Goal: Information Seeking & Learning: Learn about a topic

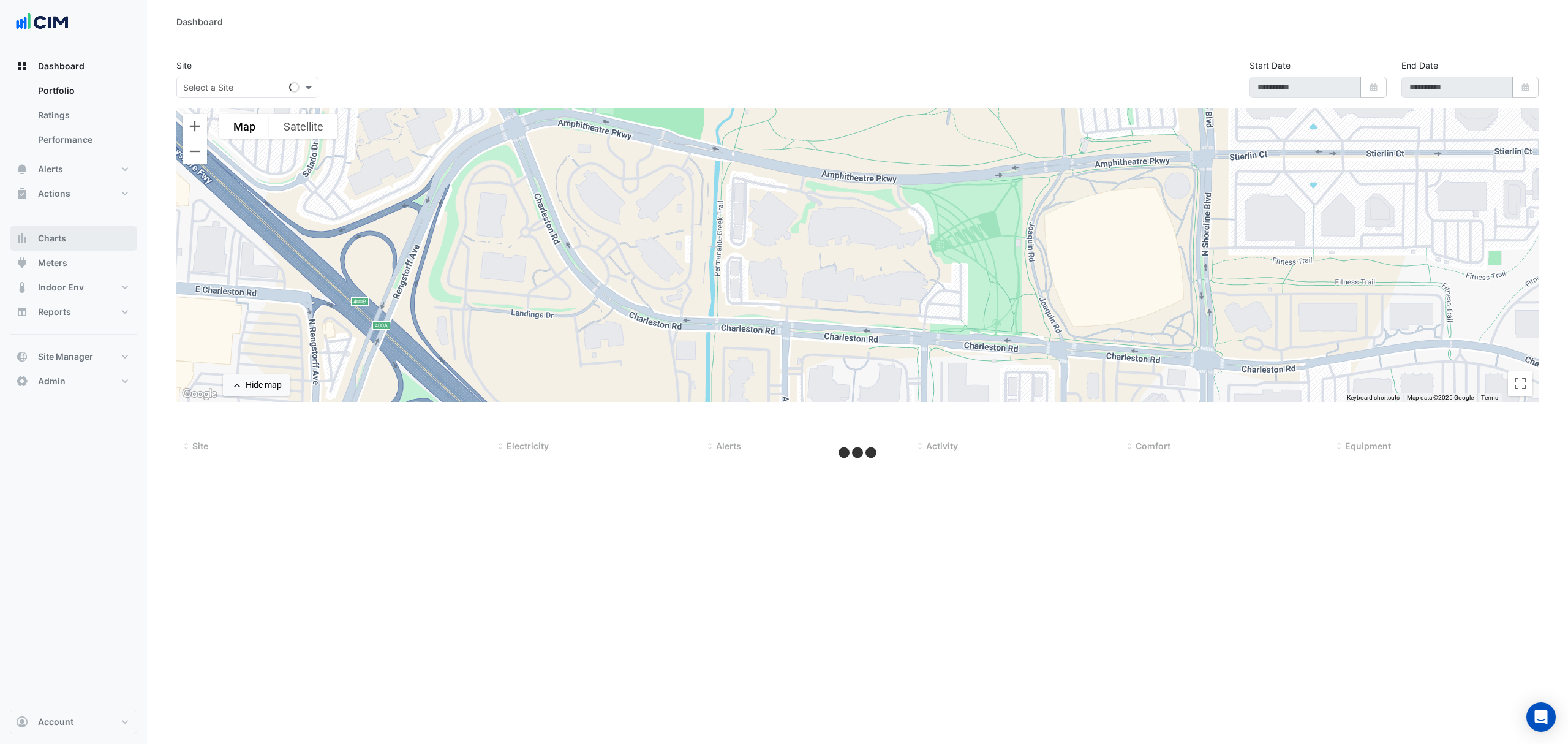
click at [71, 238] on button "Charts" at bounding box center [74, 238] width 128 height 25
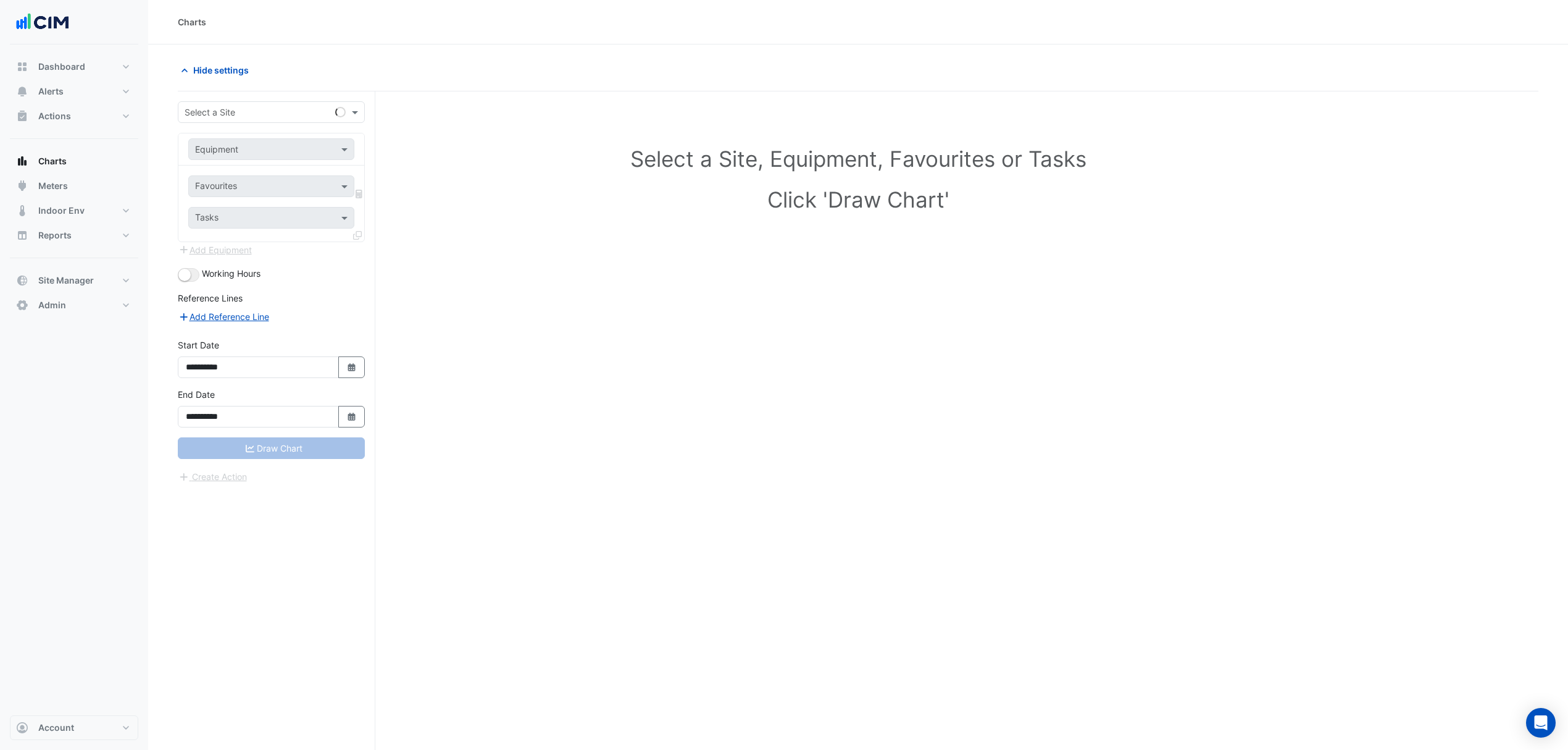
click at [272, 97] on div "**********" at bounding box center [276, 444] width 198 height 706
click at [262, 104] on div "Select a Site" at bounding box center [271, 112] width 187 height 22
type input "********"
click at [245, 149] on div "[GEOGRAPHIC_DATA]" at bounding box center [271, 157] width 186 height 18
click at [235, 152] on input "text" at bounding box center [259, 149] width 128 height 13
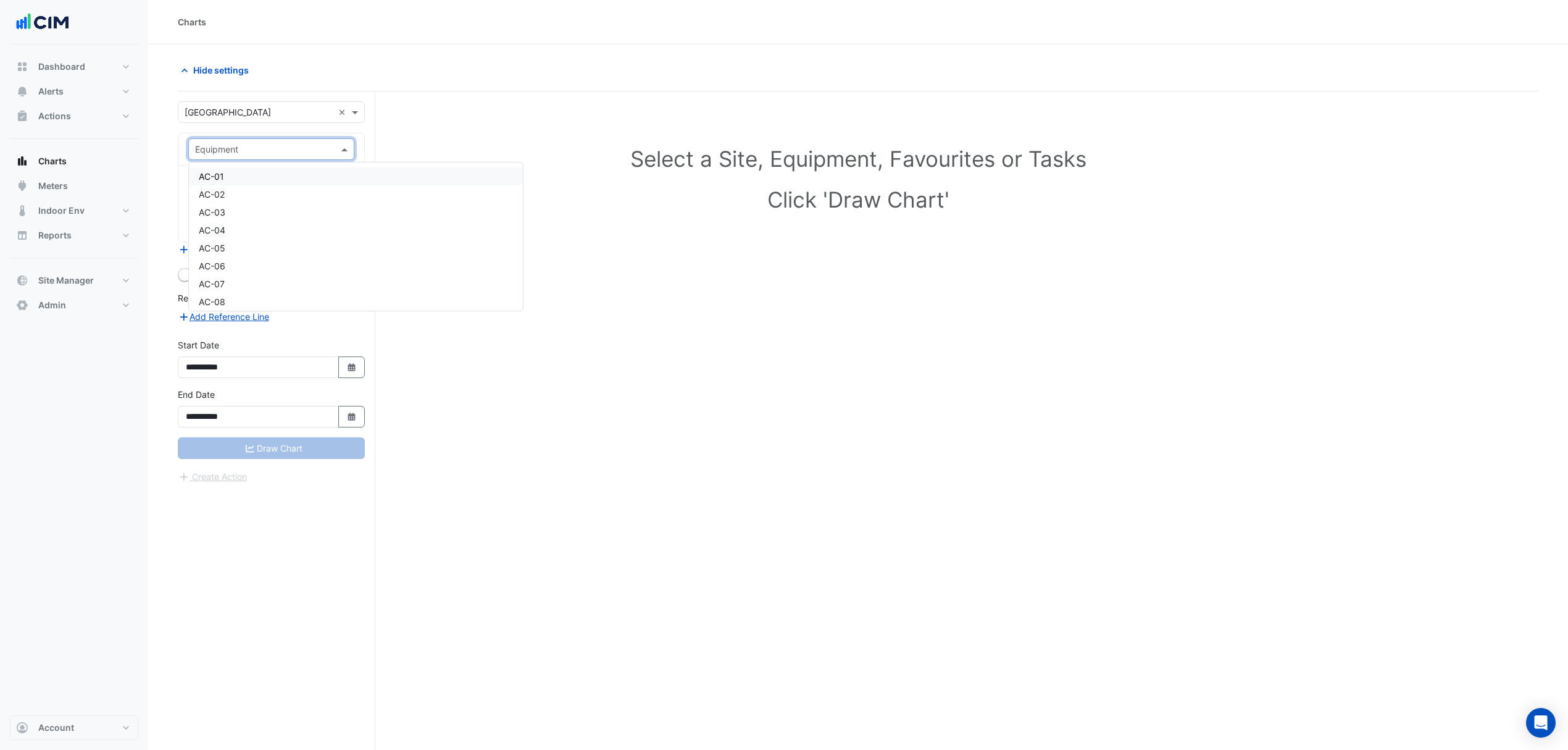
type input "*"
click at [238, 176] on span "AC-MM-1-1" at bounding box center [222, 176] width 46 height 10
click at [346, 185] on span at bounding box center [346, 186] width 16 height 13
click at [335, 186] on div "Favourites" at bounding box center [271, 186] width 166 height 22
type input "*"
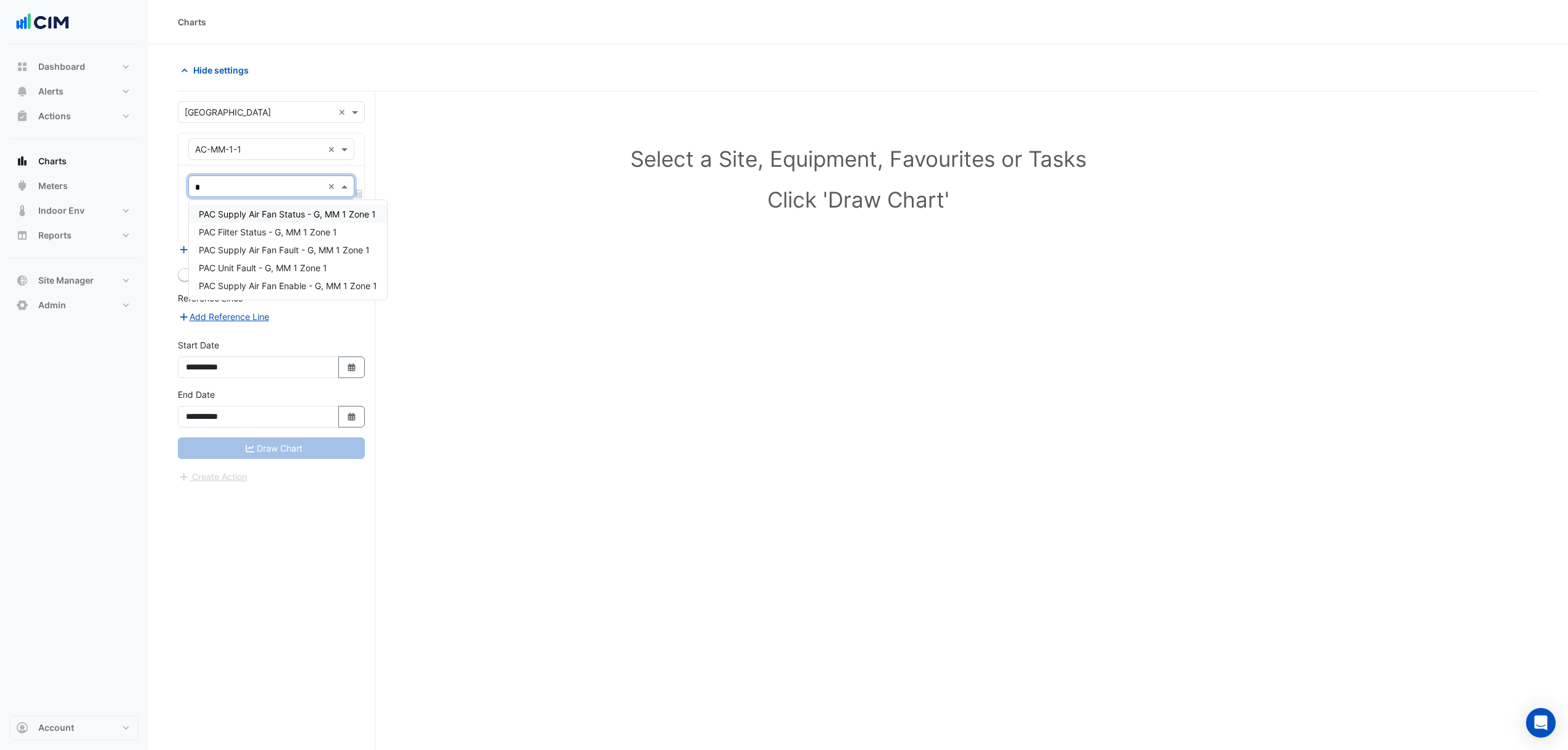
type input "**"
click at [289, 213] on span "PAC Filter Status - G, MM 1 Zone 1" at bounding box center [268, 214] width 139 height 10
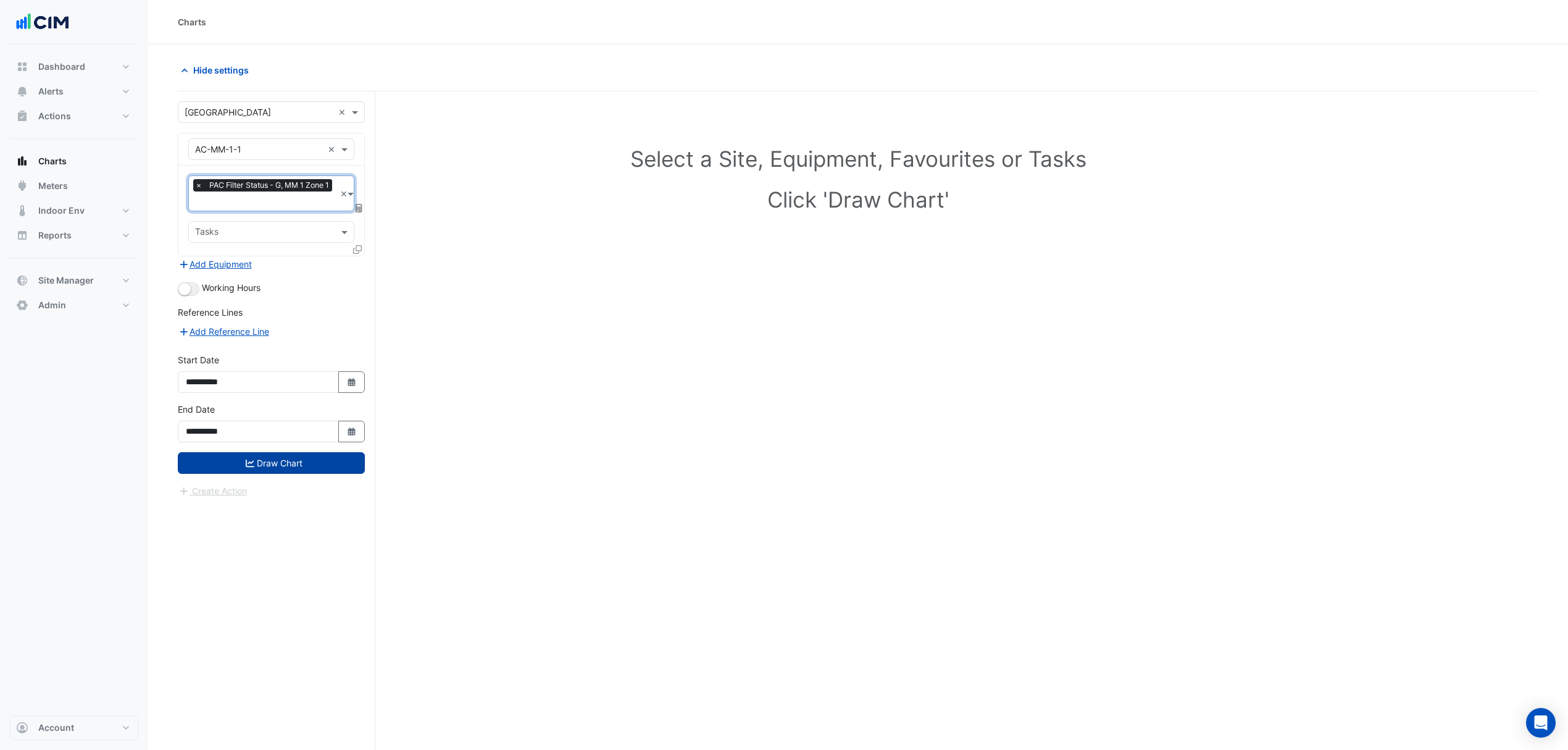
click at [292, 462] on button "Draw Chart" at bounding box center [271, 463] width 187 height 22
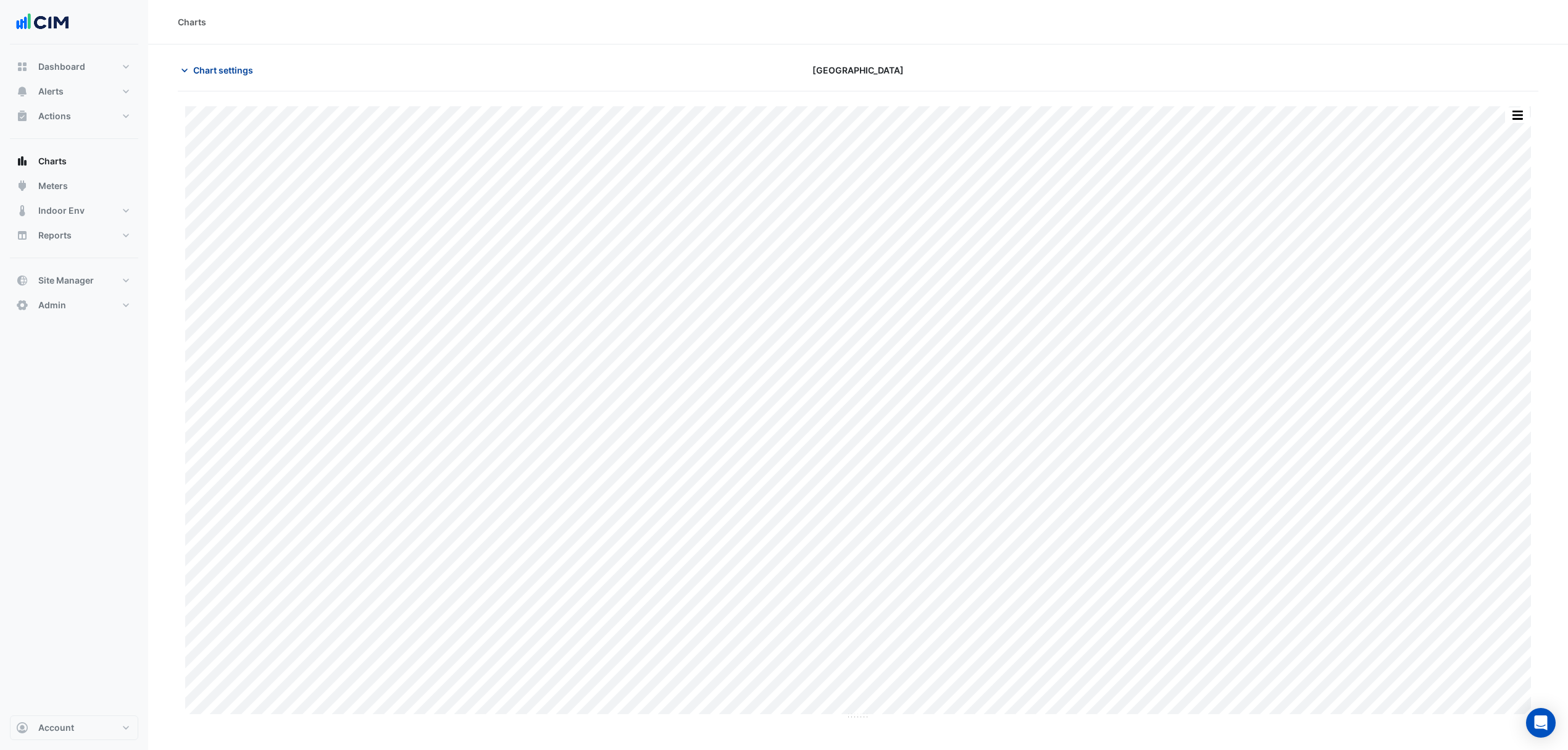
click at [243, 72] on span "Chart settings" at bounding box center [223, 70] width 60 height 13
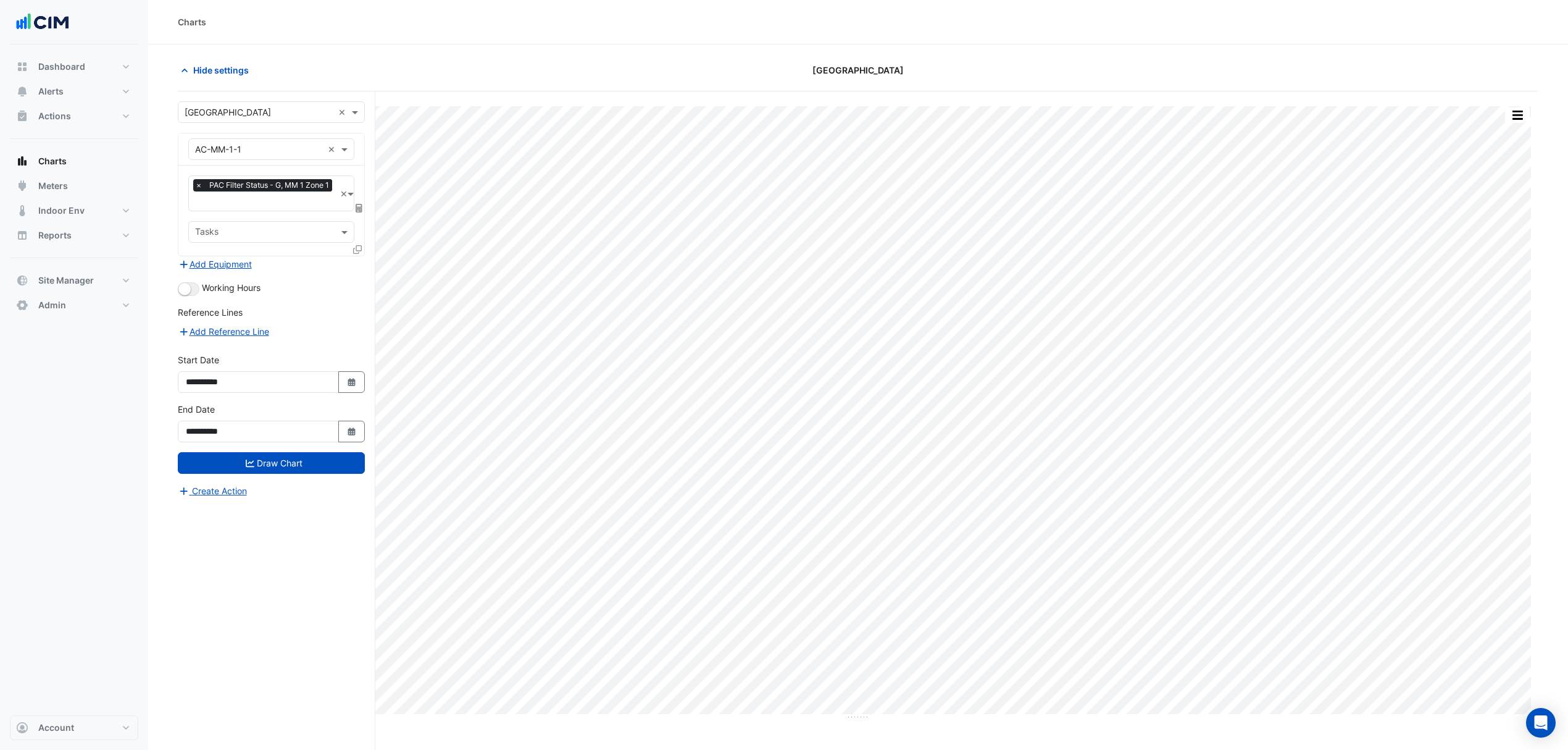
click at [361, 252] on div at bounding box center [359, 252] width 11 height 18
click at [350, 250] on div "× PAC Filter Status - G, MM 1 Zone 1 × Tasks" at bounding box center [271, 211] width 186 height 90
click at [356, 253] on fa-icon at bounding box center [358, 250] width 9 height 10
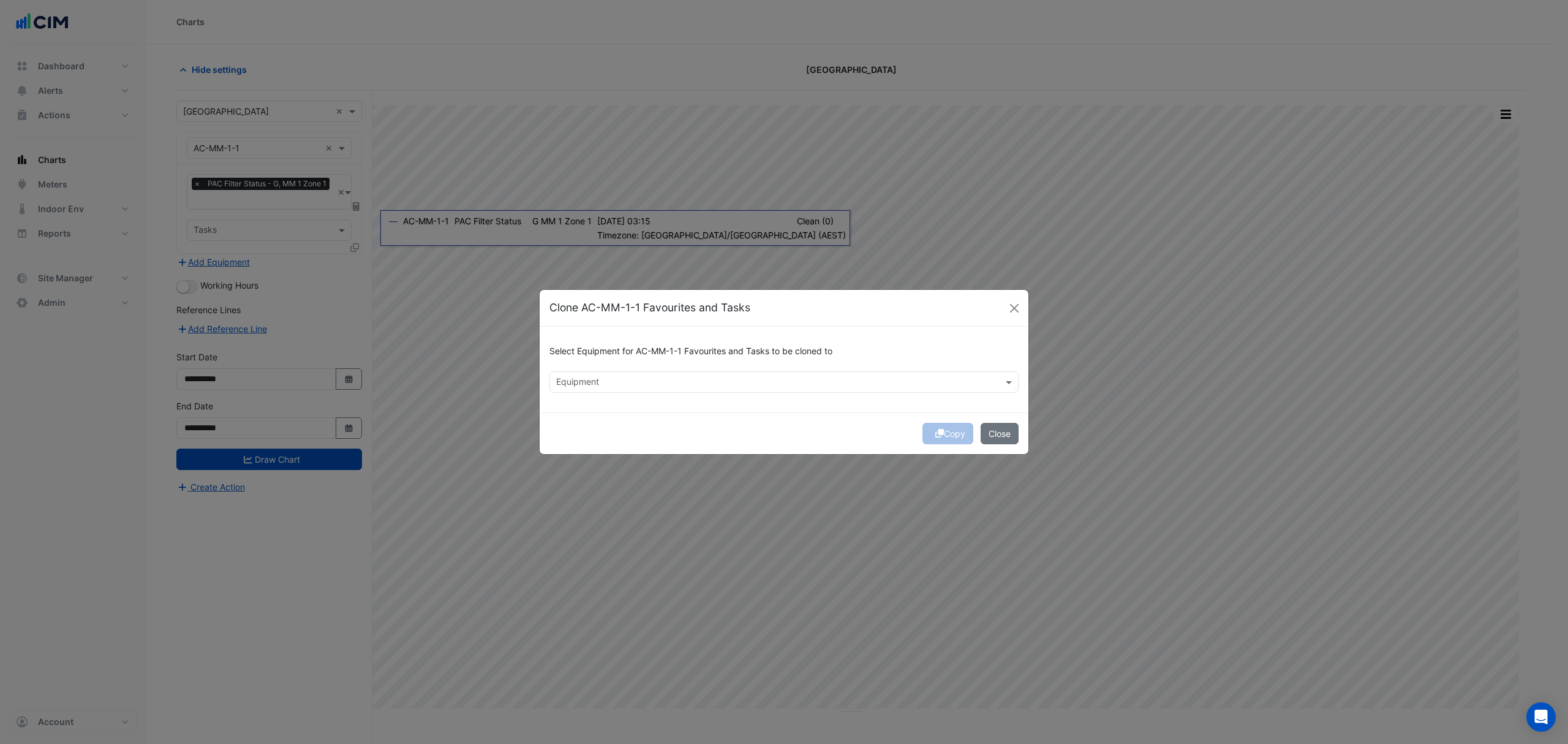
click at [574, 378] on input "text" at bounding box center [777, 383] width 442 height 13
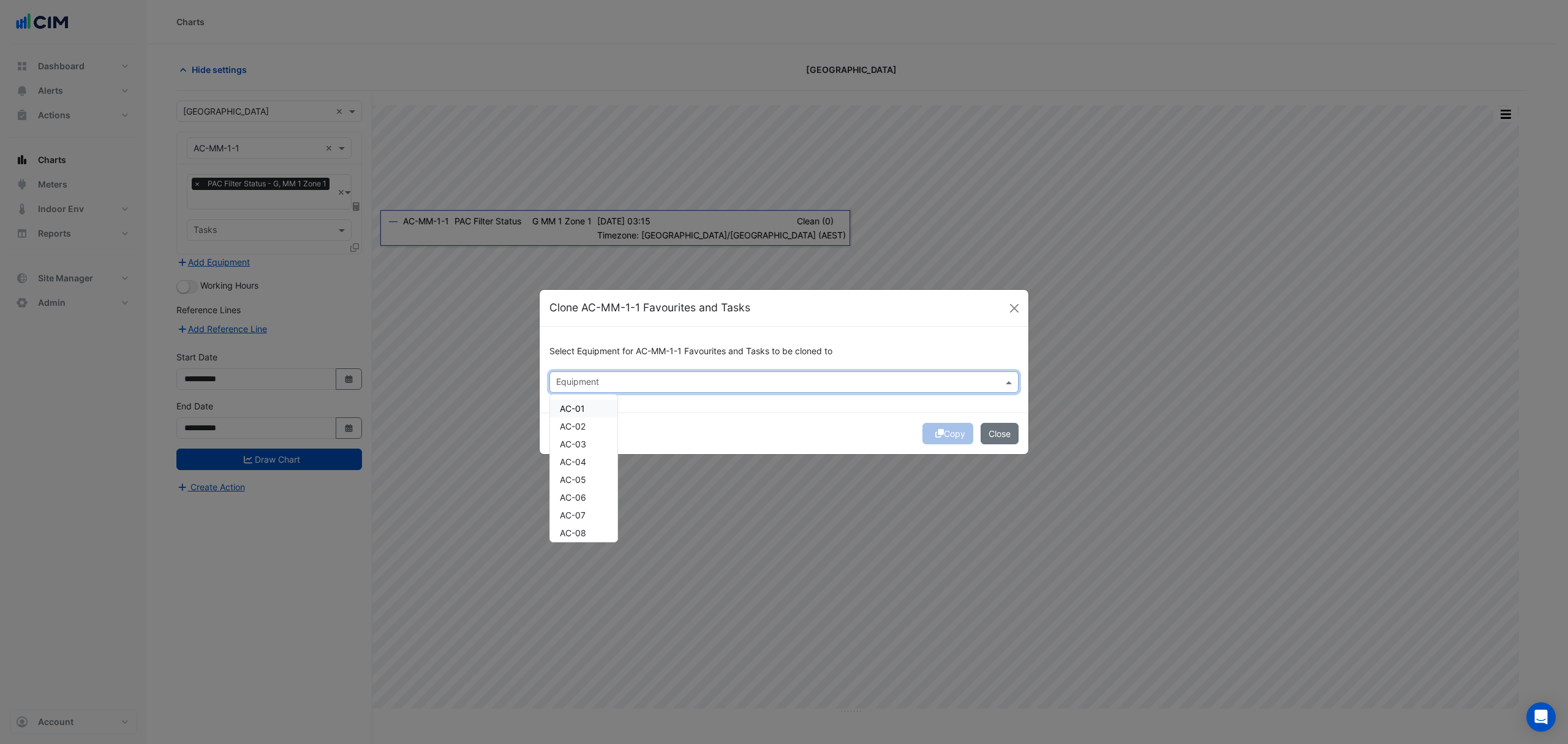
click at [589, 402] on div "AC-01" at bounding box center [583, 409] width 68 height 18
drag, startPoint x: 584, startPoint y: 420, endPoint x: 583, endPoint y: 430, distance: 10.0
click at [584, 421] on span "AC-02" at bounding box center [573, 426] width 26 height 10
click at [581, 439] on span "AC-03" at bounding box center [573, 444] width 26 height 10
click at [579, 453] on div "AC-04" at bounding box center [583, 462] width 68 height 18
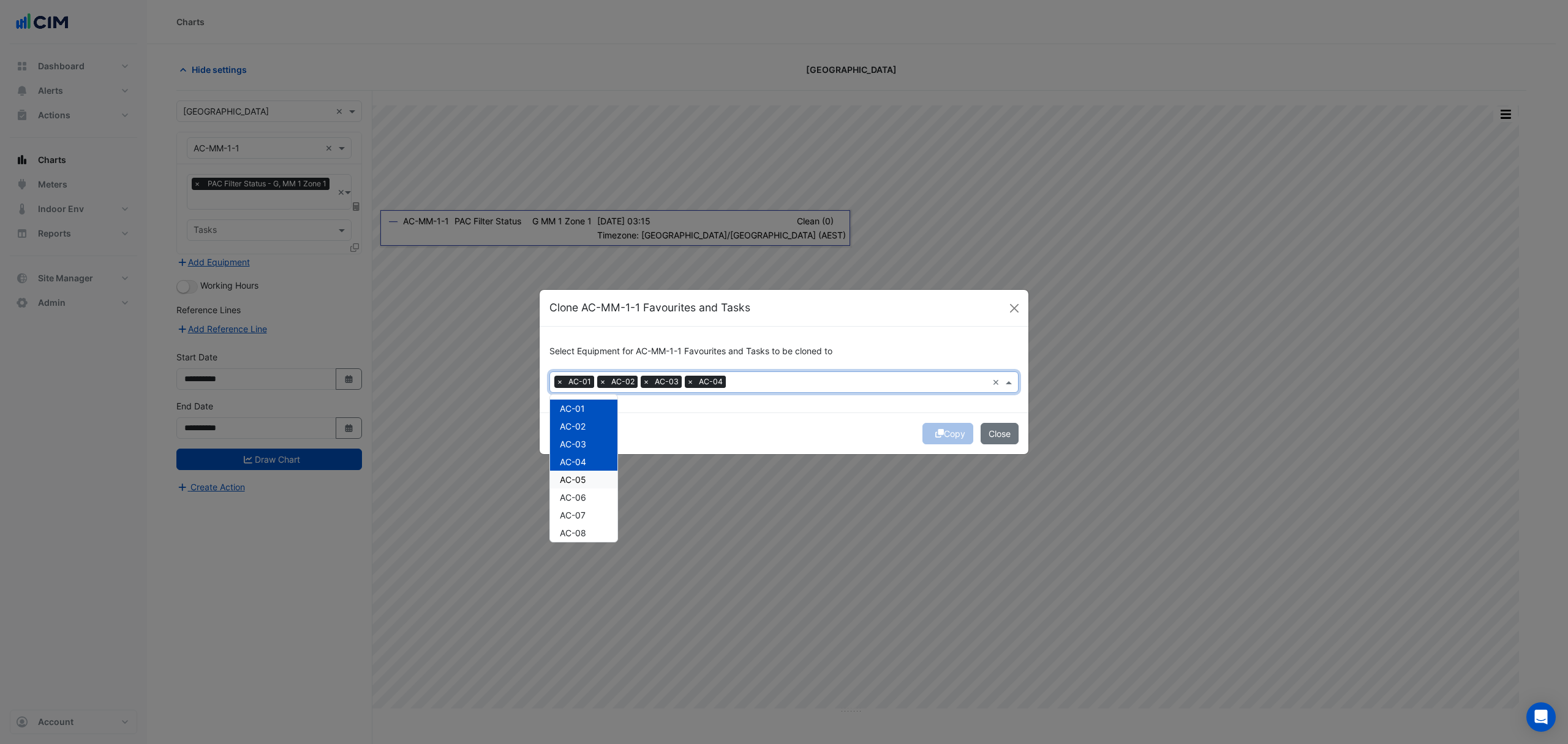
click at [577, 473] on div "AC-05" at bounding box center [583, 479] width 68 height 18
click at [577, 494] on span "AC-06" at bounding box center [573, 497] width 26 height 10
click at [576, 511] on span "AC-07" at bounding box center [573, 515] width 26 height 10
drag, startPoint x: 584, startPoint y: 447, endPoint x: 581, endPoint y: 459, distance: 12.4
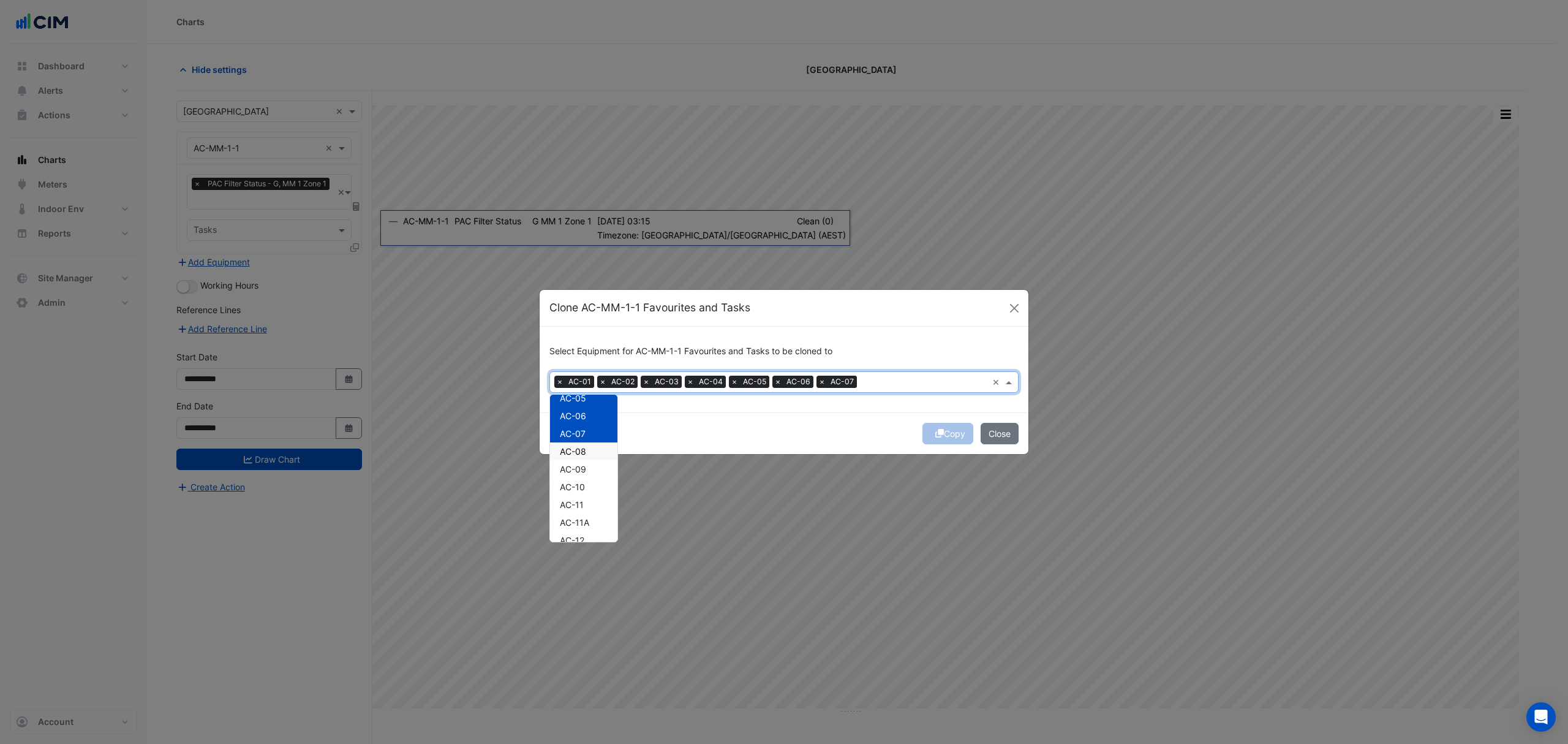
click at [583, 447] on span "AC-08" at bounding box center [573, 451] width 26 height 10
click at [578, 467] on span "AC-09" at bounding box center [573, 469] width 26 height 10
click at [576, 491] on span "AC-10" at bounding box center [573, 487] width 25 height 10
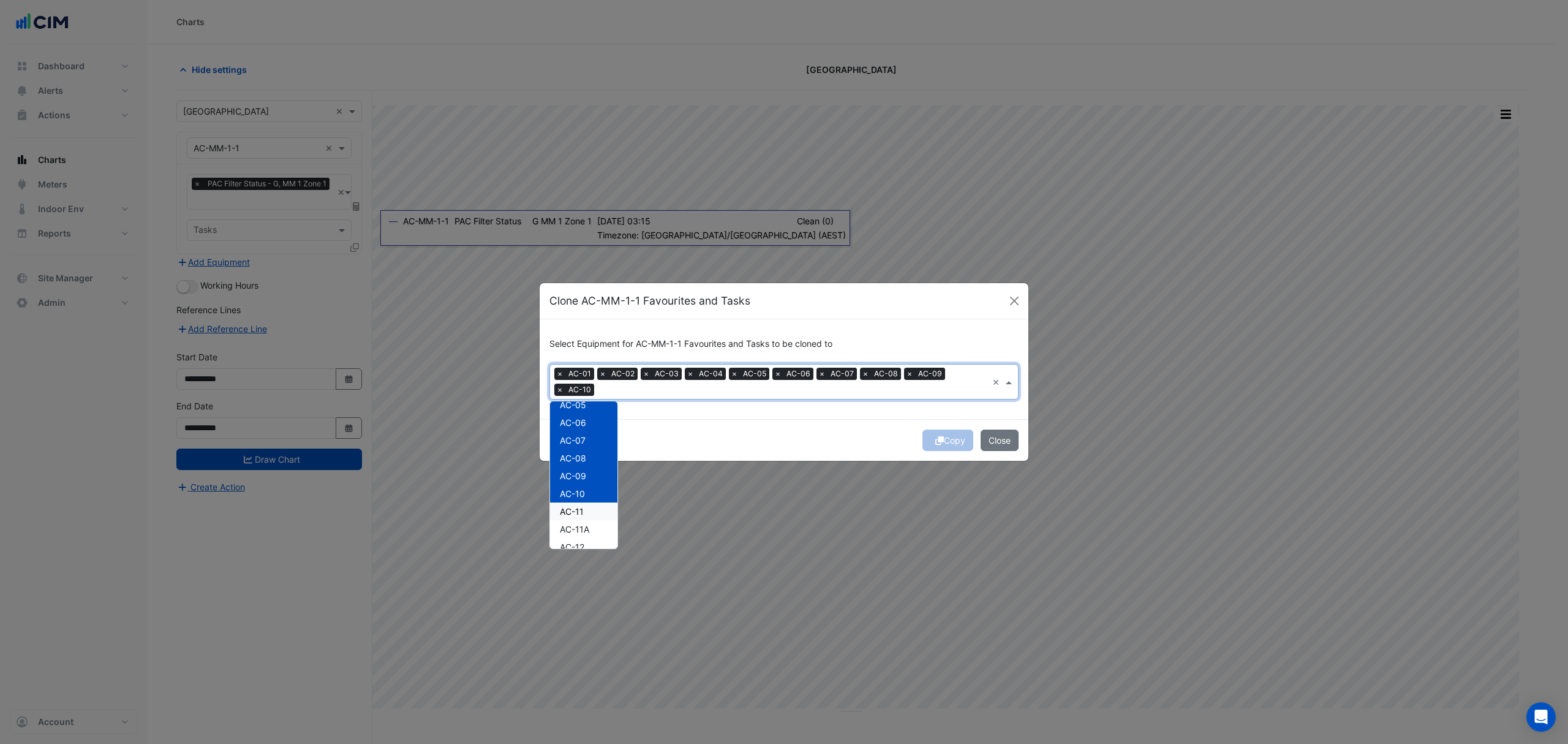
click at [572, 510] on span "AC-11" at bounding box center [572, 511] width 24 height 10
click at [571, 528] on span "AC-11A" at bounding box center [575, 529] width 30 height 10
click at [570, 542] on span "AC-12" at bounding box center [572, 547] width 25 height 10
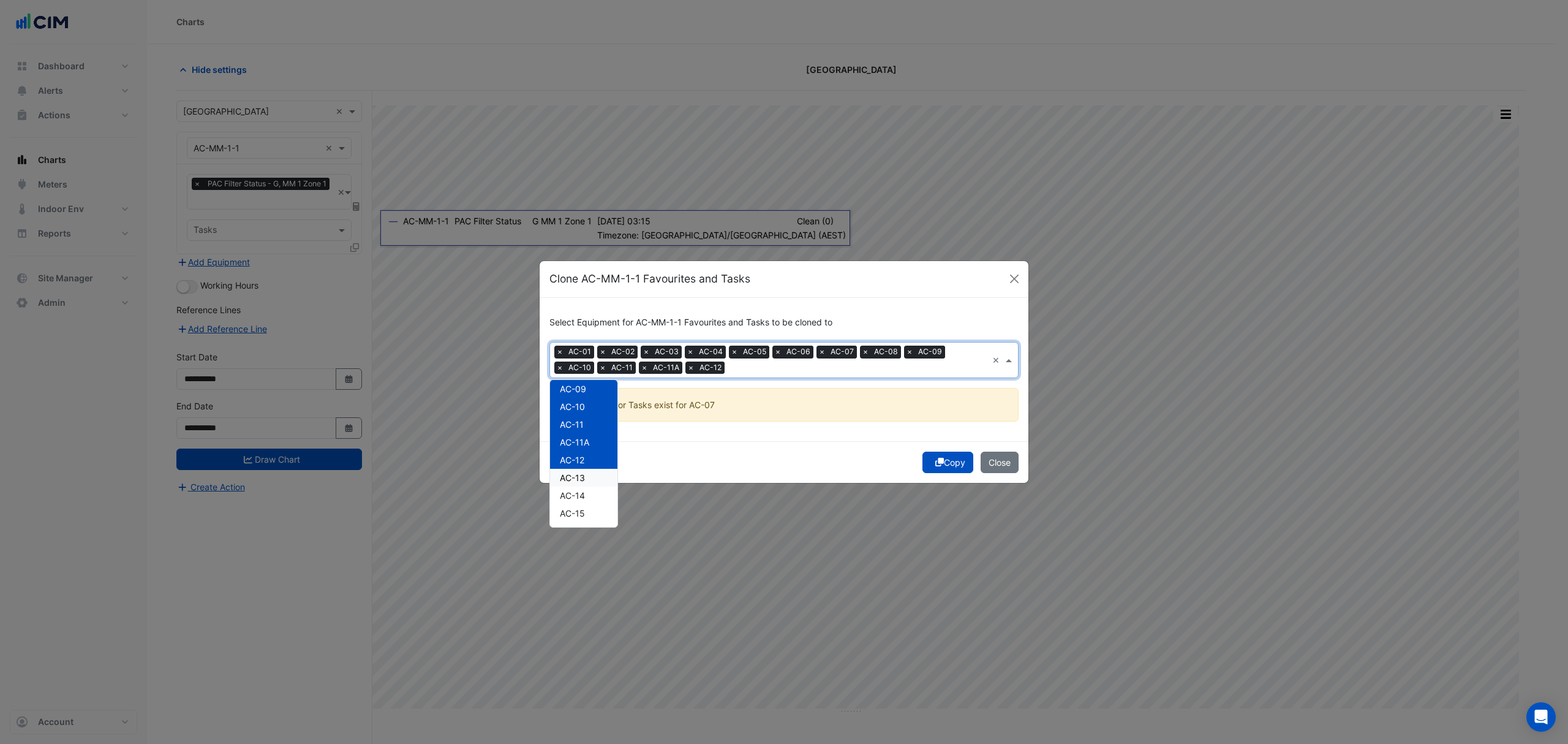
click at [582, 478] on span "AC-13" at bounding box center [573, 478] width 25 height 10
click at [571, 493] on span "AC-14" at bounding box center [573, 496] width 25 height 10
click at [571, 506] on div "AC-15" at bounding box center [583, 514] width 68 height 18
click at [582, 441] on div "AC-16" at bounding box center [583, 450] width 68 height 18
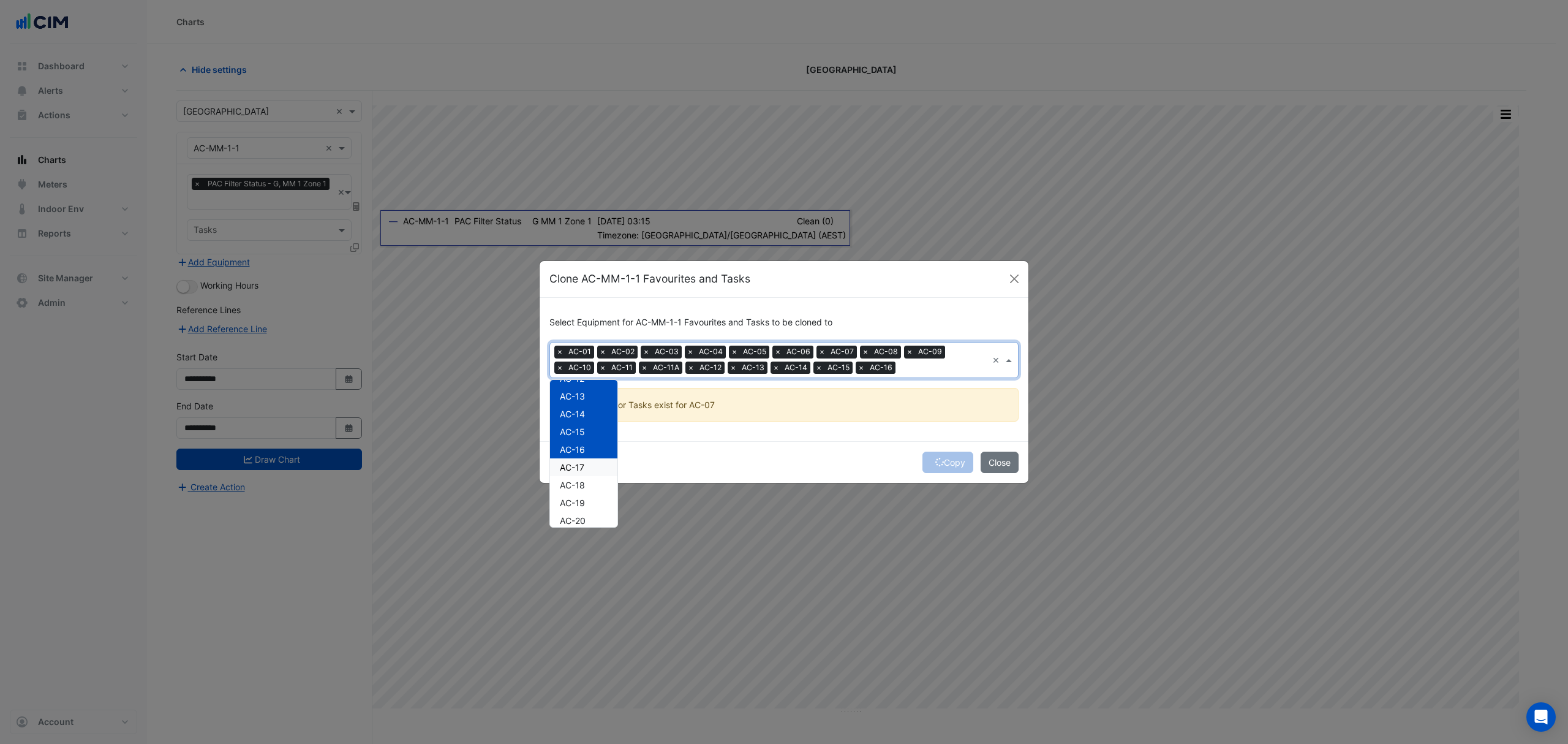
click at [574, 467] on span "AC-17" at bounding box center [572, 468] width 25 height 10
click at [573, 486] on span "AC-18" at bounding box center [573, 485] width 25 height 10
click at [571, 498] on span "AC-19" at bounding box center [573, 503] width 25 height 10
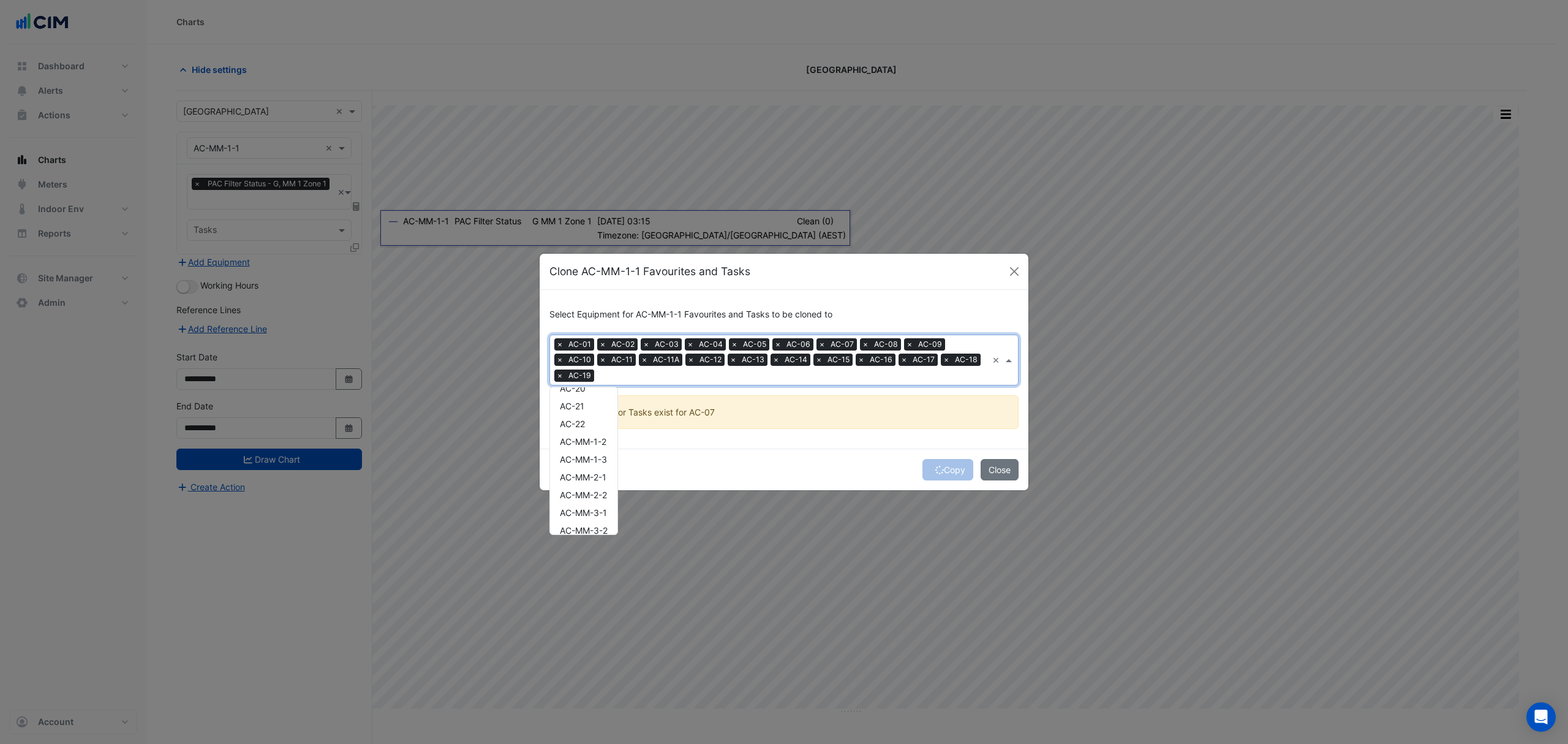
scroll to position [432, 0]
click at [593, 392] on span "AC-MM-1-3" at bounding box center [583, 396] width 47 height 10
click at [571, 408] on span "AC-20" at bounding box center [573, 407] width 26 height 10
click at [574, 418] on div "AC-21" at bounding box center [583, 425] width 68 height 18
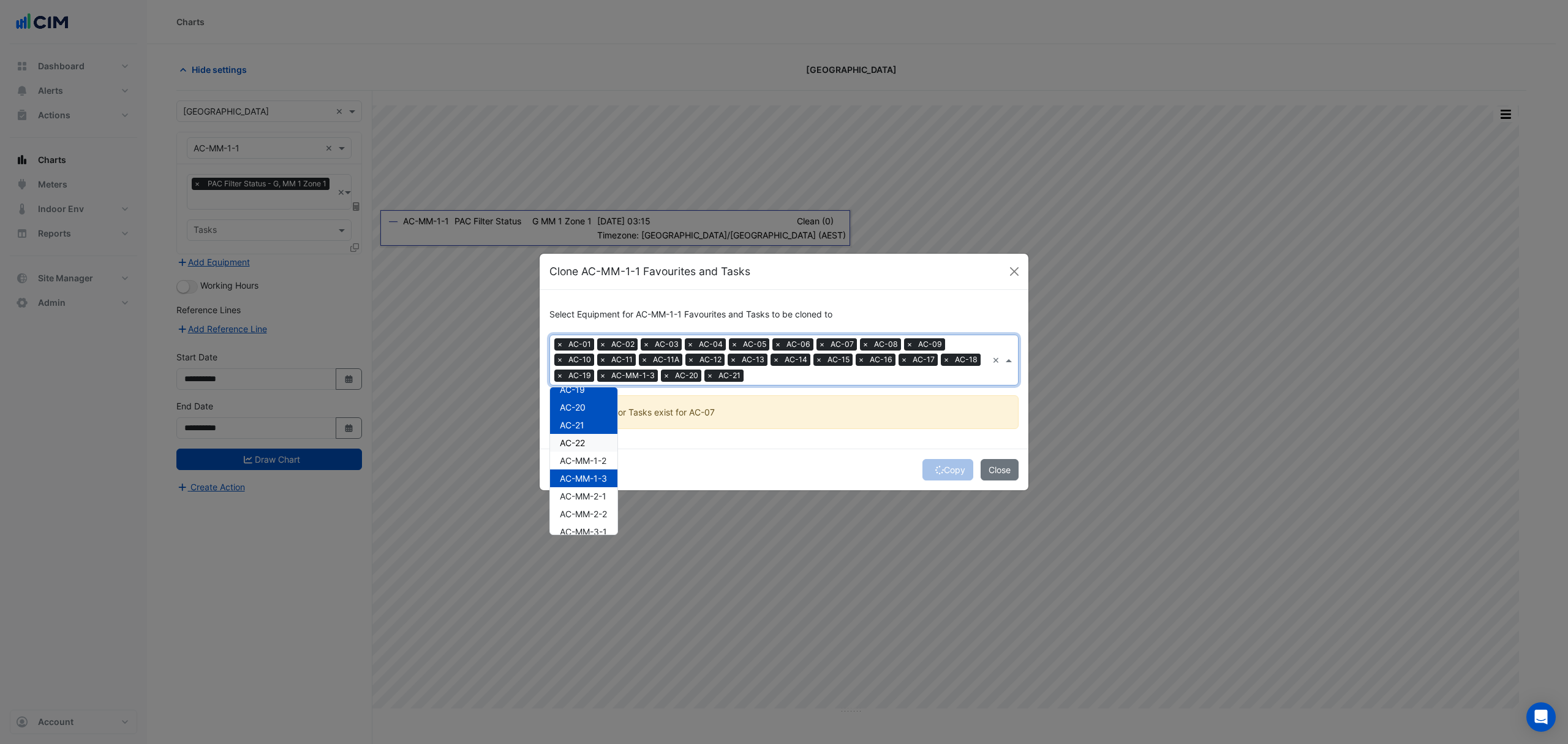
click at [572, 438] on span "AC-22" at bounding box center [573, 443] width 25 height 10
click at [568, 456] on span "AC-MM-1-2" at bounding box center [583, 461] width 47 height 10
click at [591, 413] on span "AC-MM-2-1" at bounding box center [583, 414] width 47 height 10
click at [589, 424] on div "AC-MM-2-2" at bounding box center [583, 432] width 68 height 18
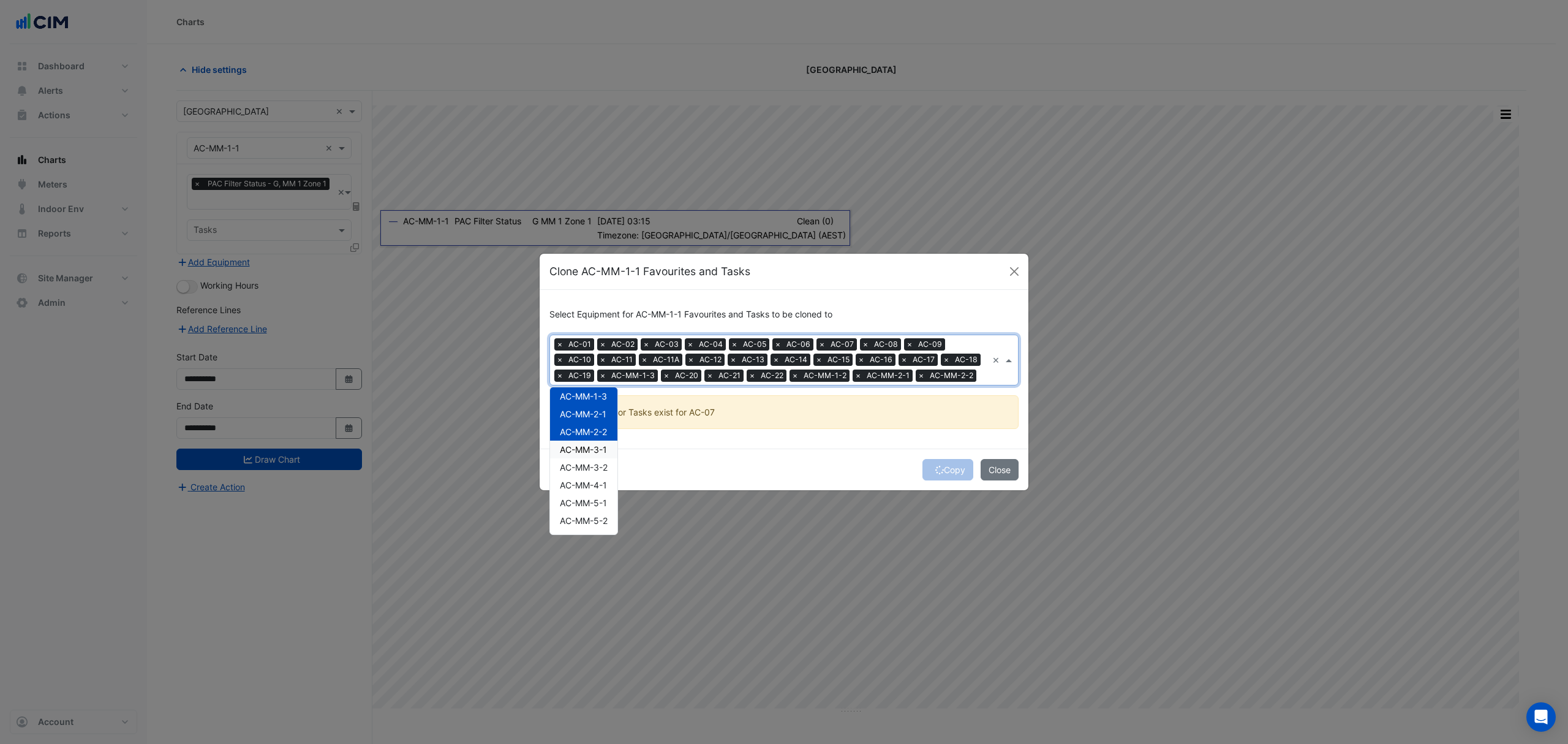
click at [586, 449] on span "AC-MM-3-1" at bounding box center [583, 450] width 47 height 10
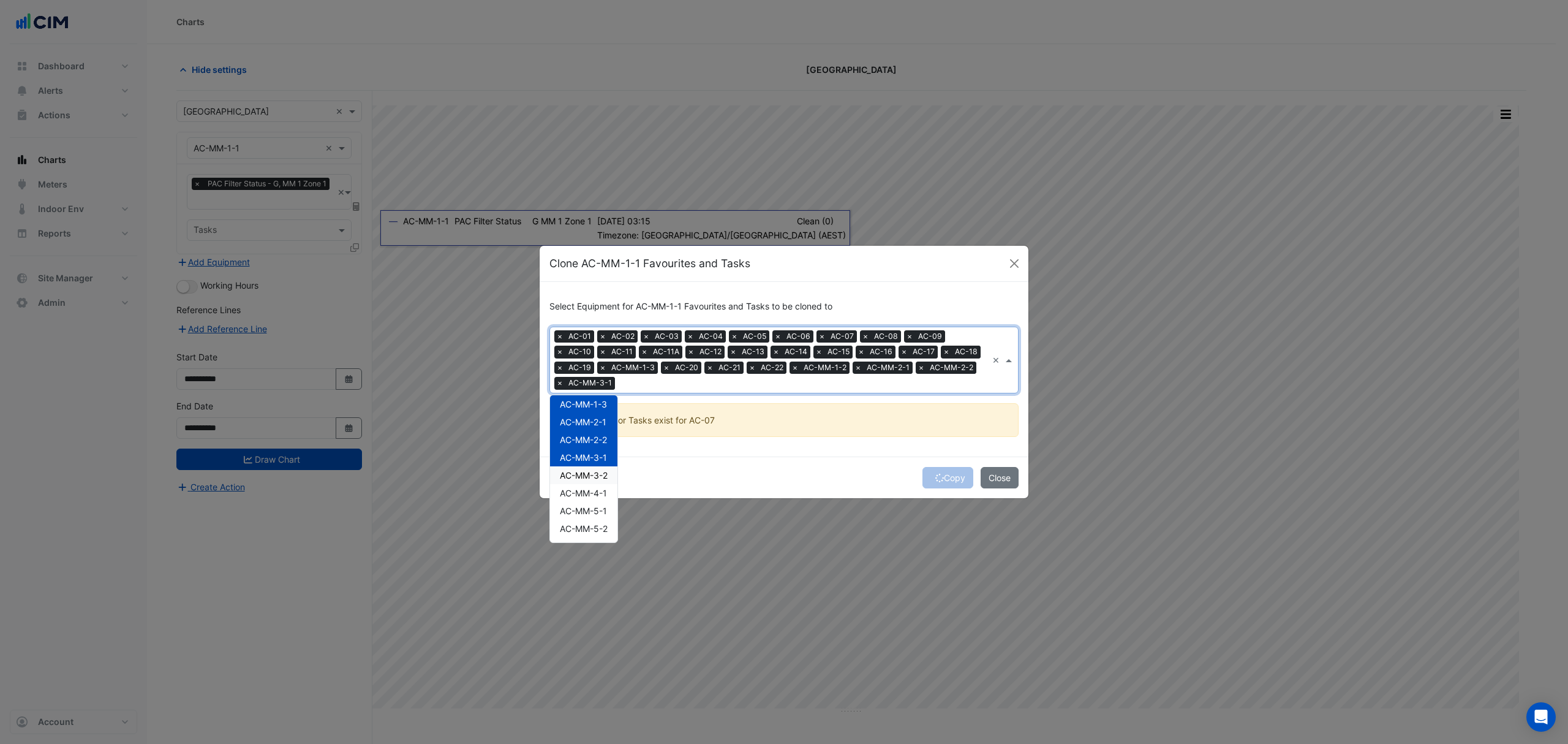
click at [585, 467] on div "AC-MM-3-2" at bounding box center [583, 476] width 68 height 18
click at [584, 488] on span "AC-MM-4-1" at bounding box center [583, 493] width 47 height 10
click at [582, 508] on span "AC-MM-5-1" at bounding box center [583, 511] width 47 height 10
click at [578, 528] on span "AC-MM-5-2" at bounding box center [584, 528] width 48 height 10
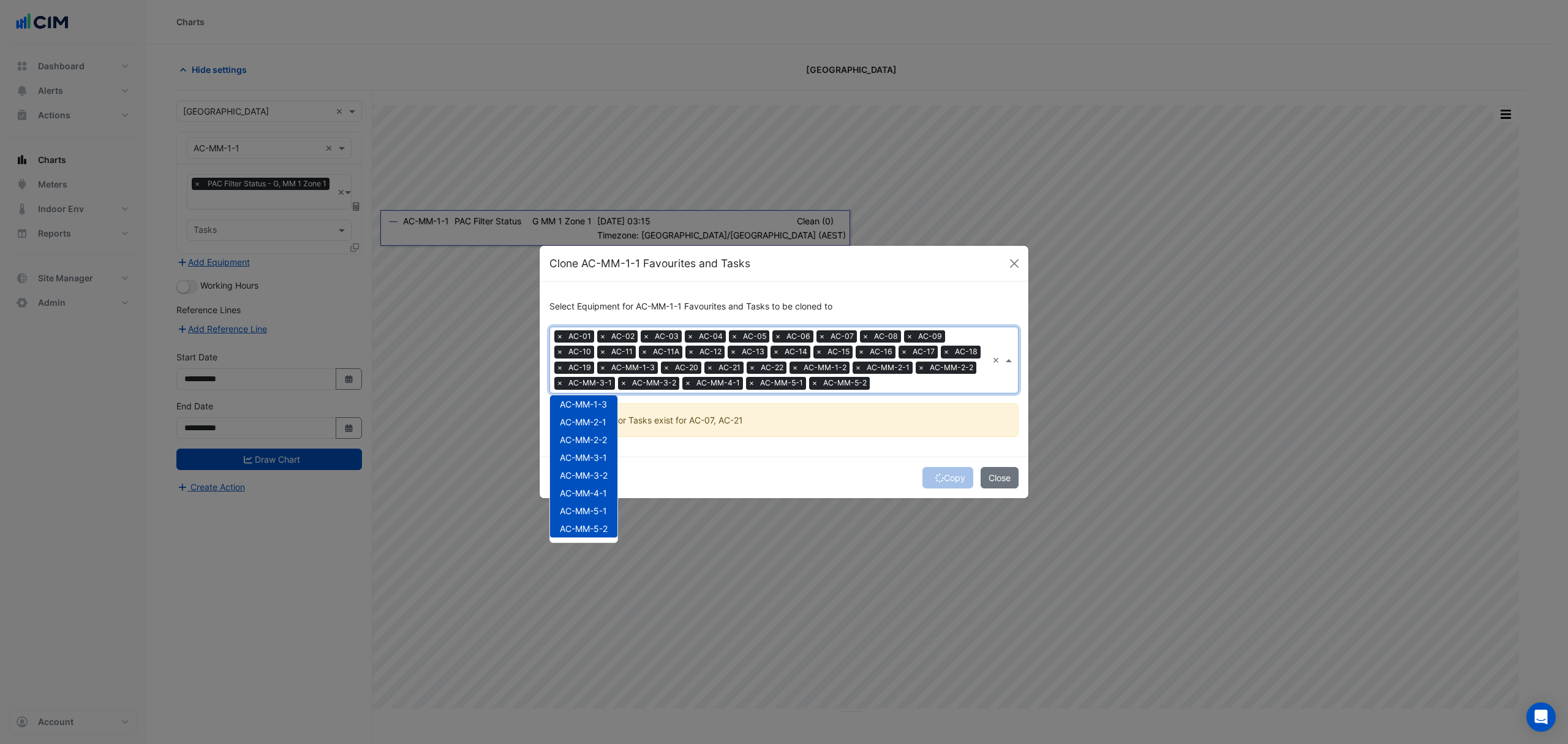
click at [780, 451] on div "Select Equipment for AC-MM-1-1 Favourites and Tasks to be cloned to × AC-01 × A…" at bounding box center [784, 369] width 489 height 175
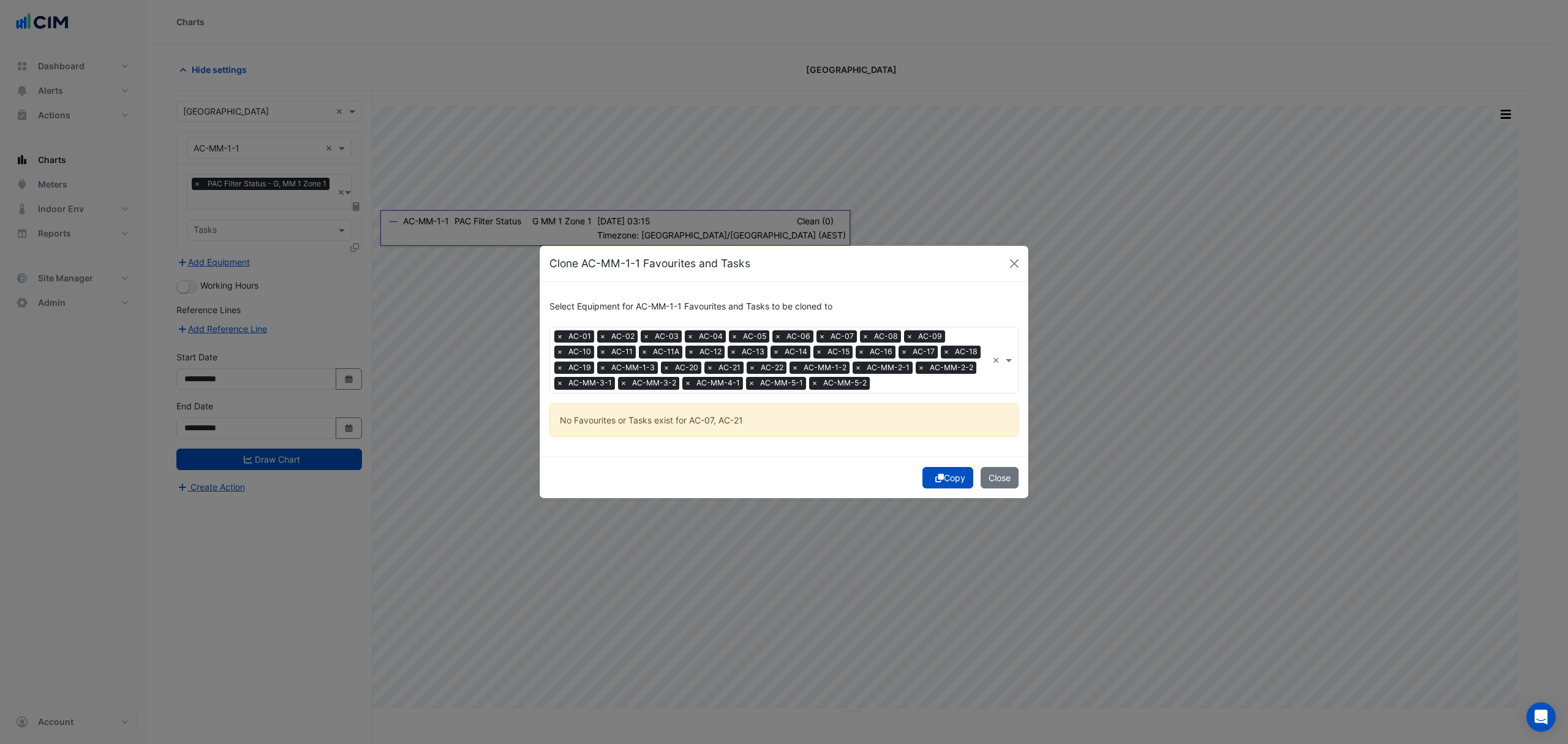
drag, startPoint x: 939, startPoint y: 473, endPoint x: 567, endPoint y: 441, distance: 373.4
click at [939, 473] on icon "submit" at bounding box center [940, 478] width 9 height 9
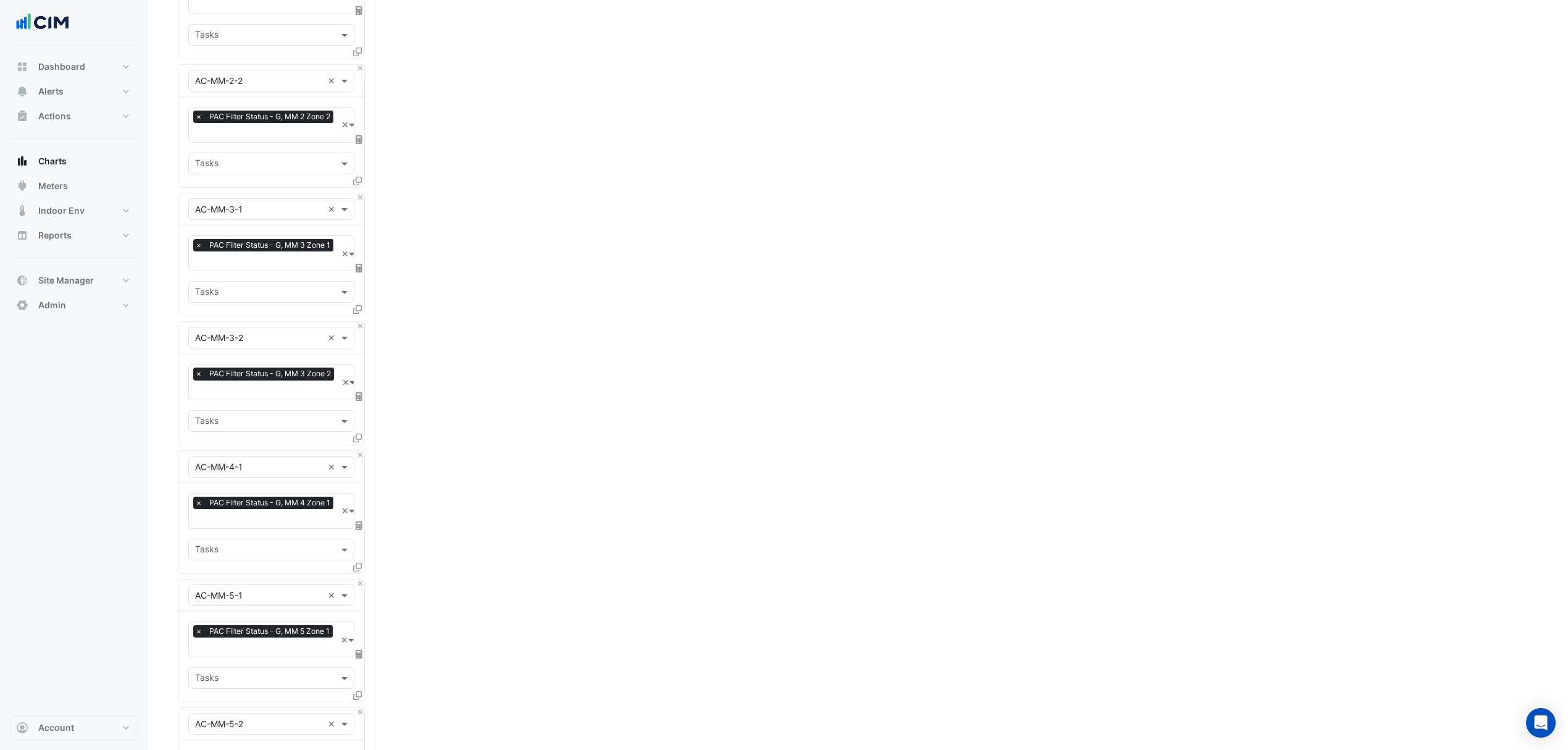
scroll to position [3397, 0]
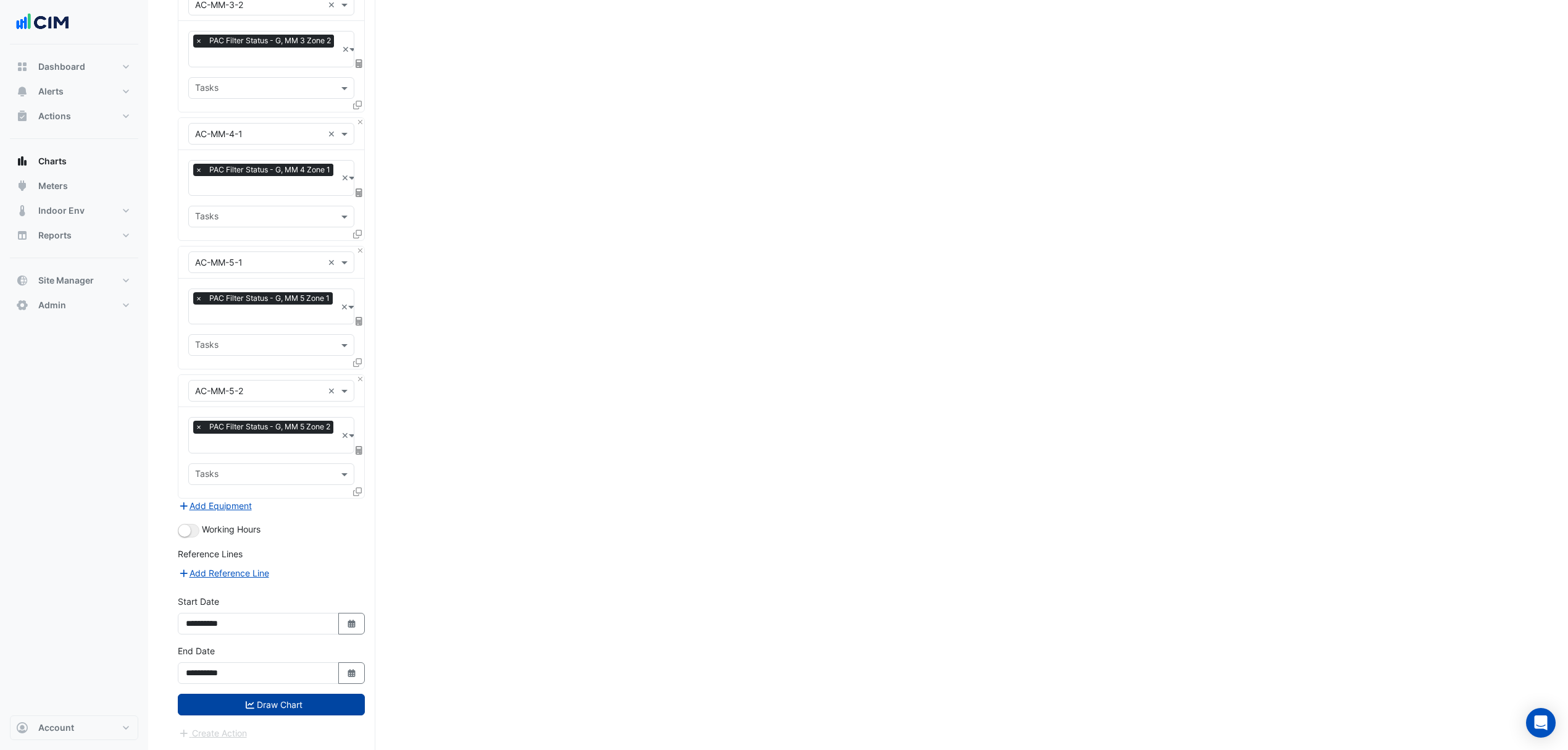
click at [270, 703] on button "Draw Chart" at bounding box center [271, 704] width 187 height 22
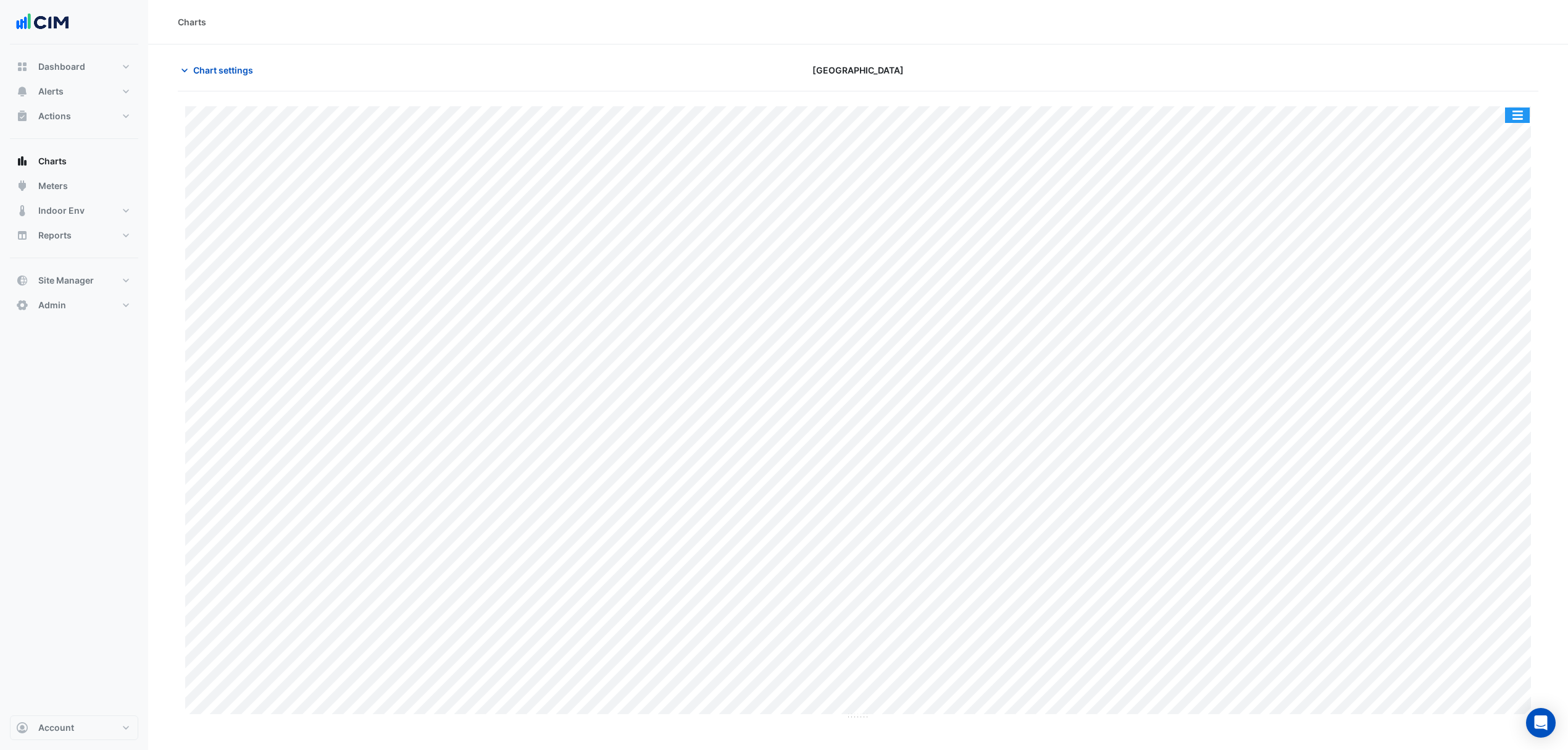
click at [1522, 120] on button "button" at bounding box center [1517, 115] width 25 height 16
click at [1507, 136] on div "Split by Equip" at bounding box center [1492, 137] width 74 height 22
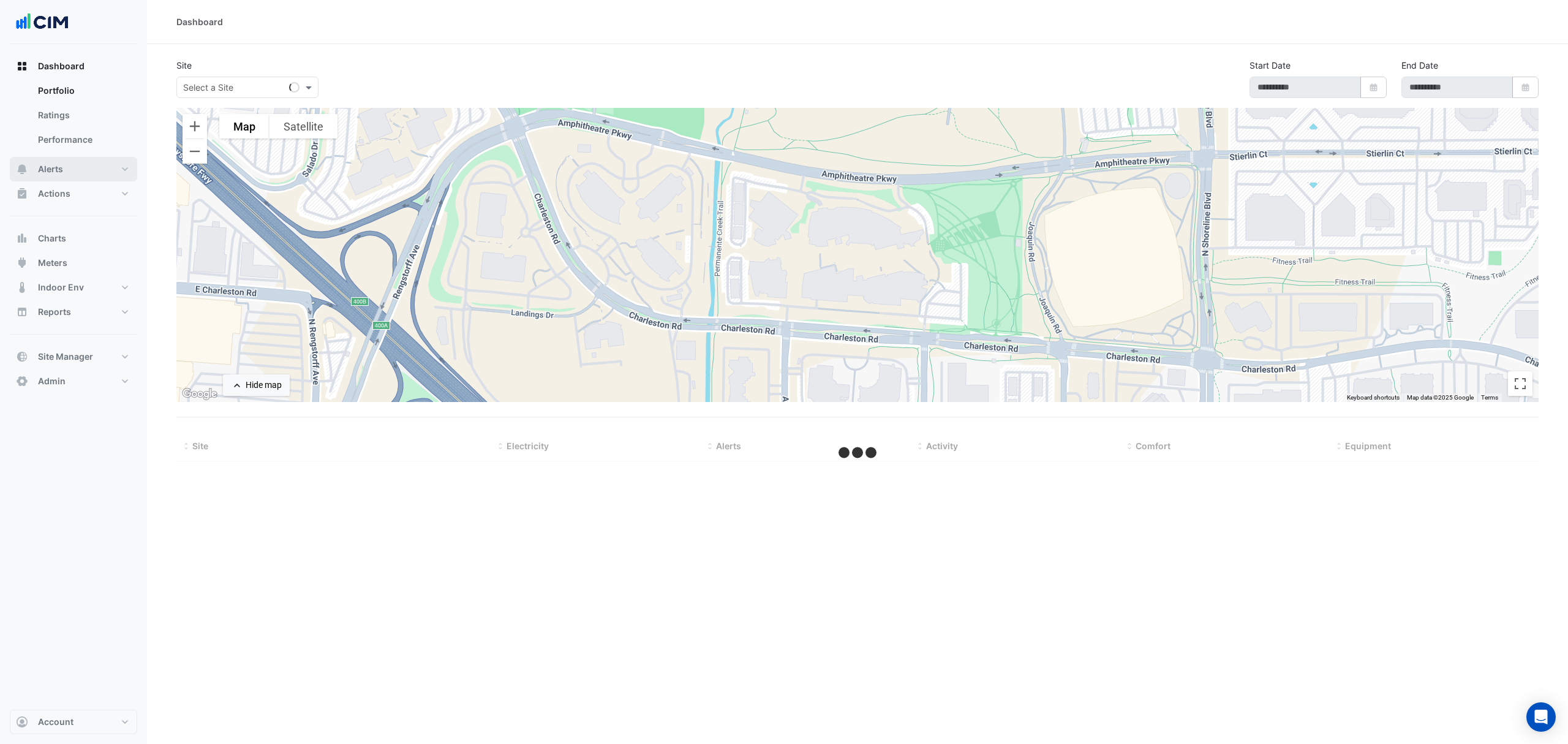
click at [66, 169] on button "Alerts" at bounding box center [74, 169] width 128 height 25
click at [79, 85] on button "Alerts" at bounding box center [74, 91] width 128 height 25
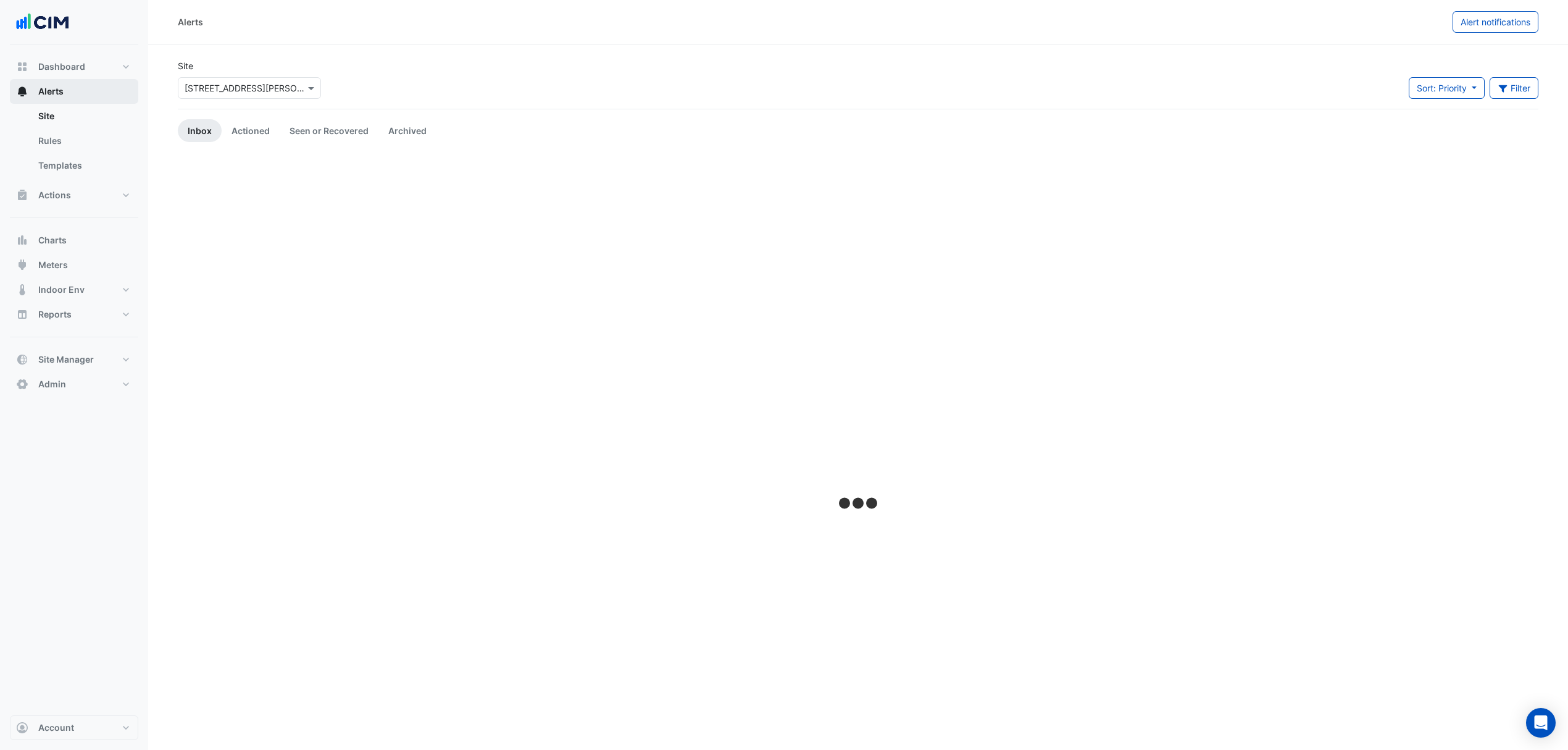
click at [57, 97] on span "Alerts" at bounding box center [51, 91] width 25 height 12
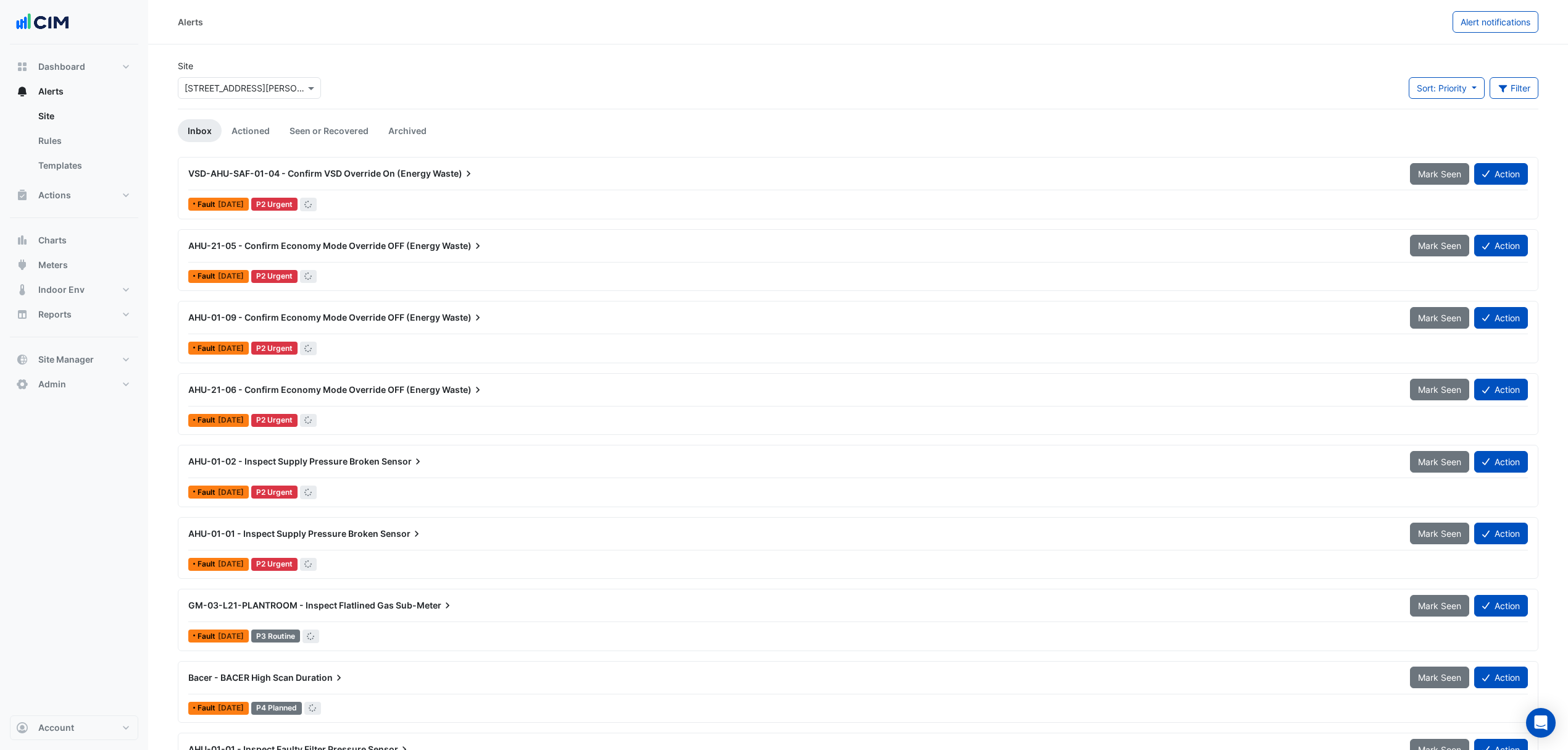
drag, startPoint x: 253, startPoint y: 76, endPoint x: 249, endPoint y: 85, distance: 9.8
click at [253, 78] on div "× 100 Arthur Street" at bounding box center [249, 88] width 143 height 22
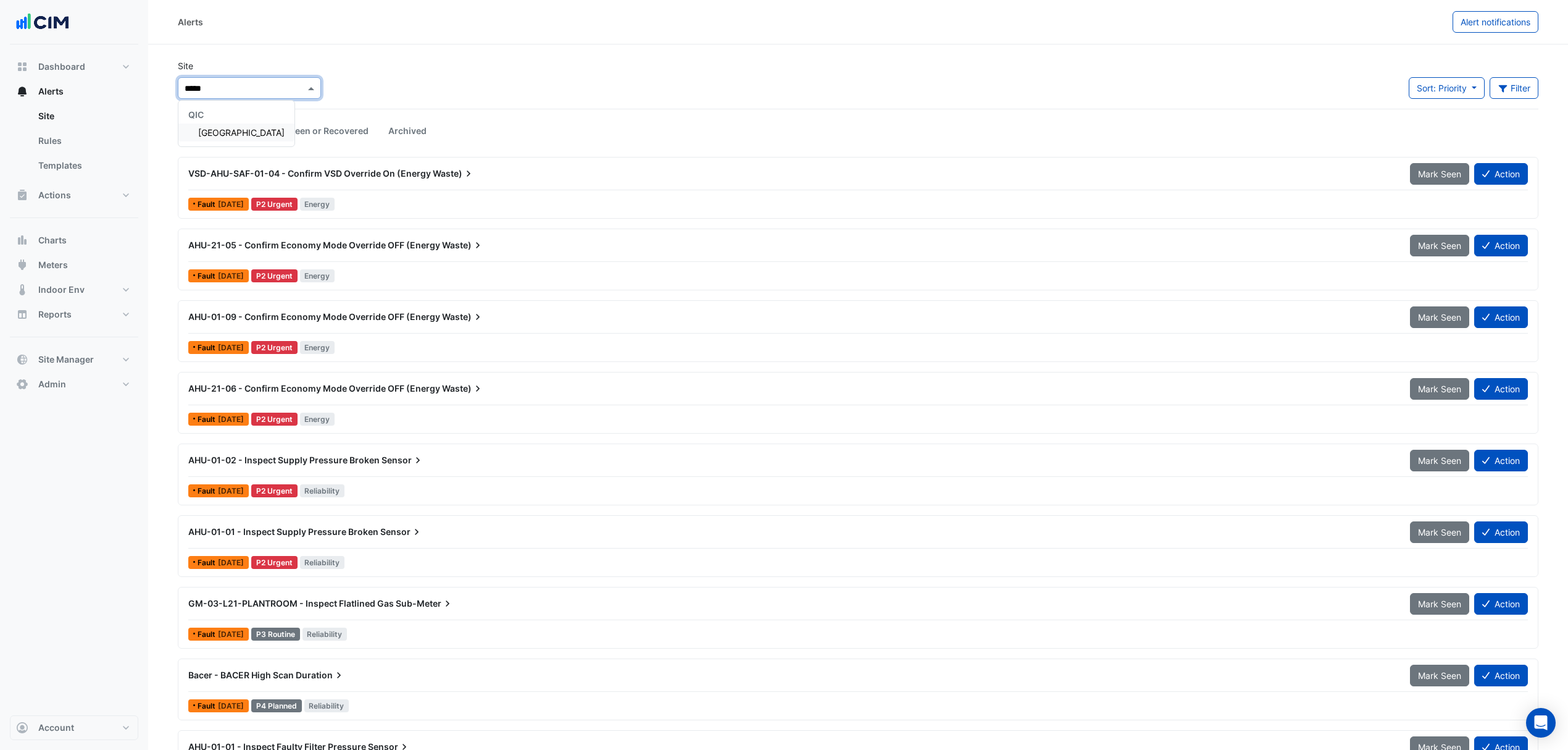
type input "******"
click at [258, 129] on span "Bathurst City Central" at bounding box center [241, 133] width 86 height 10
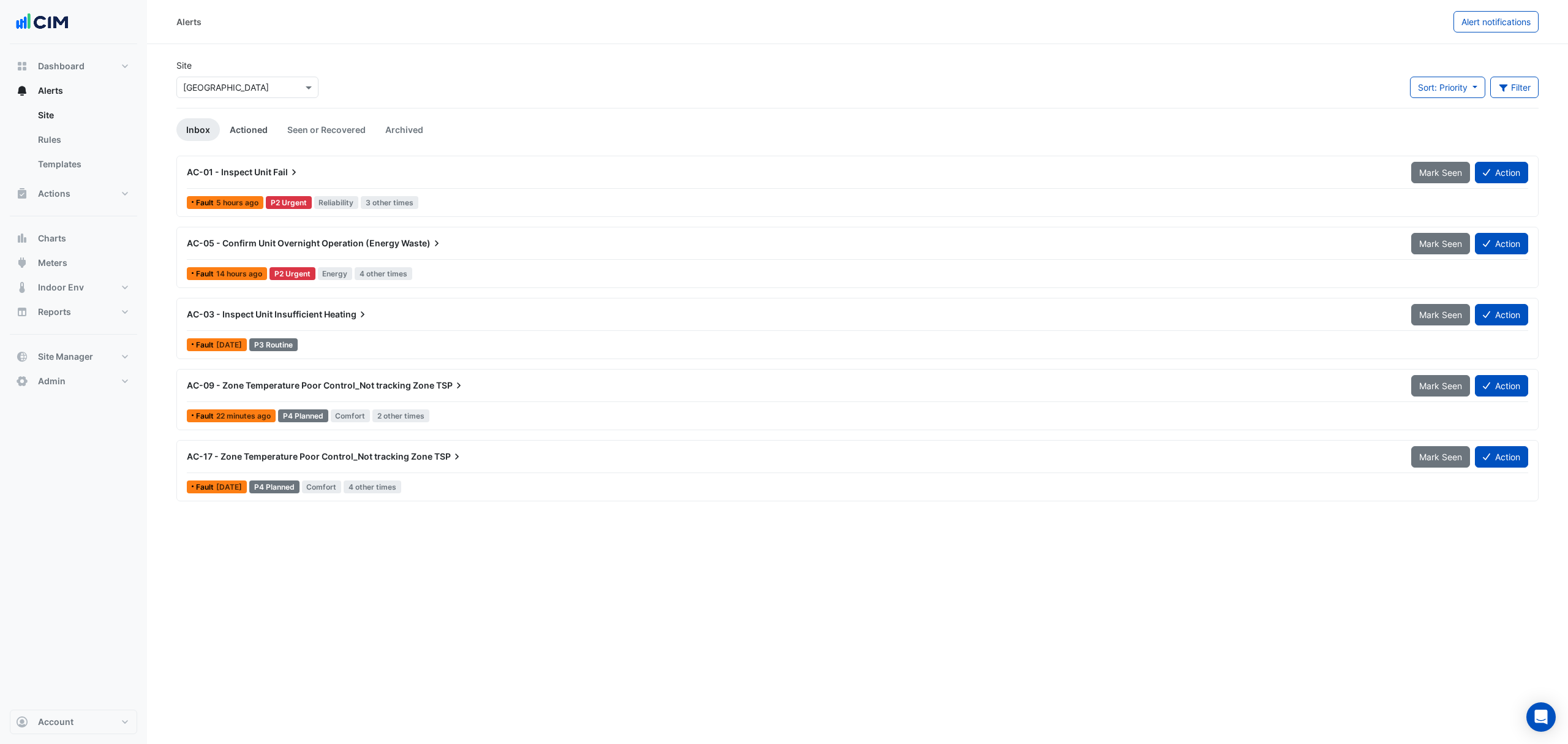
click at [256, 125] on link "Actioned" at bounding box center [249, 129] width 58 height 23
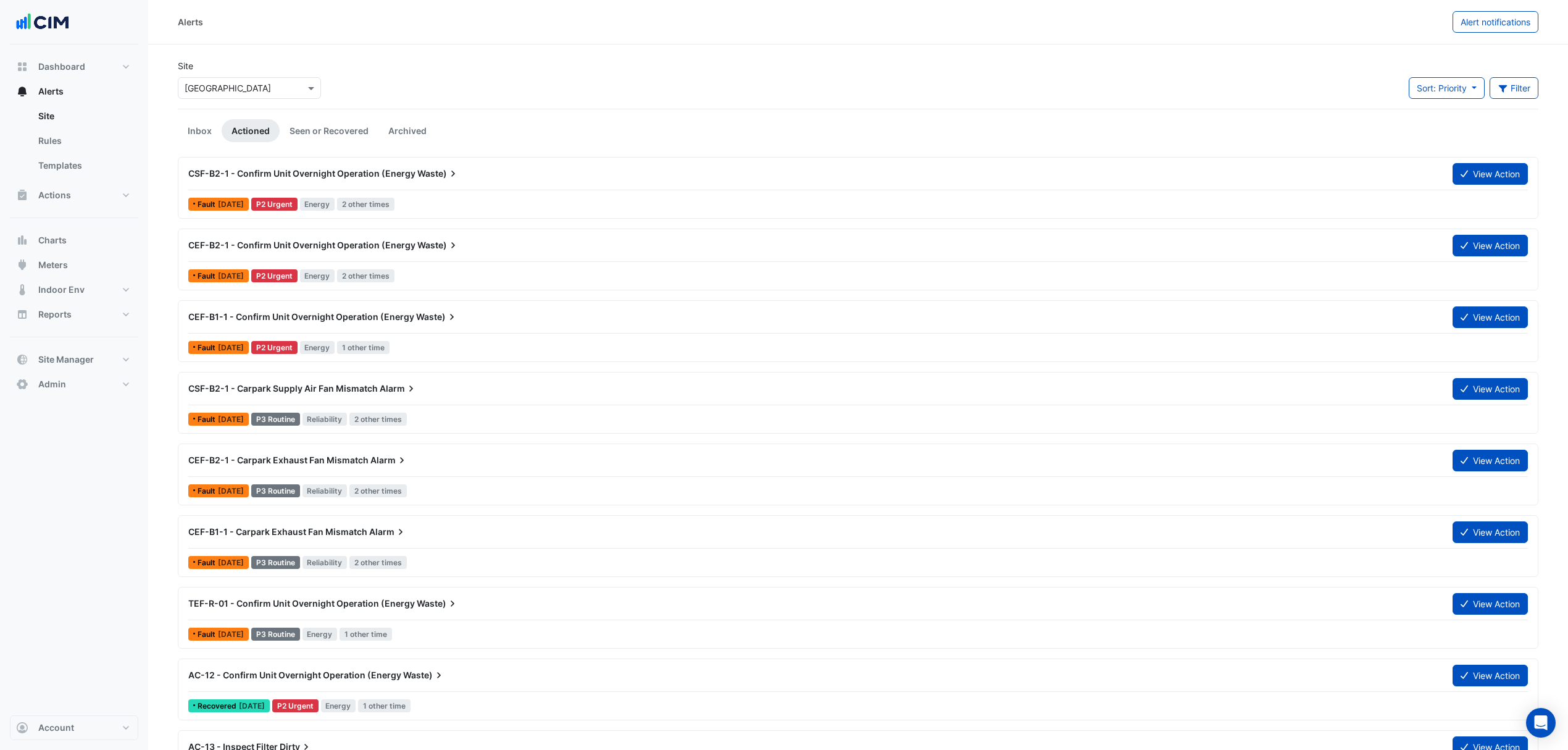
drag, startPoint x: 350, startPoint y: 199, endPoint x: 588, endPoint y: 58, distance: 276.6
click at [126, 184] on button "Actions" at bounding box center [74, 195] width 129 height 25
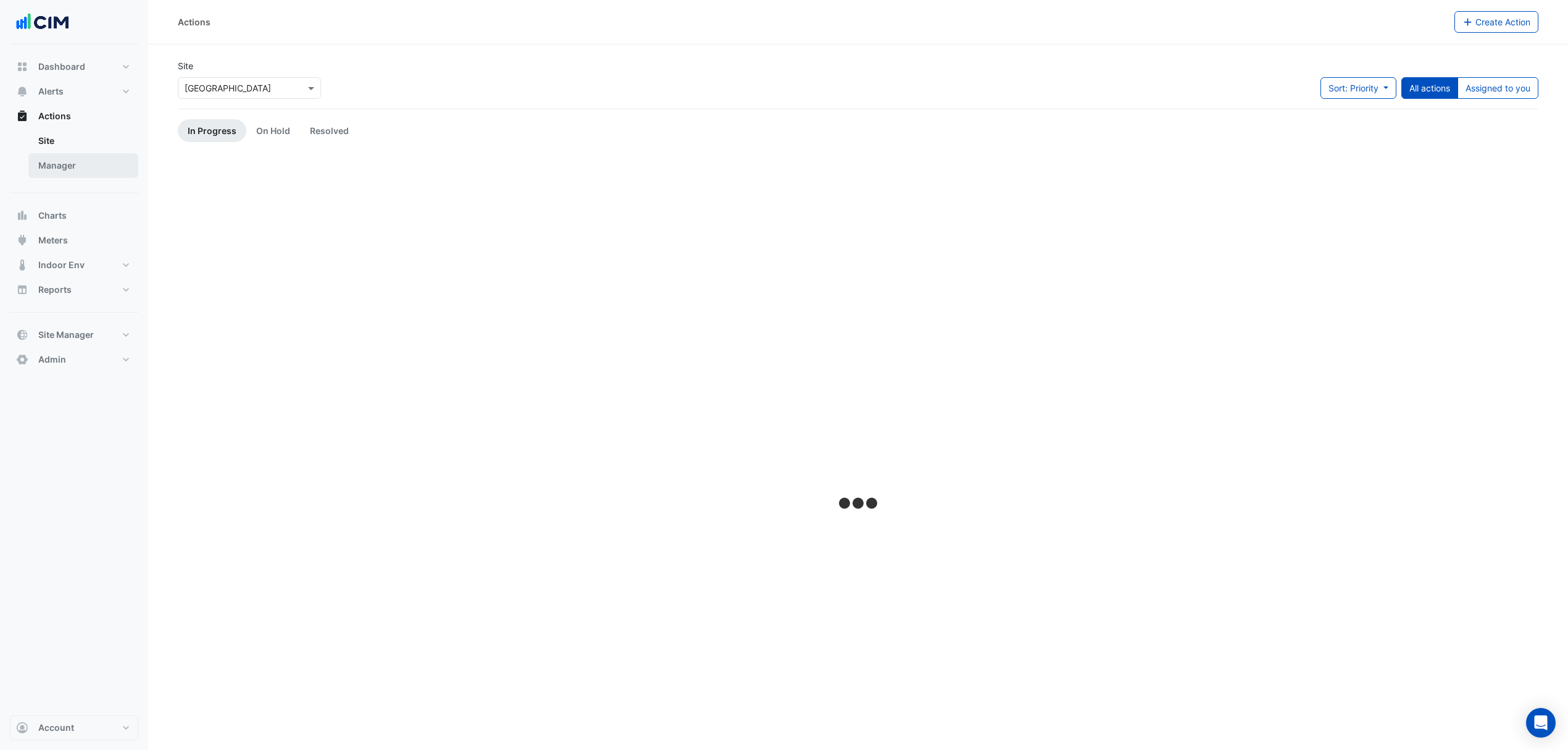
click at [70, 169] on link "Manager" at bounding box center [83, 165] width 110 height 25
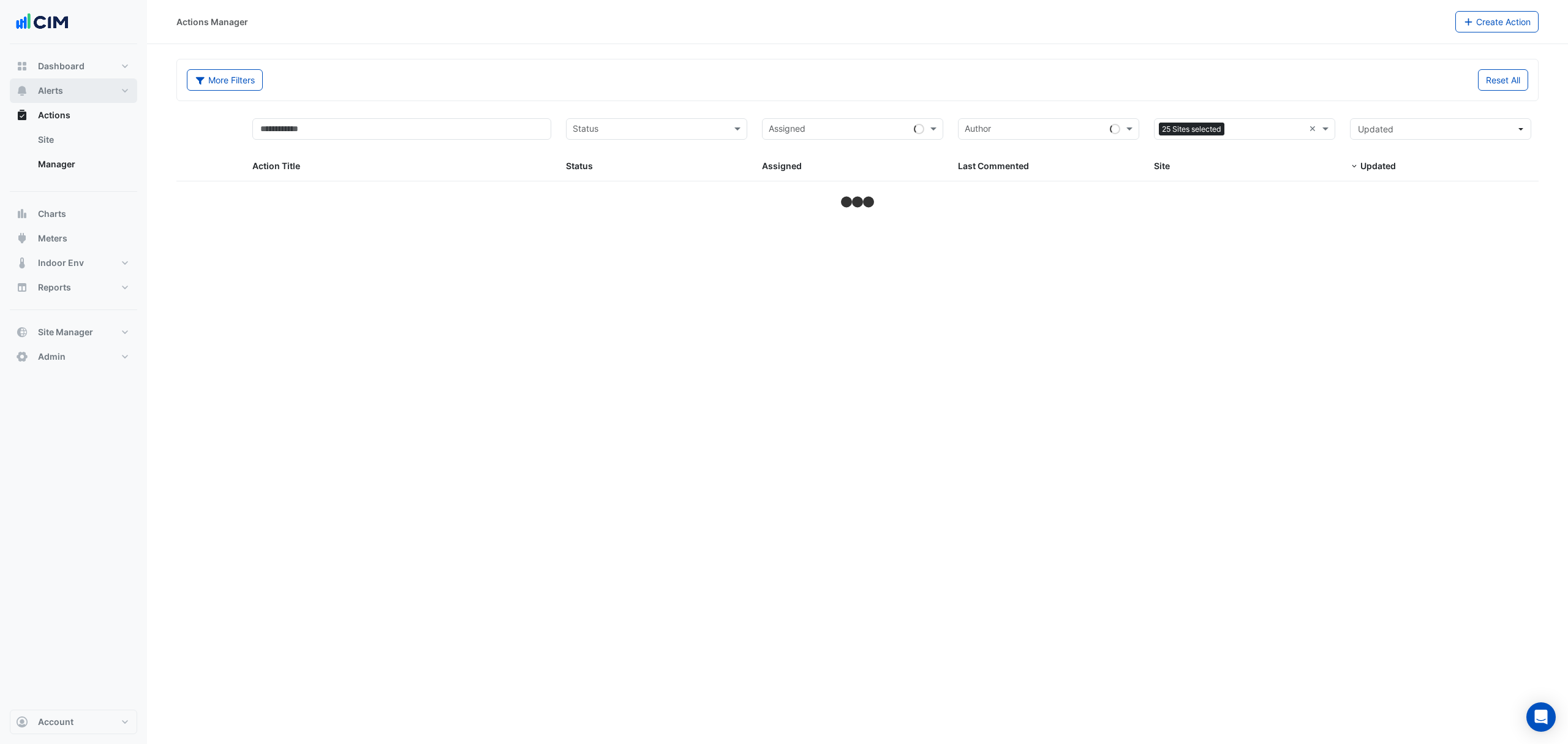
select select "***"
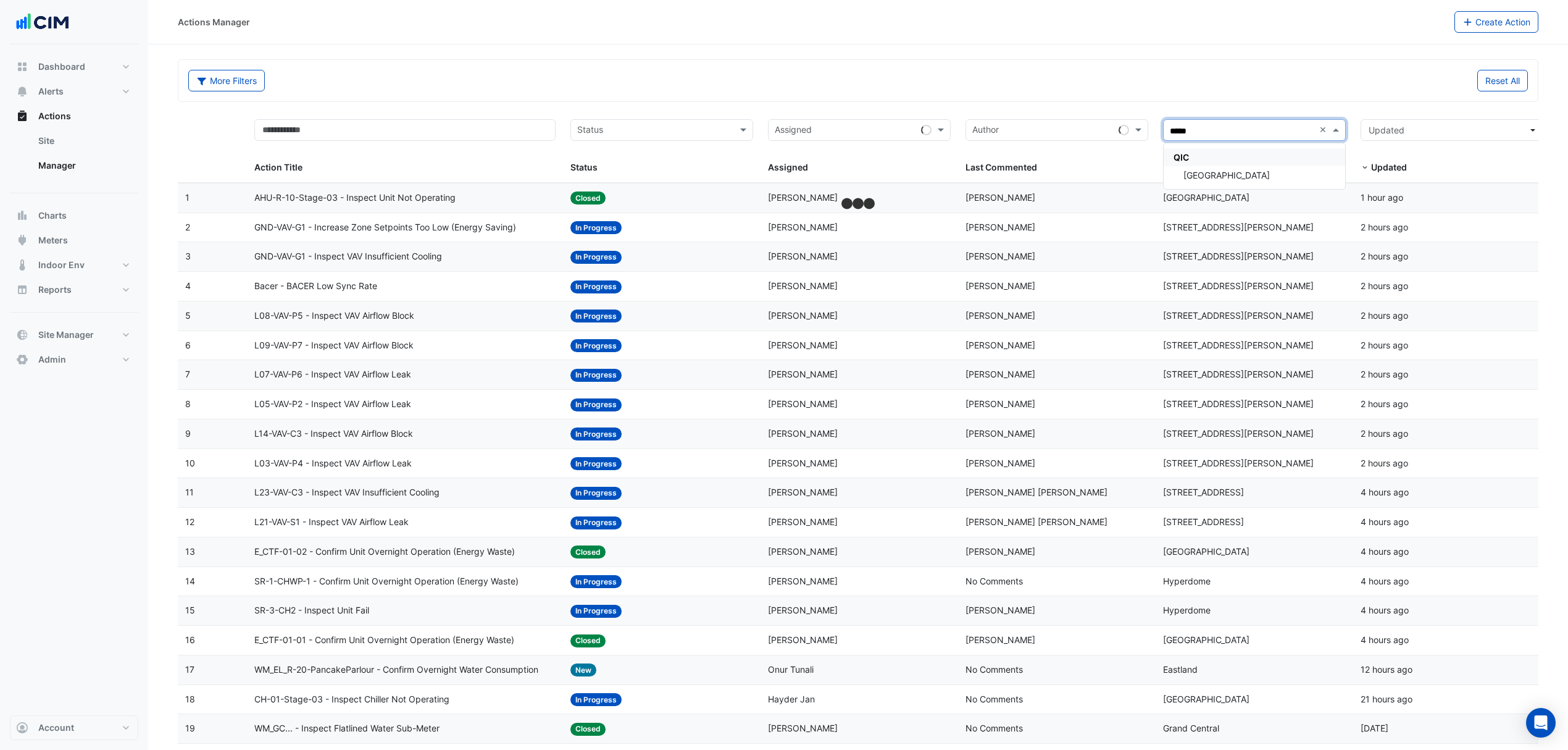
type input "******"
click at [1300, 178] on div "[GEOGRAPHIC_DATA]" at bounding box center [1254, 175] width 181 height 18
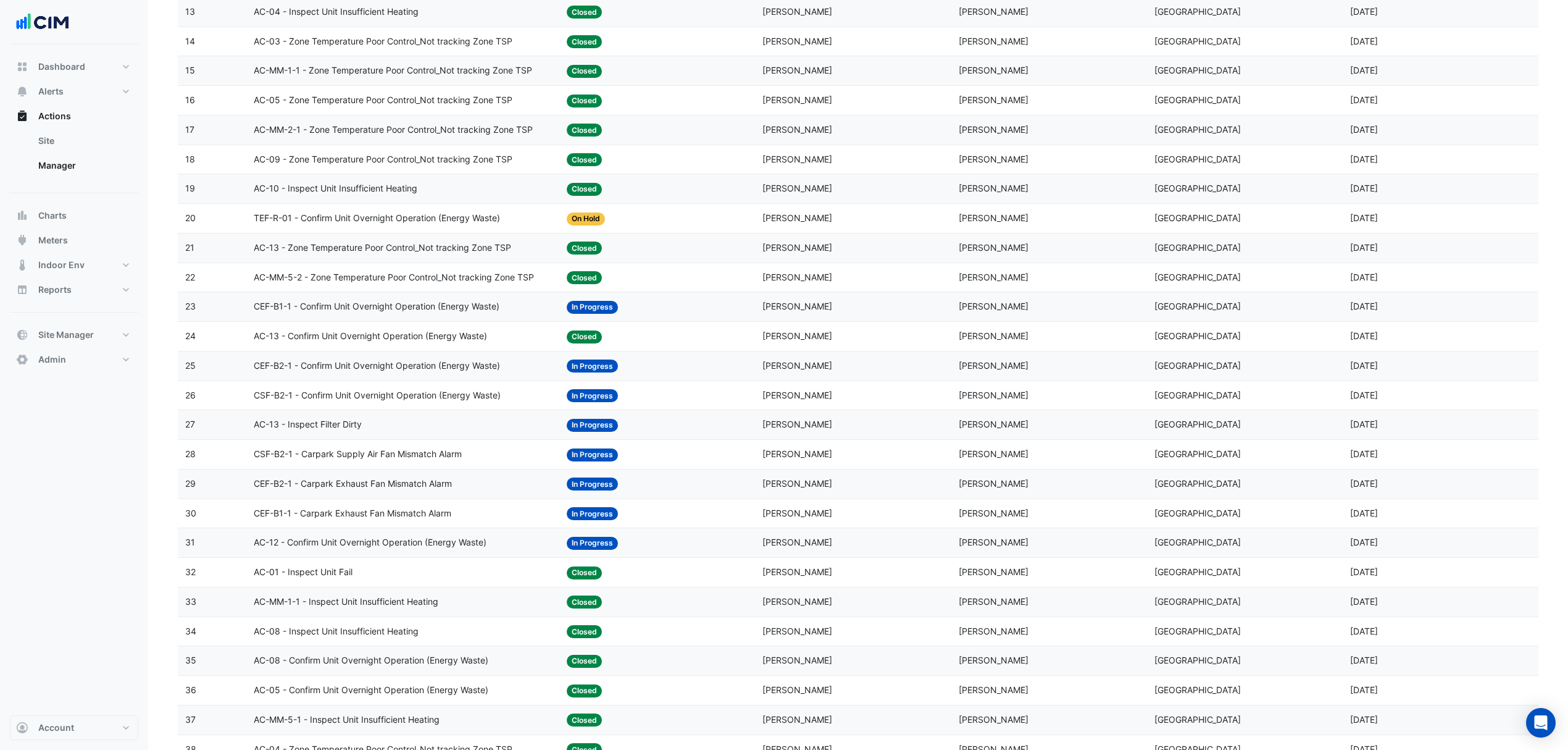
scroll to position [659, 0]
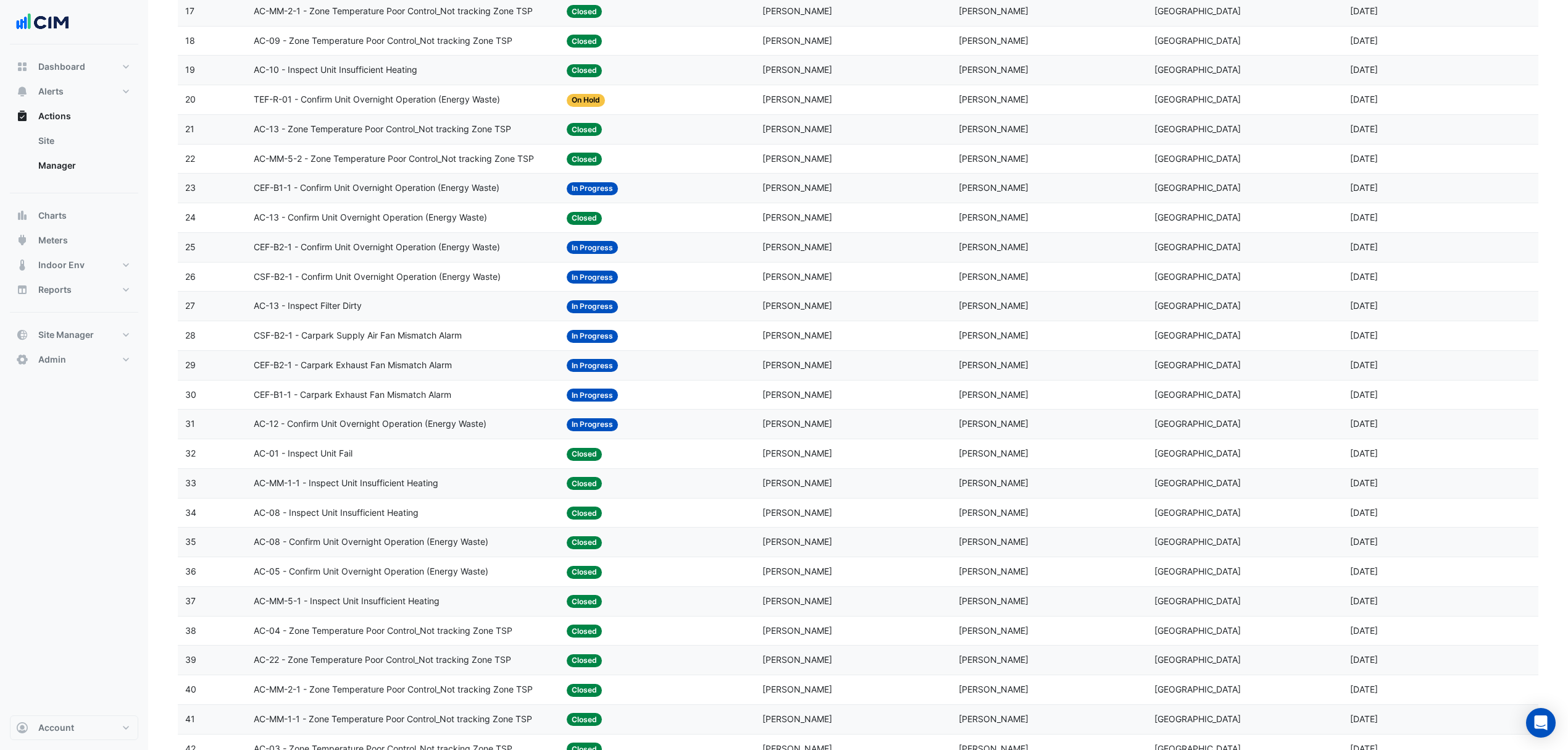
click at [336, 196] on span "CEF-B1-1 - Confirm Unit Overnight Operation (Energy Waste)" at bounding box center [377, 188] width 246 height 14
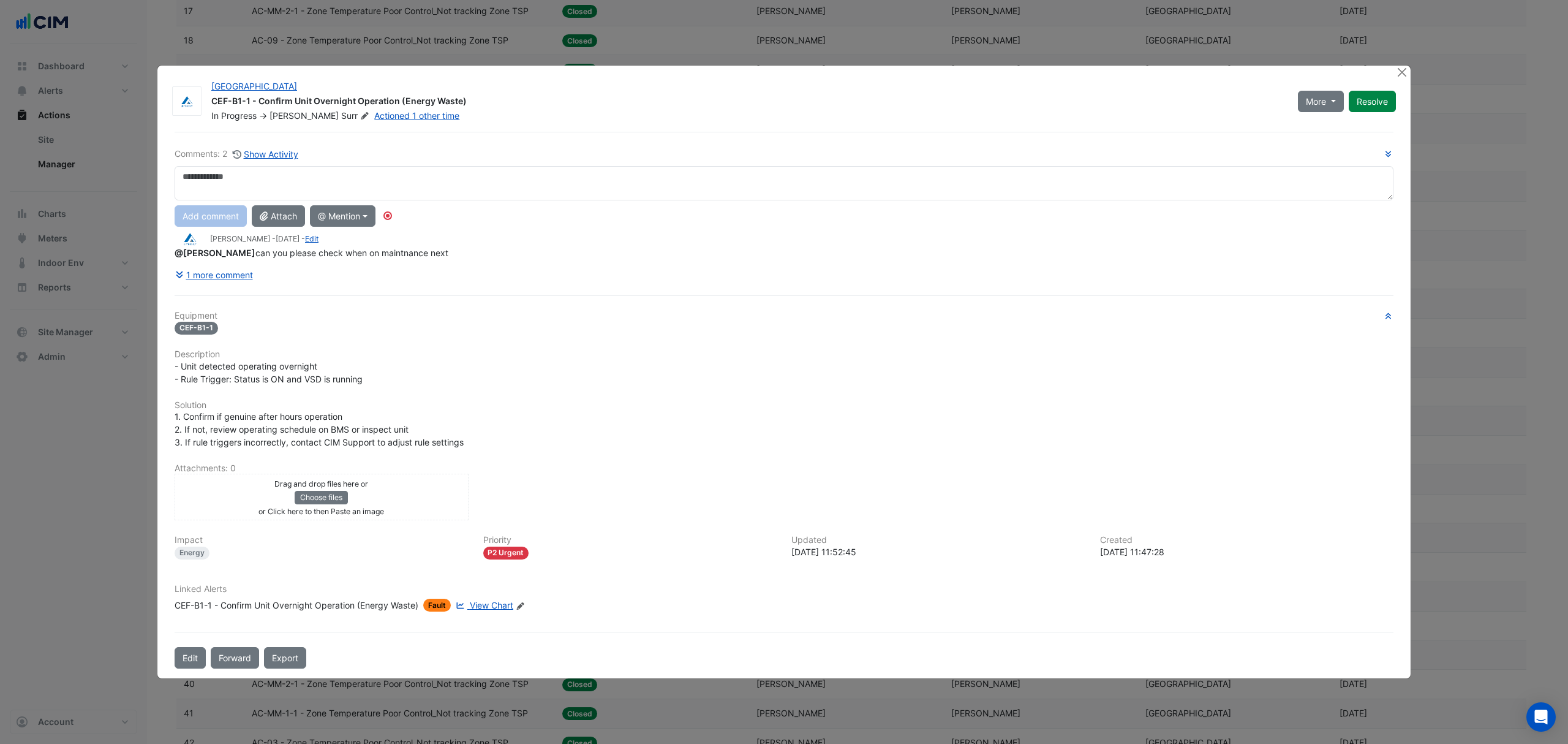
click at [501, 602] on span "View Chart" at bounding box center [491, 605] width 44 height 10
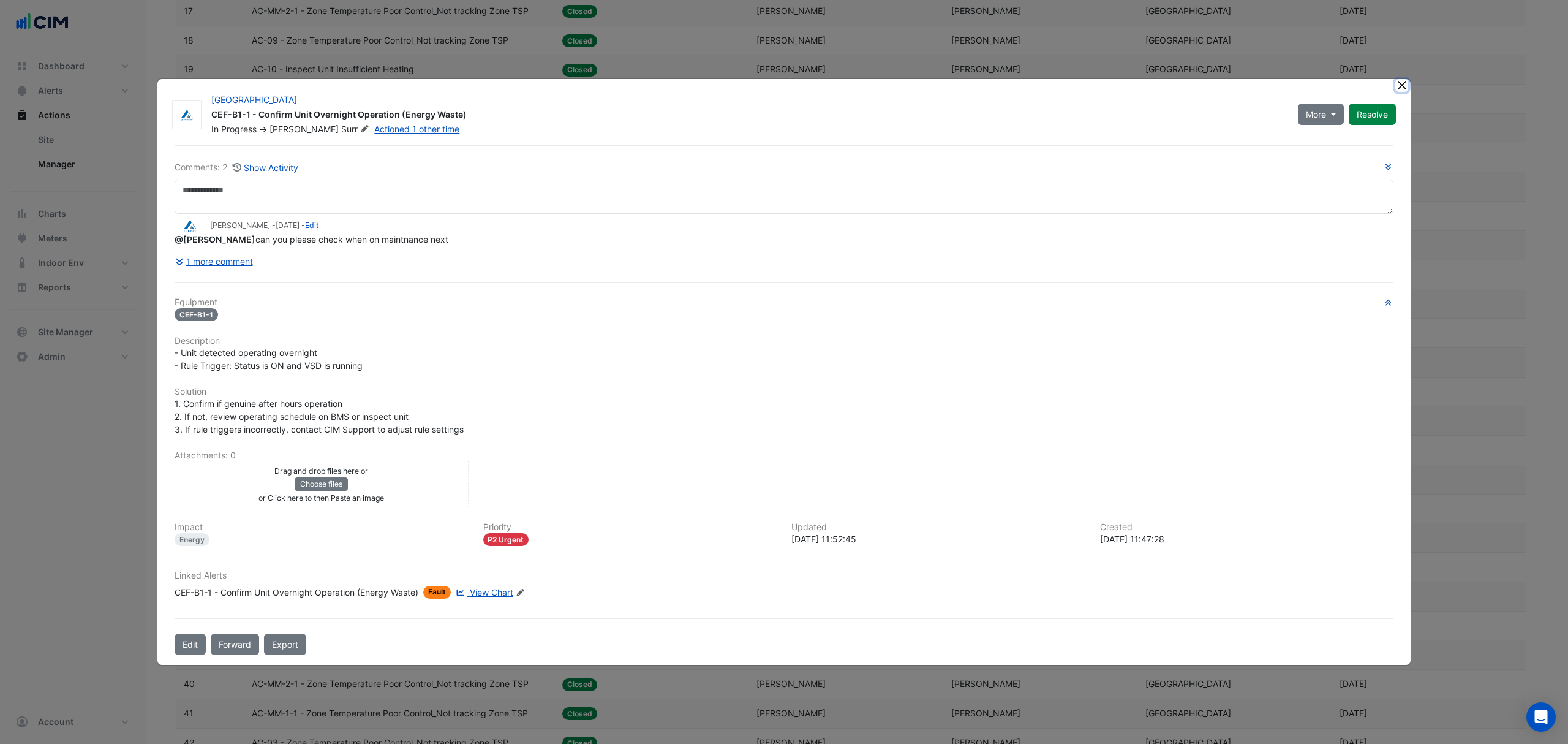
click at [1399, 85] on button "Close" at bounding box center [1401, 85] width 13 height 13
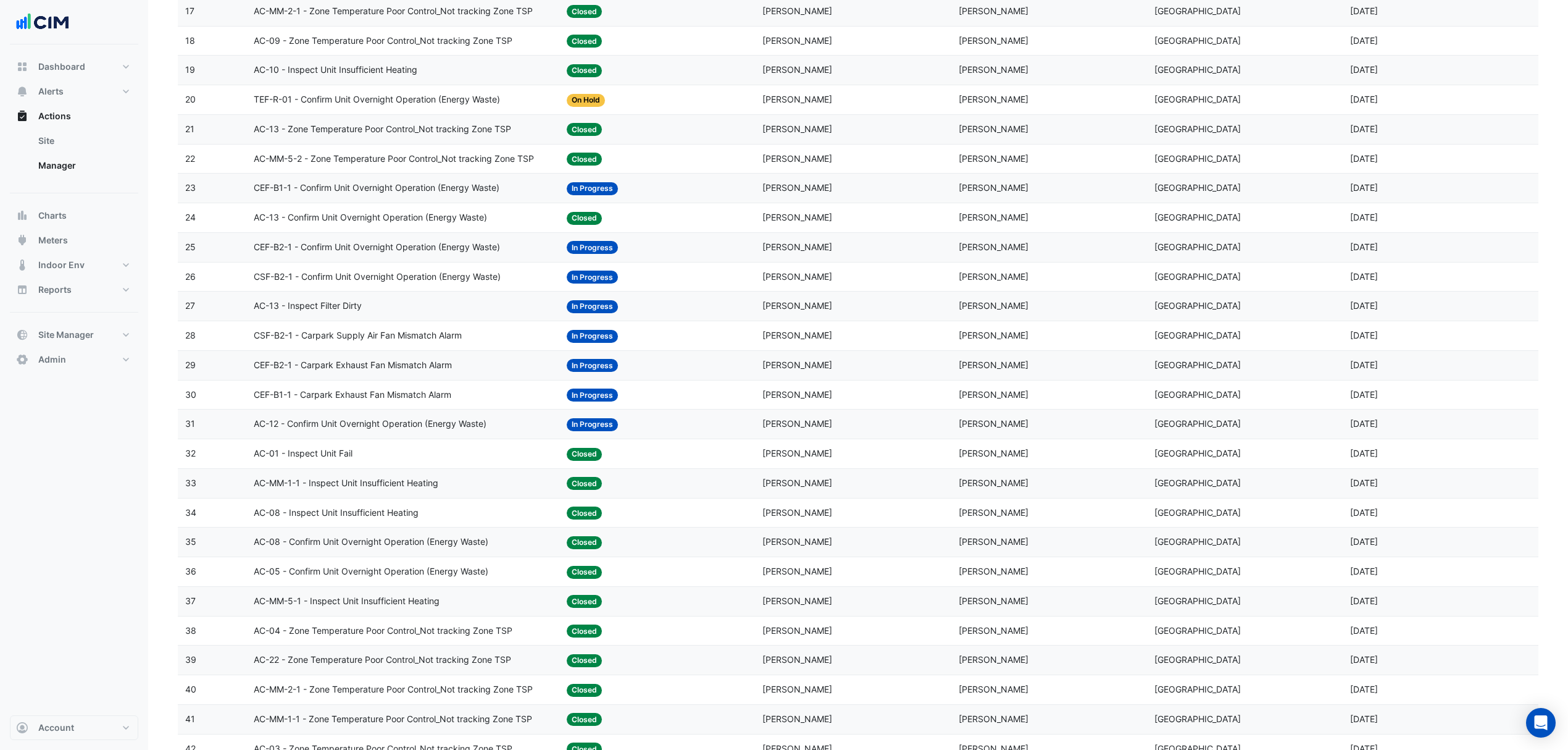
click at [359, 250] on span "CEF-B2-1 - Confirm Unit Overnight Operation (Energy Waste)" at bounding box center [377, 247] width 246 height 14
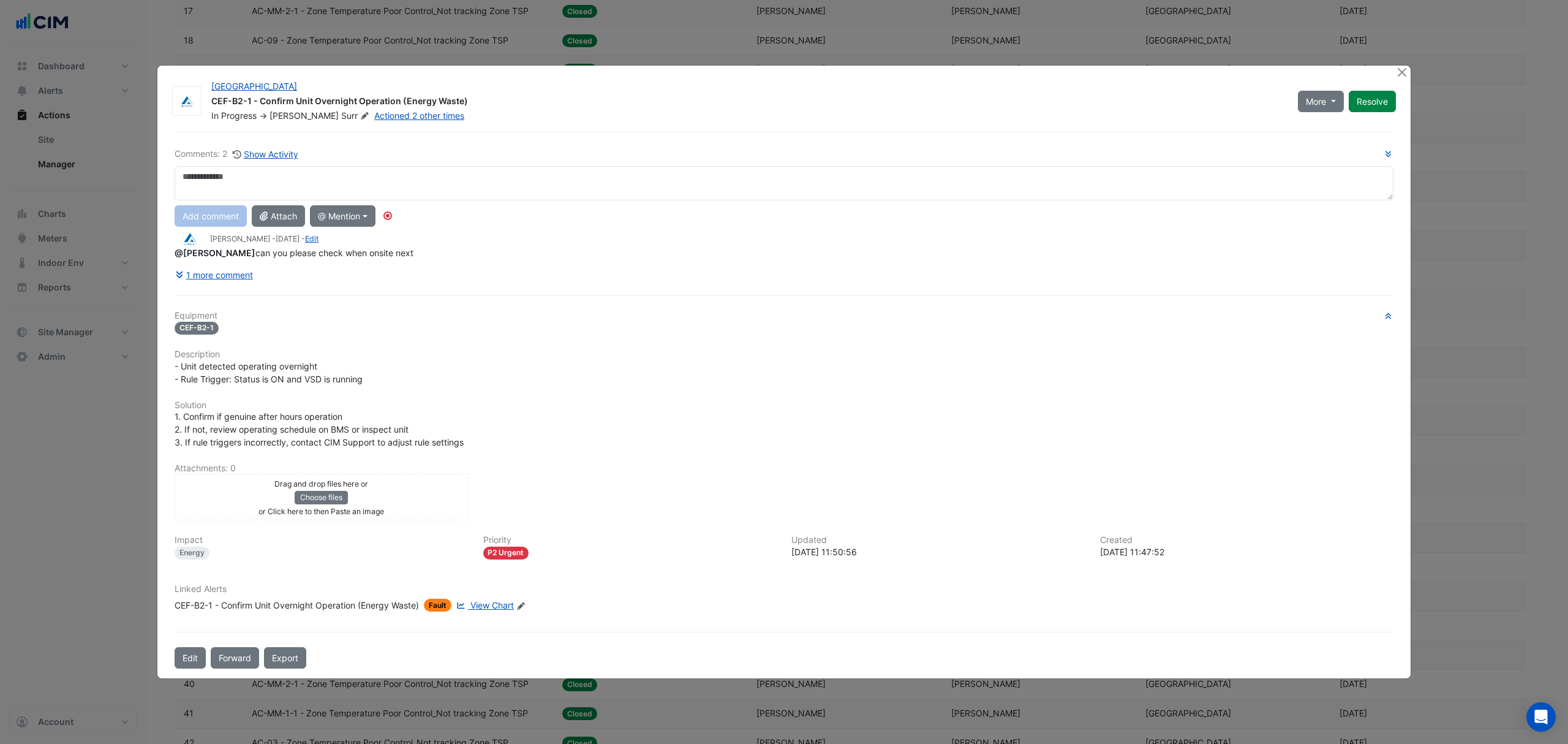
click at [490, 604] on span "View Chart" at bounding box center [492, 605] width 44 height 10
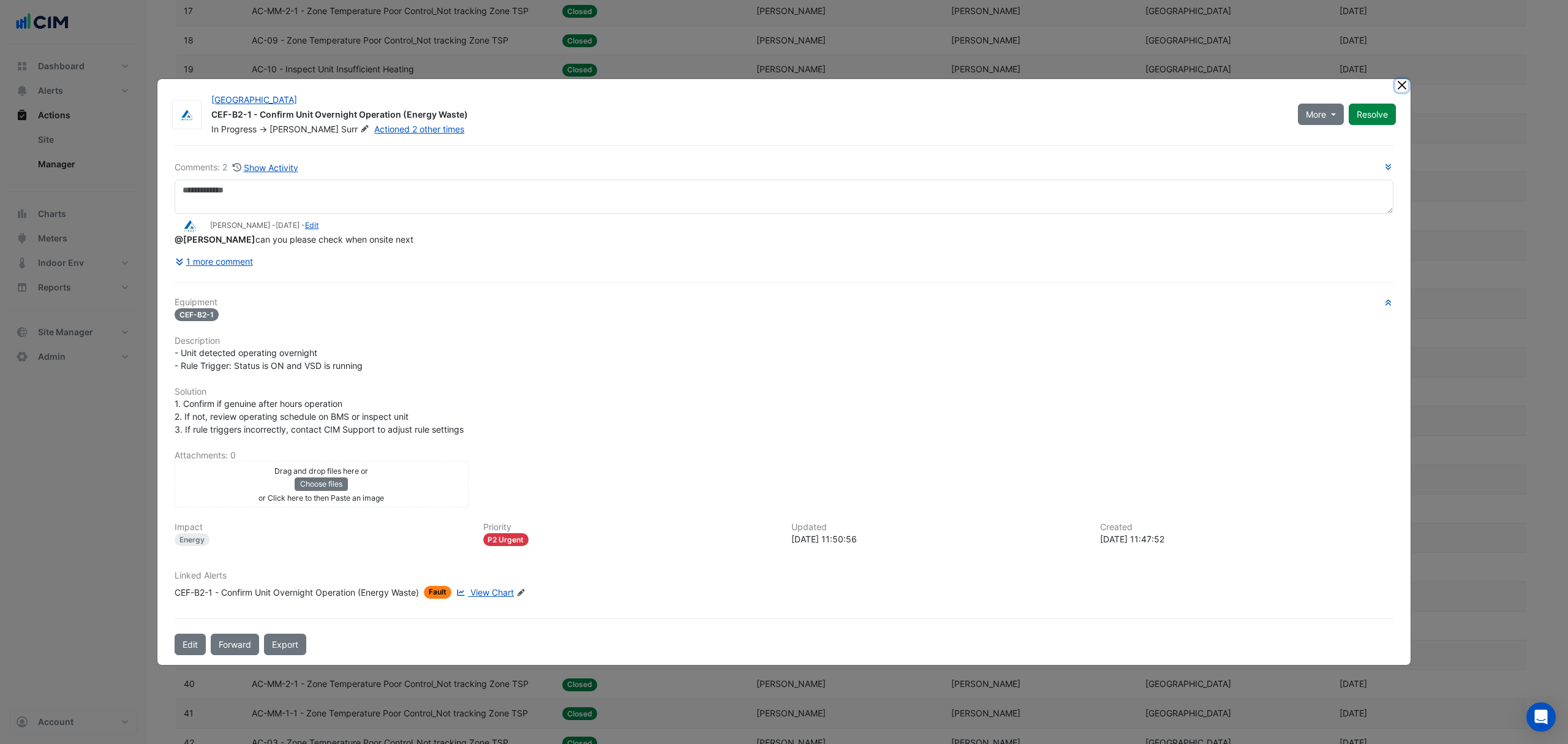
click at [1400, 85] on button "Close" at bounding box center [1401, 85] width 13 height 13
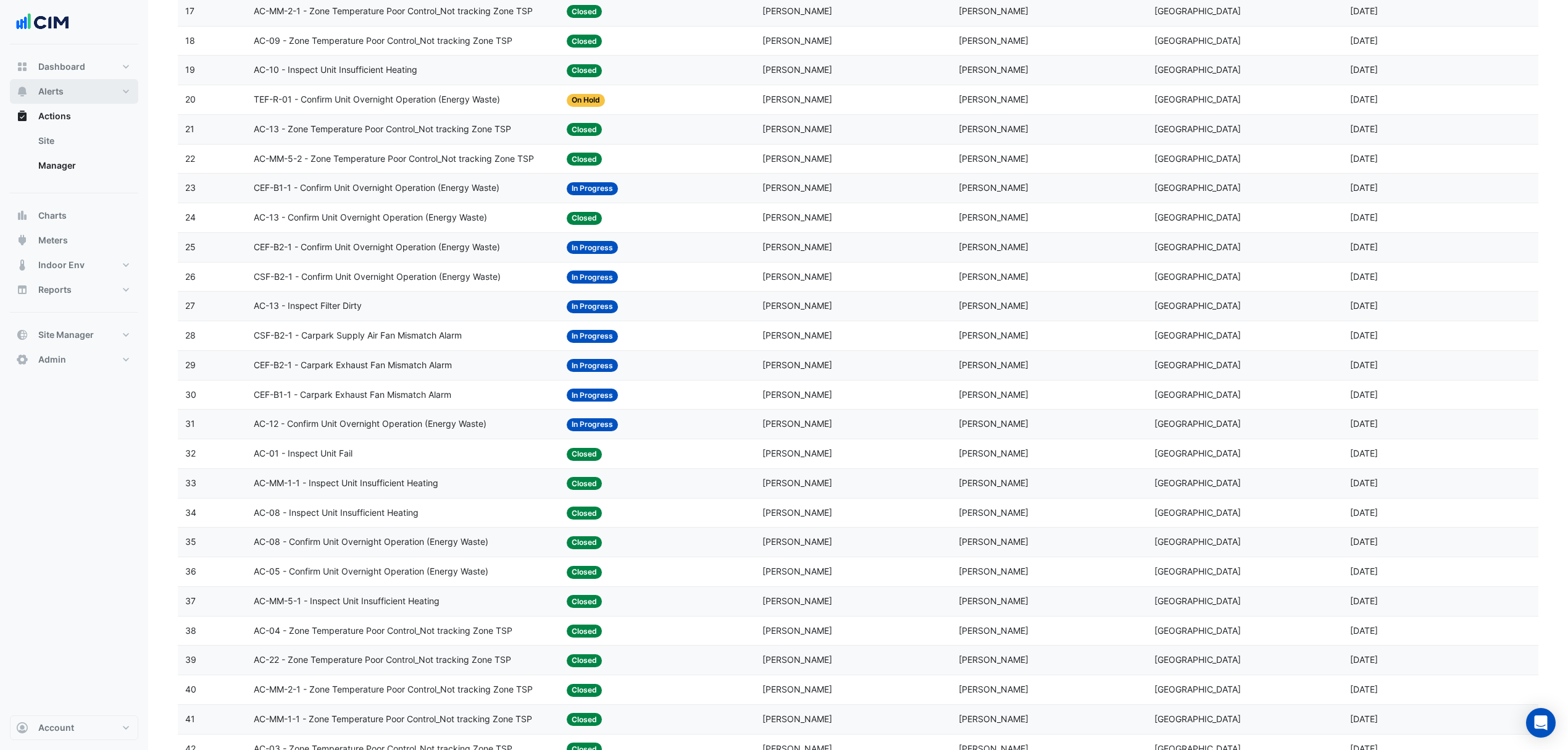
click at [53, 86] on span "Alerts" at bounding box center [51, 91] width 25 height 12
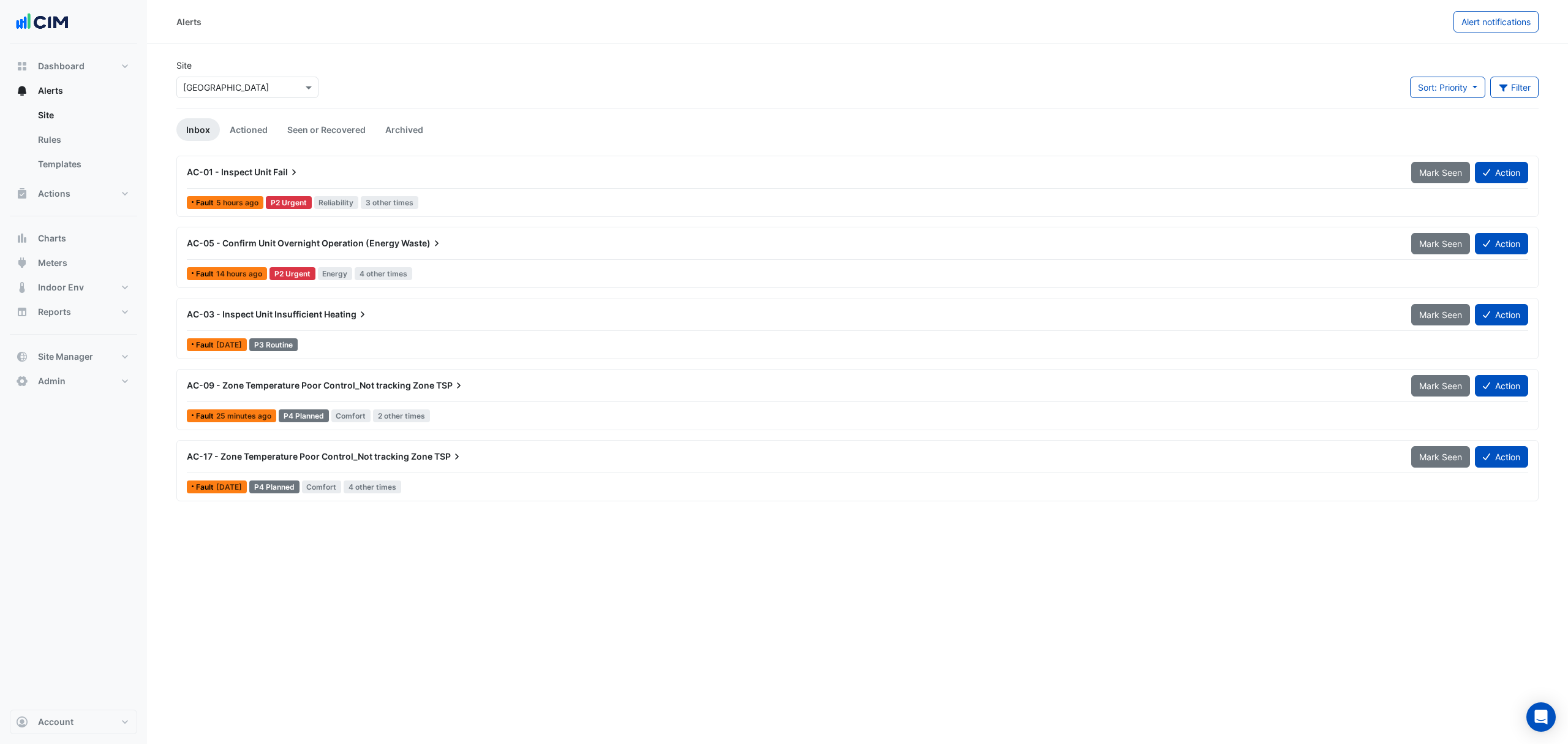
click at [263, 243] on span "AC-05 - Confirm Unit Overnight Operation (Energy" at bounding box center [293, 243] width 212 height 10
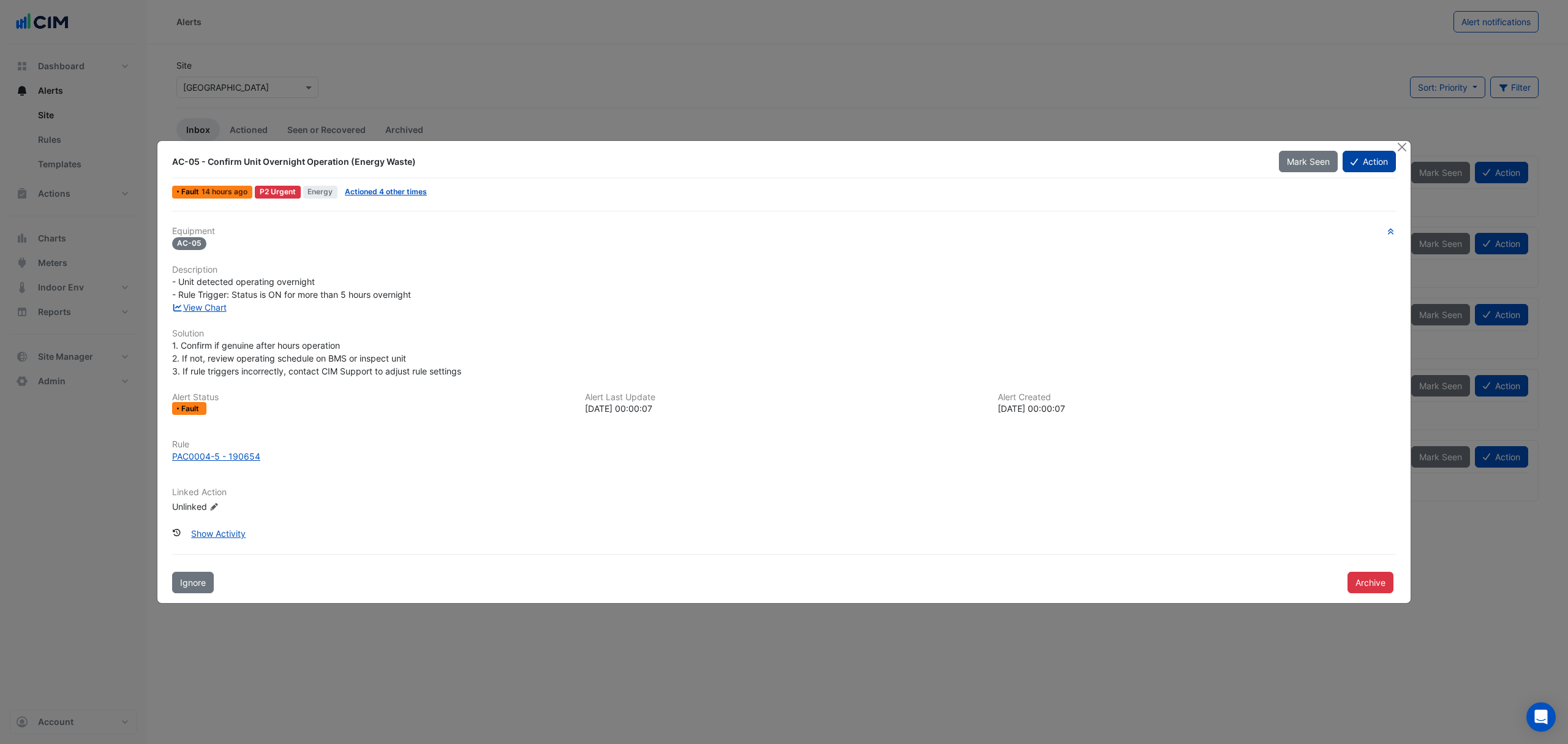
click at [1383, 158] on button "Action" at bounding box center [1369, 161] width 53 height 22
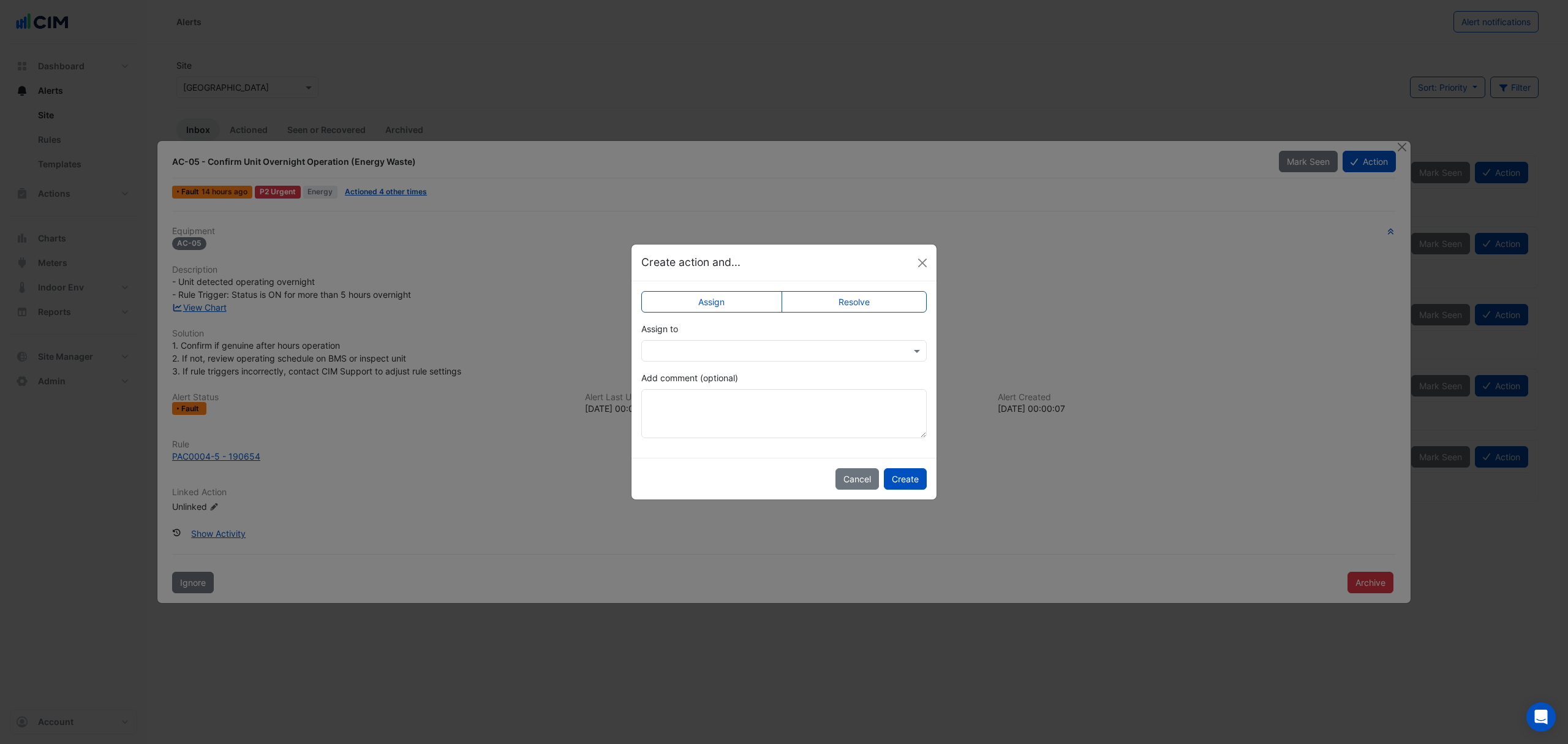
click at [676, 338] on div "Assign to" at bounding box center [784, 342] width 285 height 39
click at [683, 346] on input "text" at bounding box center [771, 351] width 247 height 13
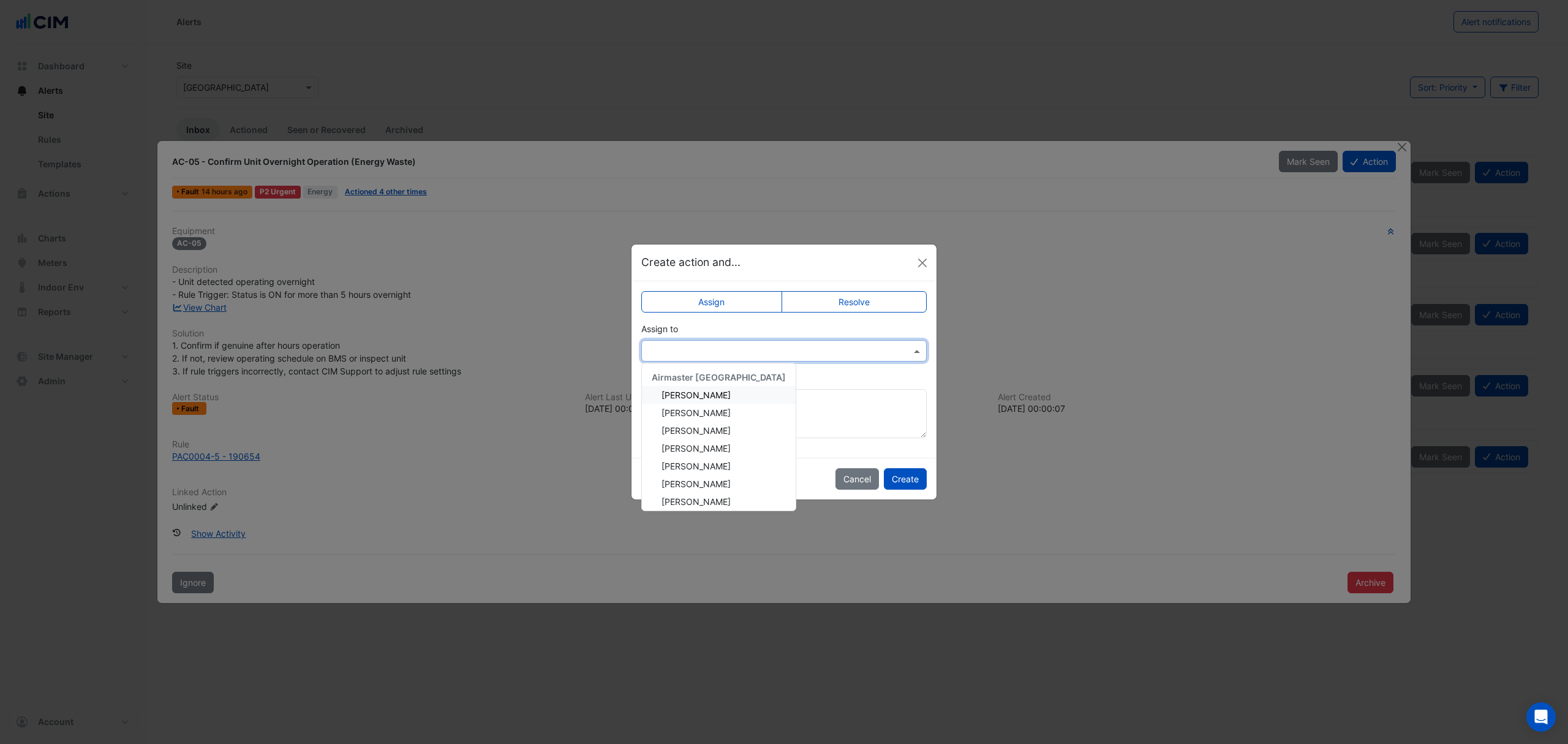
click at [696, 392] on span "Adam Surr" at bounding box center [696, 395] width 69 height 10
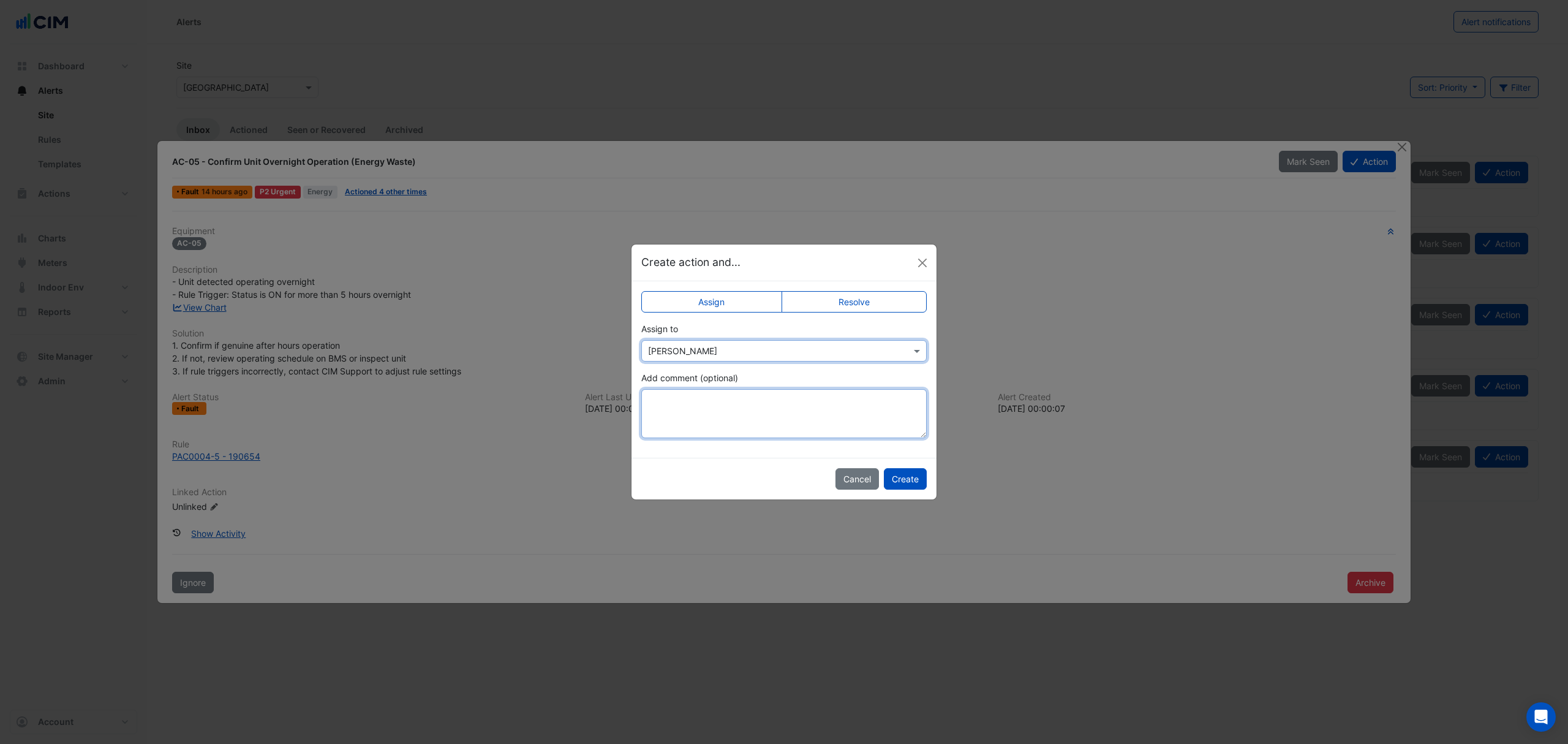
click at [819, 423] on textarea "Add comment (optional)" at bounding box center [784, 414] width 285 height 49
type textarea "**********"
click at [917, 482] on button "Create" at bounding box center [905, 479] width 43 height 22
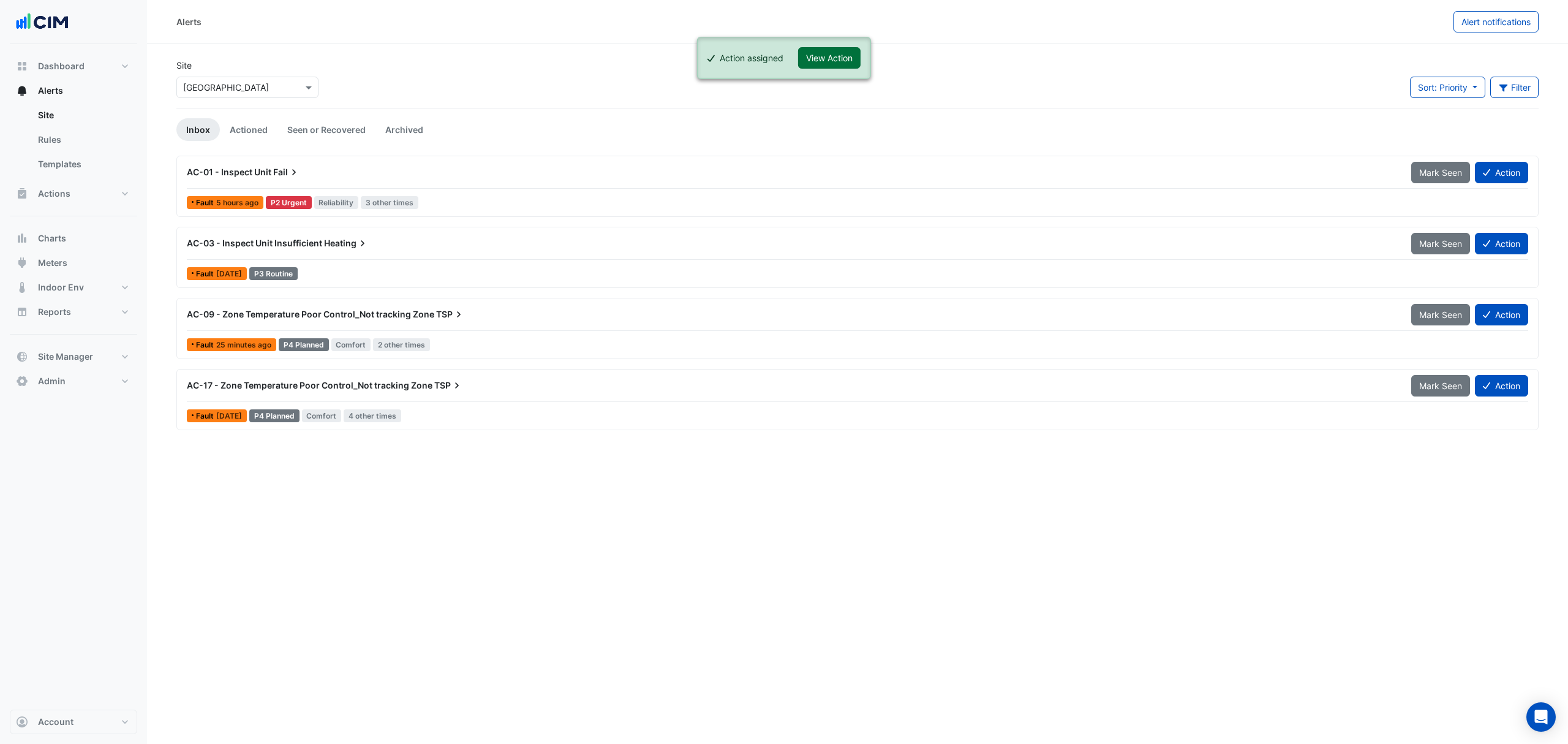
click at [850, 59] on button "View Action" at bounding box center [829, 57] width 62 height 22
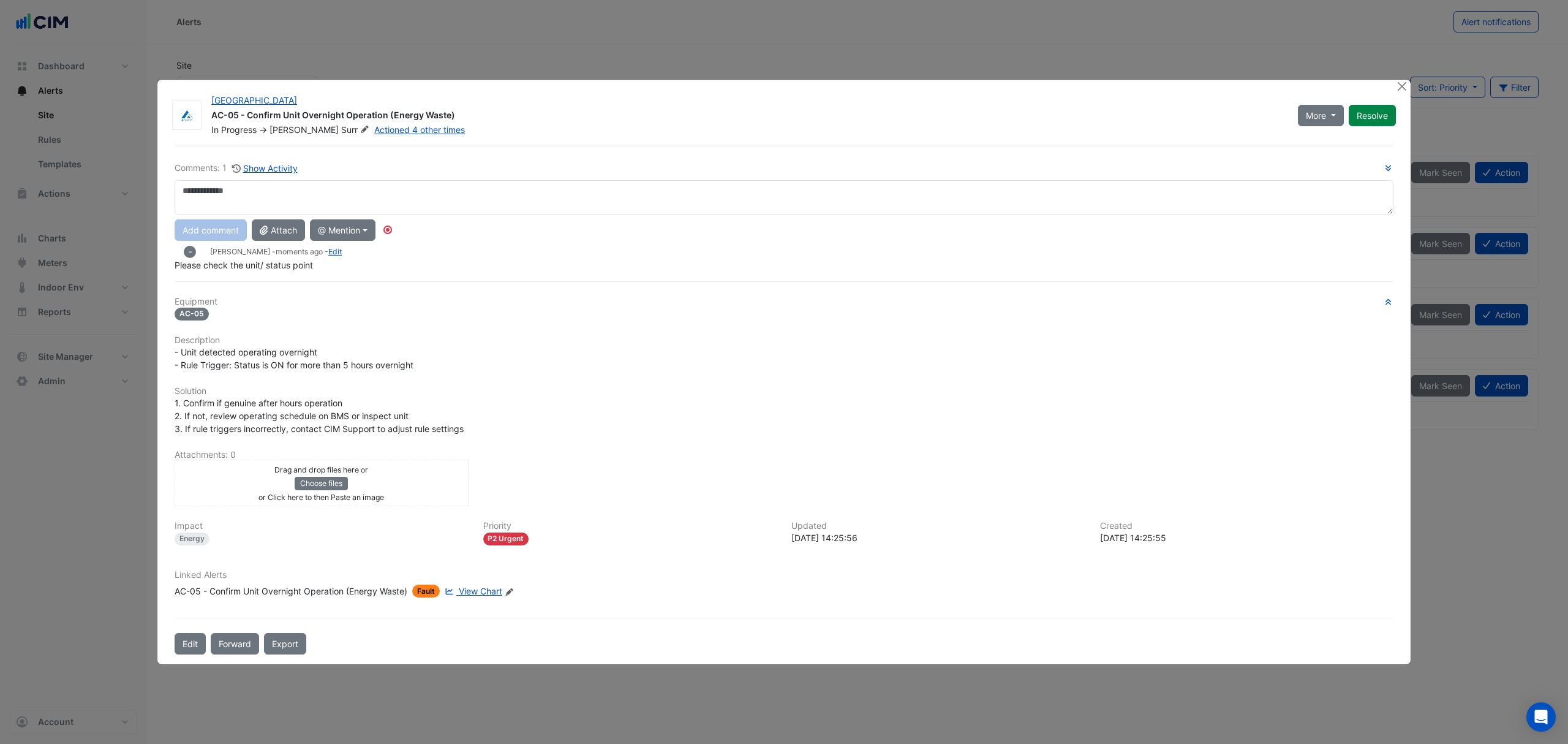
click at [487, 592] on span "View Chart" at bounding box center [481, 591] width 44 height 10
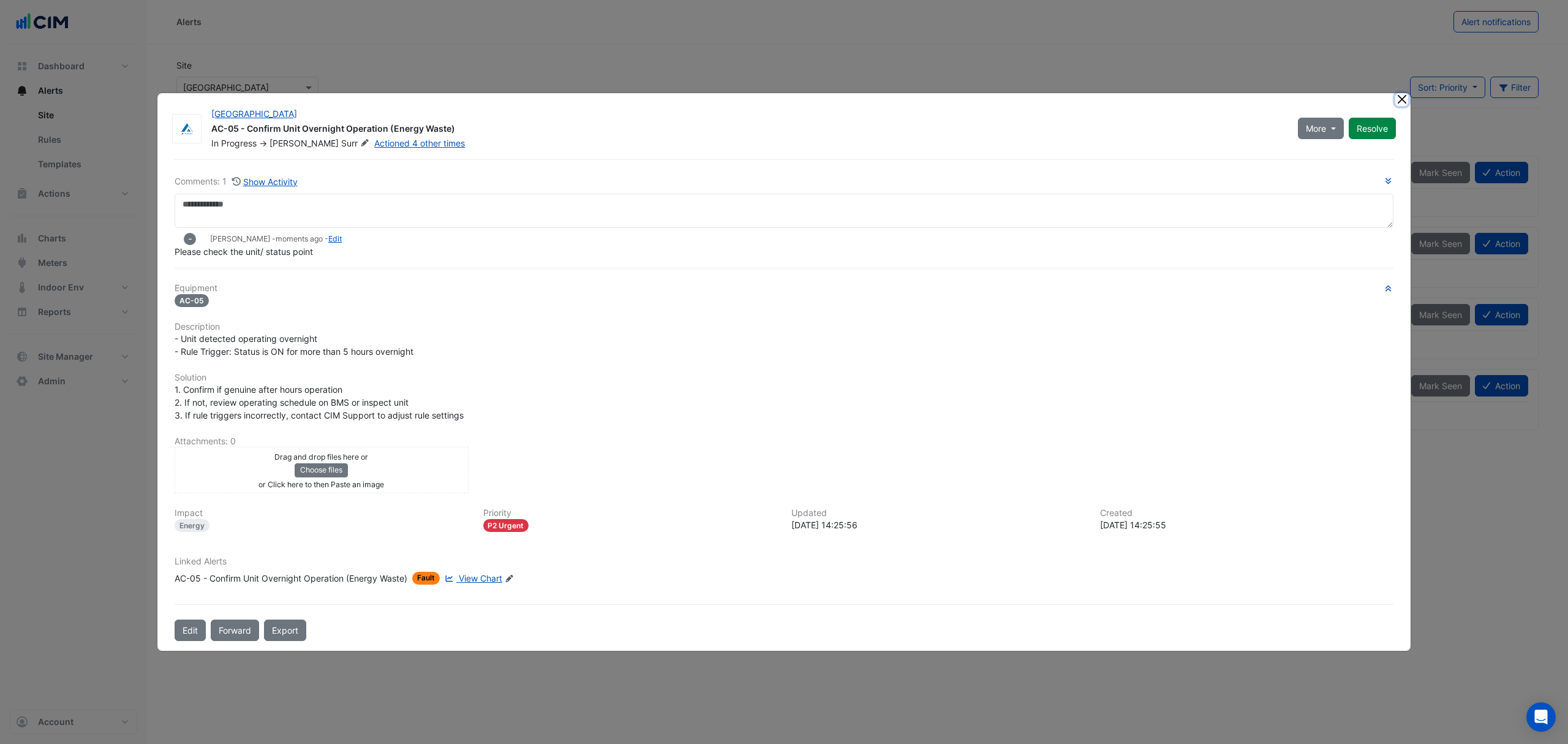
click at [1405, 99] on button "Close" at bounding box center [1401, 99] width 13 height 13
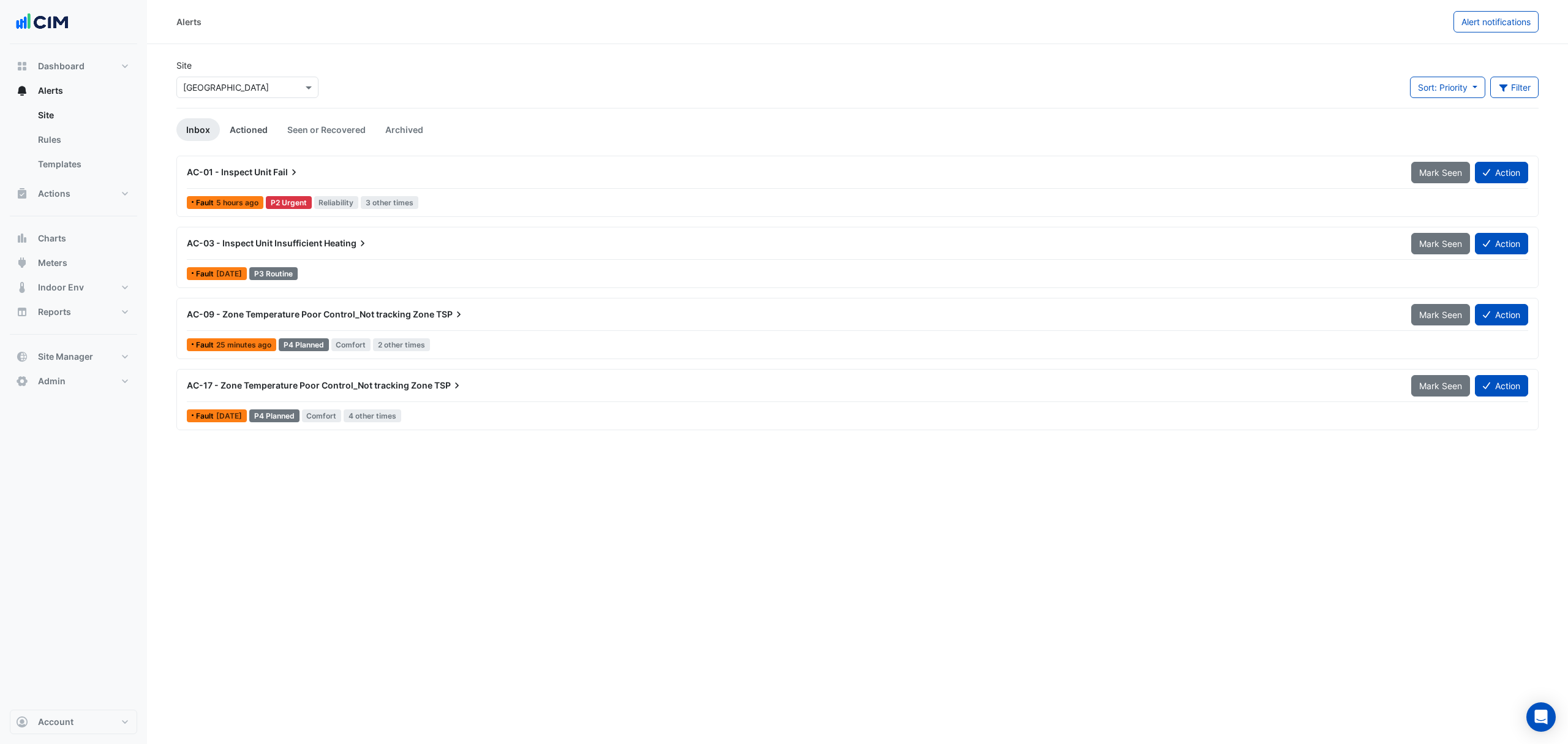
click at [244, 124] on link "Actioned" at bounding box center [249, 129] width 58 height 23
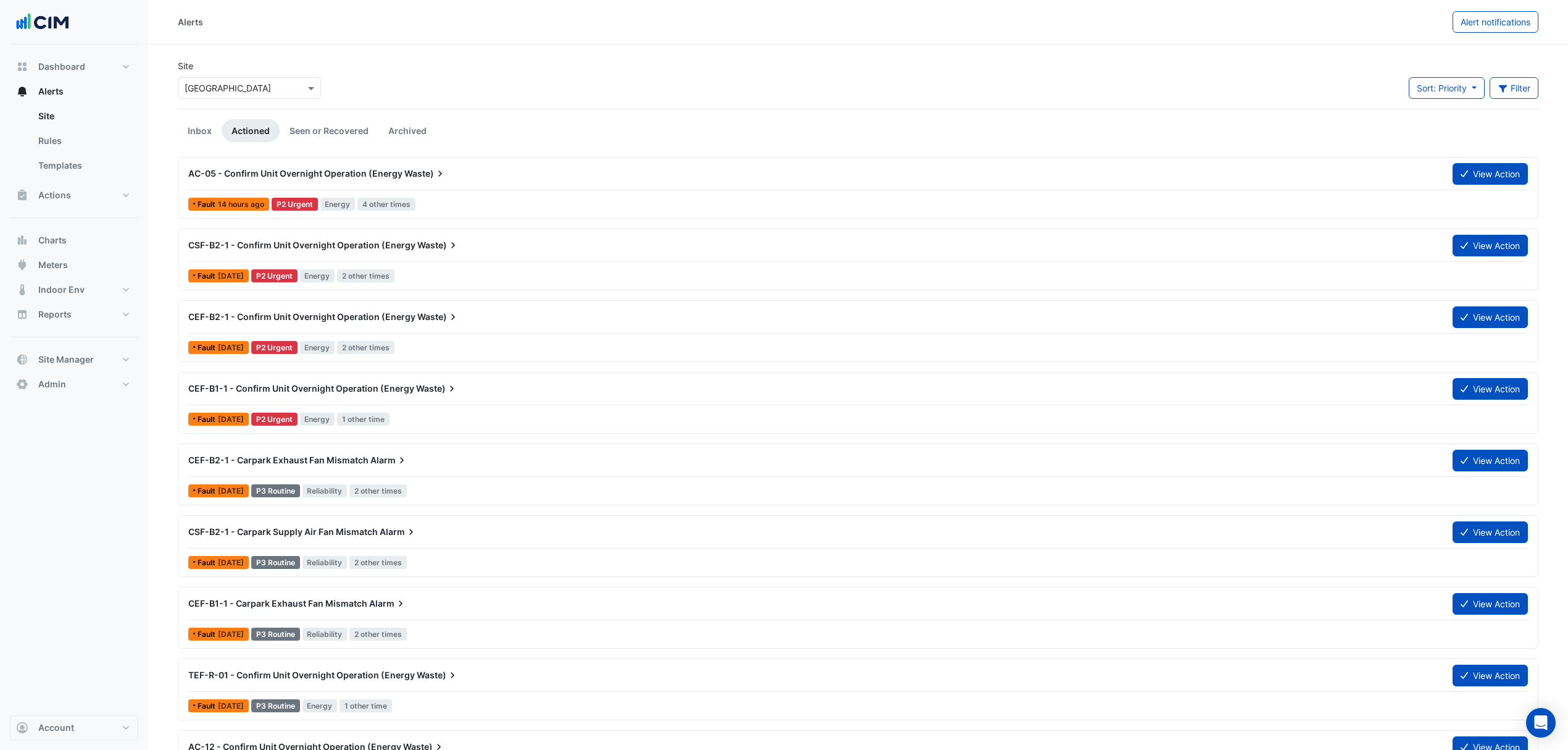
click at [297, 167] on div "AC-05 - Confirm Unit Overnight Operation (Energy Waste)" at bounding box center [813, 174] width 1265 height 22
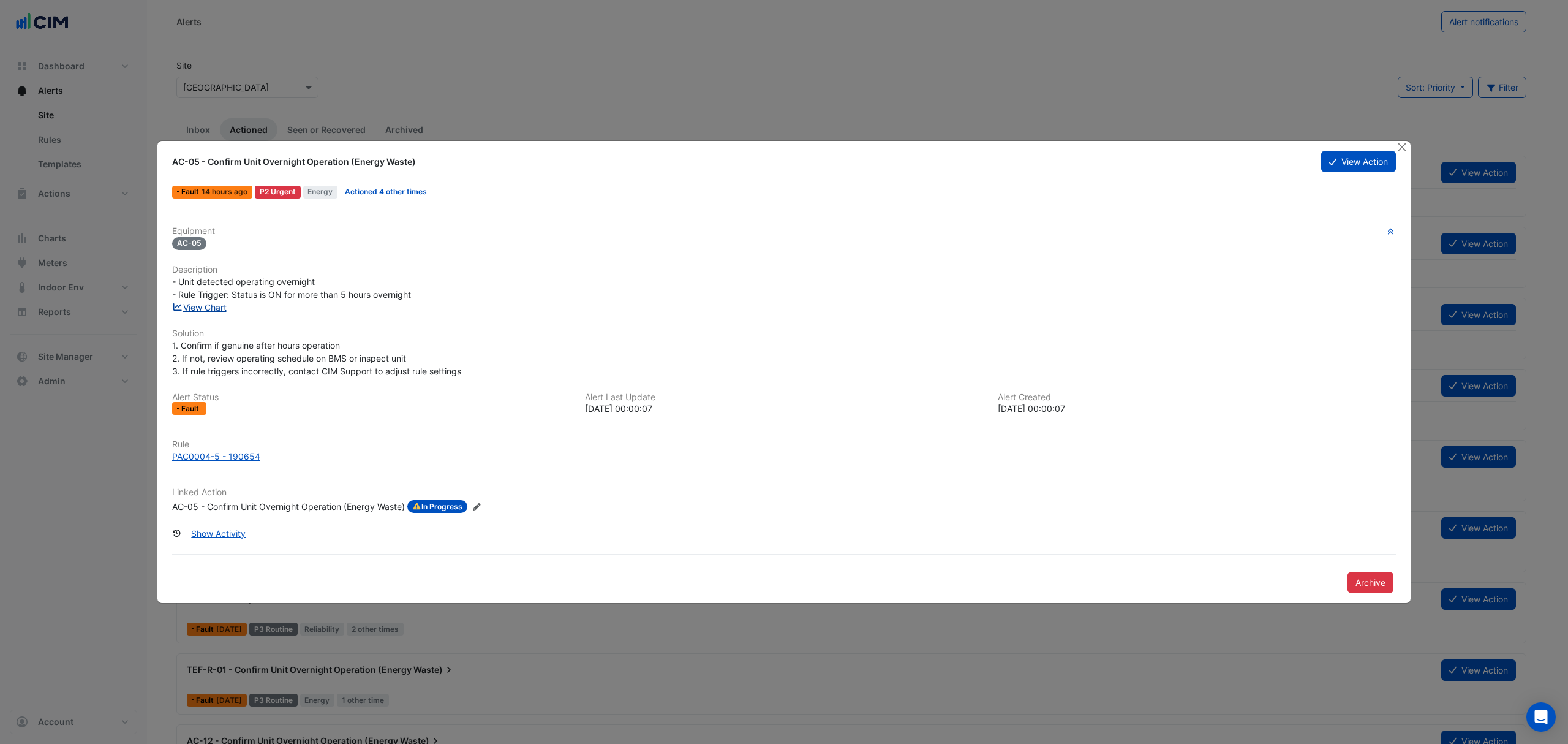
click at [213, 303] on link "View Chart" at bounding box center [199, 308] width 54 height 10
click at [1405, 145] on button "Close" at bounding box center [1401, 147] width 13 height 13
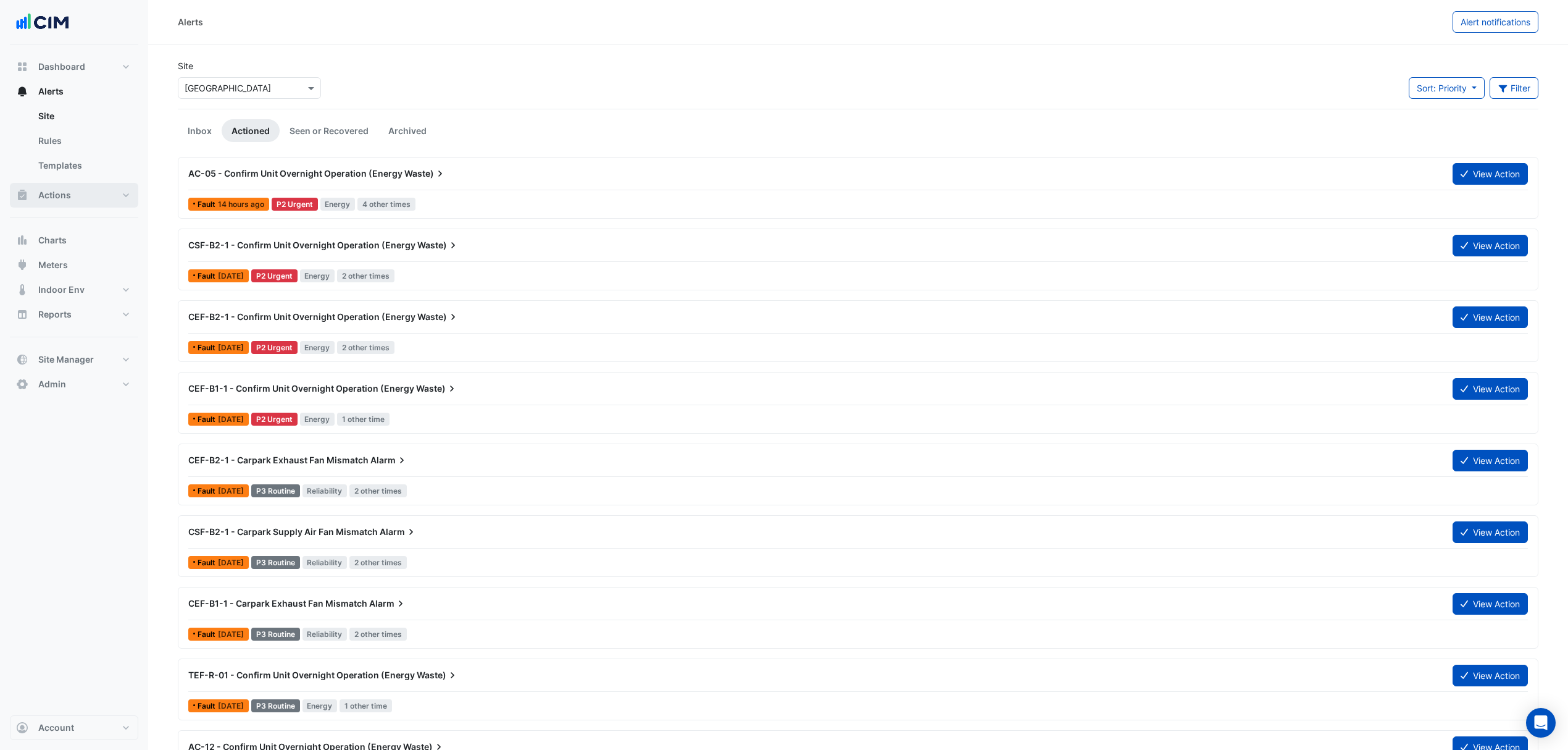
click at [109, 198] on button "Actions" at bounding box center [74, 195] width 129 height 25
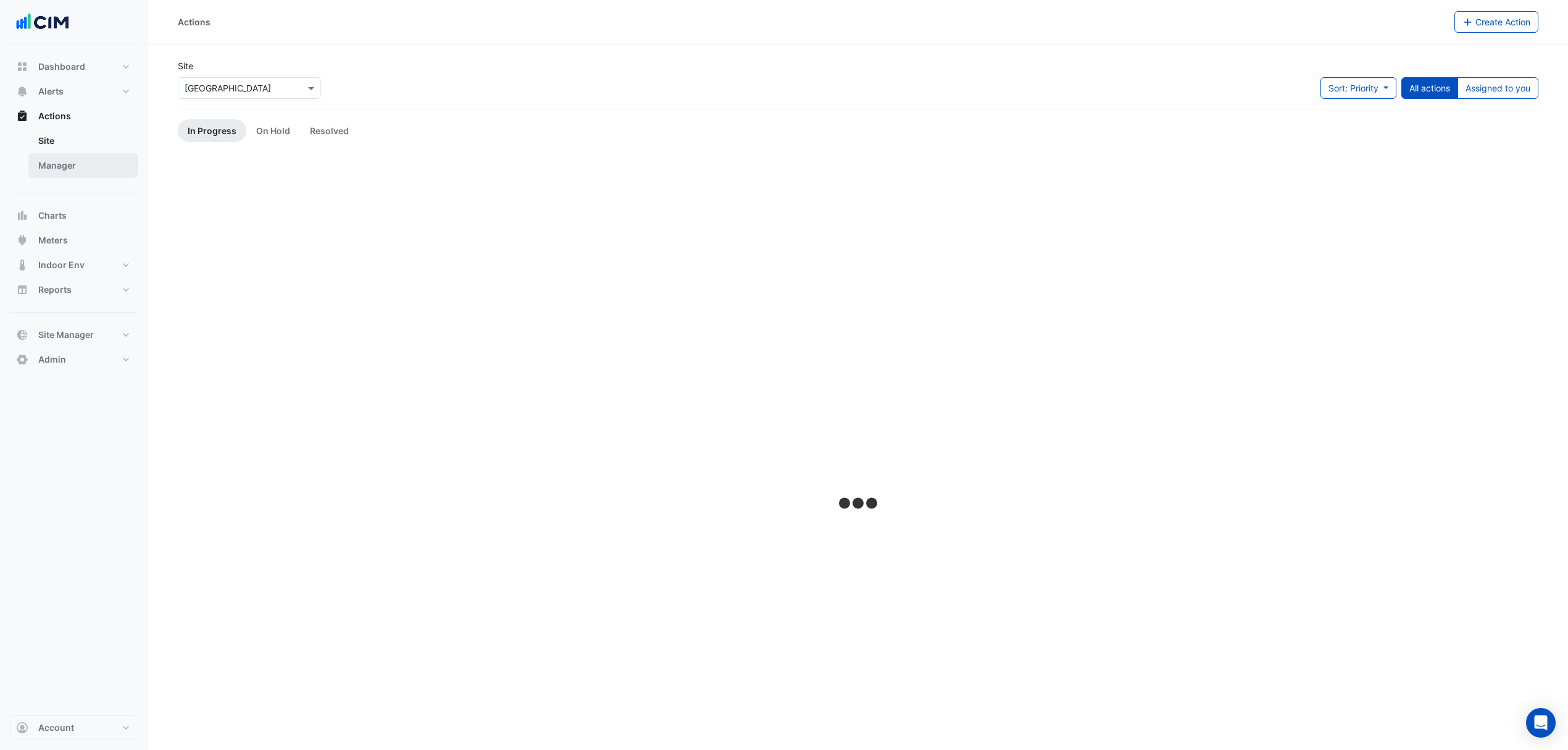
click at [58, 171] on link "Manager" at bounding box center [83, 165] width 110 height 25
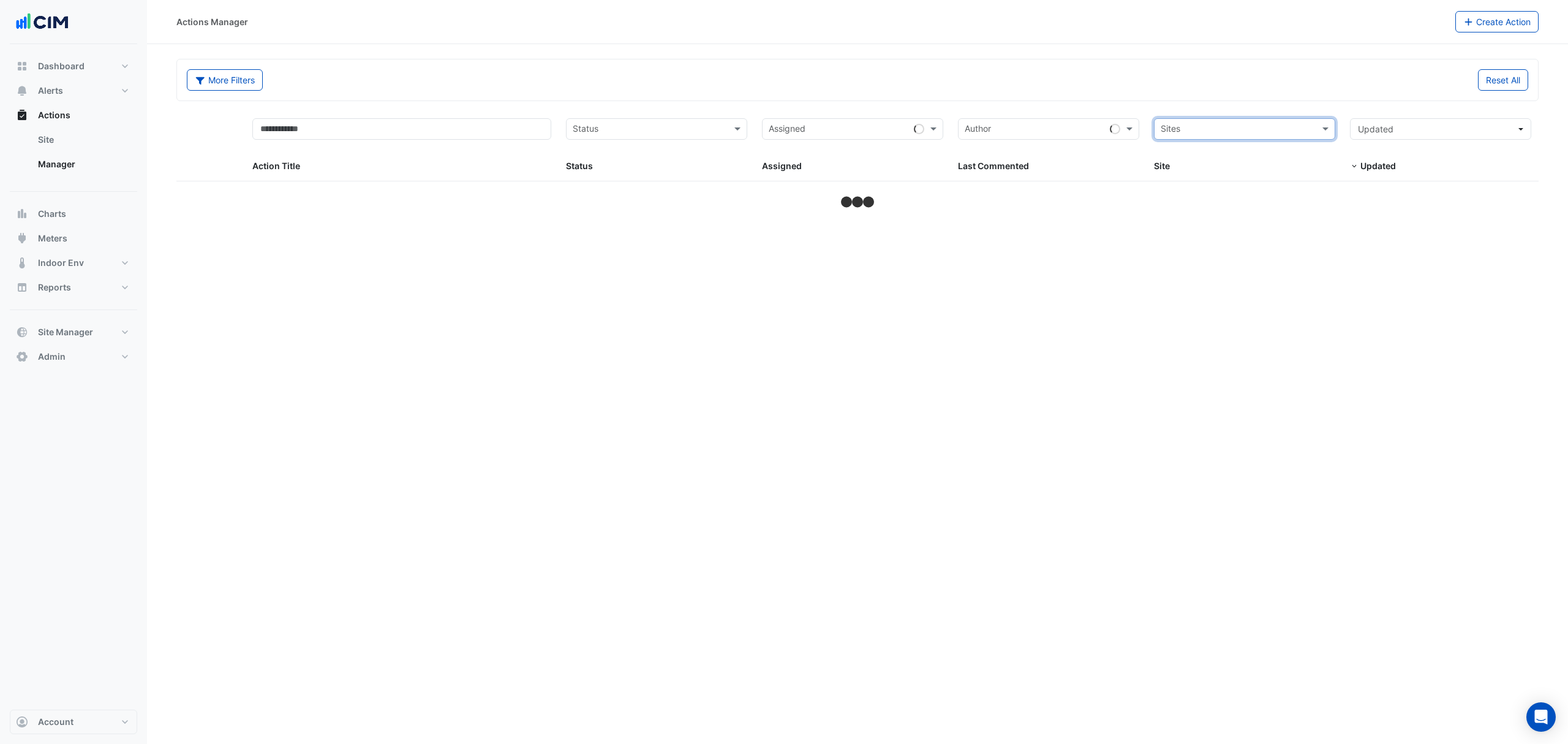
click at [1292, 126] on input "text" at bounding box center [1237, 130] width 154 height 14
type input "********"
click at [1258, 177] on span "[GEOGRAPHIC_DATA]" at bounding box center [1217, 174] width 85 height 10
click at [746, 124] on span at bounding box center [739, 129] width 16 height 14
select select "***"
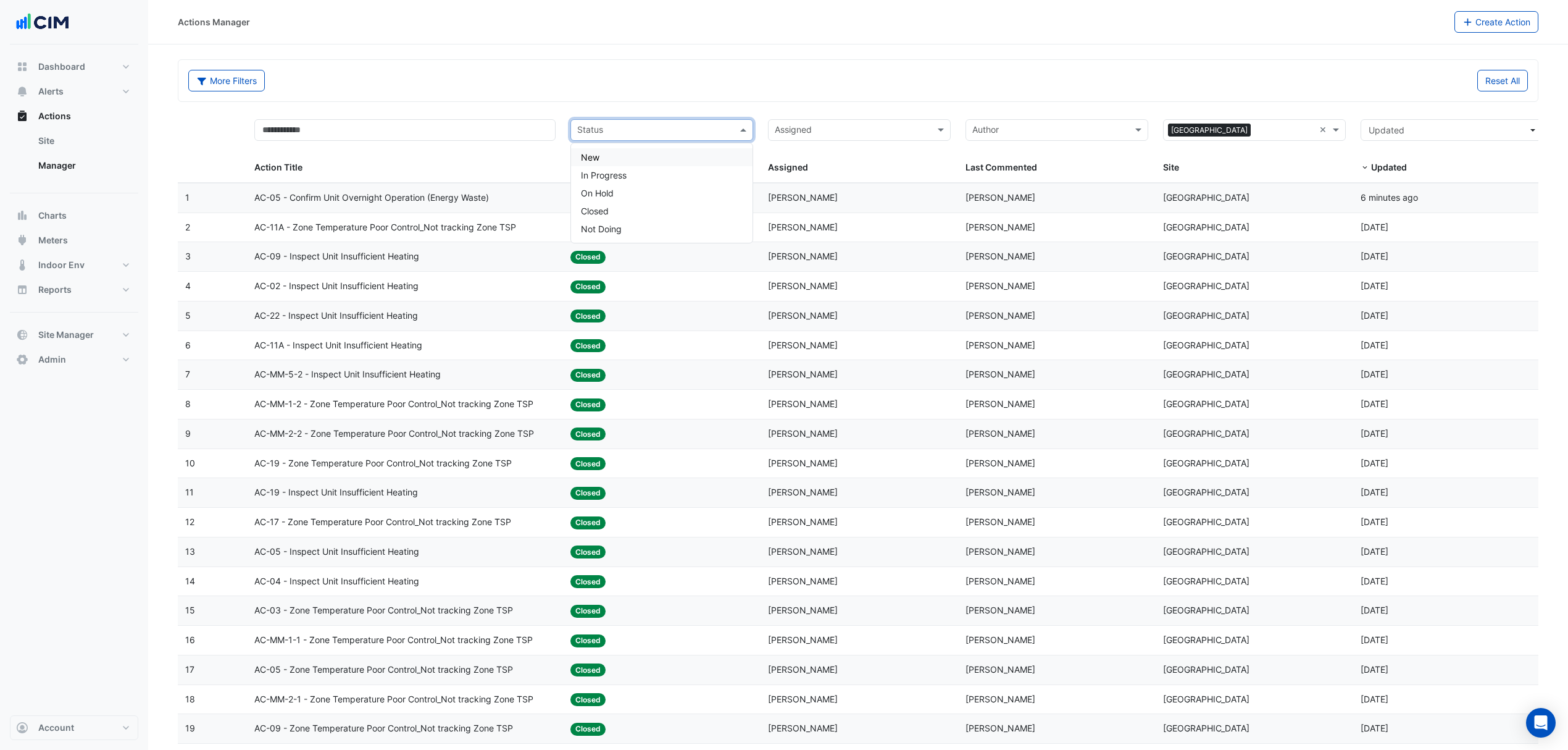
drag, startPoint x: 765, startPoint y: 97, endPoint x: 619, endPoint y: 97, distance: 146.0
click at [762, 97] on div "More Filters Reset All" at bounding box center [858, 82] width 1355 height 26
drag, startPoint x: 216, startPoint y: 69, endPoint x: 288, endPoint y: 72, distance: 72.1
click at [303, 70] on div "More Filters" at bounding box center [520, 80] width 678 height 22
click at [243, 77] on button "More Filters" at bounding box center [226, 80] width 76 height 22
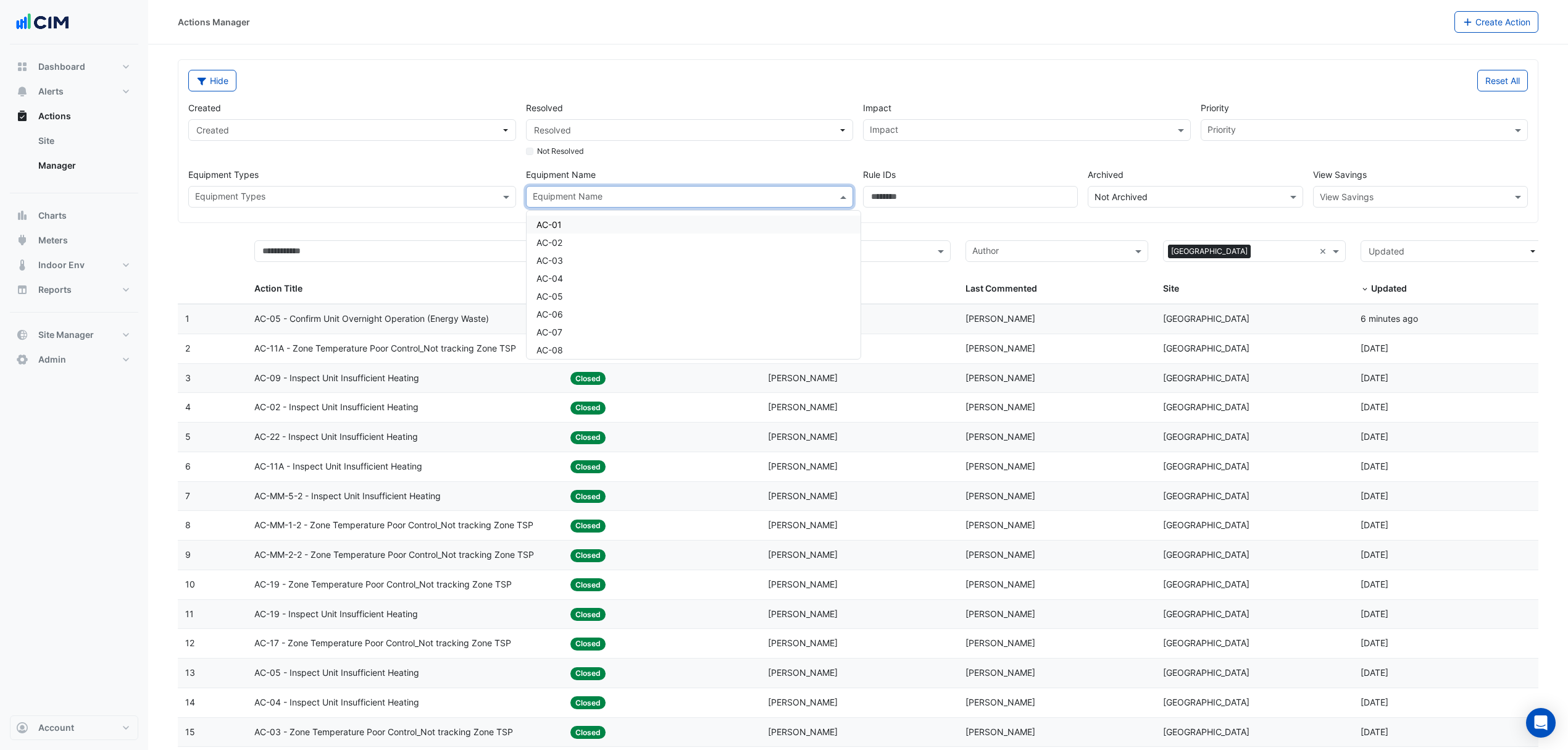
click at [610, 200] on input "text" at bounding box center [683, 198] width 300 height 13
click at [538, 352] on span "AC-08" at bounding box center [550, 350] width 26 height 10
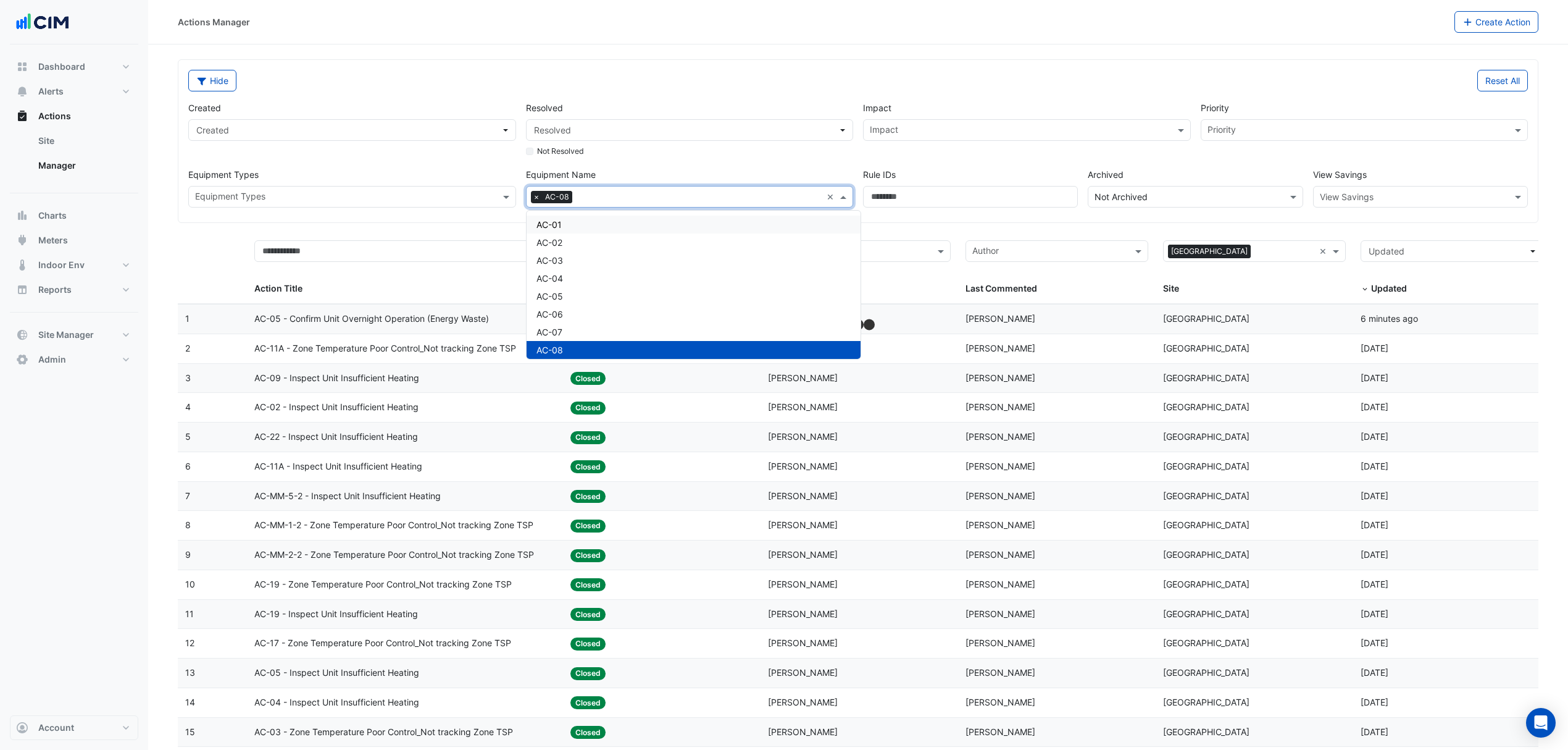
click at [747, 30] on div "Actions Manager" at bounding box center [815, 22] width 1277 height 22
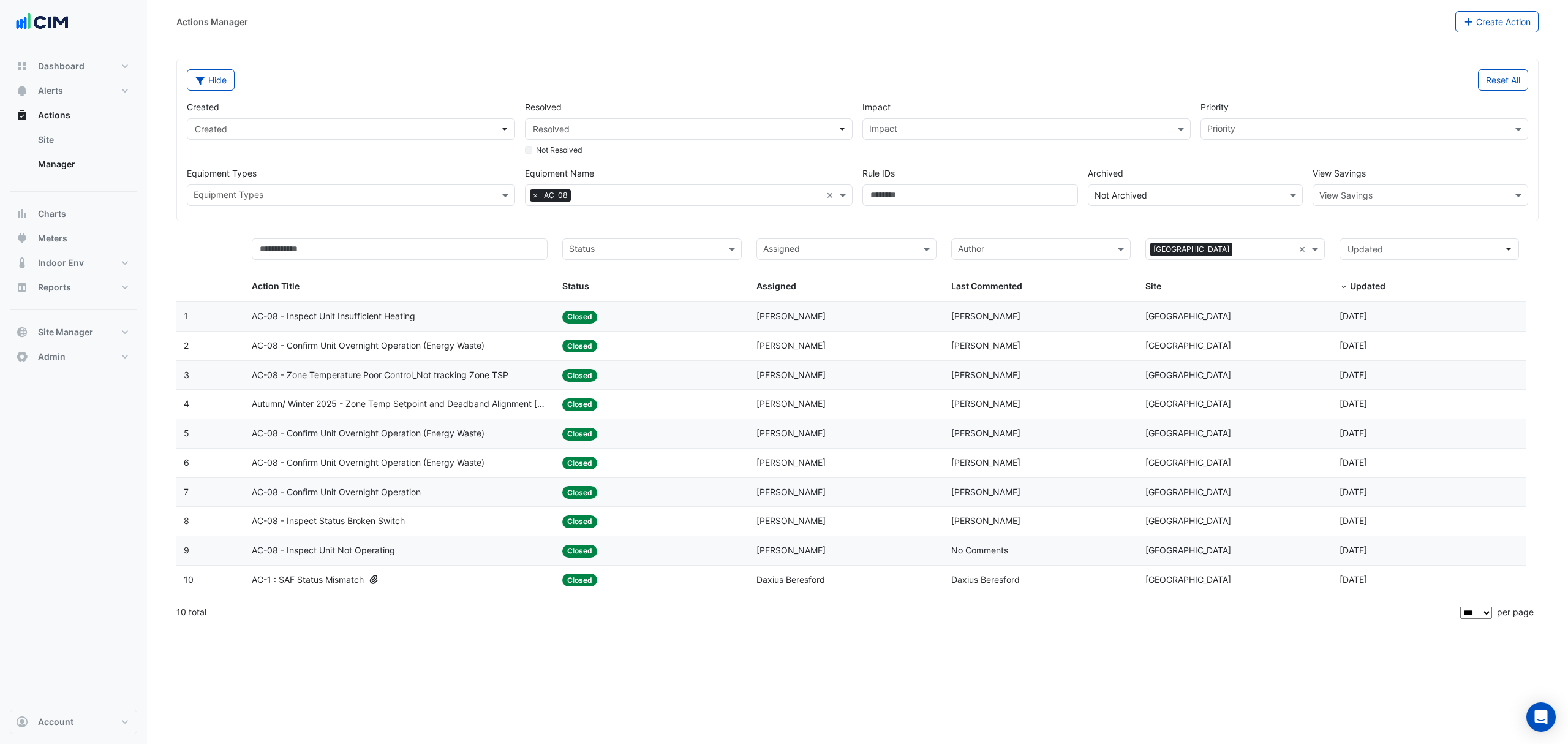
click at [424, 349] on span "AC-08 - Confirm Unit Overnight Operation (Energy Waste)" at bounding box center [368, 346] width 232 height 14
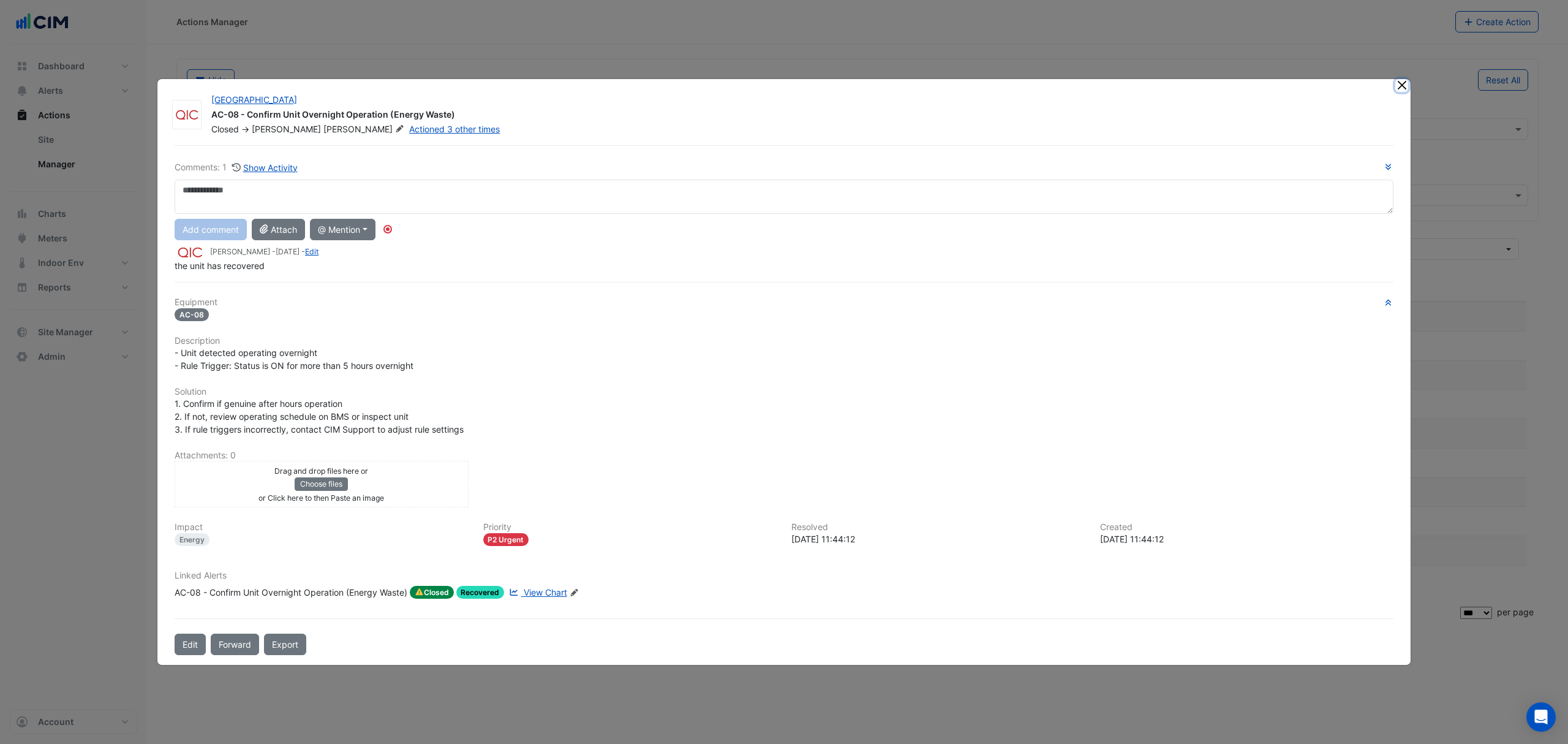
click at [1400, 85] on button "Close" at bounding box center [1401, 85] width 13 height 13
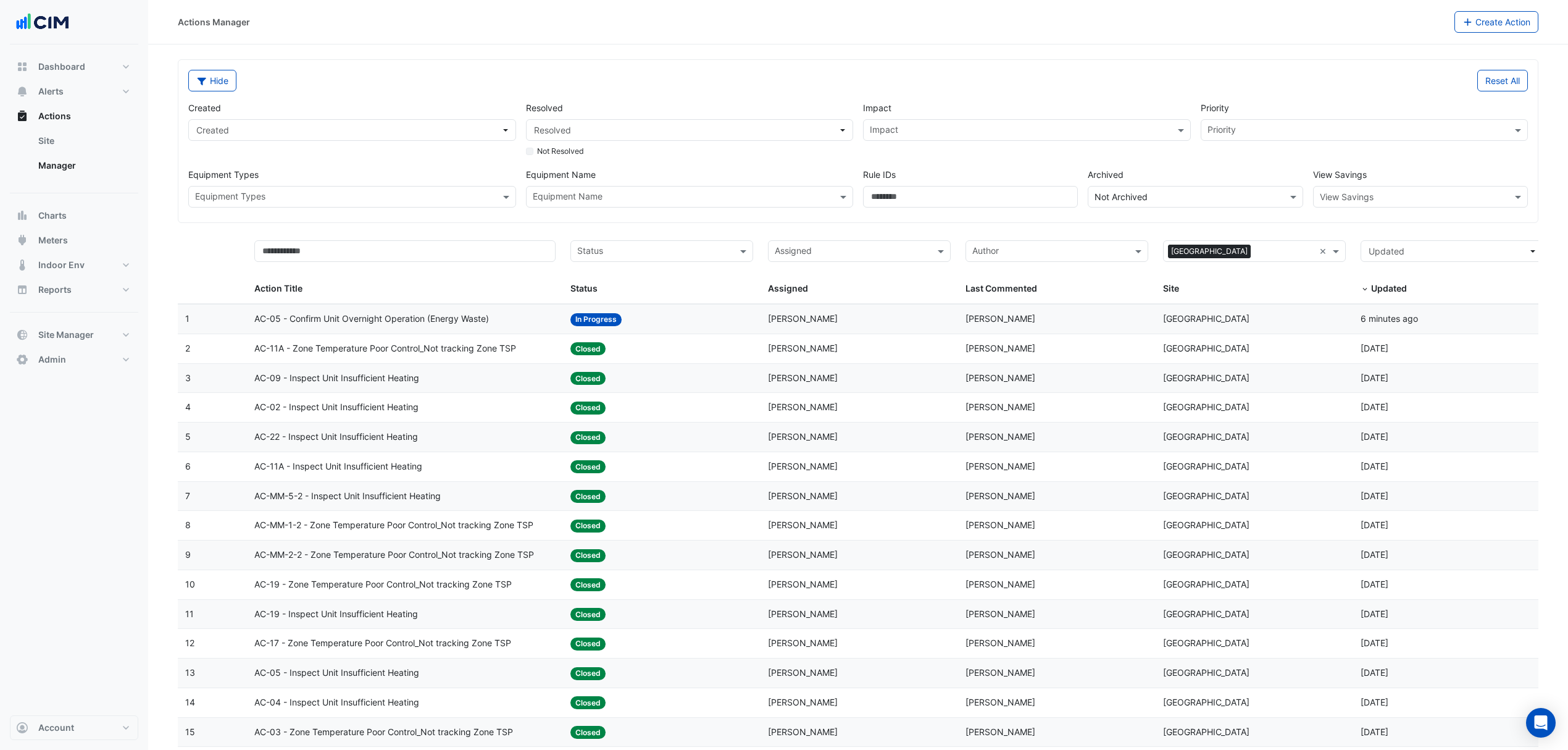
click at [47, 93] on span "Alerts" at bounding box center [51, 91] width 25 height 12
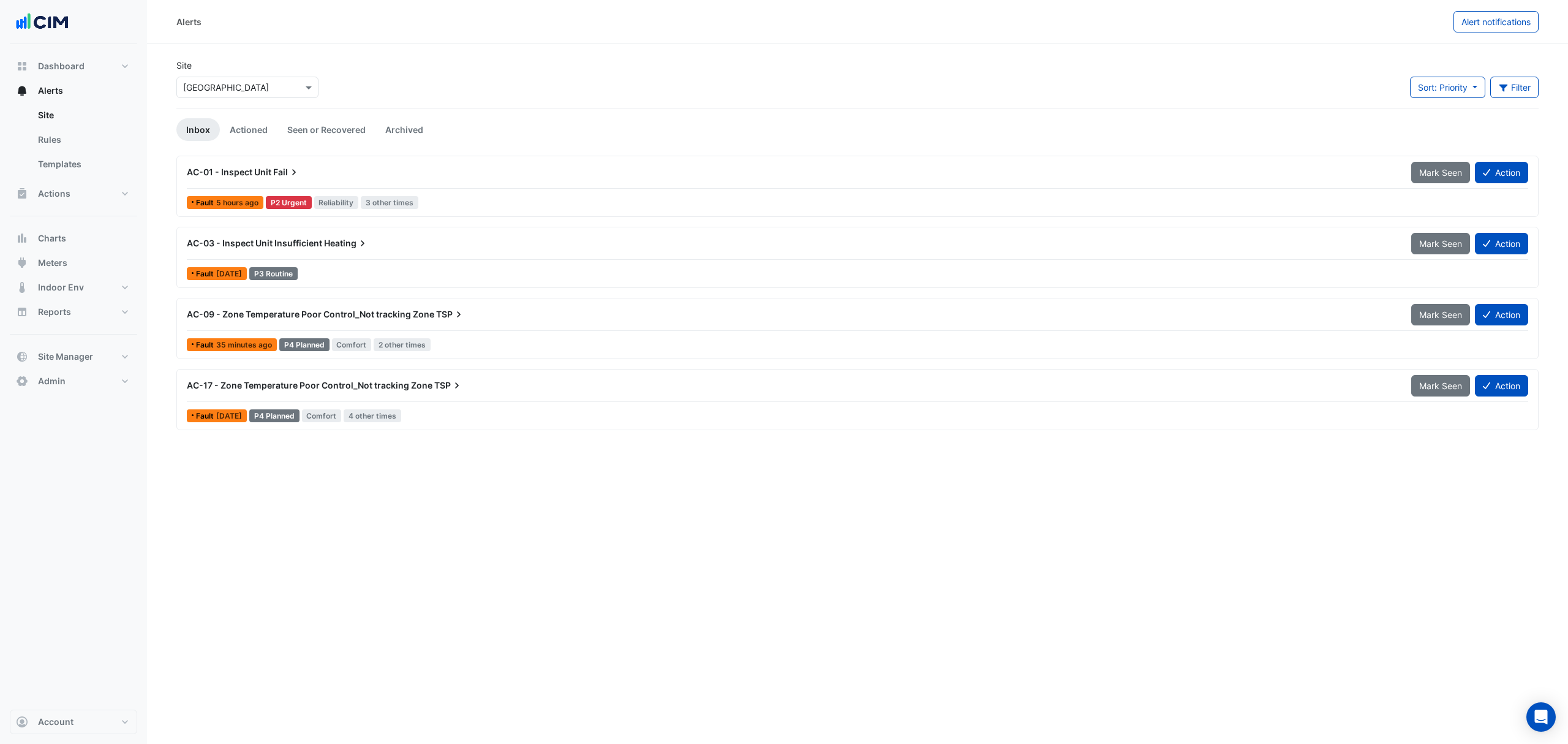
click at [276, 178] on span "Fail" at bounding box center [287, 172] width 27 height 12
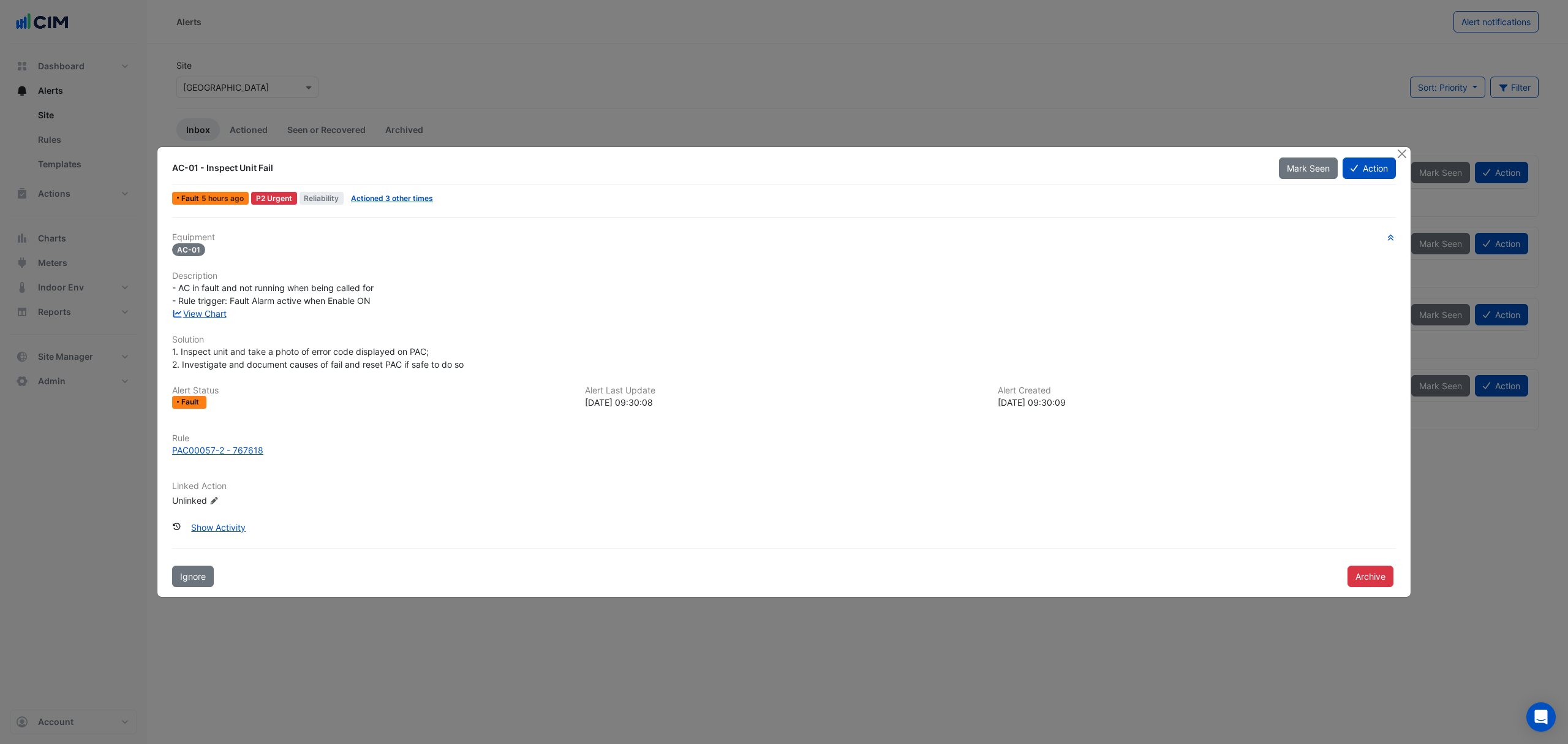
drag, startPoint x: 287, startPoint y: 169, endPoint x: 178, endPoint y: 168, distance: 109.0
click at [178, 168] on div "AC-01 - Inspect Unit Fail" at bounding box center [718, 168] width 1092 height 12
click at [596, 190] on div "Fault 5 hours ago P2 Urgent Reliability Actioned 3 other times" at bounding box center [784, 198] width 1226 height 18
drag, startPoint x: 290, startPoint y: 174, endPoint x: 159, endPoint y: 169, distance: 131.1
click at [159, 169] on div "AC-01 - Inspect Unit Fail Mark Seen Action Fault 5 hours ago P2 Urgent Reliabil…" at bounding box center [784, 372] width 1253 height 450
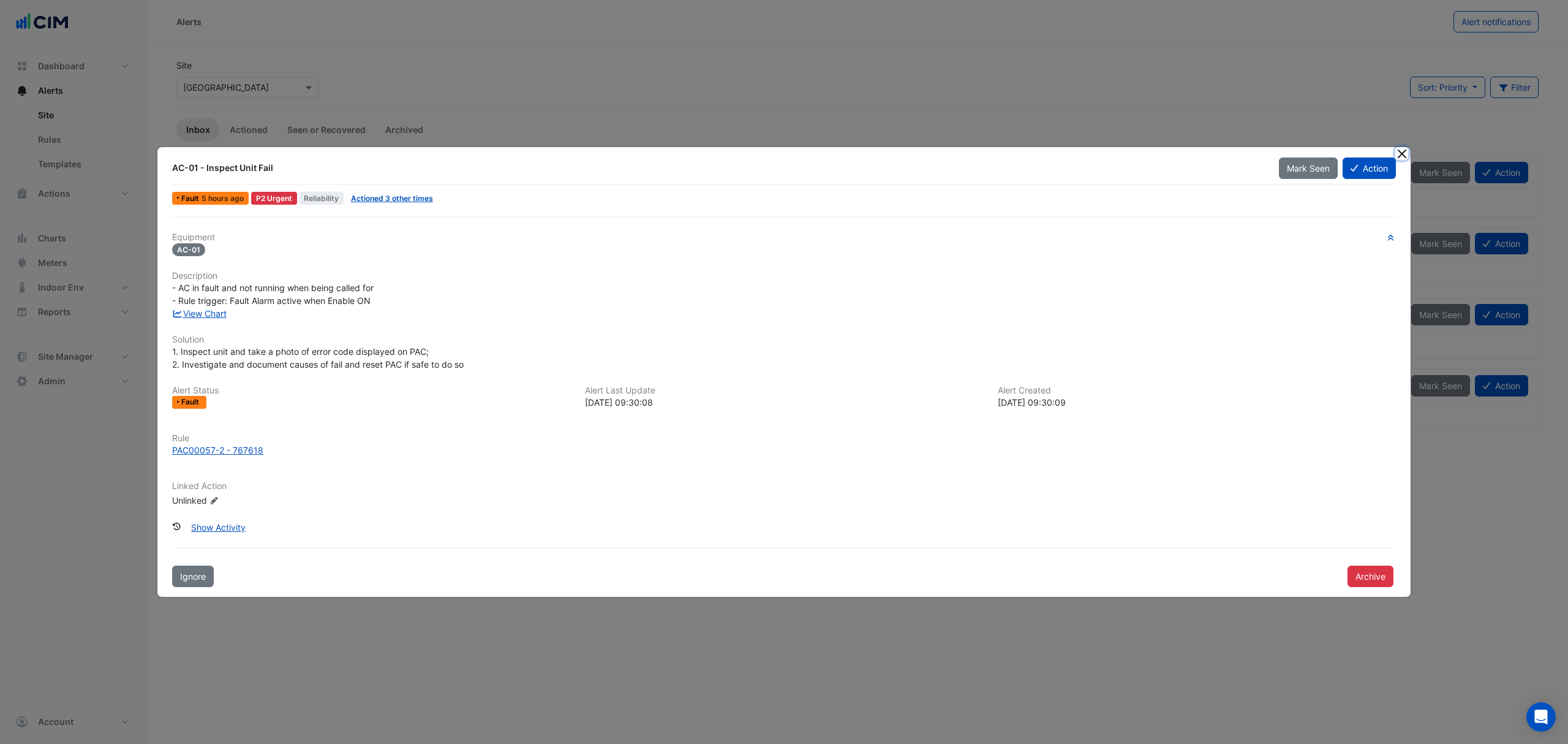
click at [1405, 153] on button "Close" at bounding box center [1401, 153] width 13 height 13
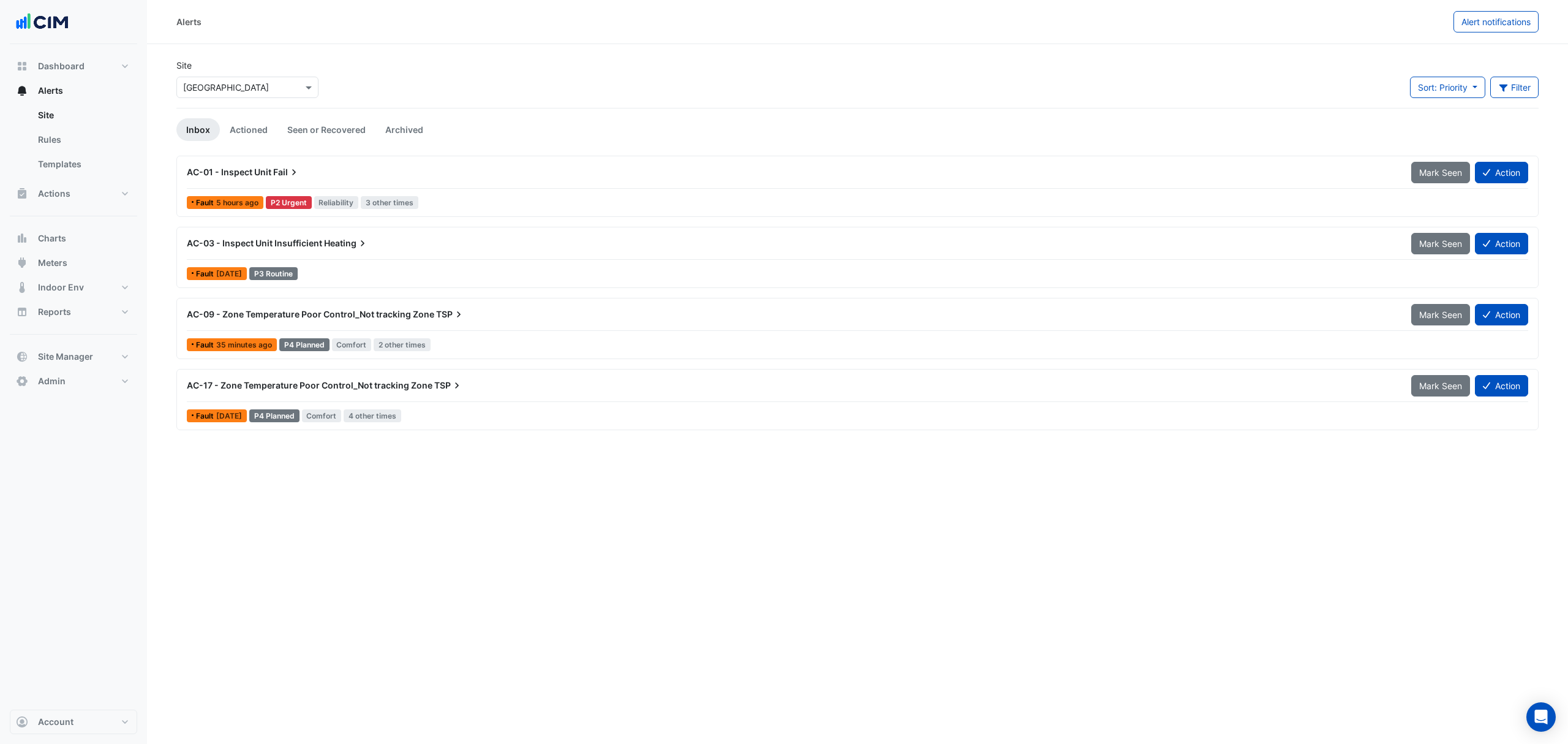
click at [394, 173] on div "AC-01 - Inspect Unit Fail" at bounding box center [791, 172] width 1210 height 12
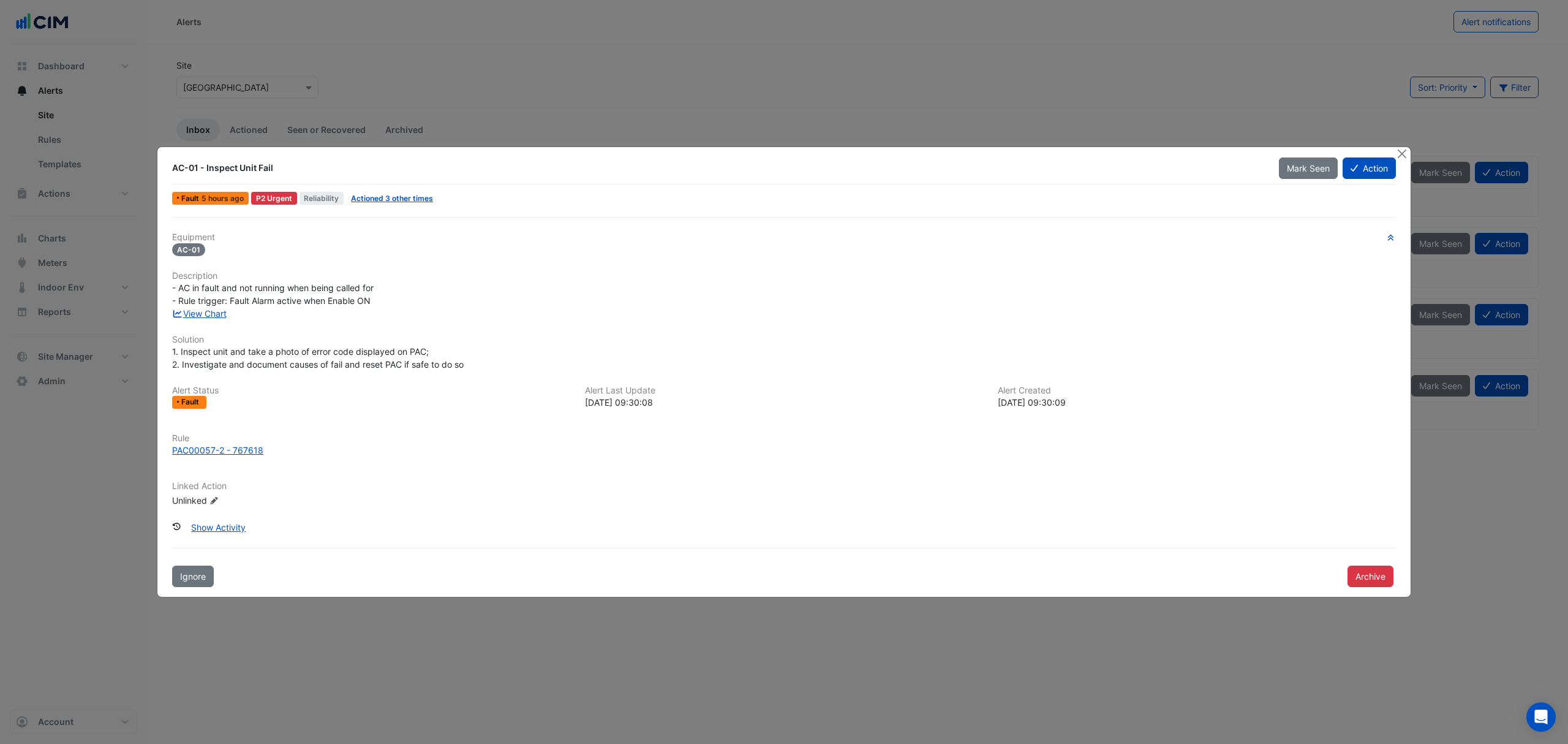
click at [408, 173] on div "AC-01 - Inspect Unit Fail" at bounding box center [718, 168] width 1092 height 12
click at [523, 126] on ngb-modal-window "AC-01 - Inspect Unit Fail Mark Seen Action Fault 5 hours ago P2 Urgent Reliabil…" at bounding box center [784, 372] width 1568 height 744
click at [552, 82] on ngb-modal-window "AC-01 - Inspect Unit Fail Mark Seen Action Fault 5 hours ago P2 Urgent Reliabil…" at bounding box center [784, 372] width 1568 height 744
click at [1402, 158] on button "Close" at bounding box center [1401, 153] width 13 height 13
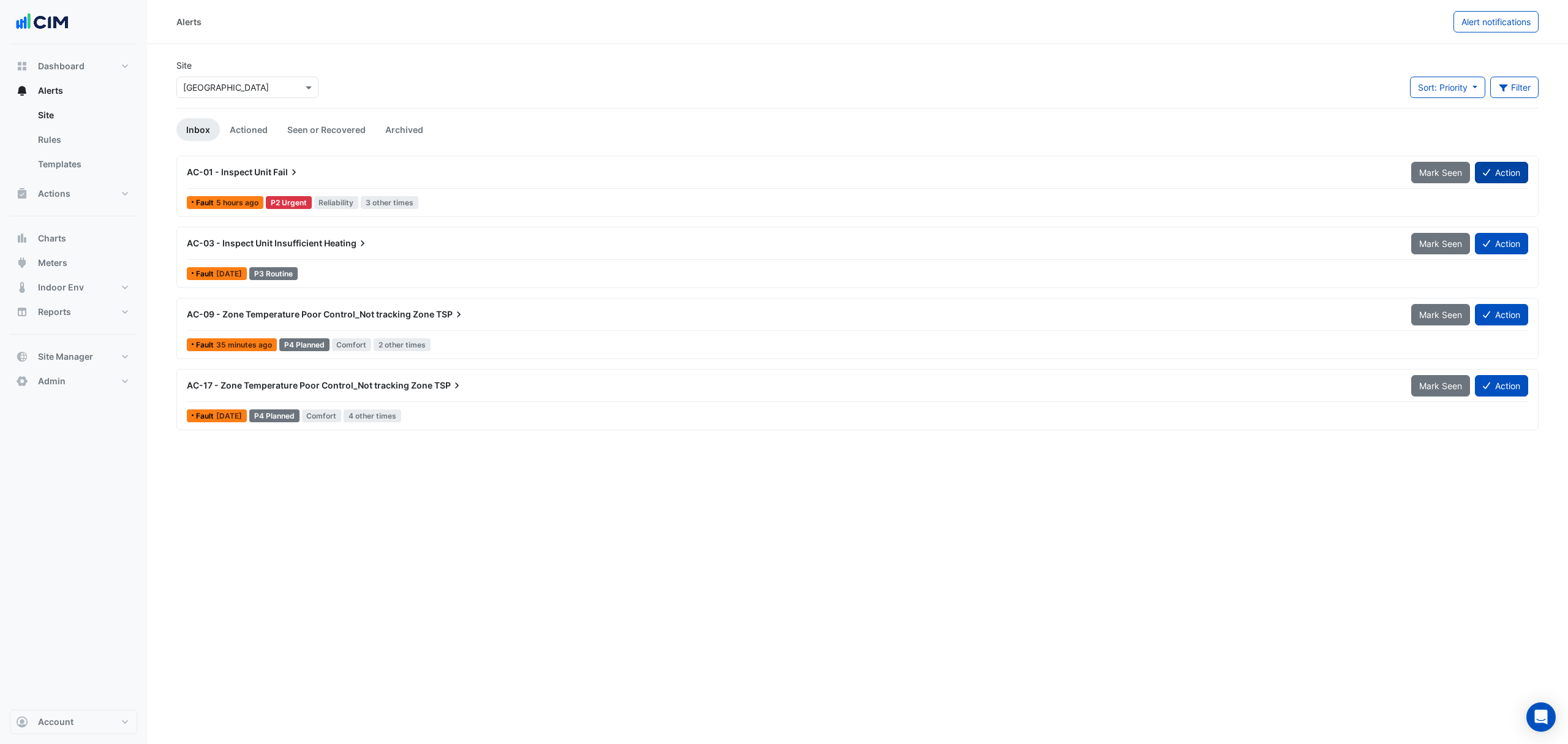
click at [1515, 170] on button "Action" at bounding box center [1502, 172] width 53 height 22
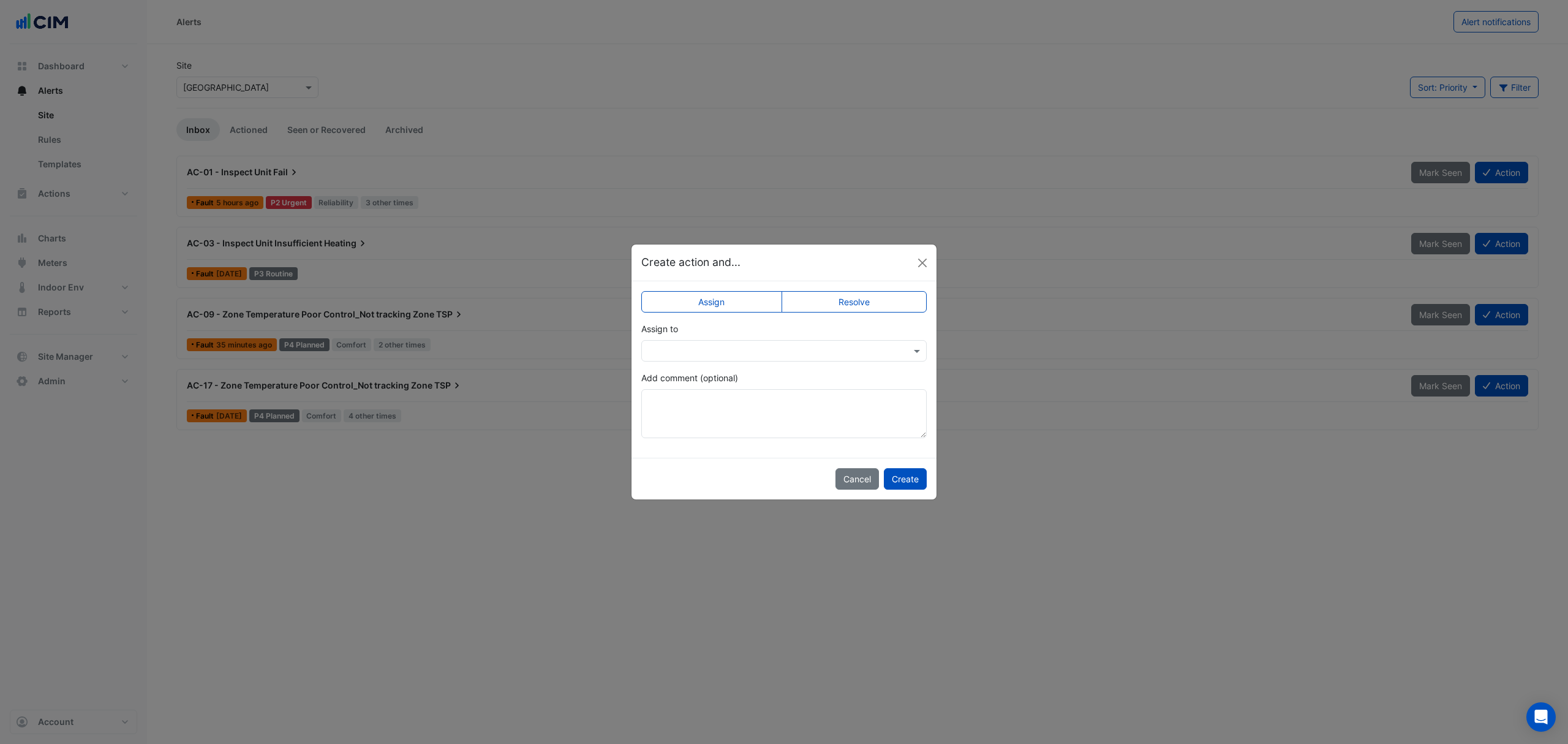
click at [842, 342] on div at bounding box center [784, 351] width 285 height 22
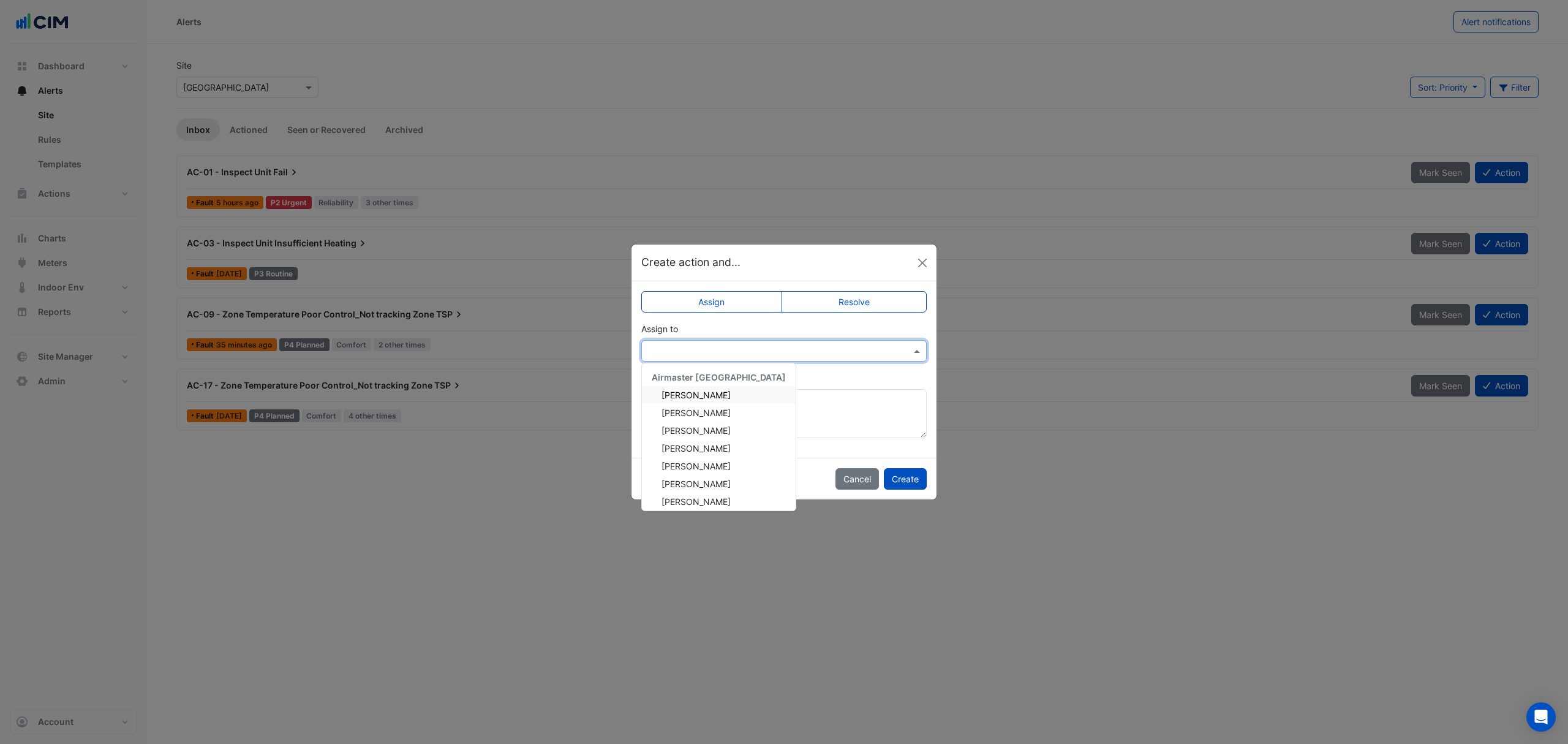
click at [704, 392] on div "Adam Surr" at bounding box center [718, 395] width 154 height 18
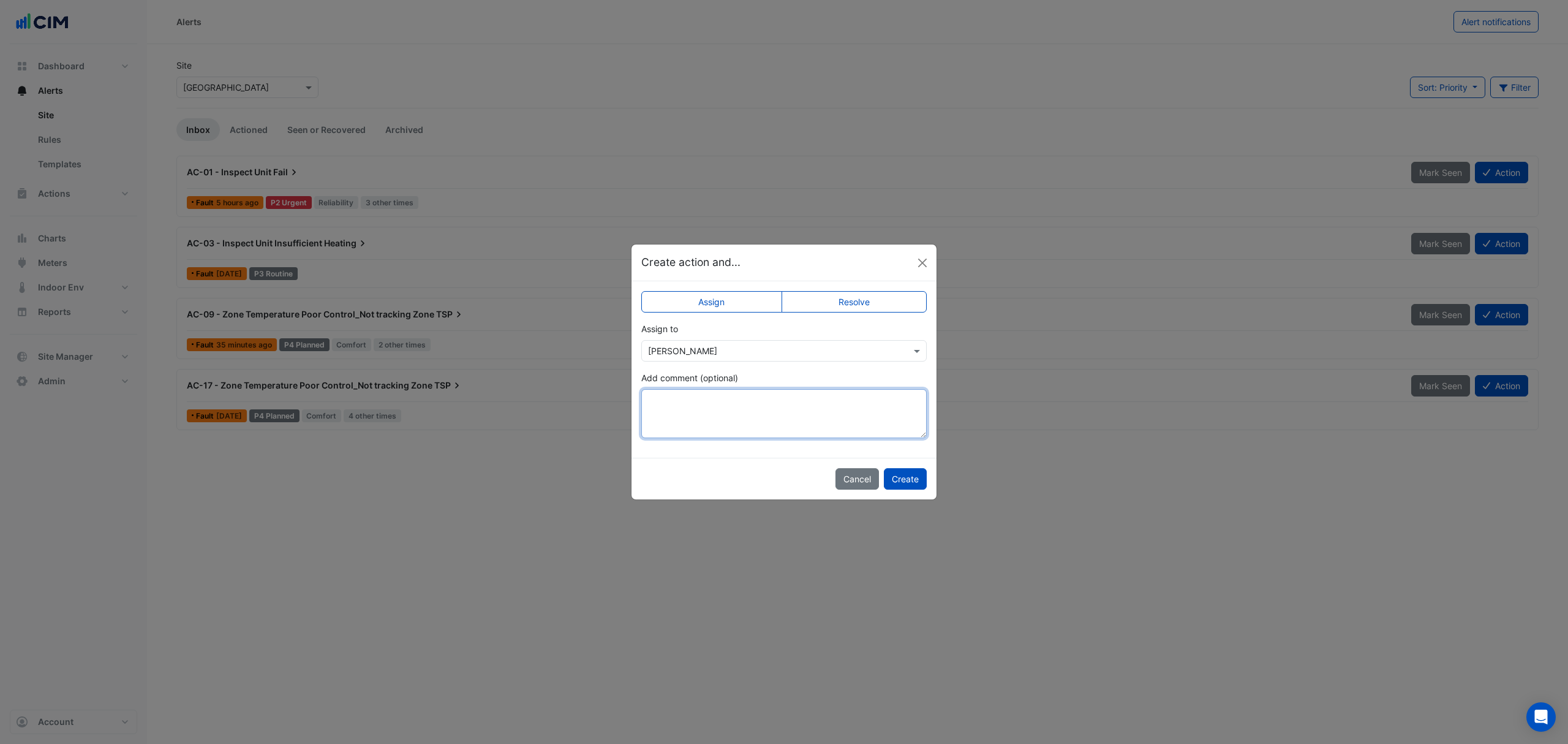
click at [731, 398] on textarea "Add comment (optional)" at bounding box center [784, 414] width 285 height 49
click at [709, 401] on textarea "**********" at bounding box center [784, 414] width 285 height 49
click at [707, 400] on textarea "**********" at bounding box center [784, 414] width 285 height 49
click at [717, 400] on textarea "**********" at bounding box center [784, 414] width 285 height 49
click at [836, 396] on textarea "**********" at bounding box center [784, 414] width 285 height 49
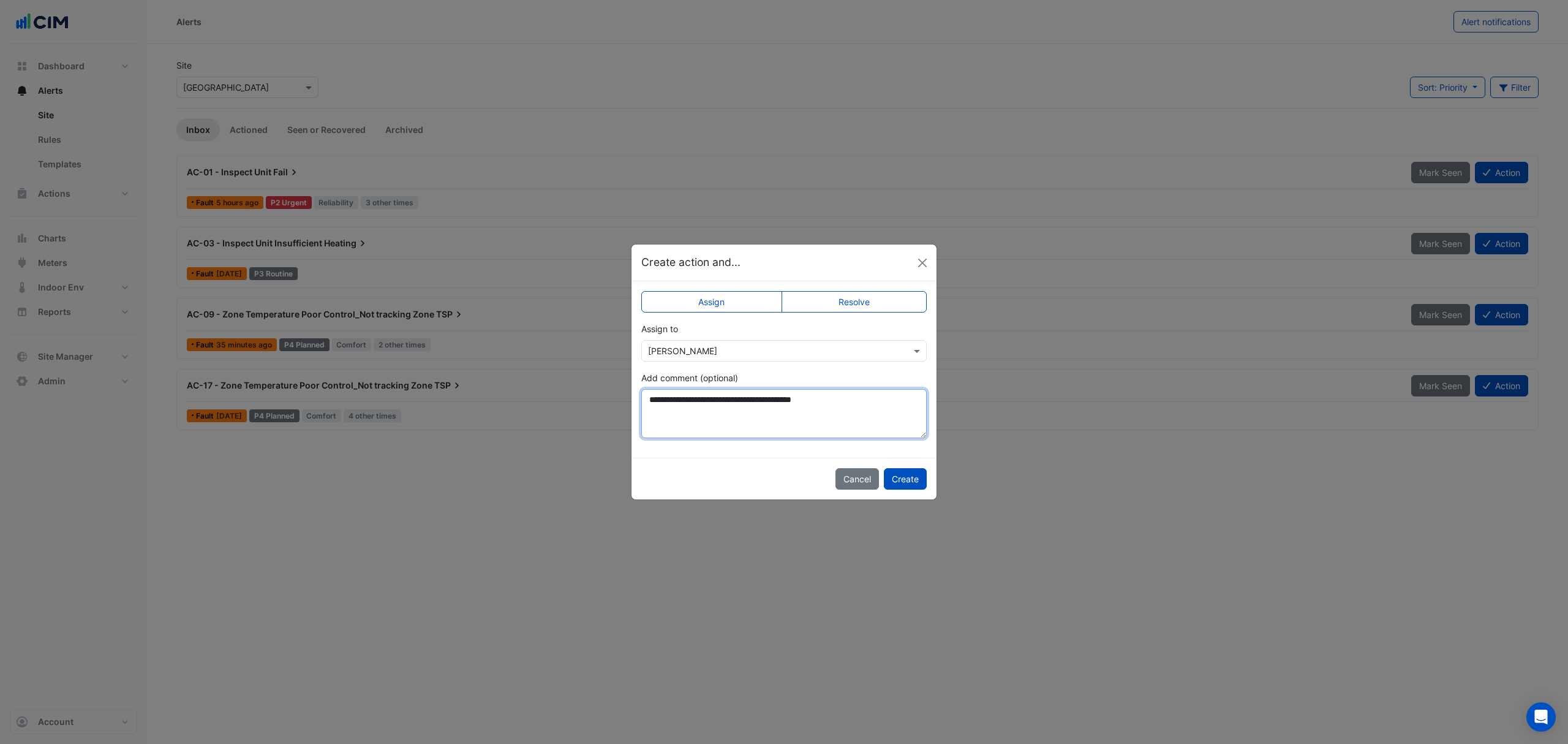
drag, startPoint x: 824, startPoint y: 398, endPoint x: 720, endPoint y: 404, distance: 104.2
click at [720, 404] on textarea "**********" at bounding box center [784, 414] width 285 height 49
click at [822, 395] on textarea "**********" at bounding box center [784, 414] width 285 height 49
click at [834, 395] on textarea "**********" at bounding box center [784, 414] width 285 height 49
drag, startPoint x: 826, startPoint y: 402, endPoint x: 816, endPoint y: 403, distance: 10.0
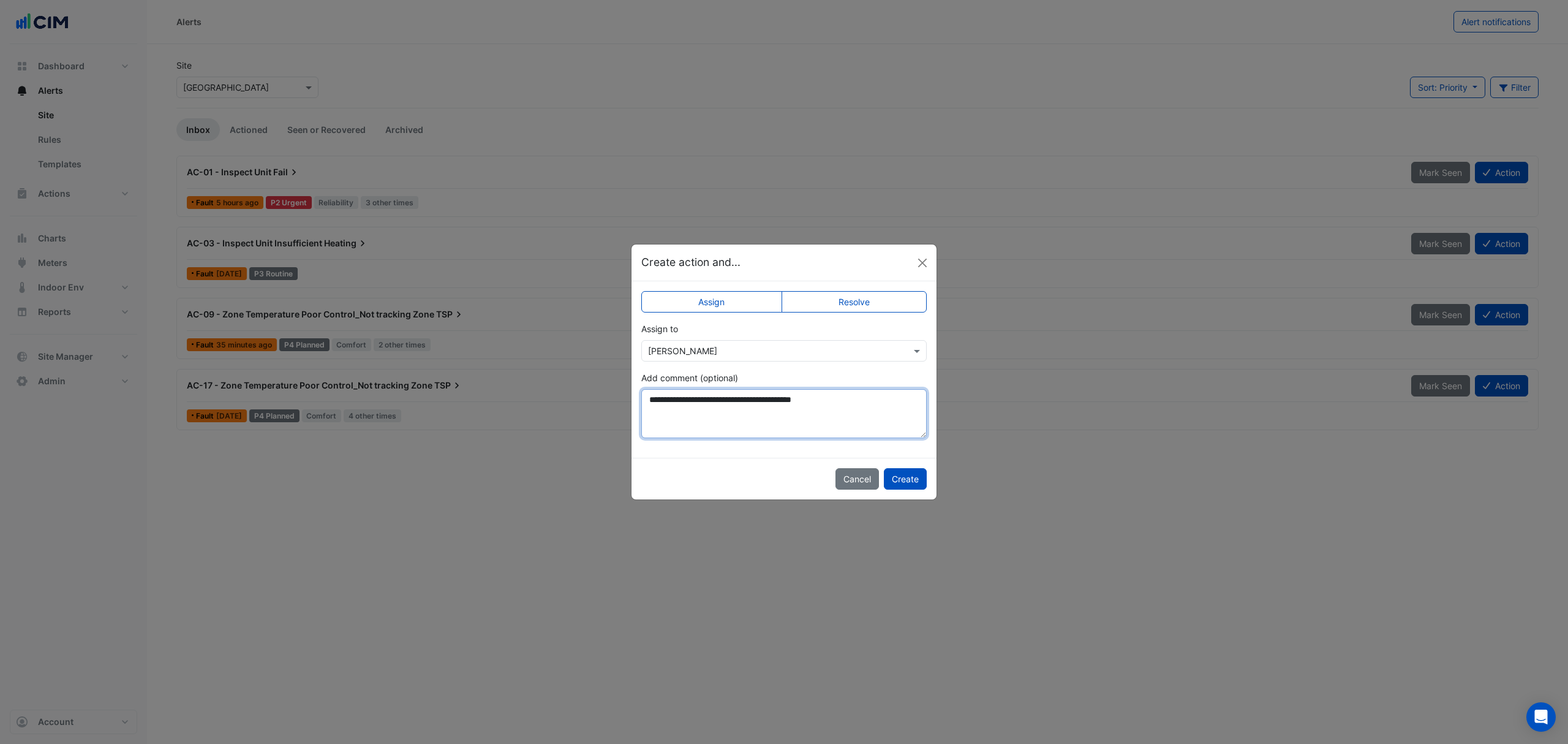
click at [816, 403] on textarea "**********" at bounding box center [784, 414] width 285 height 49
type textarea "**********"
click at [831, 381] on div "**********" at bounding box center [784, 405] width 285 height 67
drag, startPoint x: 846, startPoint y: 405, endPoint x: 625, endPoint y: 413, distance: 221.1
click at [625, 413] on ngb-modal-window "**********" at bounding box center [784, 372] width 1568 height 744
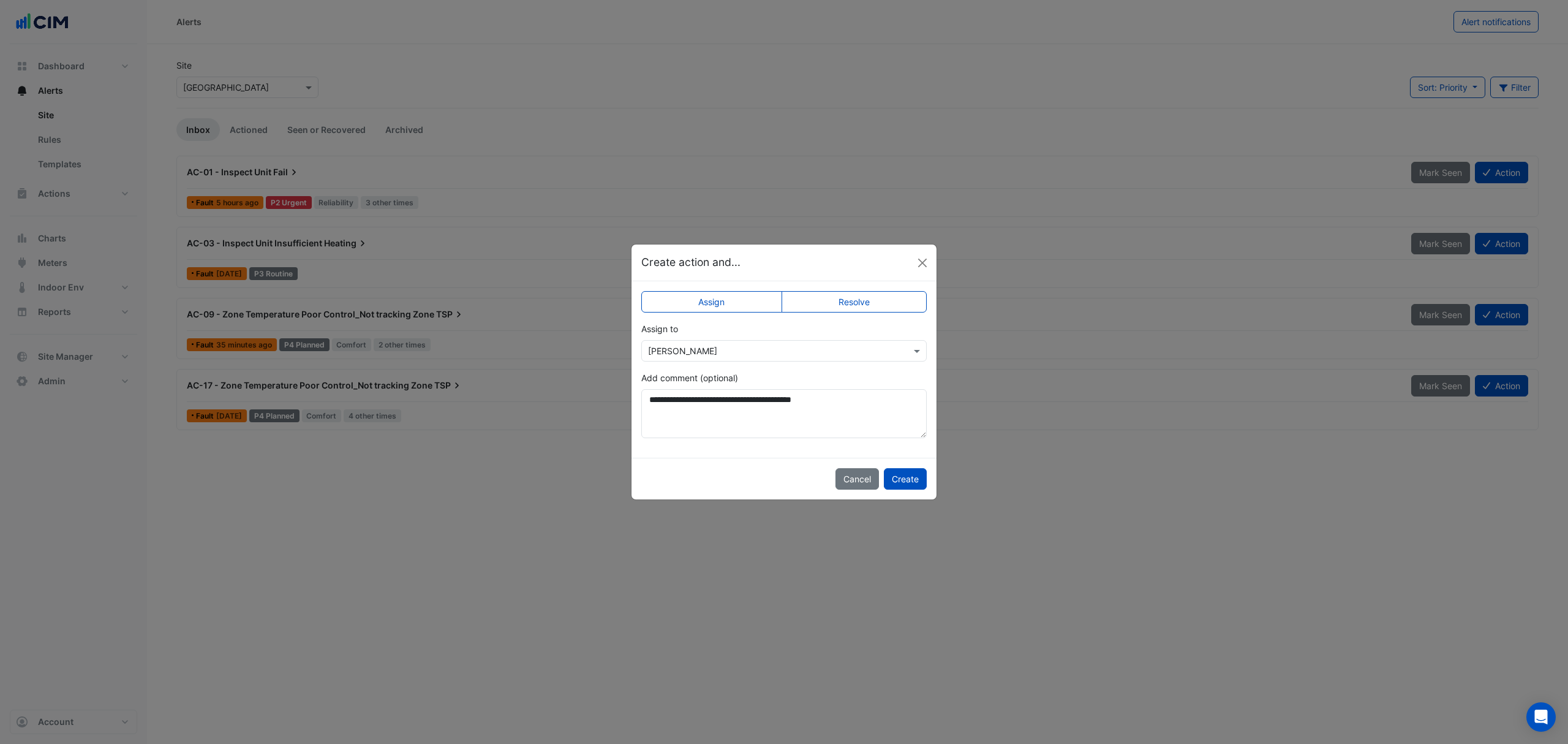
click at [1053, 439] on ngb-modal-window "**********" at bounding box center [784, 372] width 1568 height 744
click at [900, 480] on button "Create" at bounding box center [905, 479] width 43 height 22
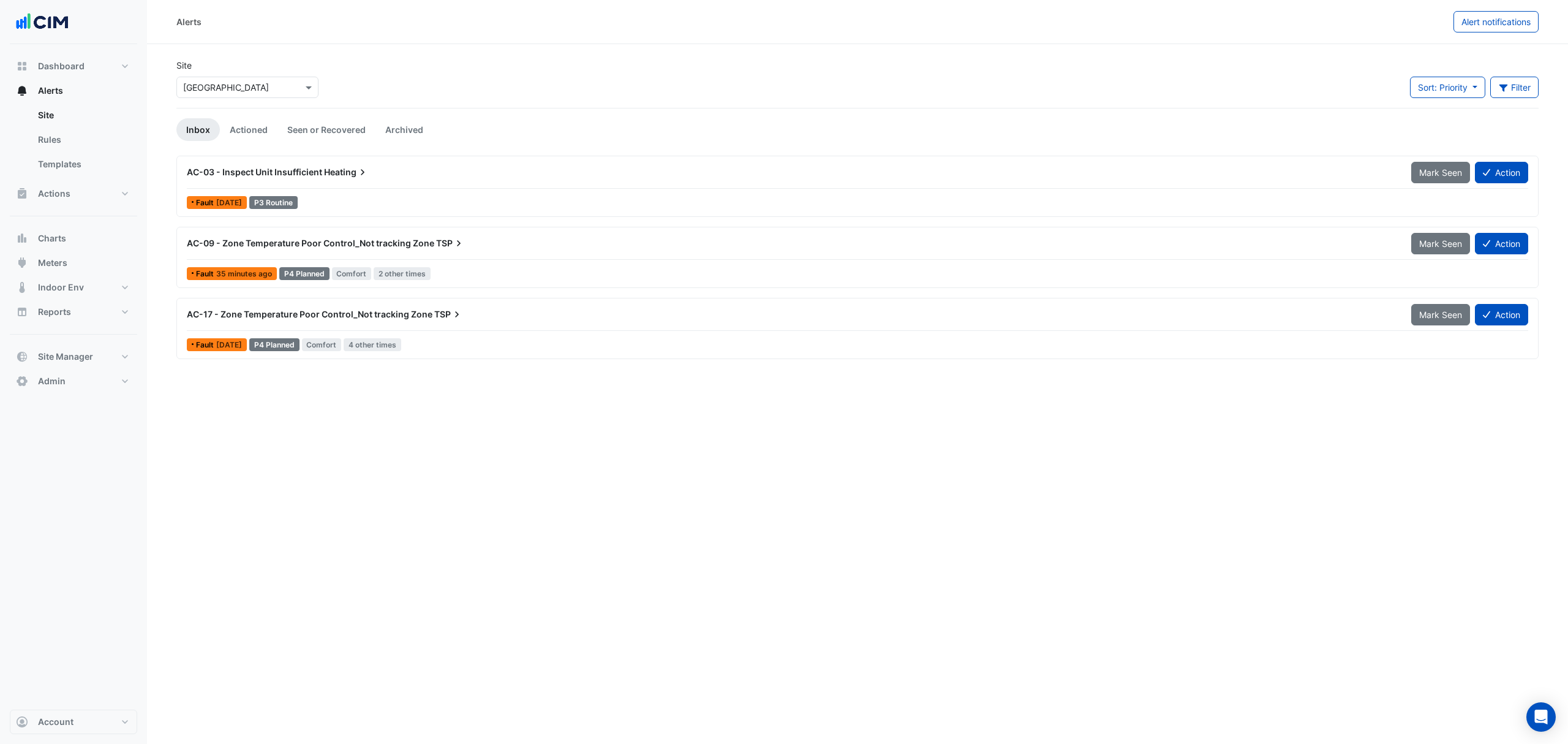
click at [356, 183] on div "AC-03 - Inspect Unit Insufficient Heating" at bounding box center [792, 172] width 1224 height 22
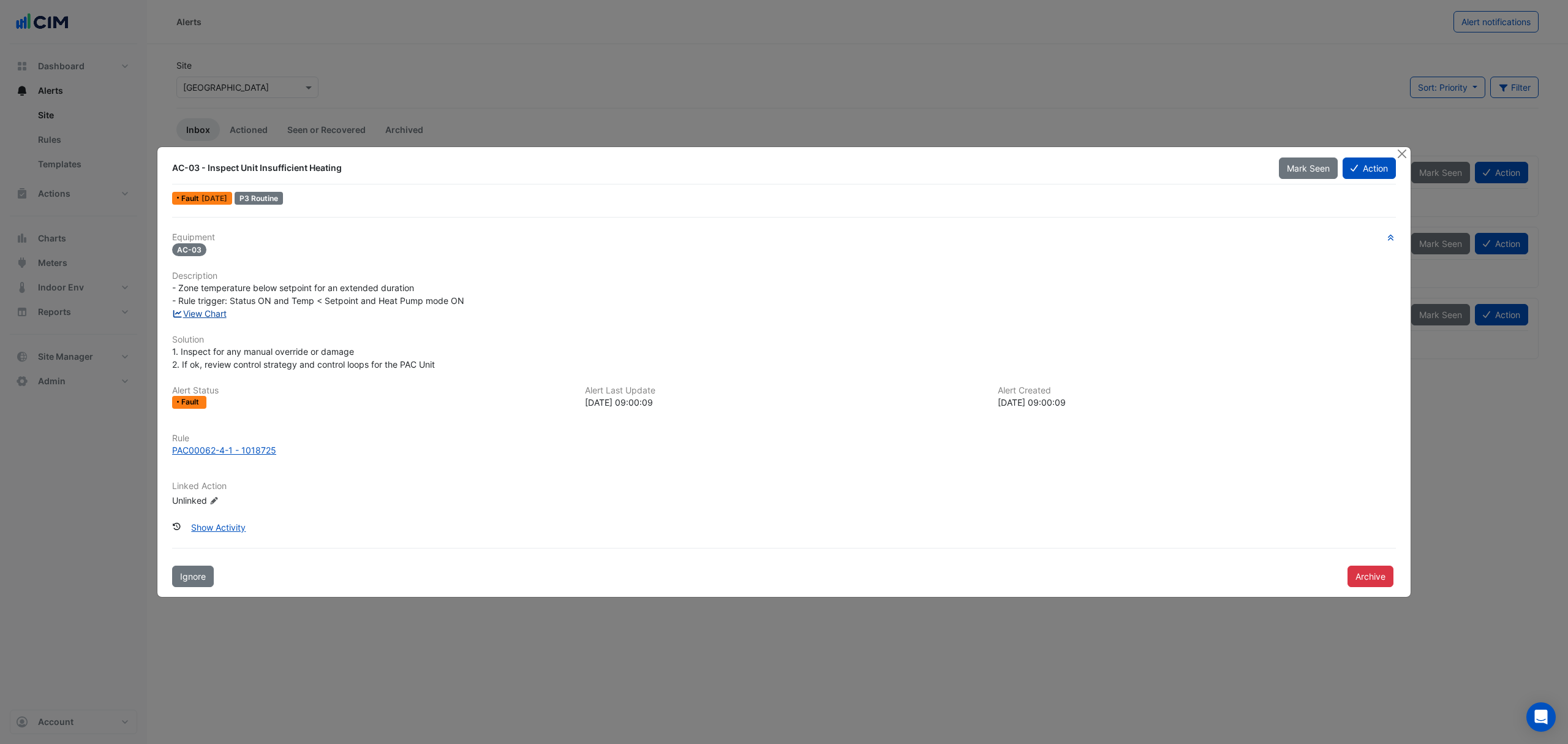
click at [212, 315] on link "View Chart" at bounding box center [199, 314] width 54 height 10
click at [1367, 158] on button "Action" at bounding box center [1369, 168] width 53 height 22
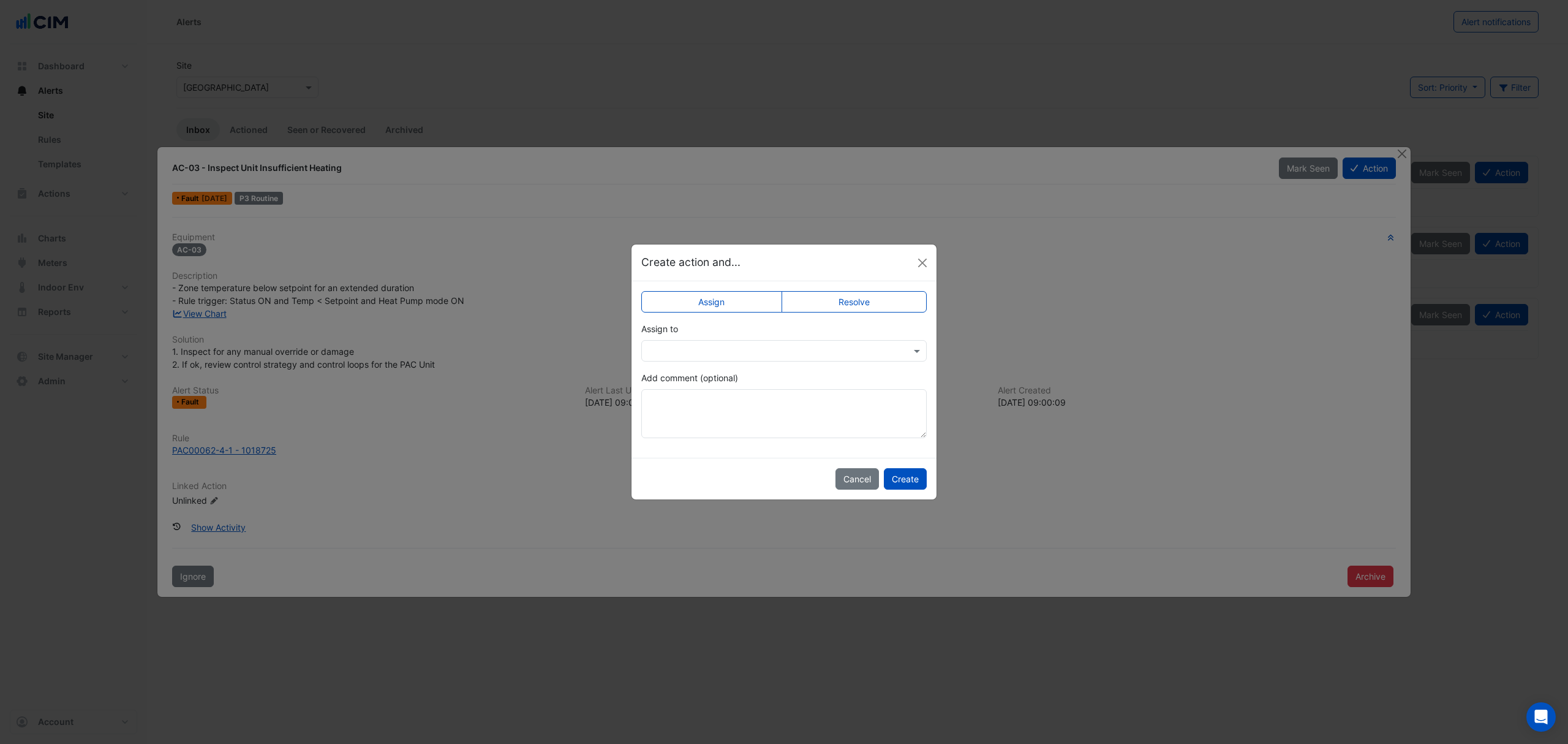
click at [660, 358] on div at bounding box center [784, 351] width 285 height 22
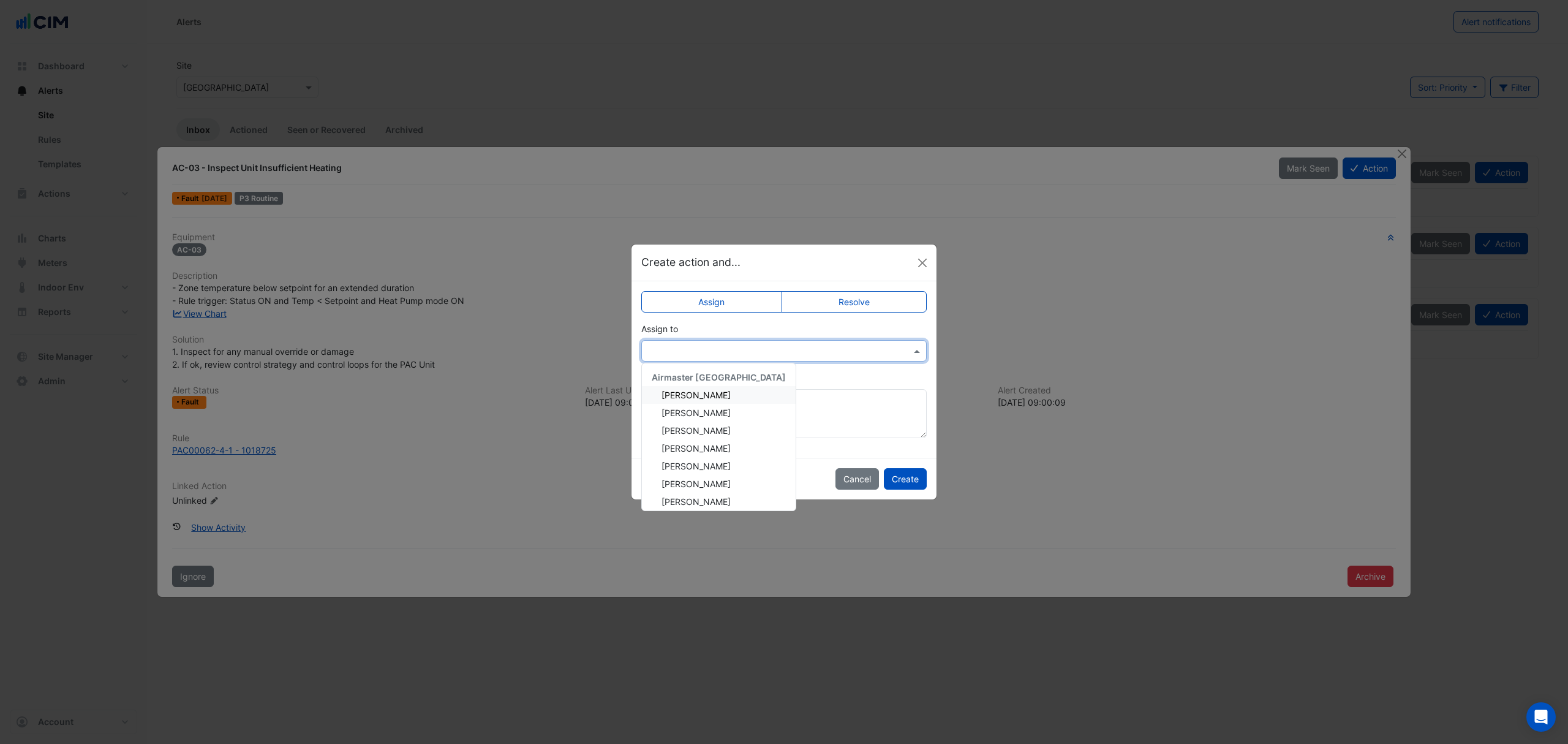
click at [668, 388] on div "Adam Surr" at bounding box center [718, 395] width 154 height 18
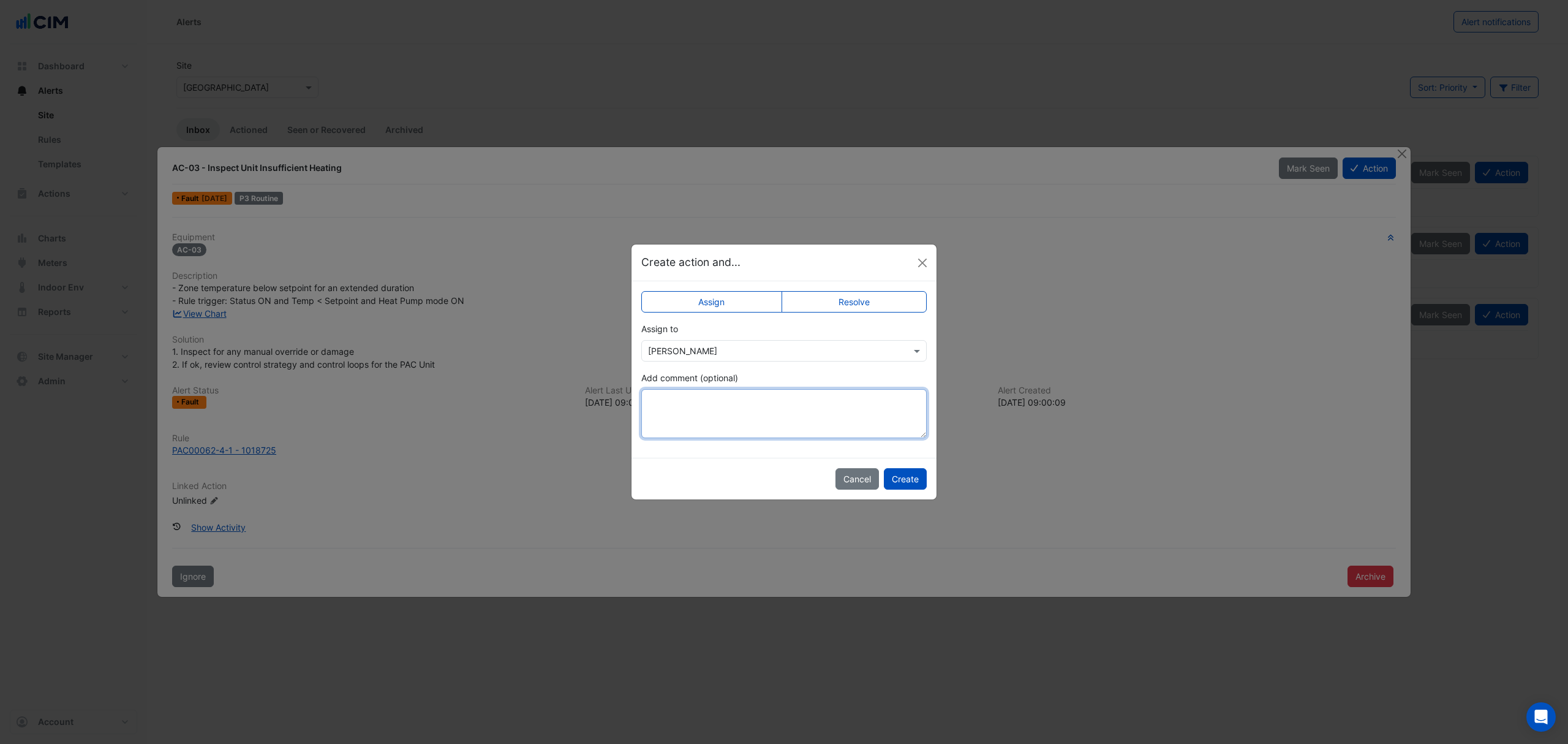
click at [660, 398] on textarea "Add comment (optional)" at bounding box center [784, 414] width 285 height 49
type textarea "**********"
click at [902, 472] on button "Create" at bounding box center [905, 479] width 43 height 22
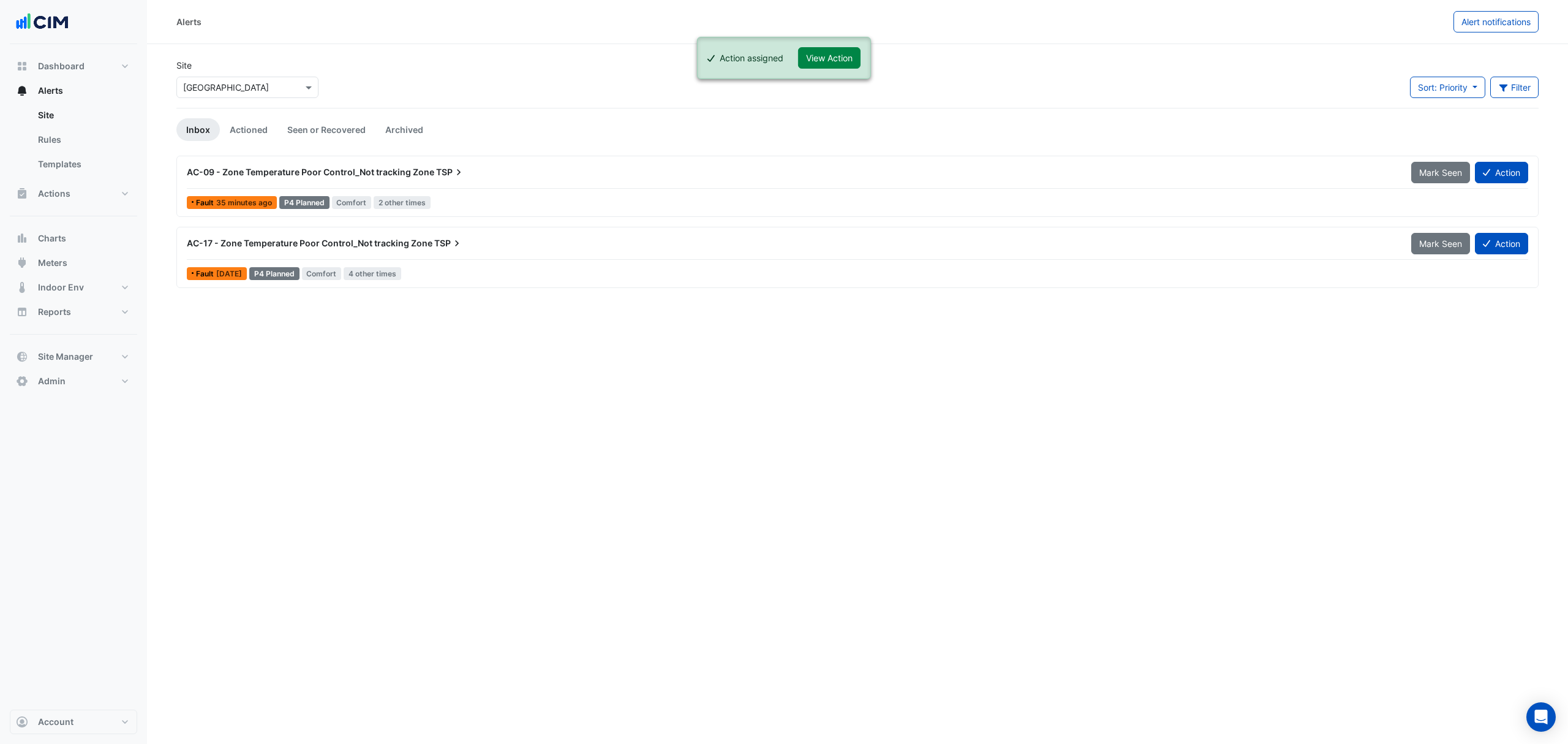
click at [379, 180] on div "AC-09 - Zone Temperature Poor Control_Not tracking Zone TSP" at bounding box center [792, 172] width 1224 height 22
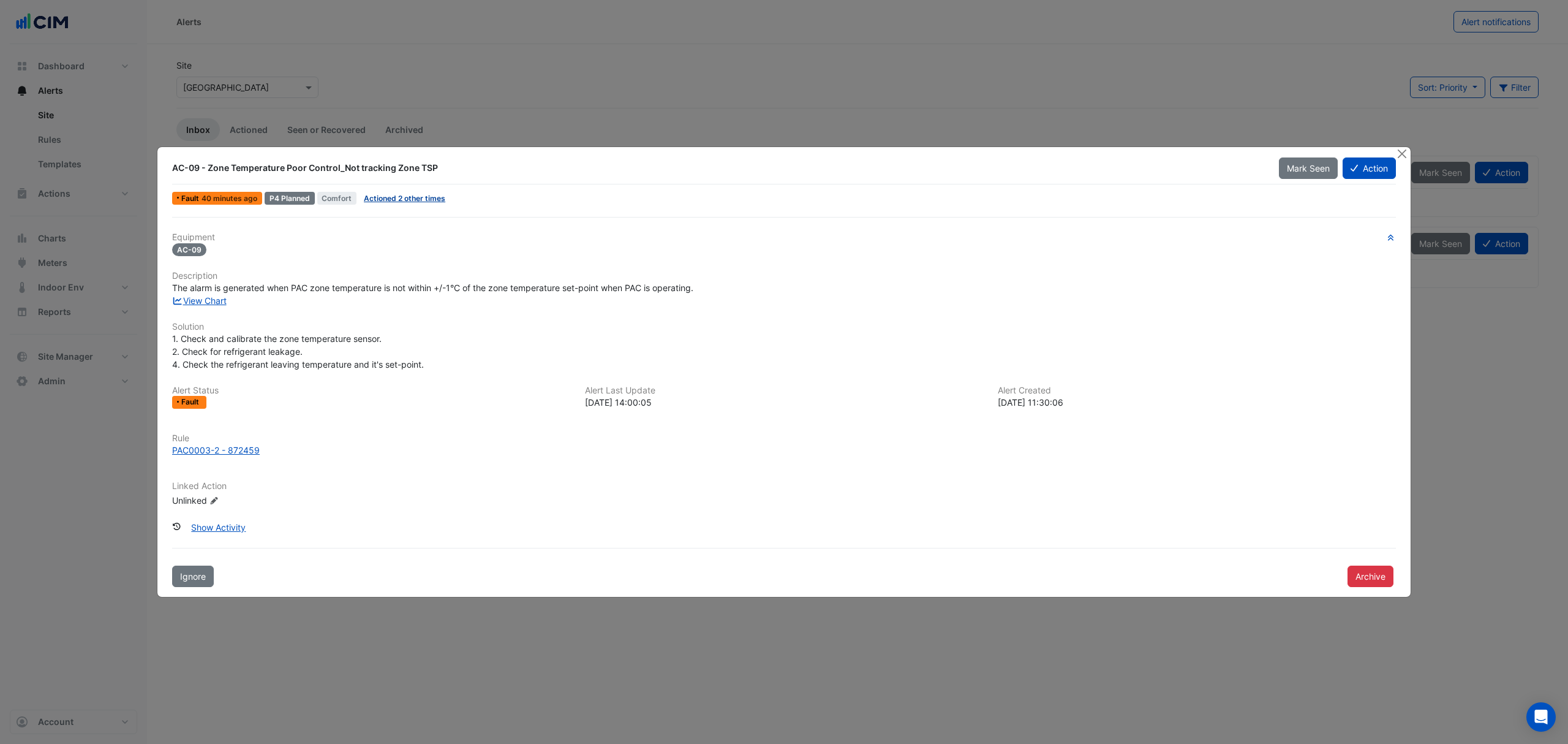
click at [395, 194] on link "Actioned 2 other times" at bounding box center [405, 198] width 82 height 9
click at [1405, 149] on button "Close" at bounding box center [1401, 153] width 13 height 13
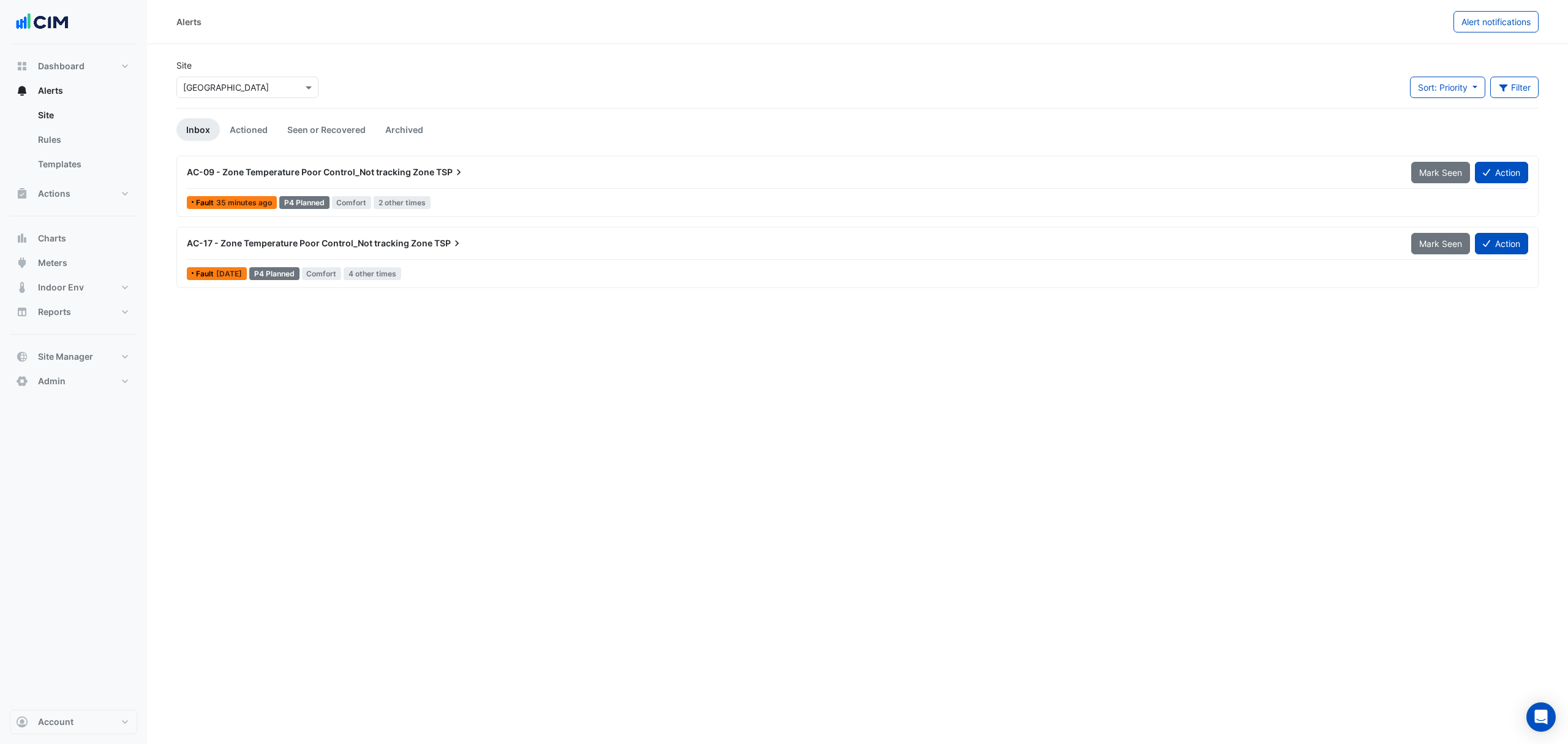
click at [302, 182] on div "AC-09 - Zone Temperature Poor Control_Not tracking Zone TSP" at bounding box center [792, 172] width 1224 height 22
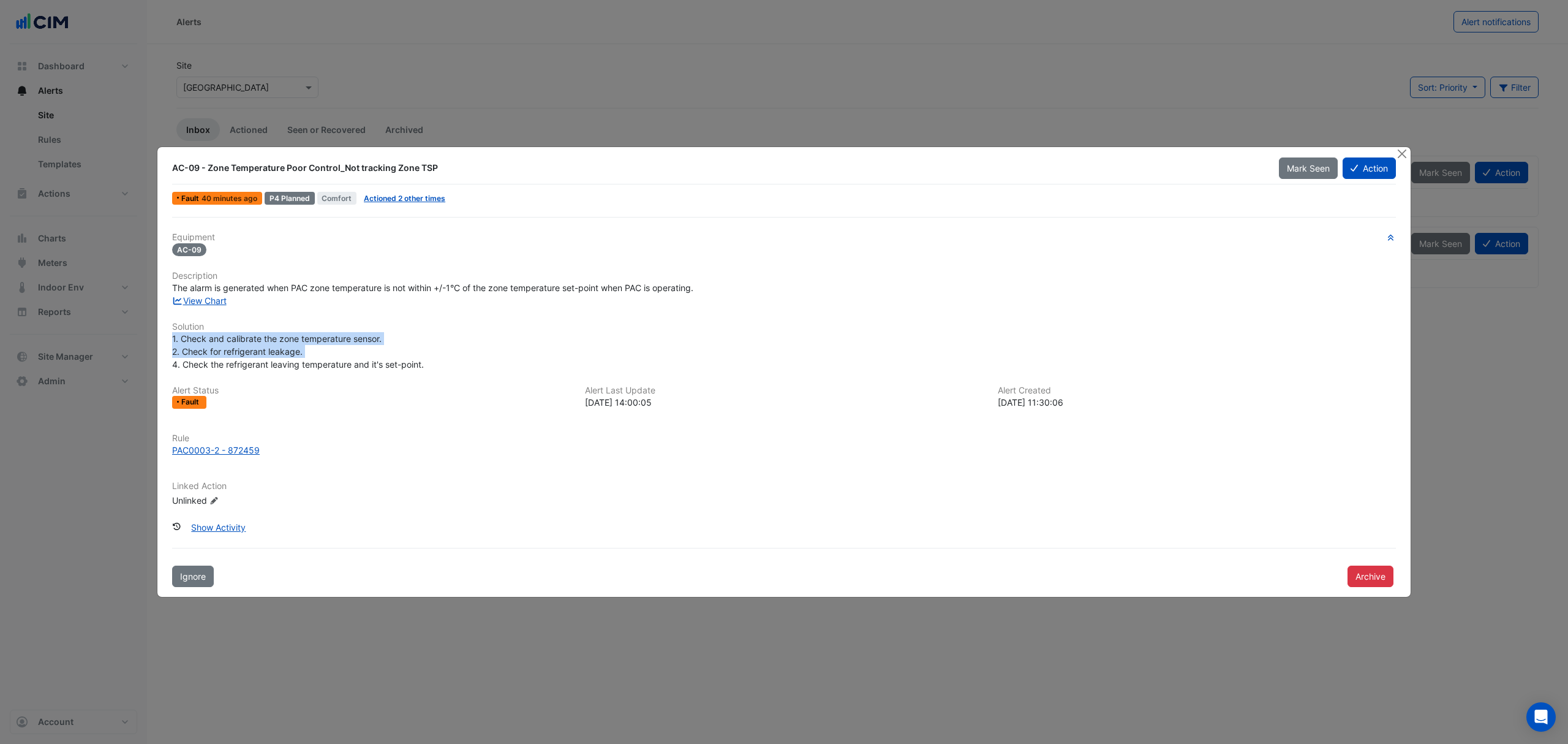
drag, startPoint x: 439, startPoint y: 357, endPoint x: 170, endPoint y: 337, distance: 269.7
click at [170, 337] on div "1. Check and calibrate the zone temperature sensor. 2. Check for refrigerant le…" at bounding box center [784, 352] width 1238 height 39
click at [459, 336] on div "1. Check and calibrate the zone temperature sensor. 2. Check for refrigerant le…" at bounding box center [784, 352] width 1224 height 39
drag, startPoint x: 429, startPoint y: 363, endPoint x: 163, endPoint y: 338, distance: 267.2
click at [163, 338] on div "AC-09 - Zone Temperature Poor Control_Not tracking Zone TSP Mark Seen Action Fa…" at bounding box center [784, 372] width 1253 height 450
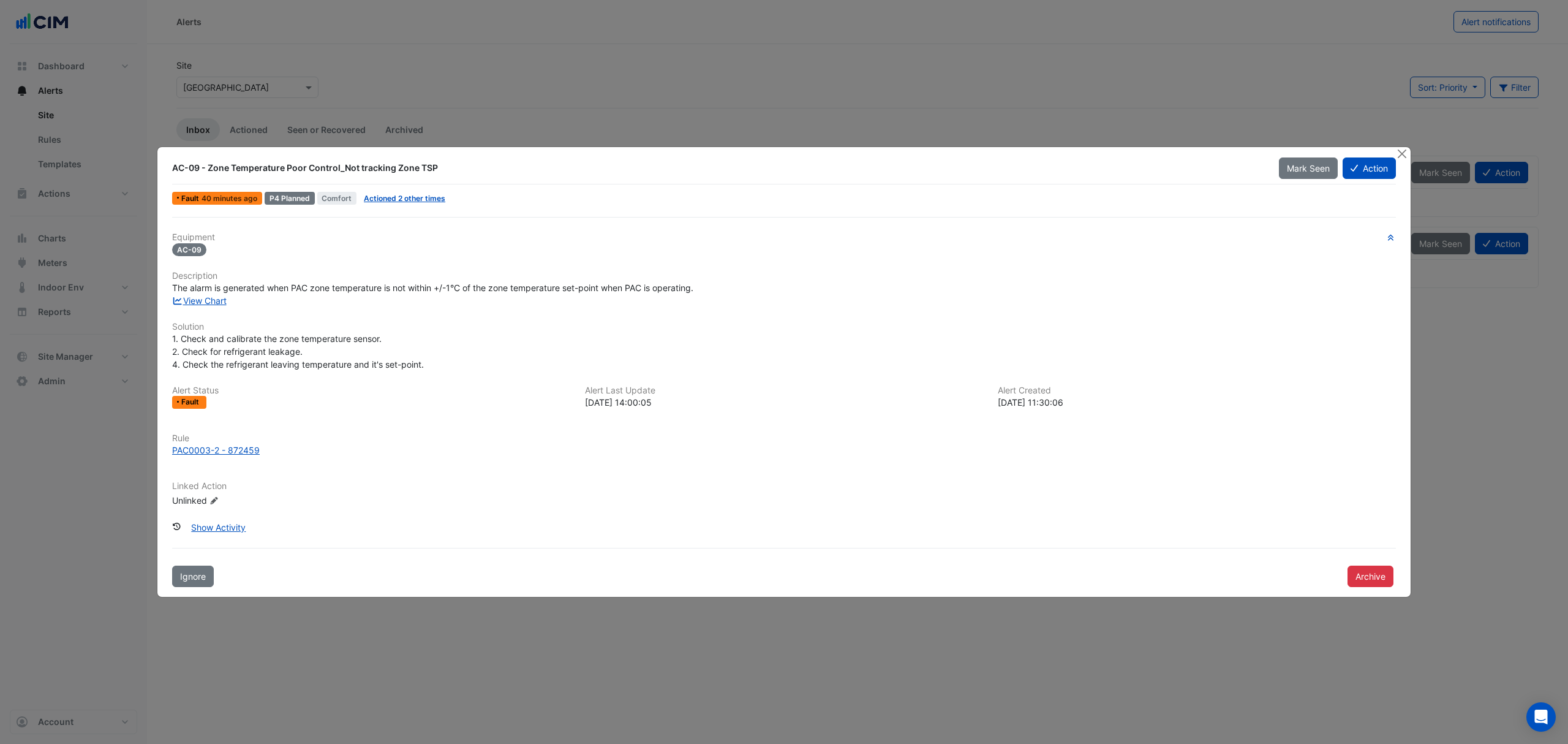
click at [345, 313] on div "Equipment AC-09 Description The alarm is generated when PAC zone temperature is…" at bounding box center [784, 375] width 1224 height 285
click at [221, 300] on link "View Chart" at bounding box center [199, 300] width 54 height 10
drag, startPoint x: 452, startPoint y: 158, endPoint x: 167, endPoint y: 166, distance: 285.1
click at [167, 166] on div "AC-09 - Zone Temperature Poor Control_Not tracking Zone TSP Mark Seen Action Fa…" at bounding box center [784, 372] width 1253 height 450
click at [1399, 153] on button "Close" at bounding box center [1401, 153] width 13 height 13
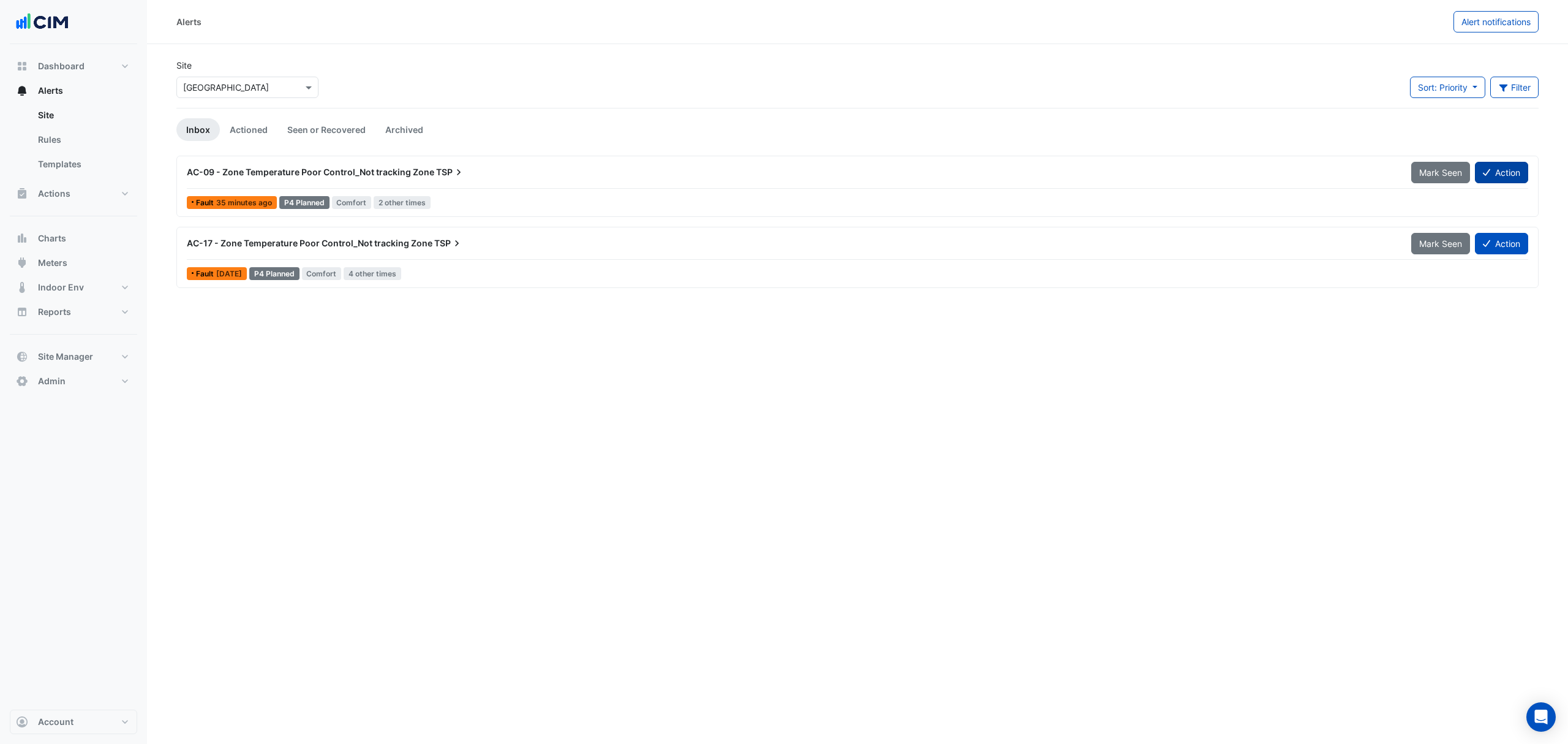
click at [1496, 174] on button "Action" at bounding box center [1502, 172] width 53 height 22
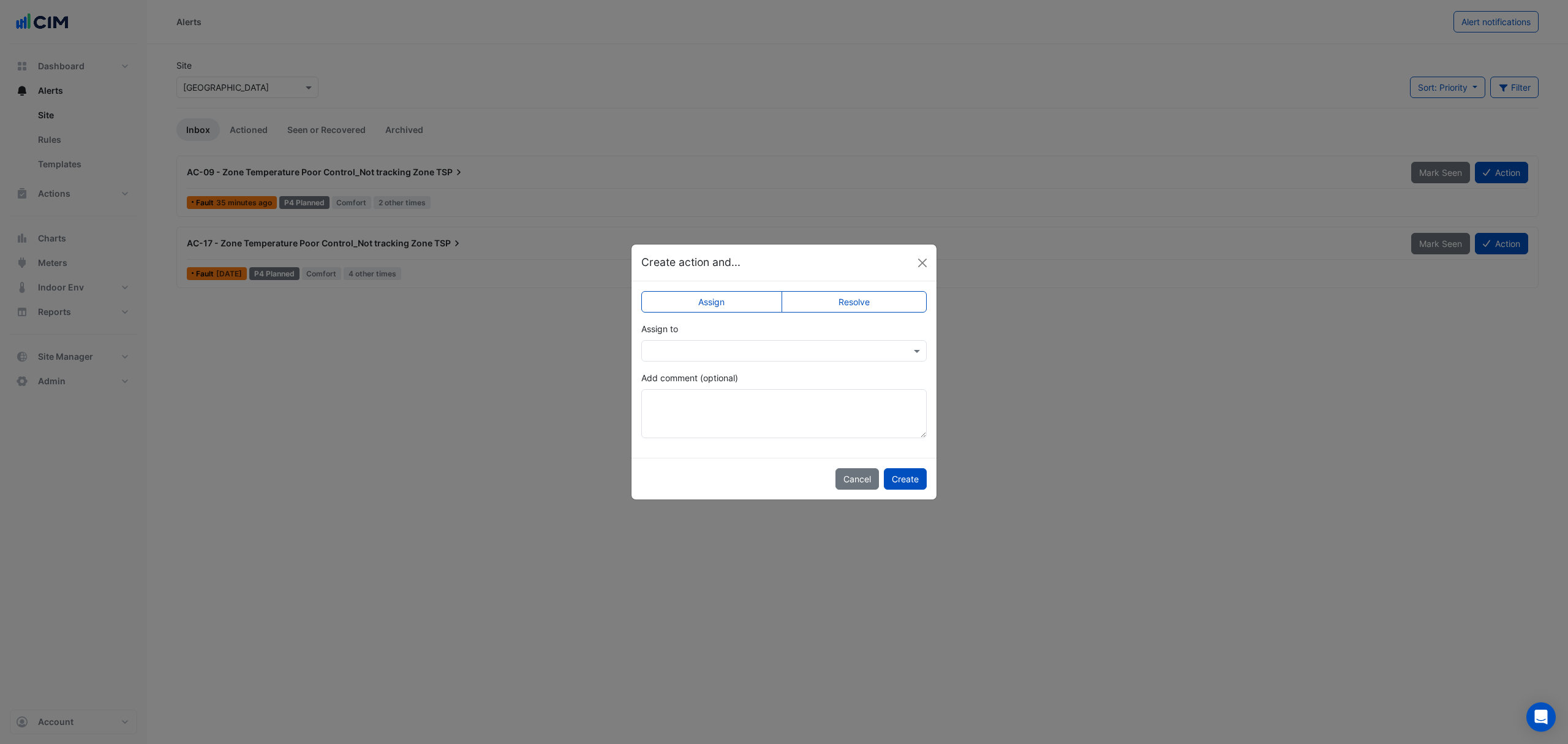
click at [853, 305] on label "Resolve" at bounding box center [854, 302] width 146 height 22
click at [764, 417] on textarea "Add comment (optional)" at bounding box center [784, 414] width 285 height 49
drag, startPoint x: 741, startPoint y: 393, endPoint x: 637, endPoint y: 402, distance: 104.4
click at [637, 402] on div "**********" at bounding box center [784, 369] width 305 height 176
type textarea "**********"
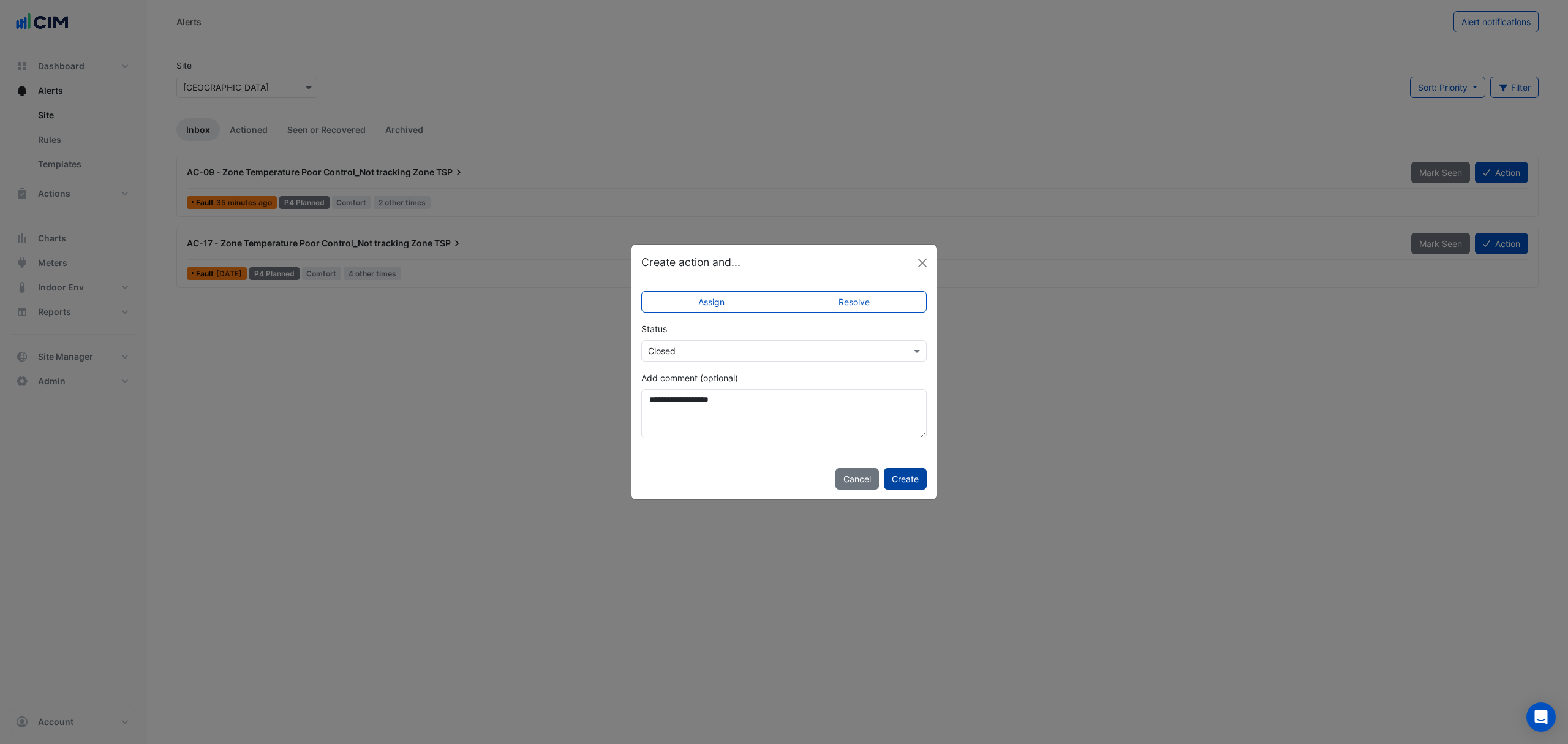
click at [908, 473] on button "Create" at bounding box center [905, 479] width 43 height 22
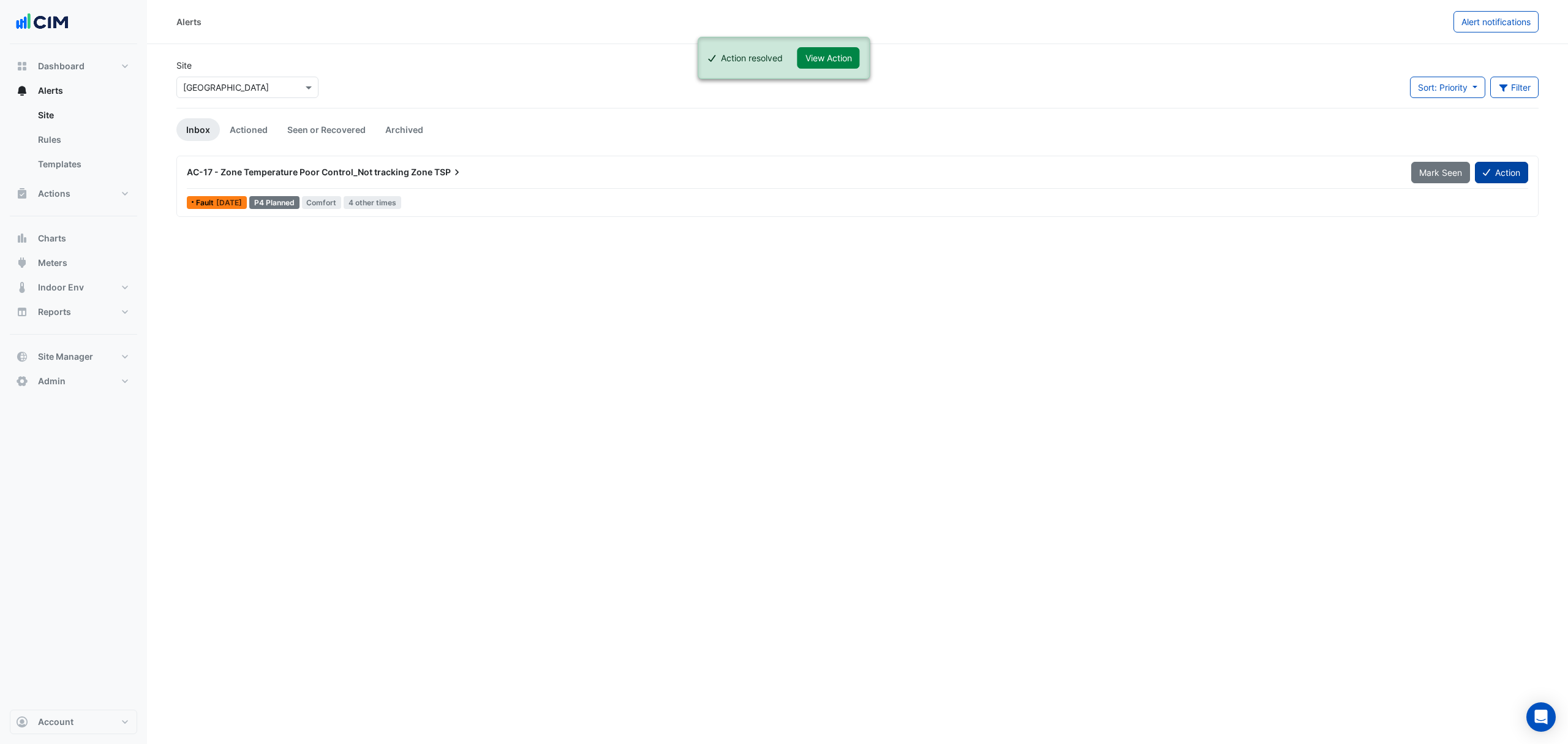
click at [1506, 169] on button "Action" at bounding box center [1502, 172] width 53 height 22
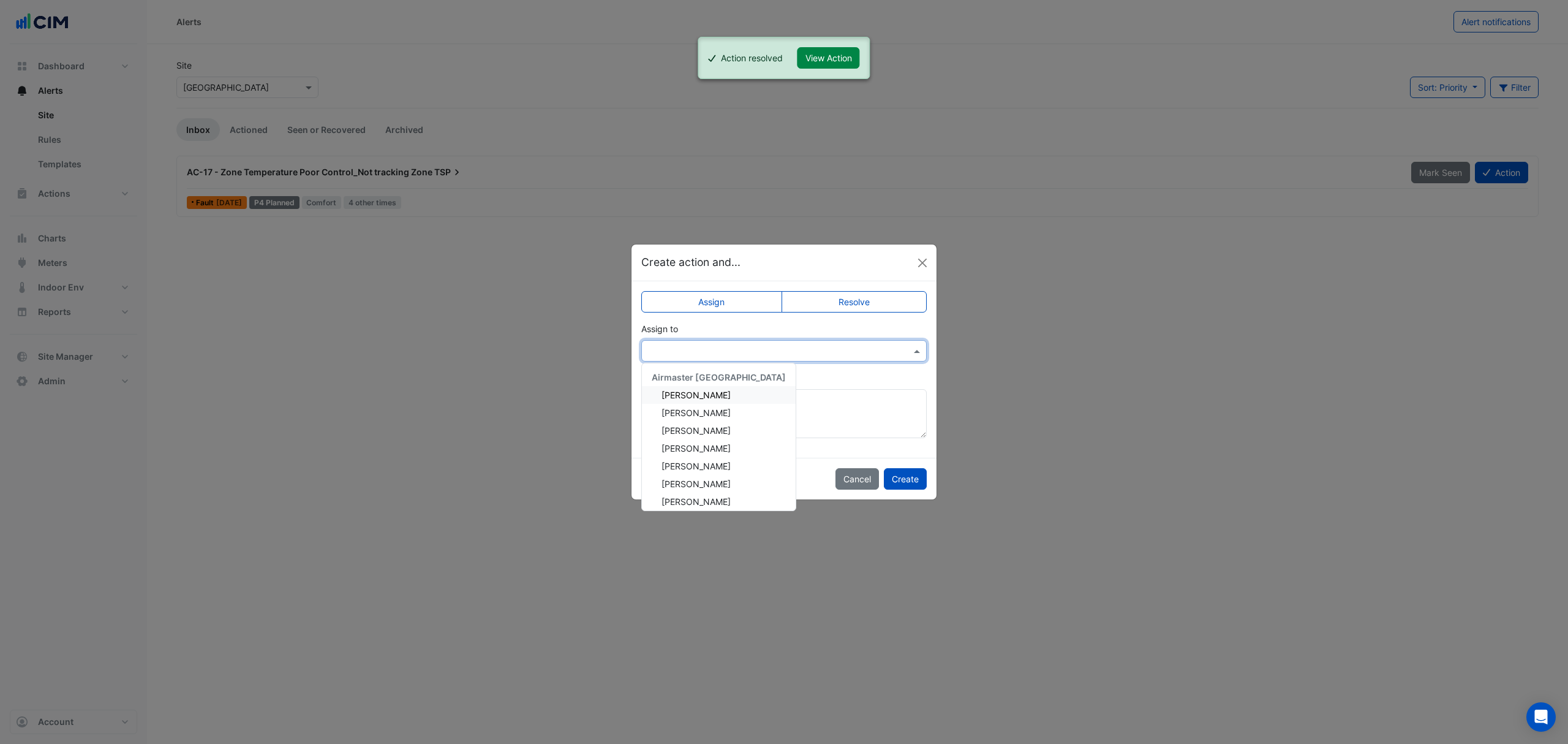
click at [694, 345] on input "text" at bounding box center [771, 351] width 247 height 13
drag, startPoint x: 687, startPoint y: 400, endPoint x: 843, endPoint y: 390, distance: 156.3
click at [846, 400] on app-escalated-ticket-simple-upsert "Assign Resolve Assign to Airmaster Australia Adam Surr Ayden Lean Brandon Madde…" at bounding box center [784, 369] width 285 height 138
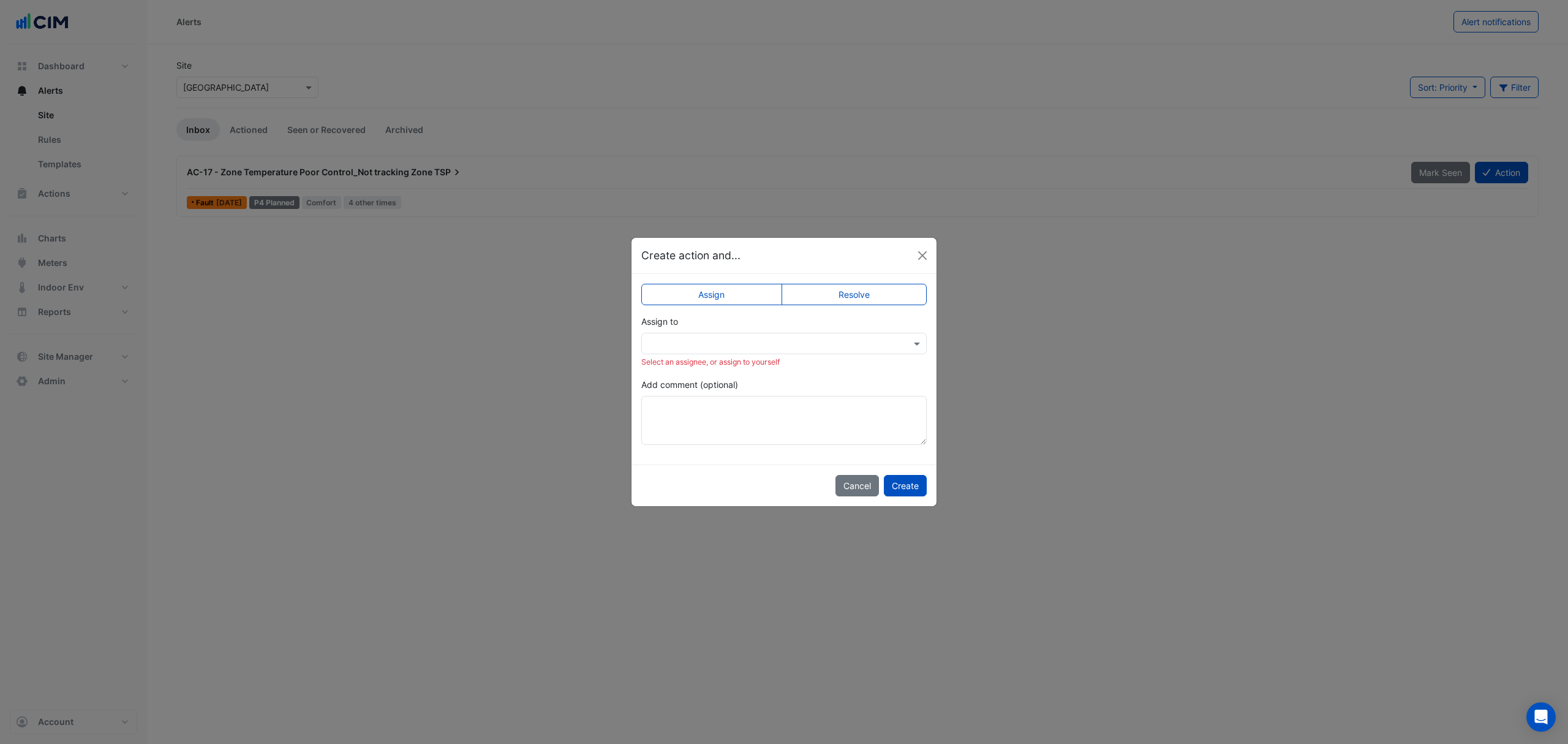
click at [850, 370] on app-escalated-ticket-simple-upsert "Assign Resolve Assign to Select an assignee, or assign to yourself Add comment …" at bounding box center [784, 369] width 285 height 152
click at [757, 396] on textarea "Add comment (optional)" at bounding box center [784, 421] width 285 height 49
click at [833, 280] on div "Assign Resolve Assign to Select an assignee, or assign to yourself Add comment …" at bounding box center [784, 369] width 305 height 190
click at [826, 288] on label "Resolve" at bounding box center [854, 294] width 146 height 22
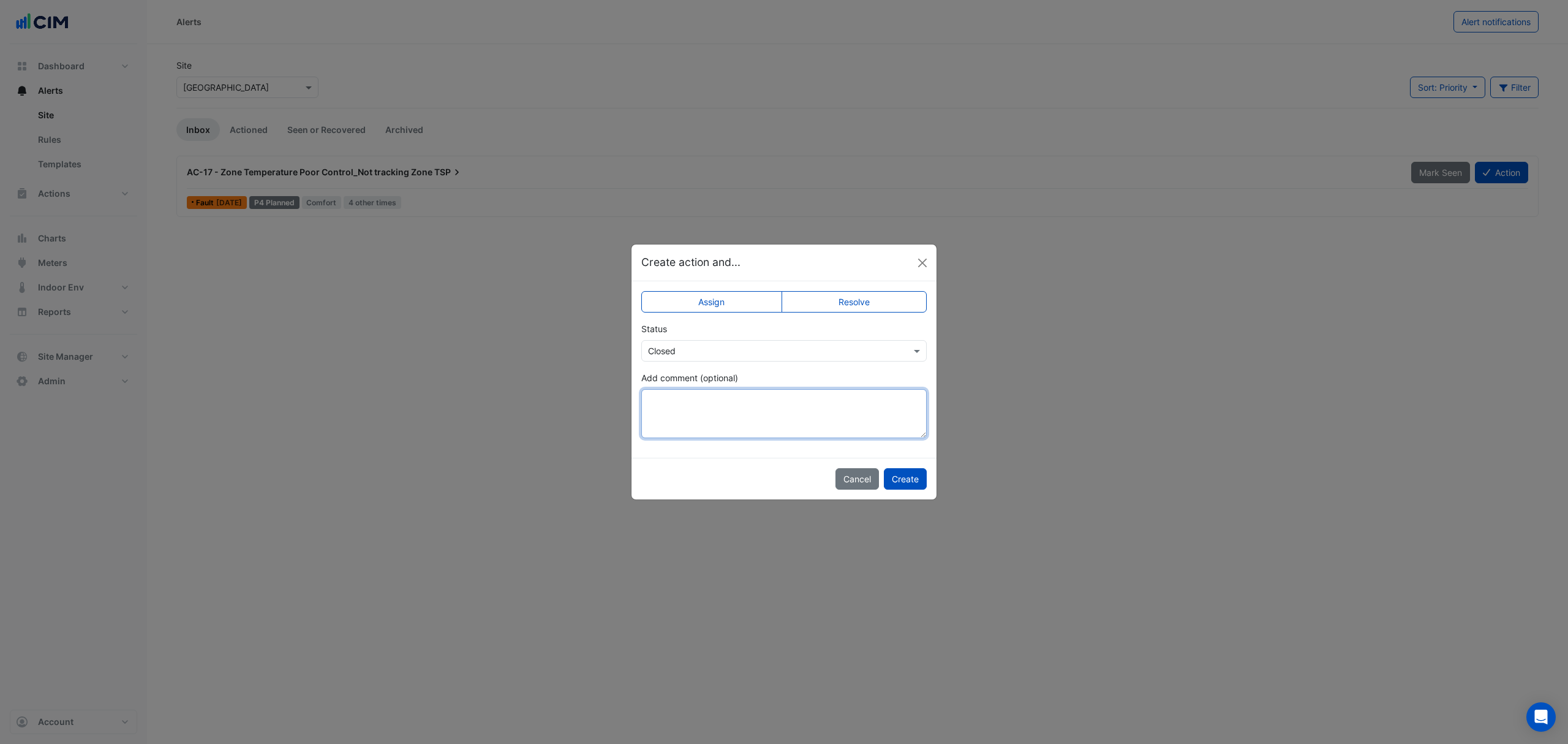
click at [697, 398] on textarea "Add comment (optional)" at bounding box center [784, 414] width 285 height 49
paste textarea "**********"
type textarea "**********"
click at [905, 476] on button "Create" at bounding box center [905, 479] width 43 height 22
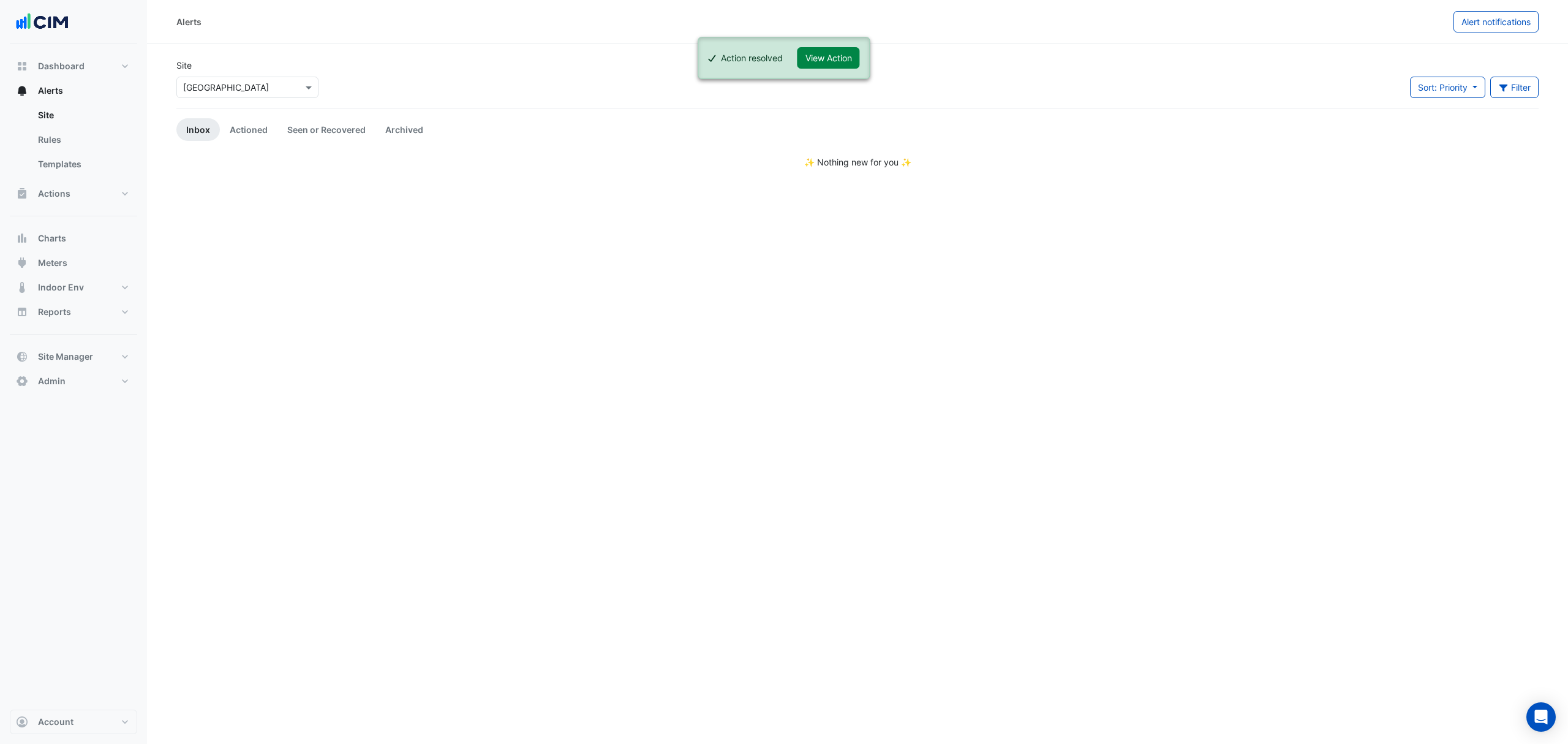
click at [983, 324] on div "Alerts Alert notifications Site × Bathurst City Central Sort: Priority Priority…" at bounding box center [857, 372] width 1421 height 744
click at [84, 200] on button "Actions" at bounding box center [74, 193] width 128 height 25
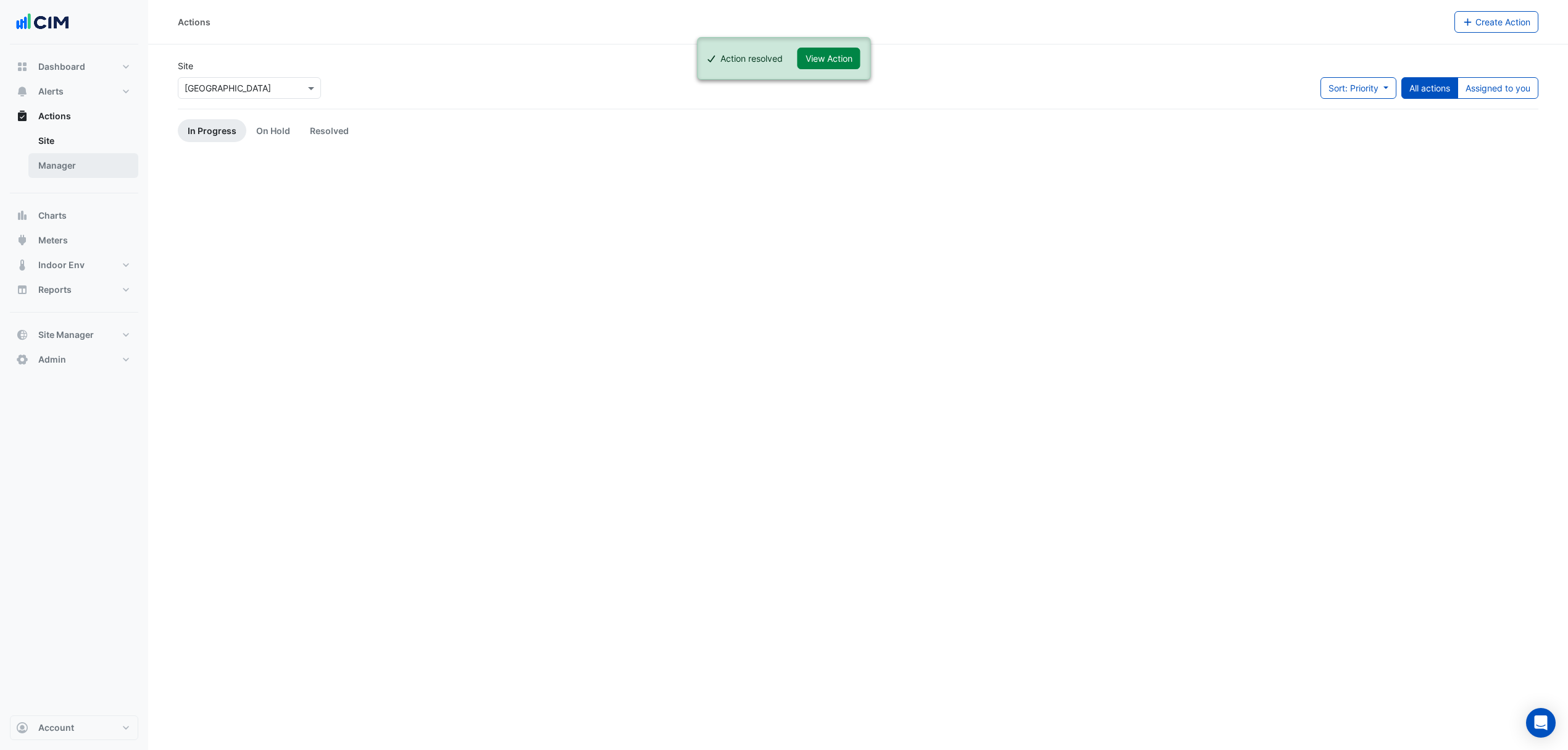
click at [63, 167] on link "Manager" at bounding box center [83, 165] width 110 height 25
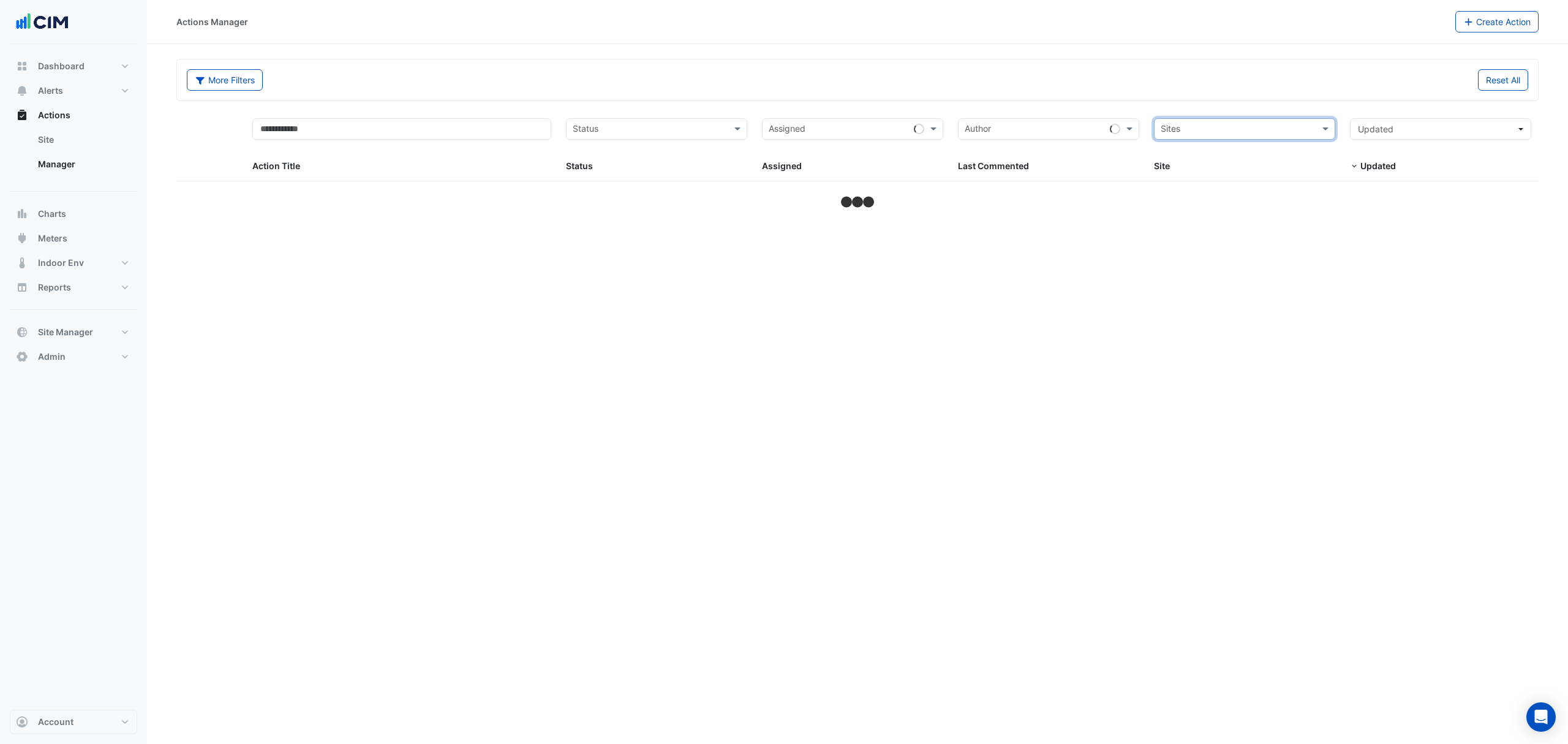
select select "***"
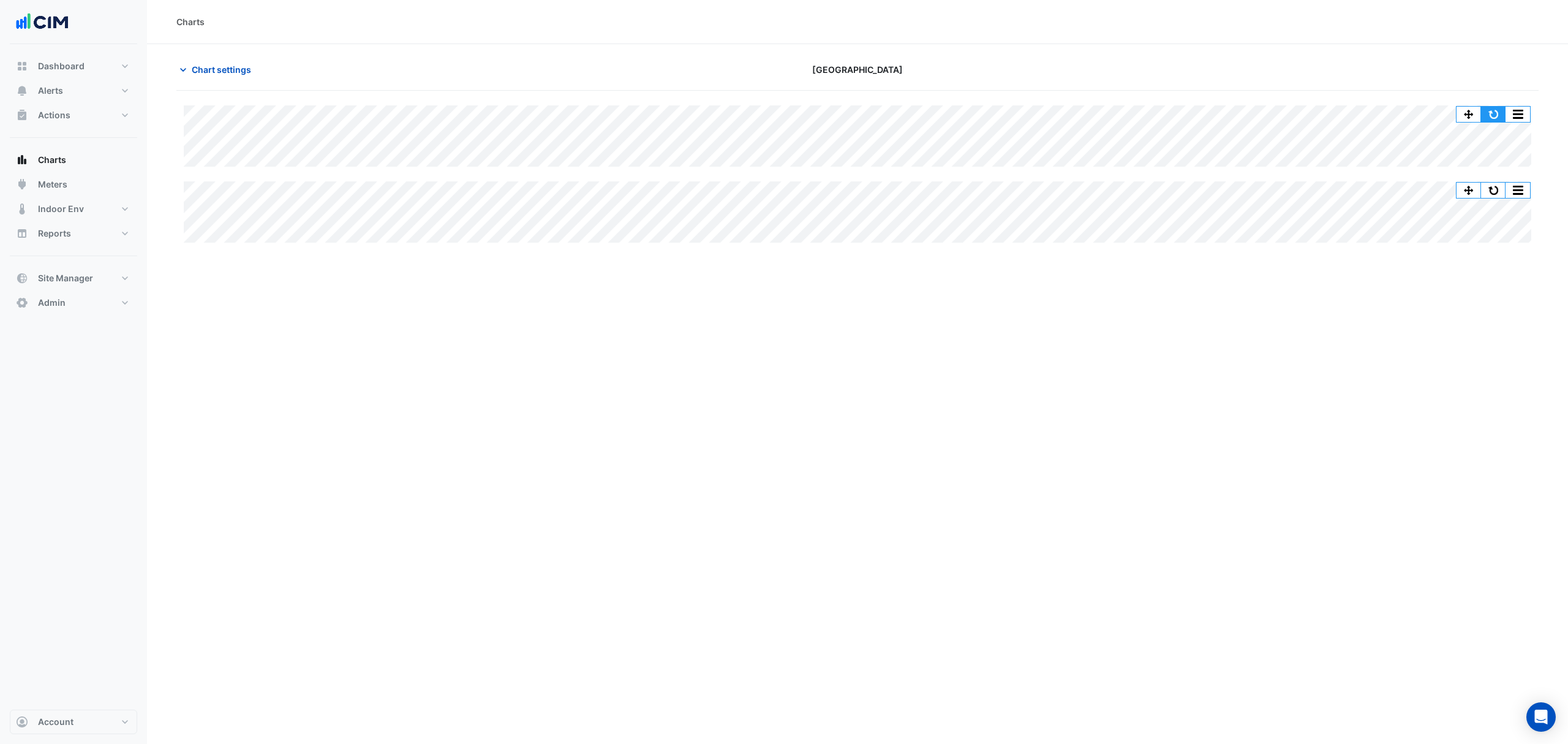
click at [1497, 115] on button "button" at bounding box center [1493, 114] width 25 height 16
click at [209, 77] on button "Chart settings" at bounding box center [217, 69] width 82 height 22
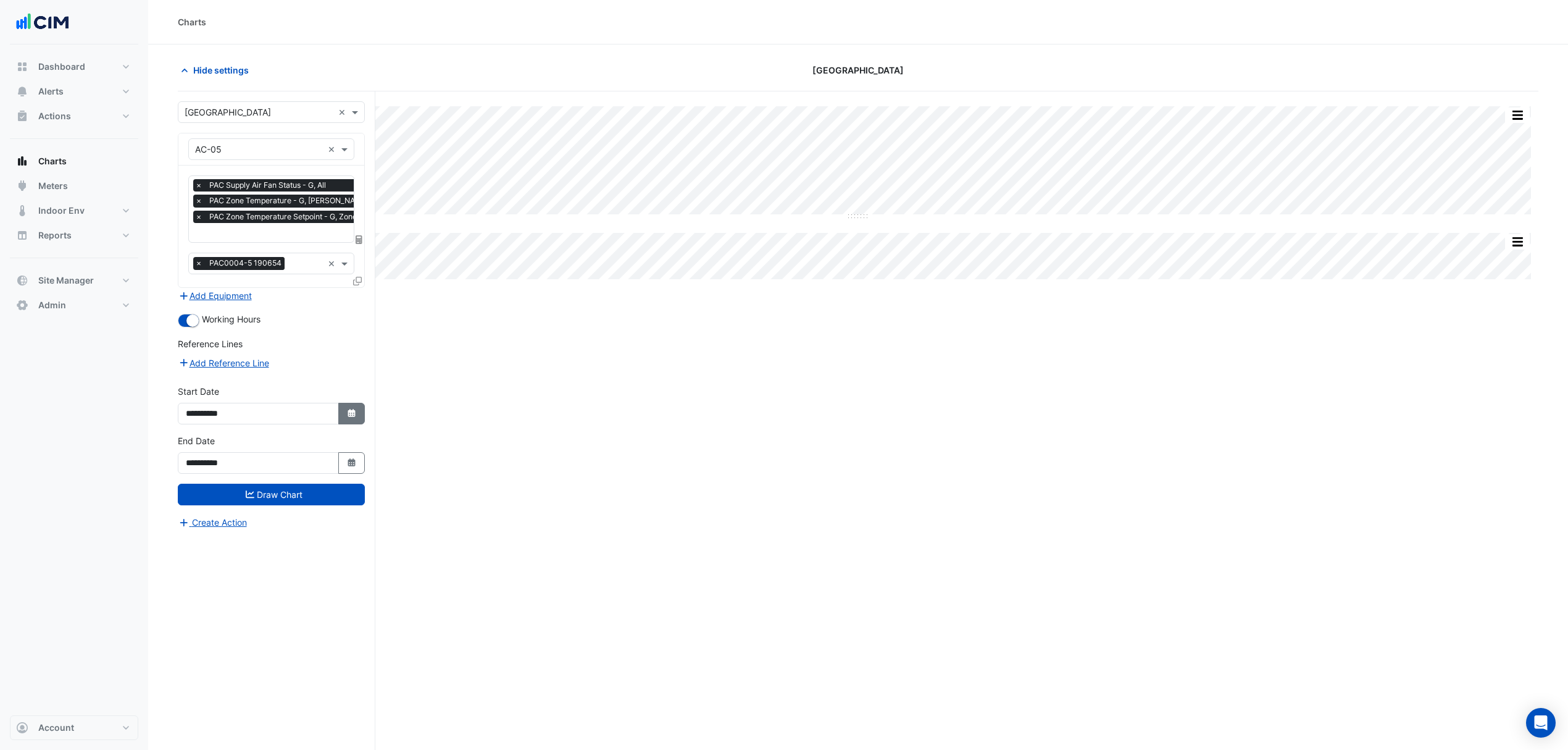
click at [347, 414] on icon "Select Date" at bounding box center [352, 414] width 11 height 9
select select "**"
select select "****"
click at [200, 244] on button "Previous month" at bounding box center [198, 250] width 15 height 19
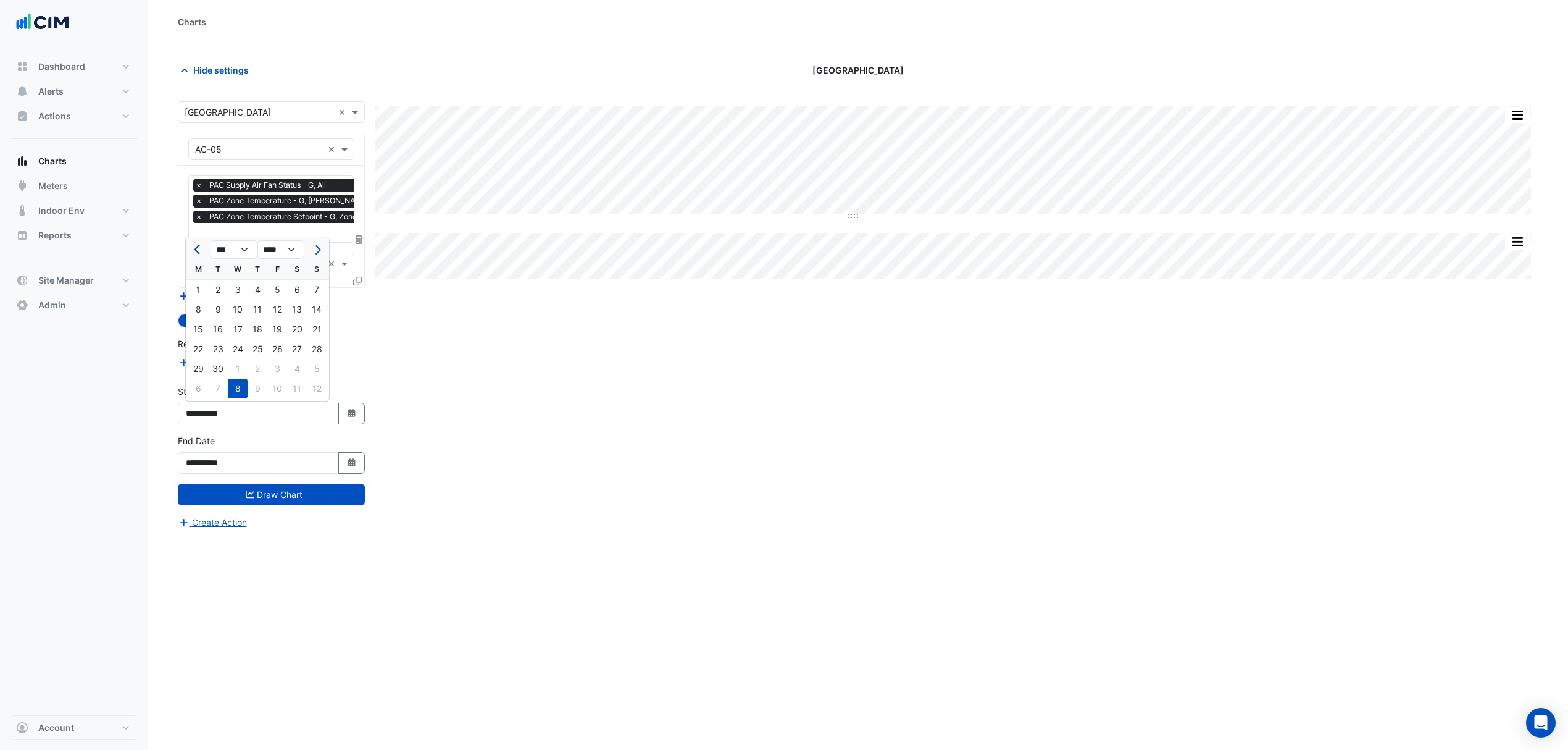
select select "*"
click at [279, 290] on div "1" at bounding box center [277, 290] width 19 height 19
type input "**********"
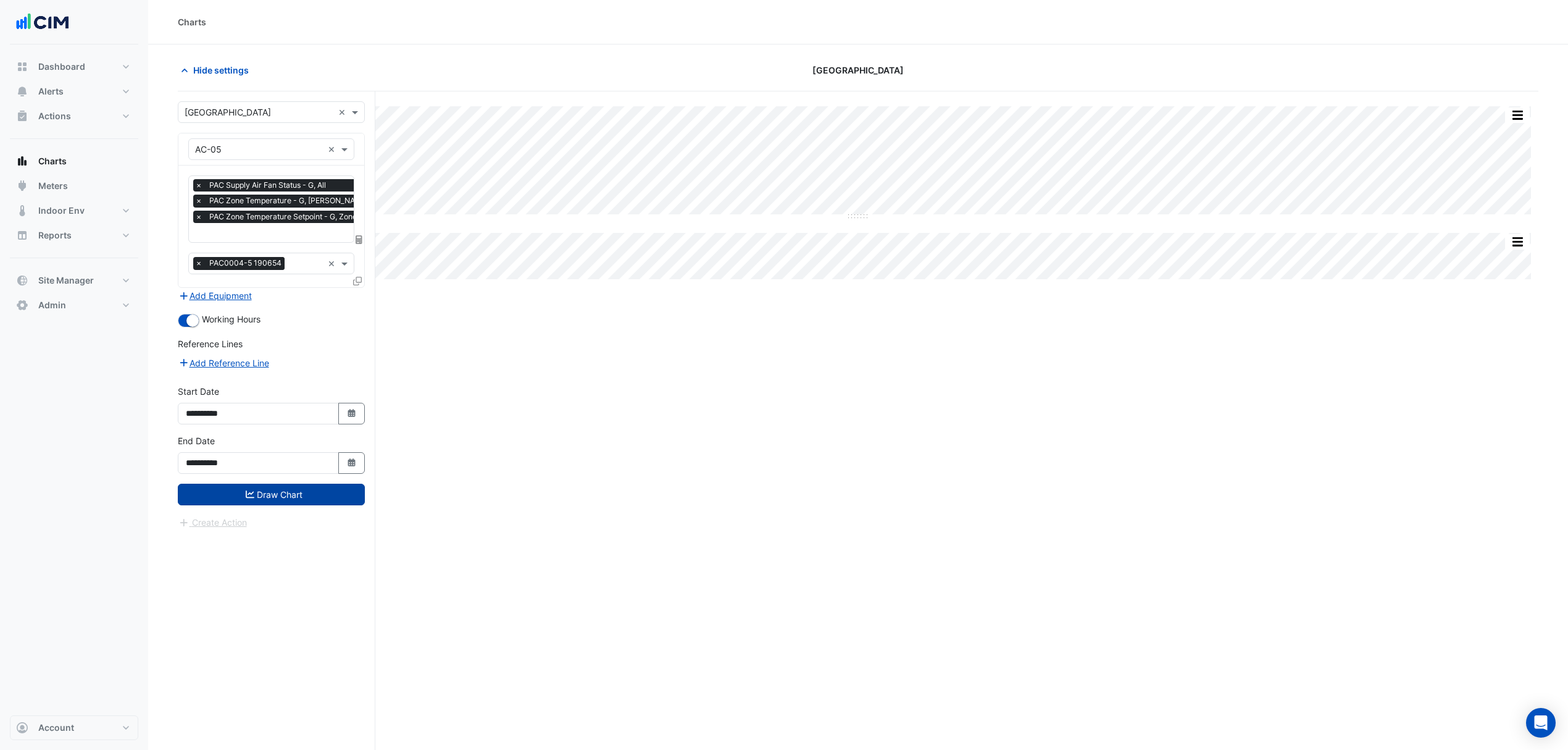
click at [277, 498] on button "Draw Chart" at bounding box center [271, 495] width 187 height 22
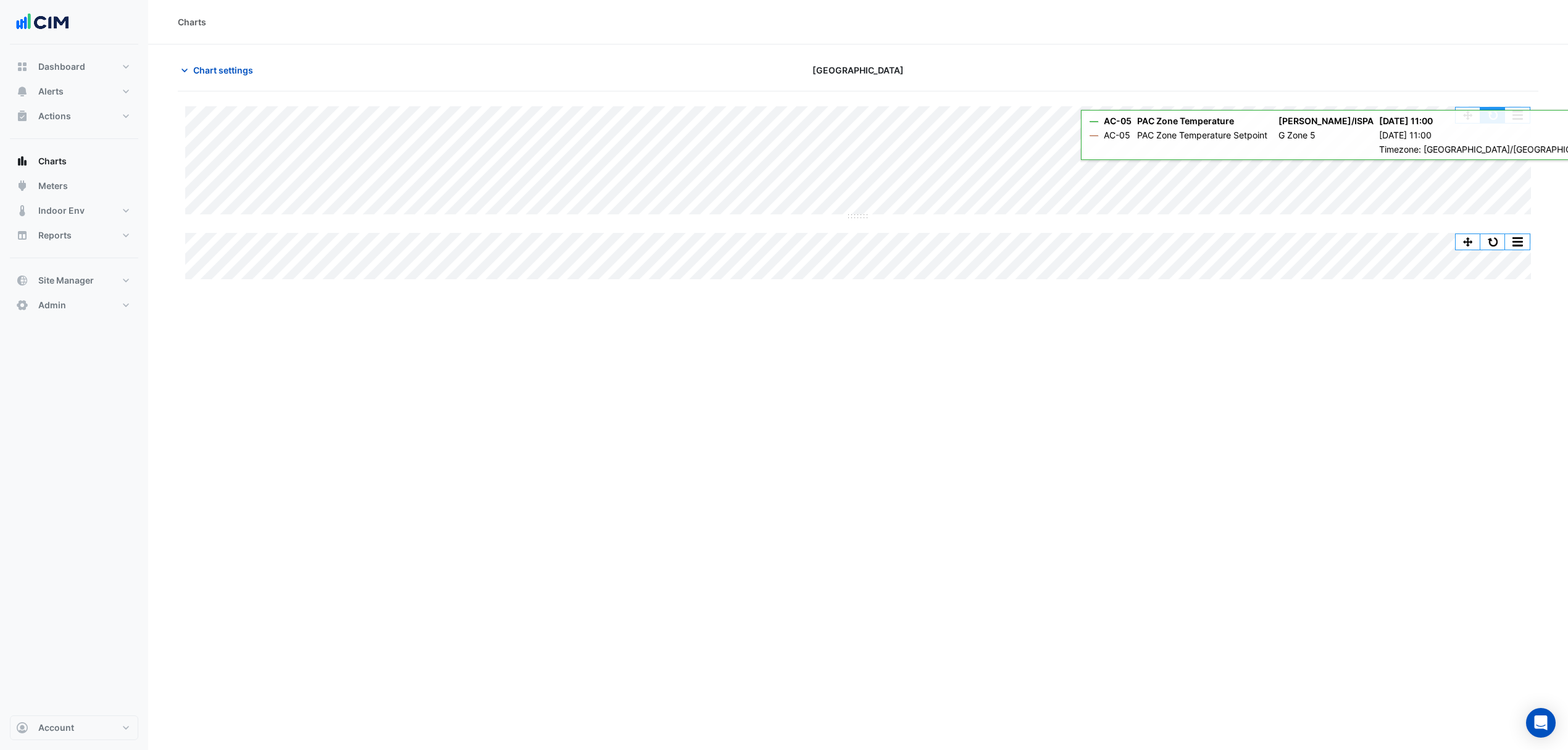
click at [1498, 118] on button "button" at bounding box center [1492, 115] width 25 height 16
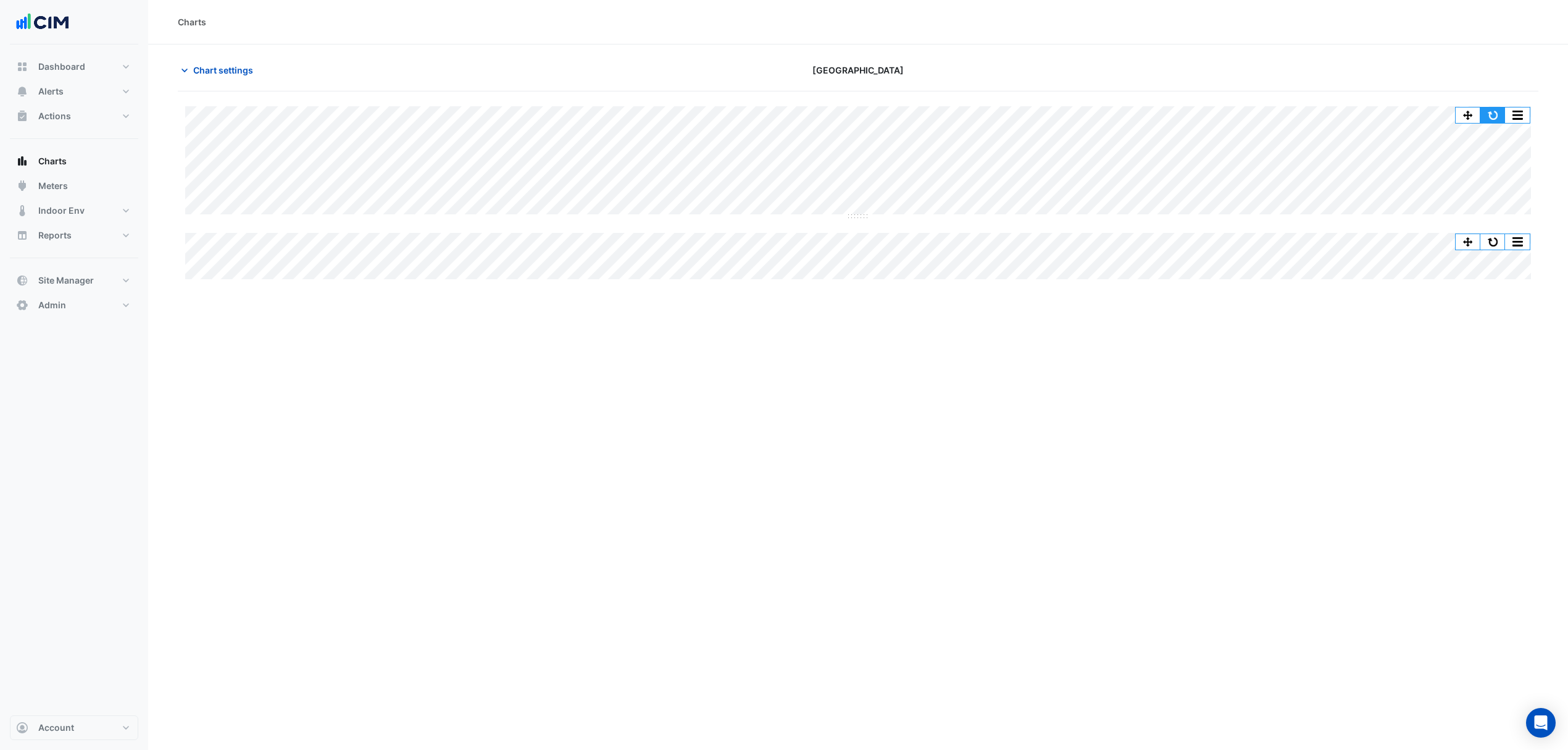
click at [1501, 114] on button "button" at bounding box center [1492, 115] width 25 height 16
click at [210, 65] on span "Chart settings" at bounding box center [223, 70] width 60 height 13
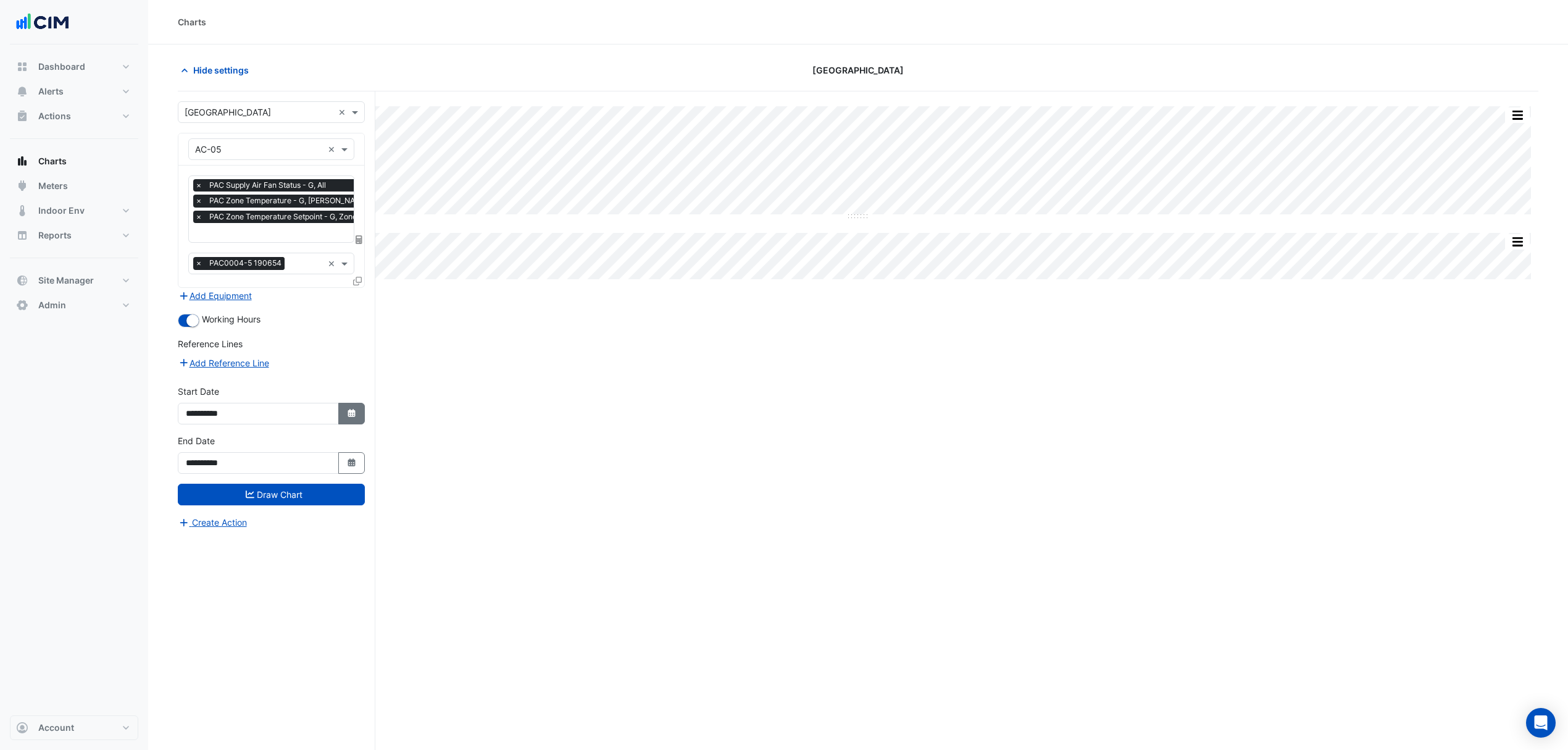
click at [347, 421] on button "Select Date" at bounding box center [352, 414] width 27 height 22
select select "*"
select select "****"
click at [195, 248] on button "Previous month" at bounding box center [198, 250] width 15 height 19
click at [195, 248] on span "Previous month" at bounding box center [198, 250] width 9 height 9
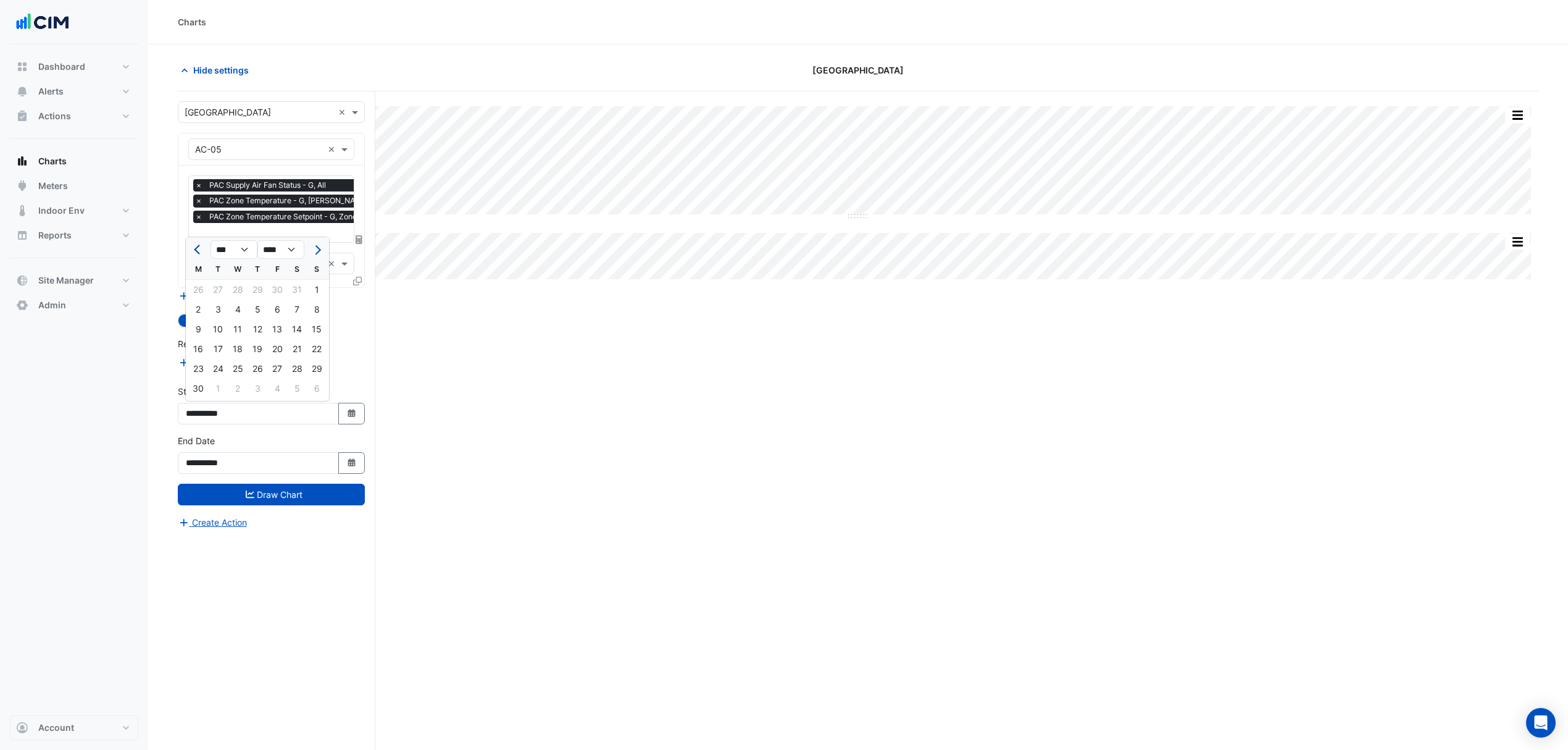
click at [195, 248] on span "Previous month" at bounding box center [198, 250] width 9 height 9
select select "*"
click at [258, 291] on div "1" at bounding box center [258, 290] width 19 height 19
type input "**********"
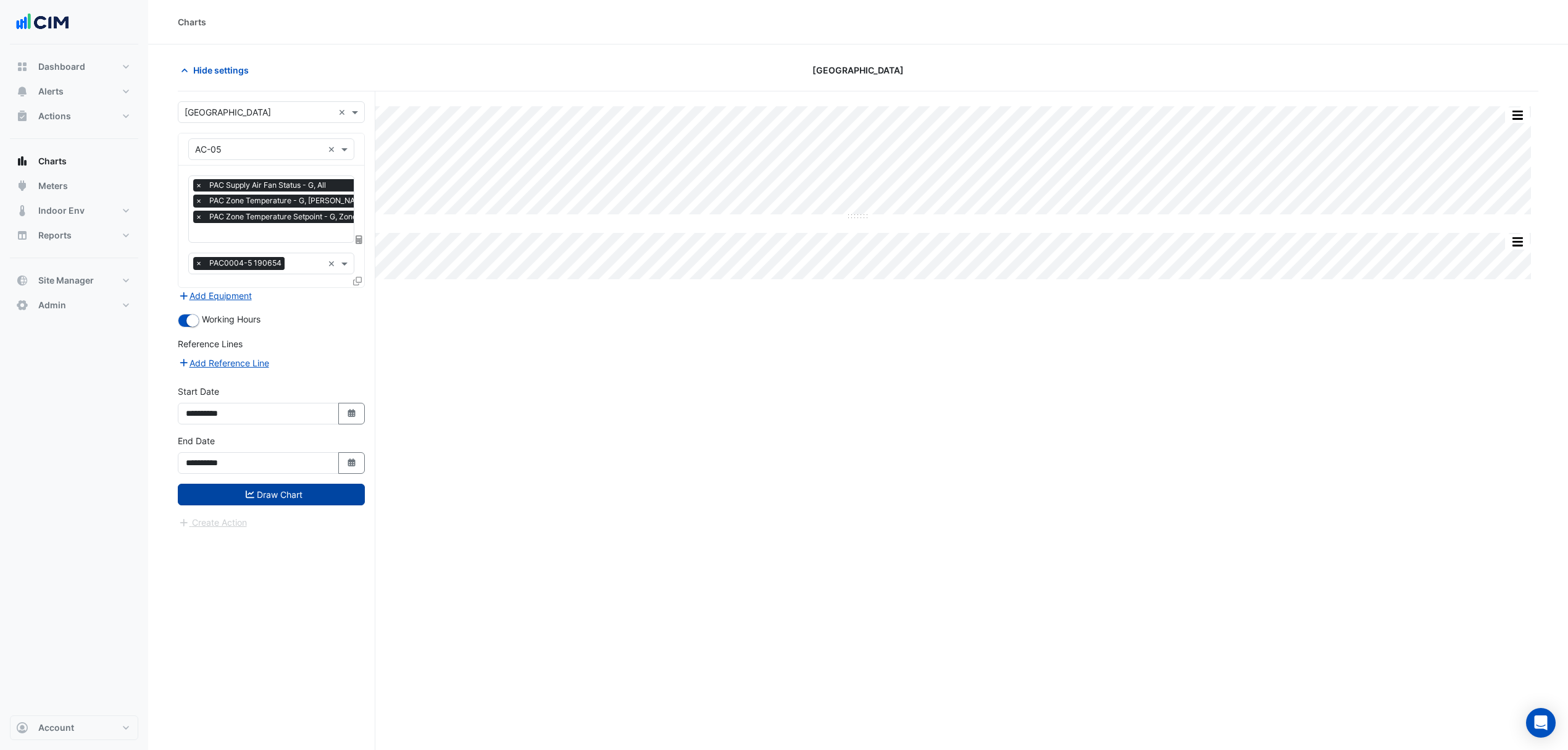
click at [265, 495] on button "Draw Chart" at bounding box center [271, 495] width 187 height 22
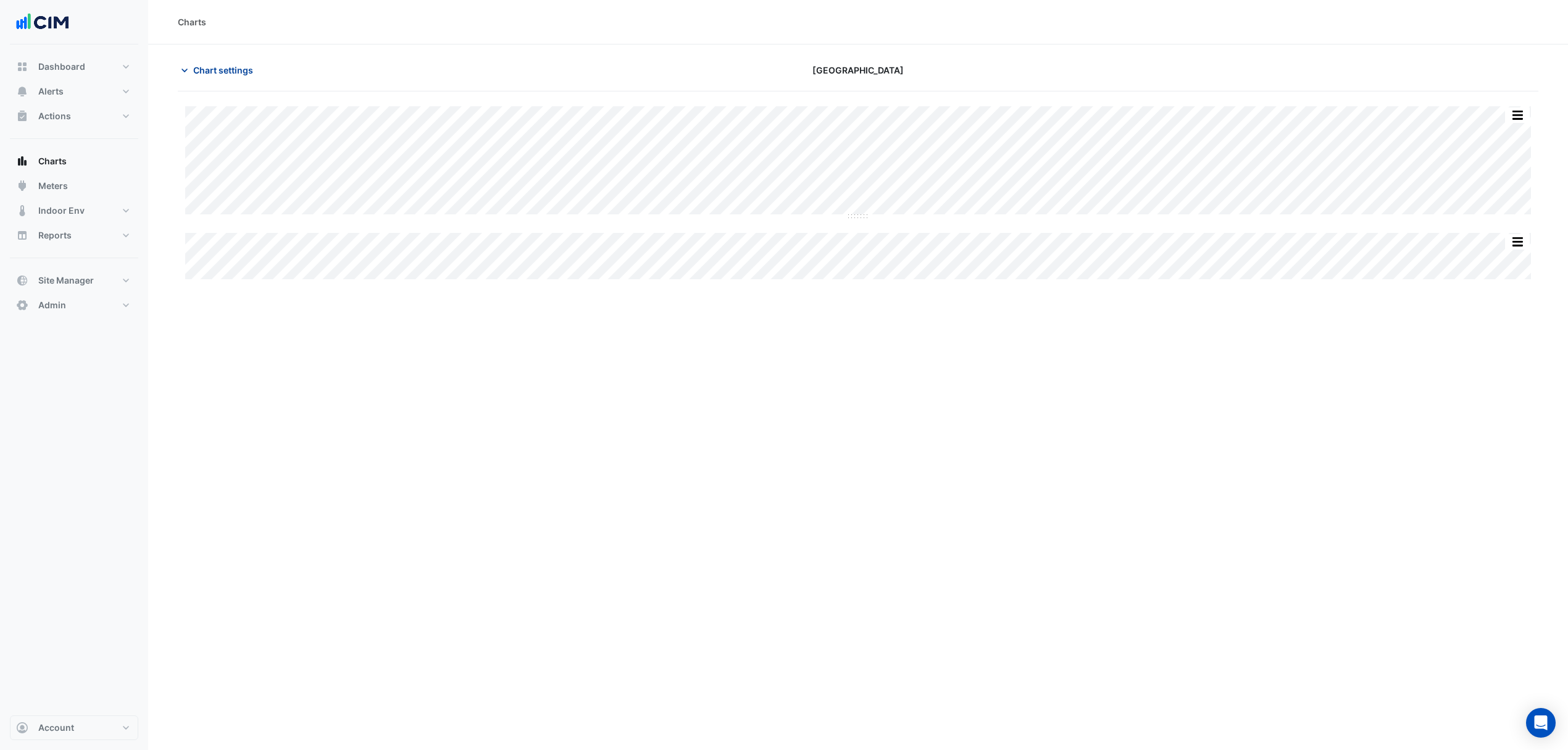
click at [213, 72] on span "Chart settings" at bounding box center [223, 70] width 60 height 13
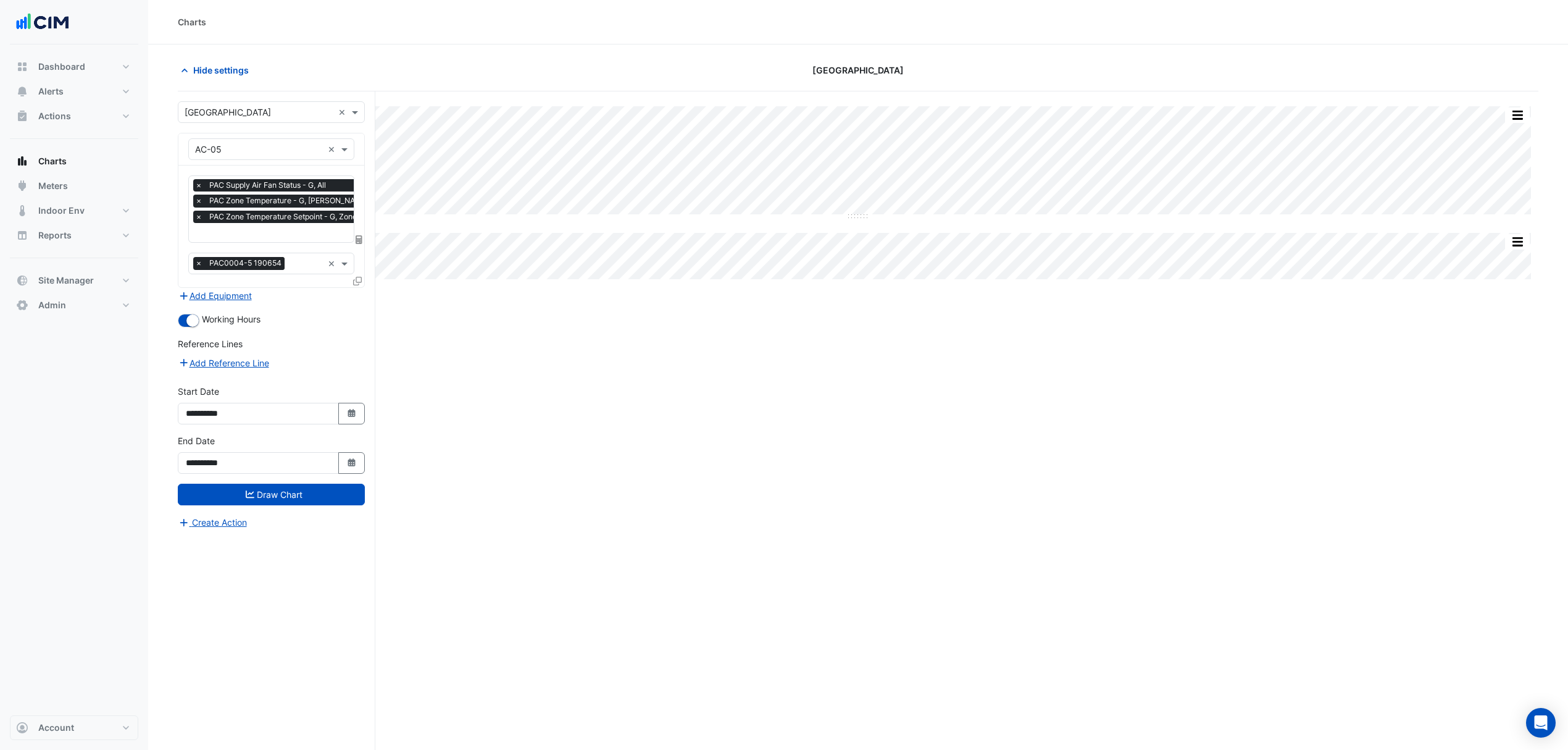
click at [359, 280] on icon at bounding box center [358, 281] width 9 height 9
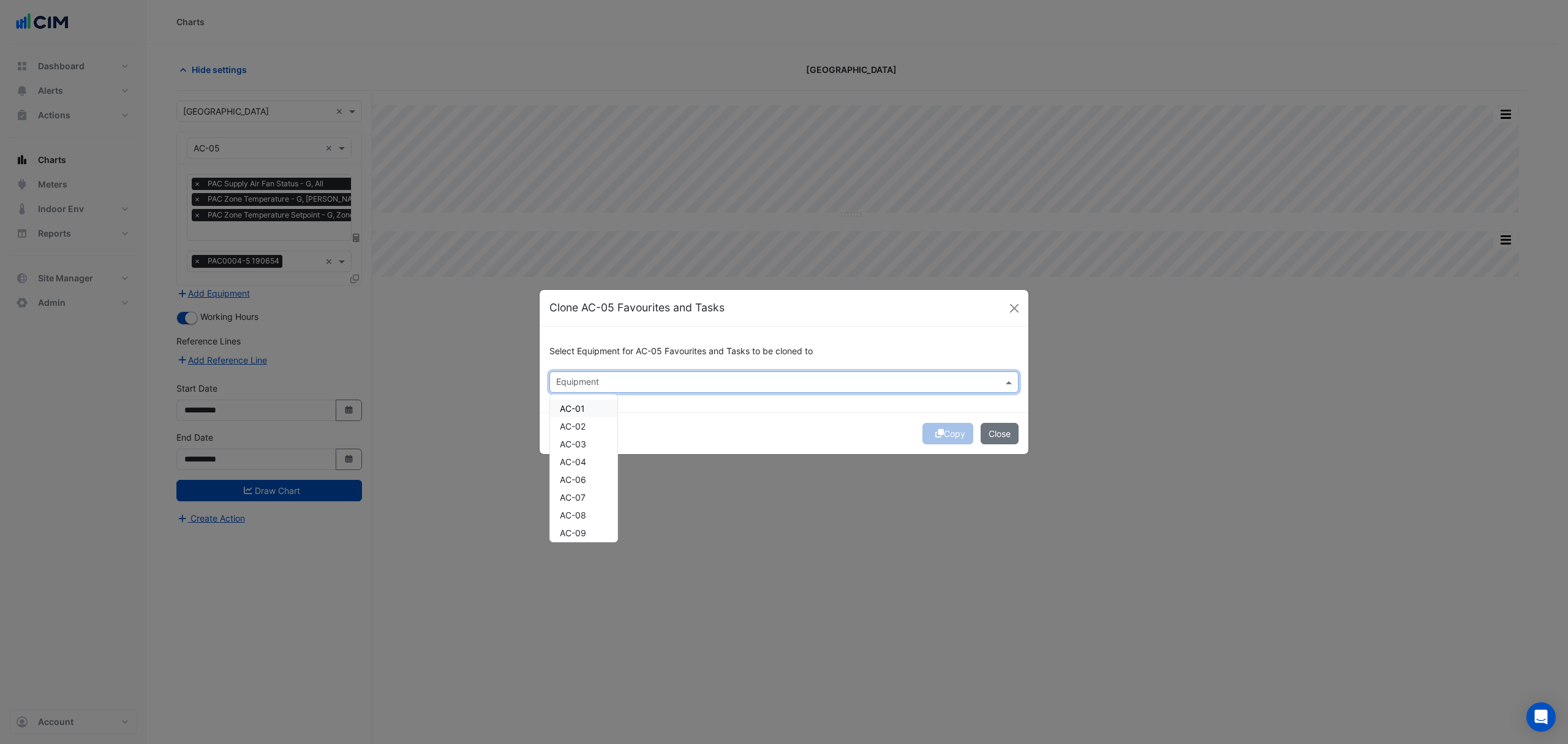
click at [644, 379] on input "text" at bounding box center [777, 383] width 442 height 13
click at [582, 519] on span "AC-08" at bounding box center [573, 515] width 26 height 10
click at [767, 439] on div "Copy Close" at bounding box center [784, 433] width 489 height 42
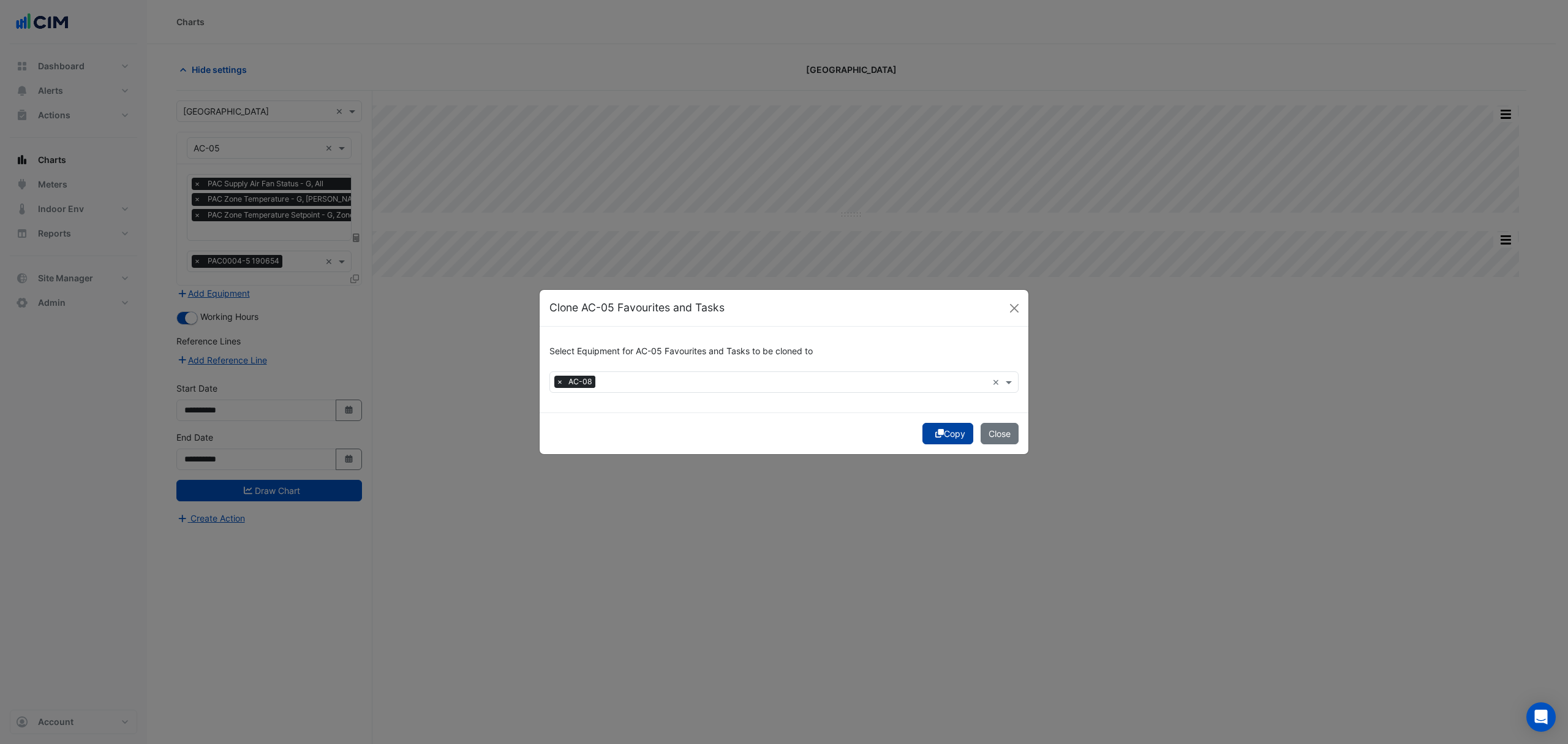
click at [937, 432] on icon "submit" at bounding box center [940, 433] width 9 height 9
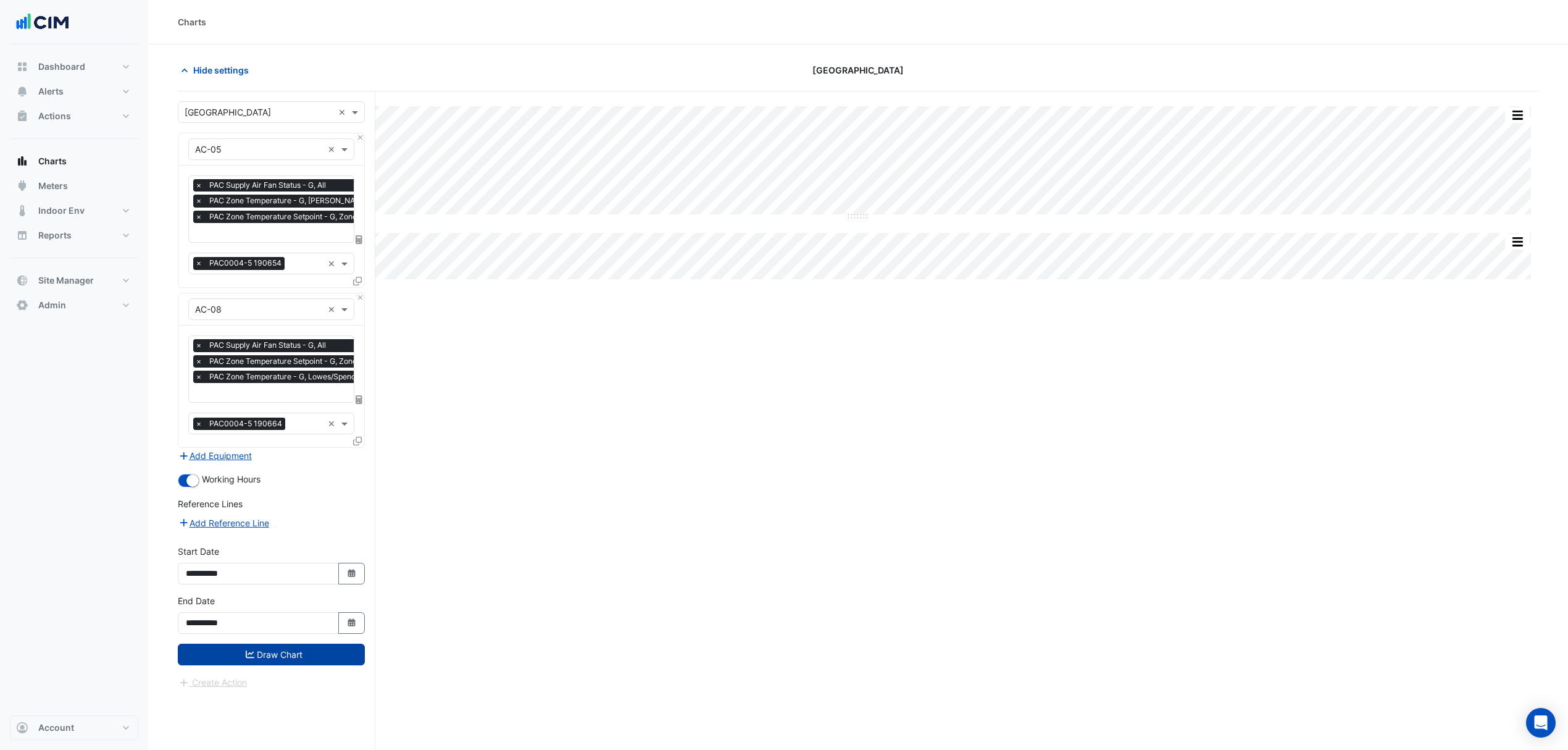
click at [300, 660] on button "Draw Chart" at bounding box center [271, 654] width 187 height 22
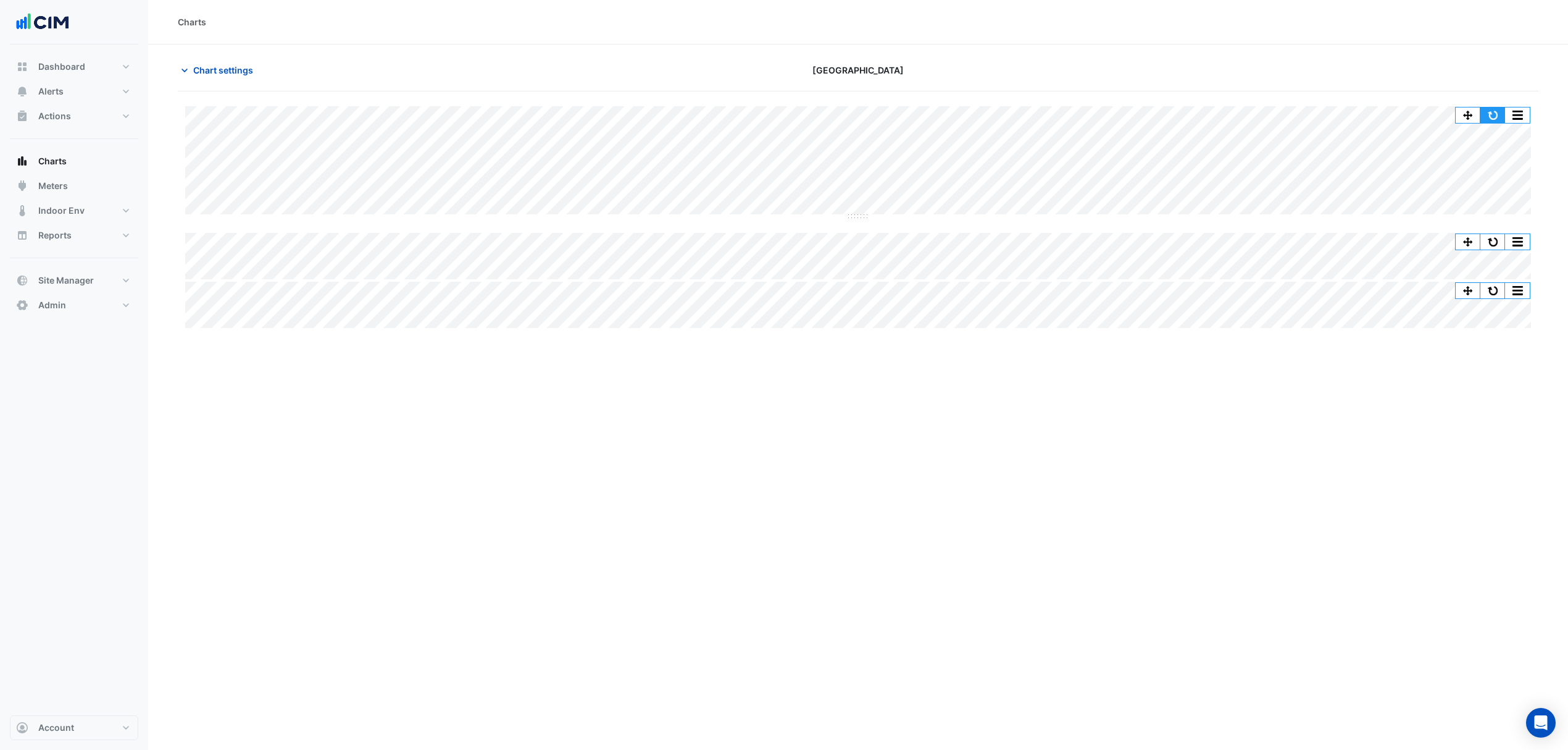
click at [1492, 112] on button "button" at bounding box center [1492, 115] width 25 height 16
click at [1516, 115] on button "button" at bounding box center [1517, 115] width 25 height 16
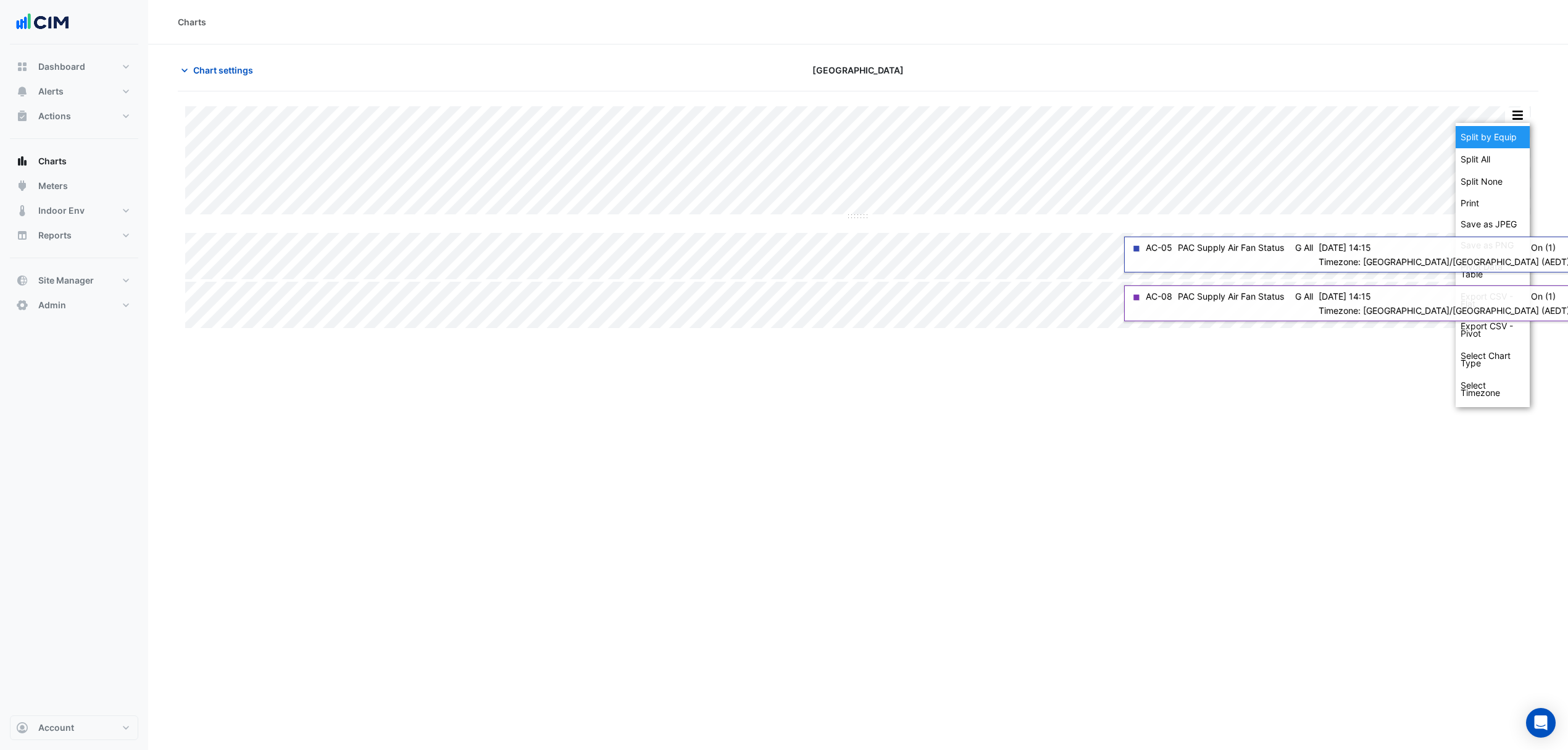
click at [1490, 144] on div "Split by Equip" at bounding box center [1492, 137] width 74 height 22
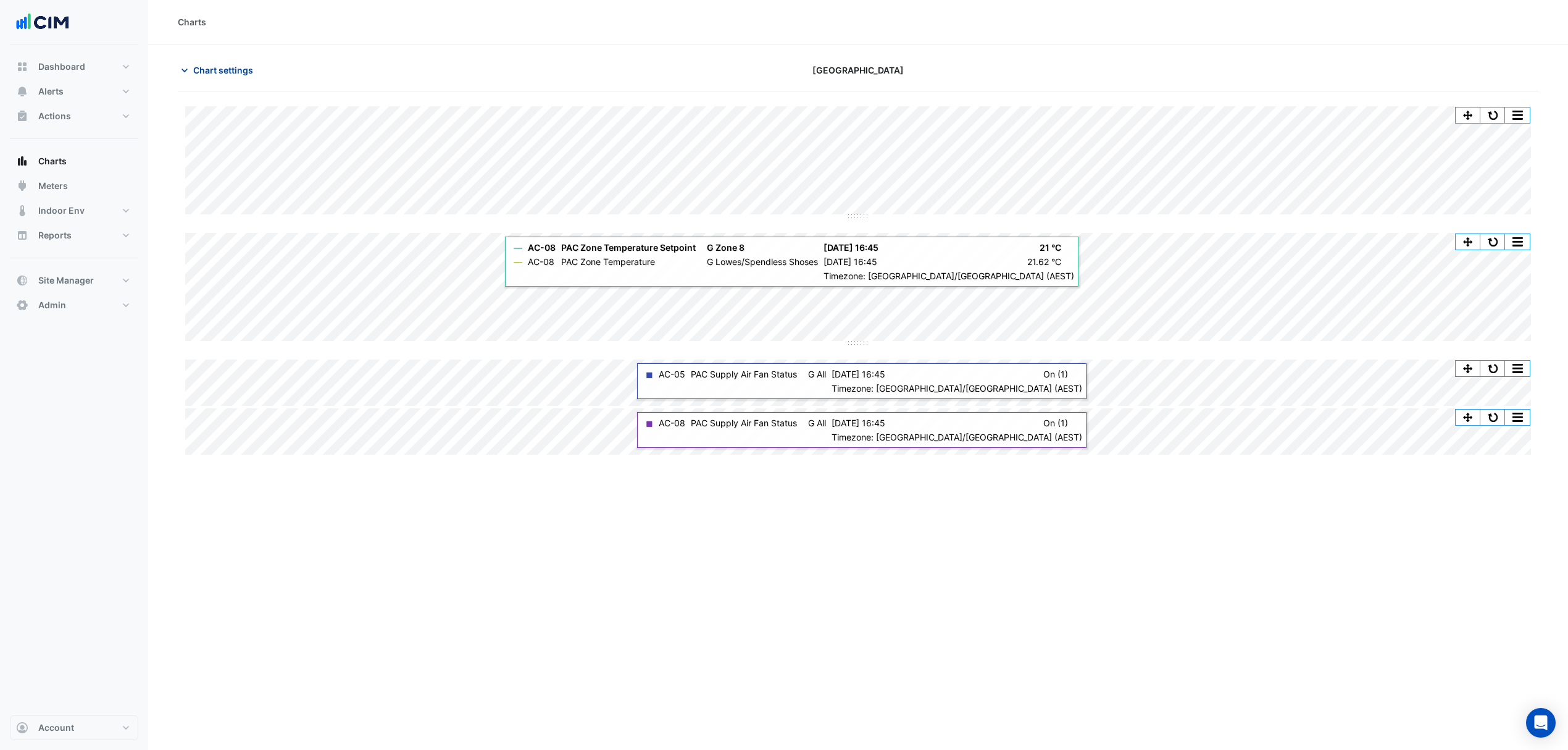
click at [201, 67] on span "Chart settings" at bounding box center [223, 70] width 60 height 13
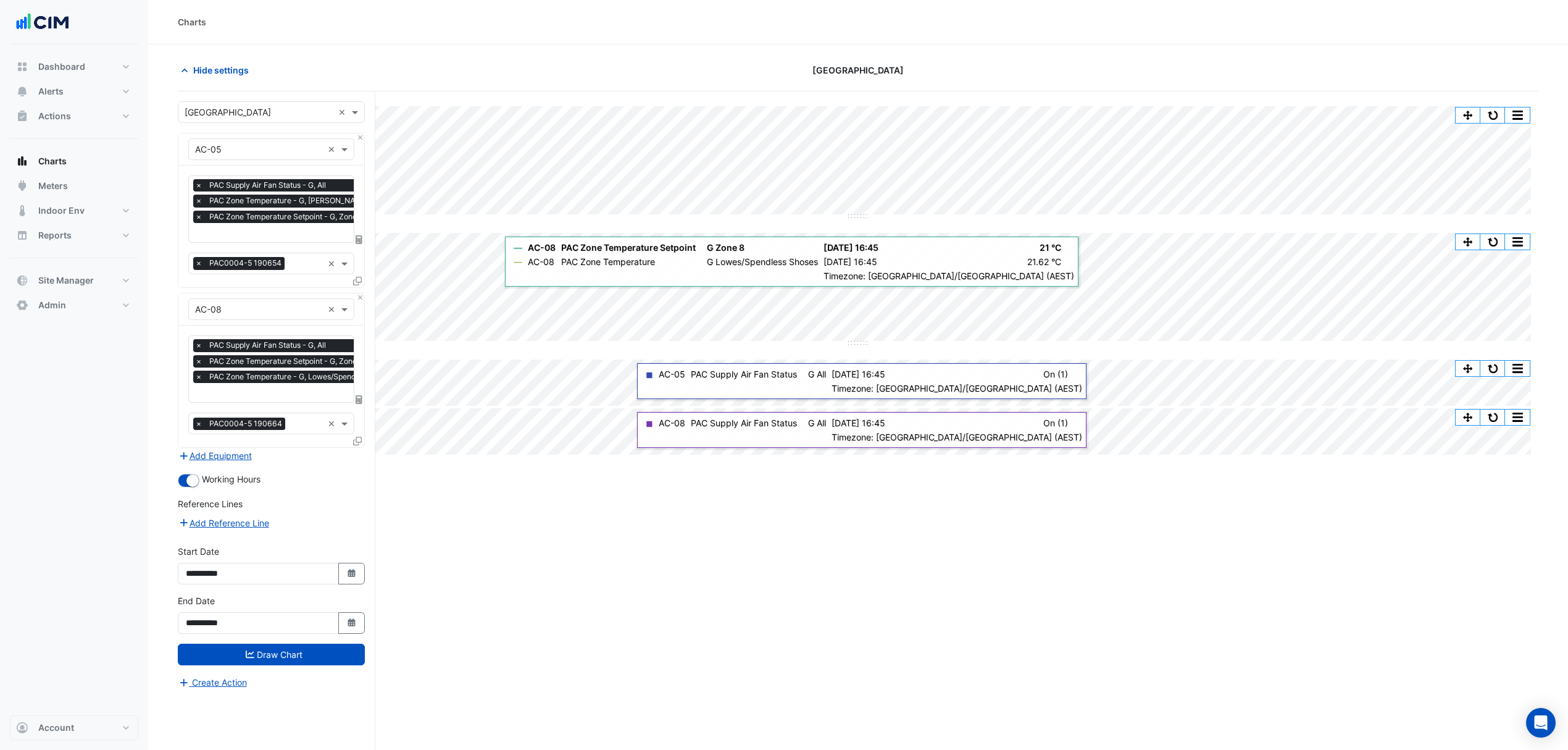
click at [350, 438] on div "× PAC Supply Air Fan Status - G, All × PAC Zone Temperature Setpoint - G, Zone …" at bounding box center [271, 387] width 186 height 121
click at [357, 438] on icon at bounding box center [358, 441] width 9 height 9
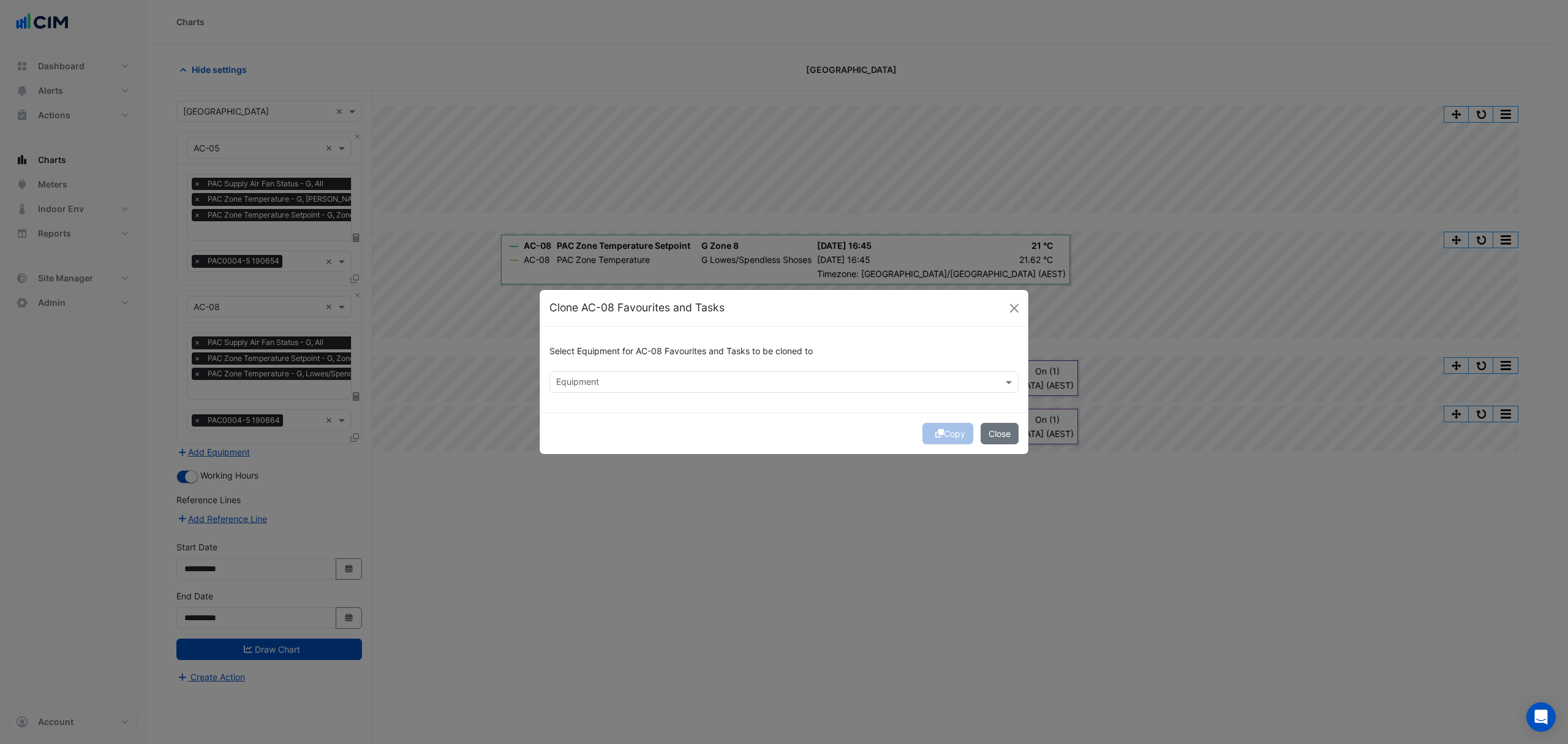
click at [644, 381] on input "text" at bounding box center [777, 383] width 442 height 13
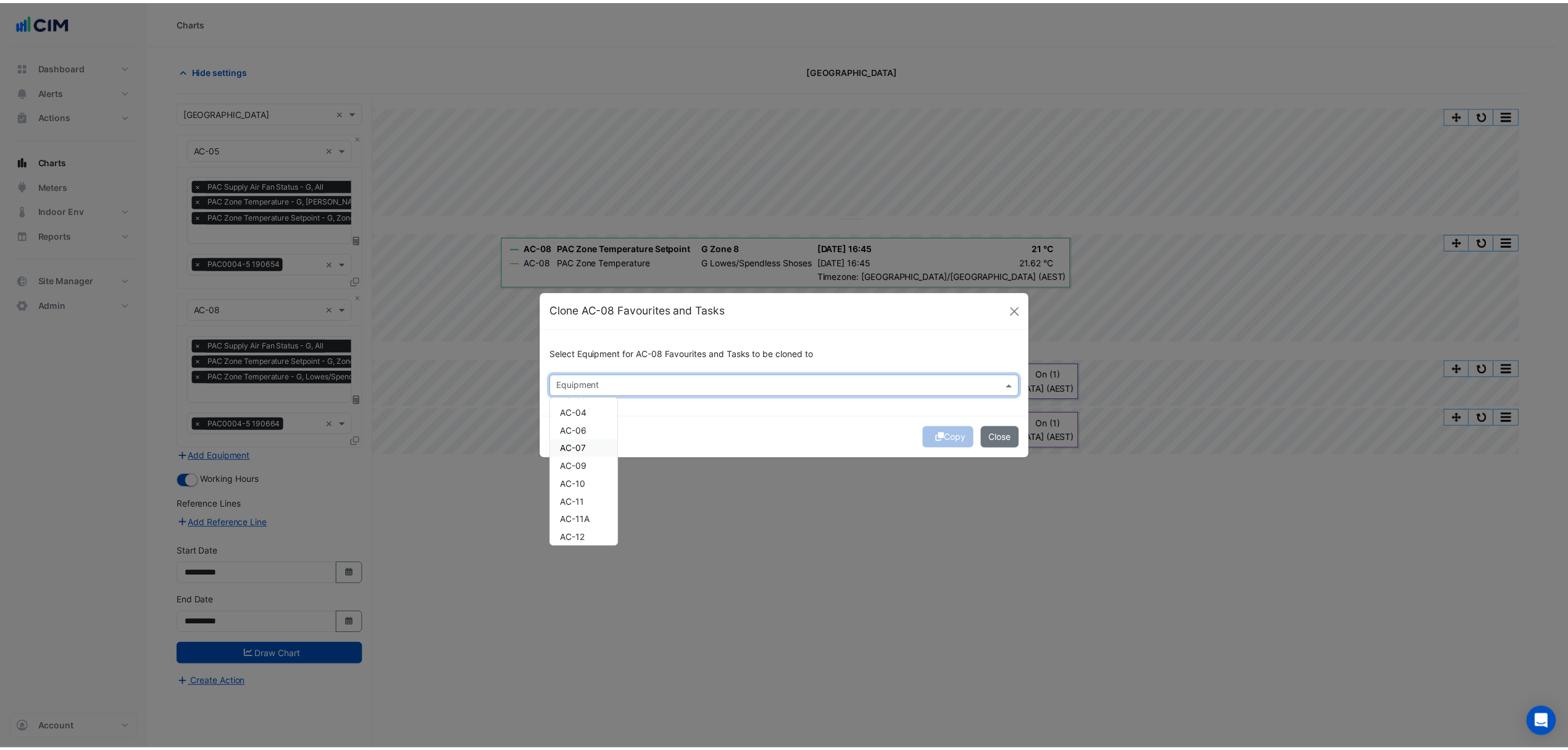
scroll to position [82, 0]
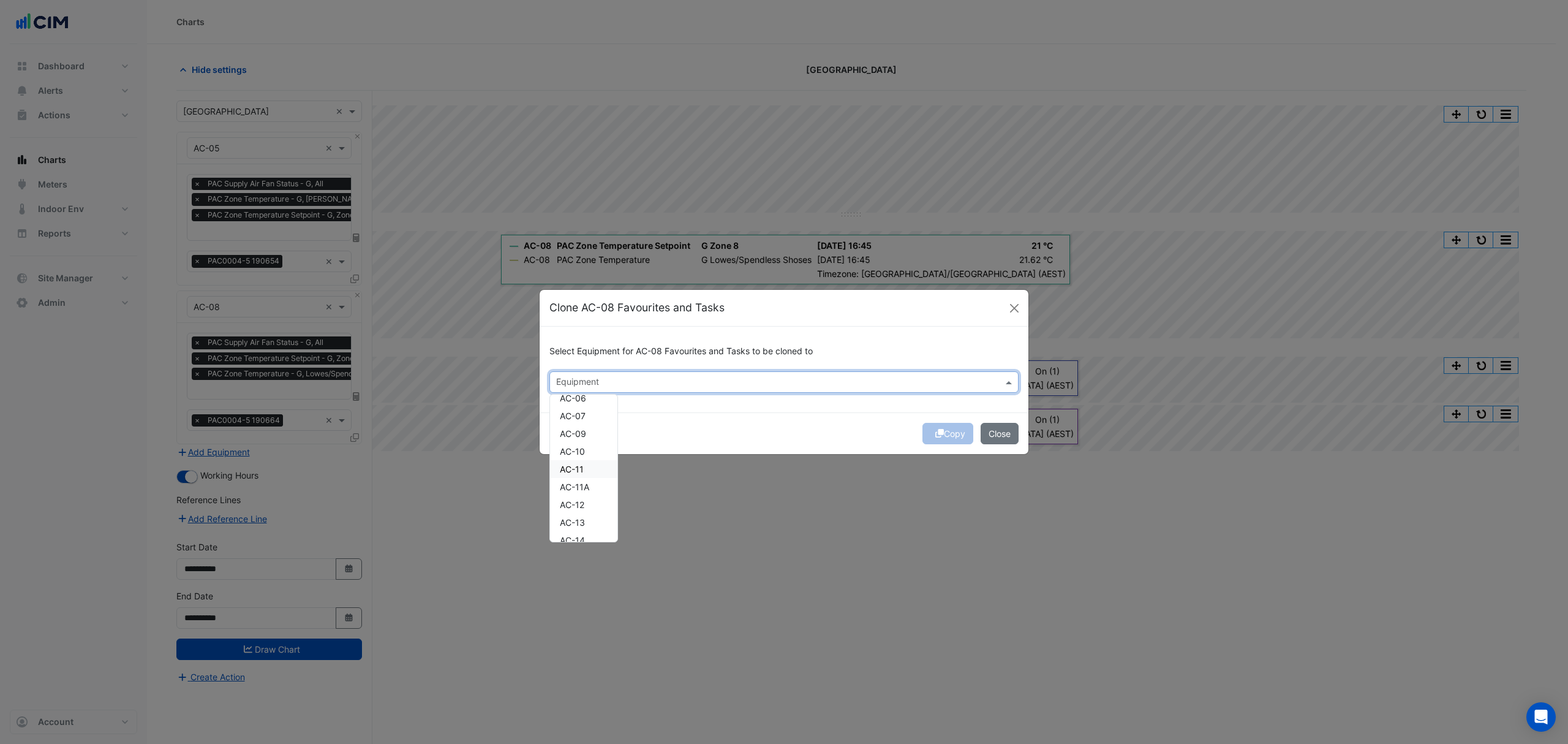
click at [582, 462] on div "AC-11" at bounding box center [583, 469] width 68 height 18
drag, startPoint x: 770, startPoint y: 421, endPoint x: 819, endPoint y: 421, distance: 49.0
click at [772, 421] on div "Copy Close" at bounding box center [784, 433] width 489 height 42
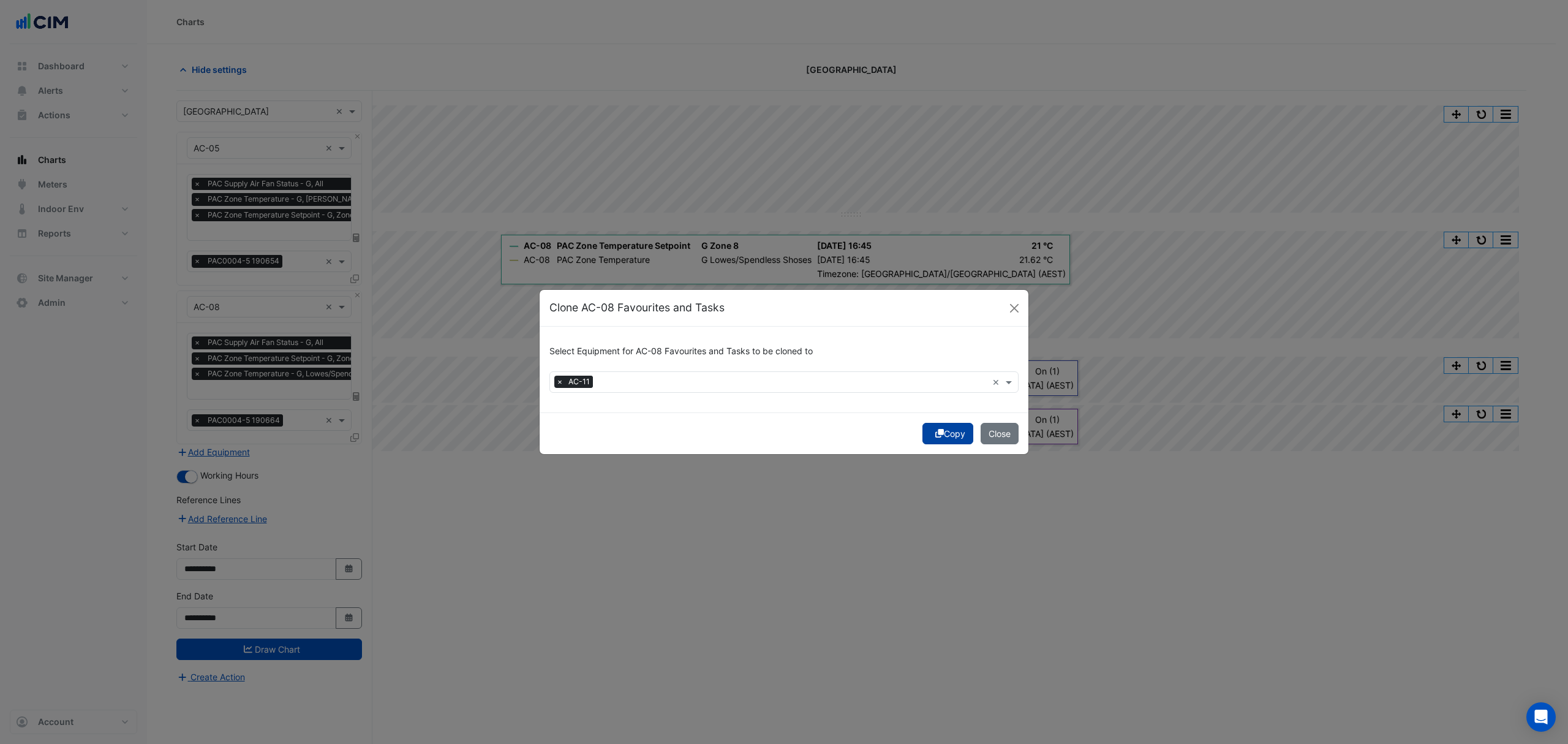
click at [939, 441] on button "Copy" at bounding box center [948, 433] width 51 height 22
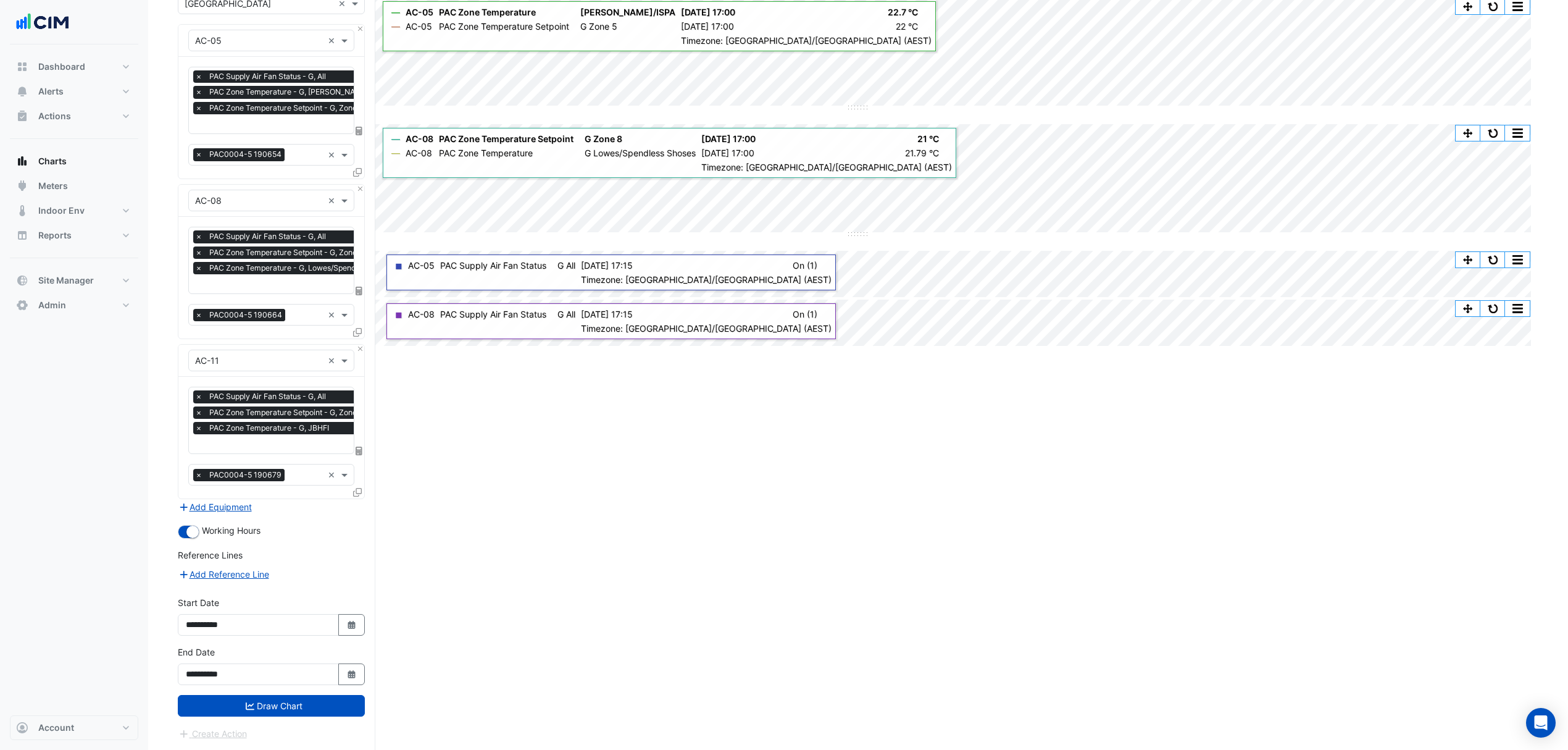
scroll to position [110, 0]
click at [243, 708] on button "Draw Chart" at bounding box center [271, 705] width 187 height 22
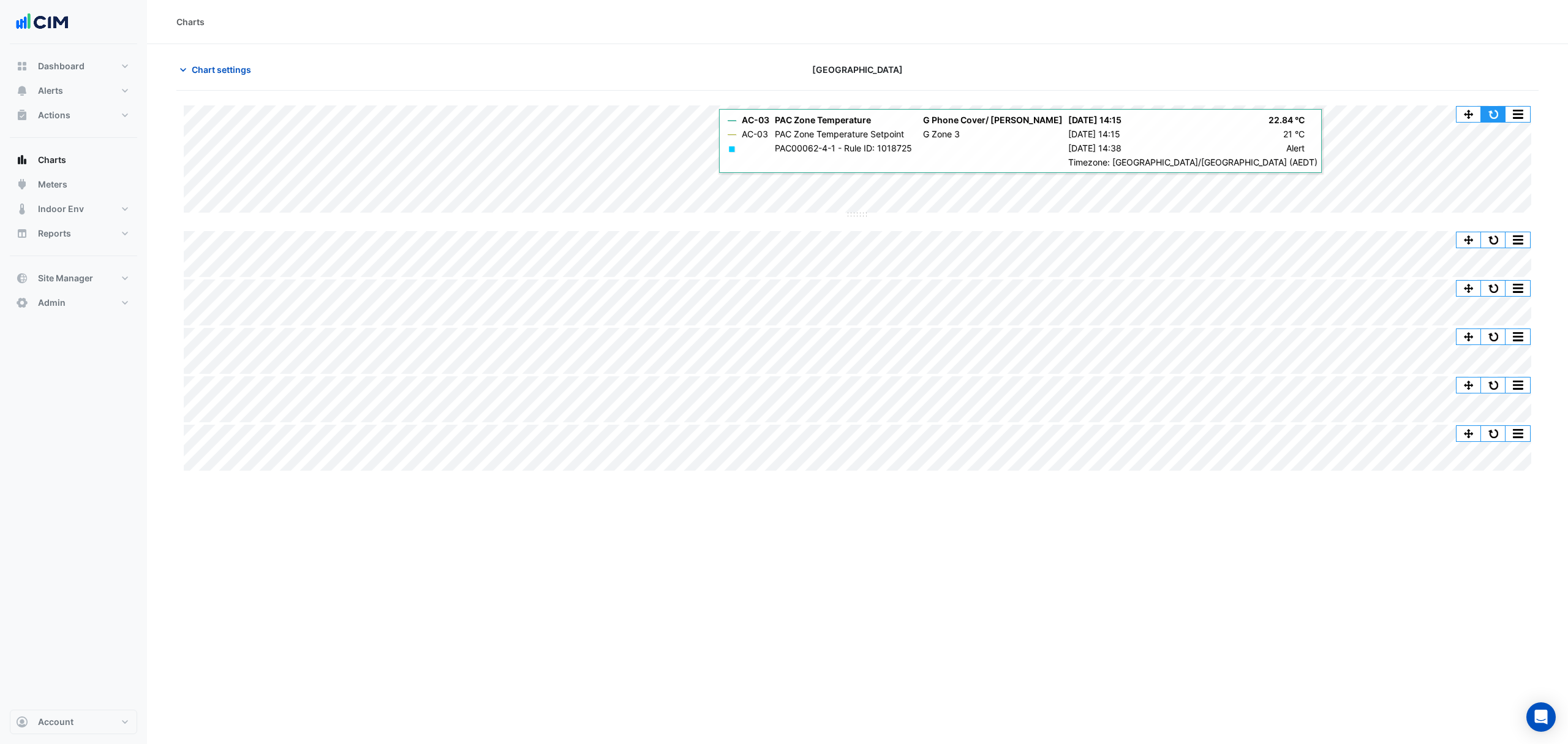
click at [1497, 113] on button "button" at bounding box center [1493, 114] width 25 height 16
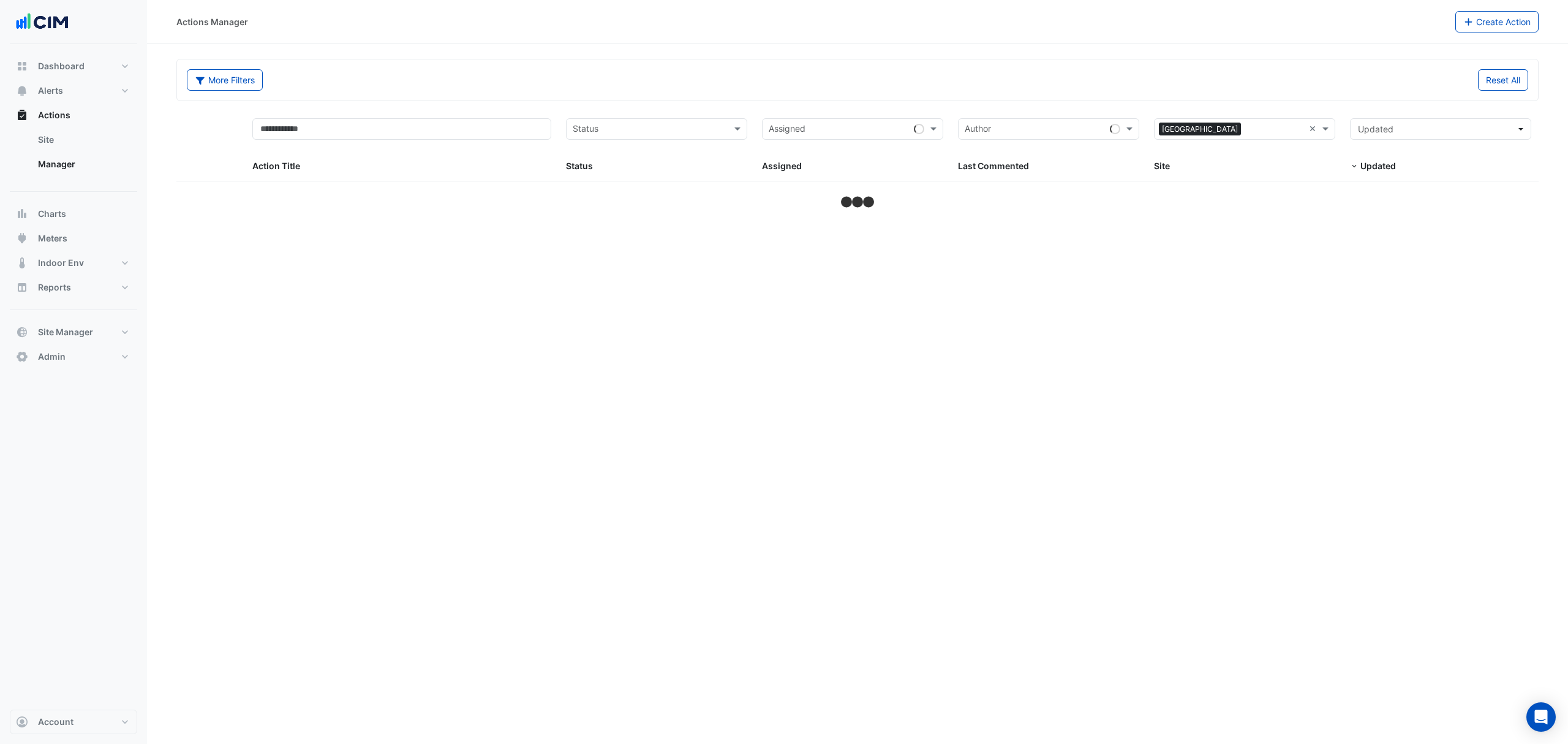
select select "***"
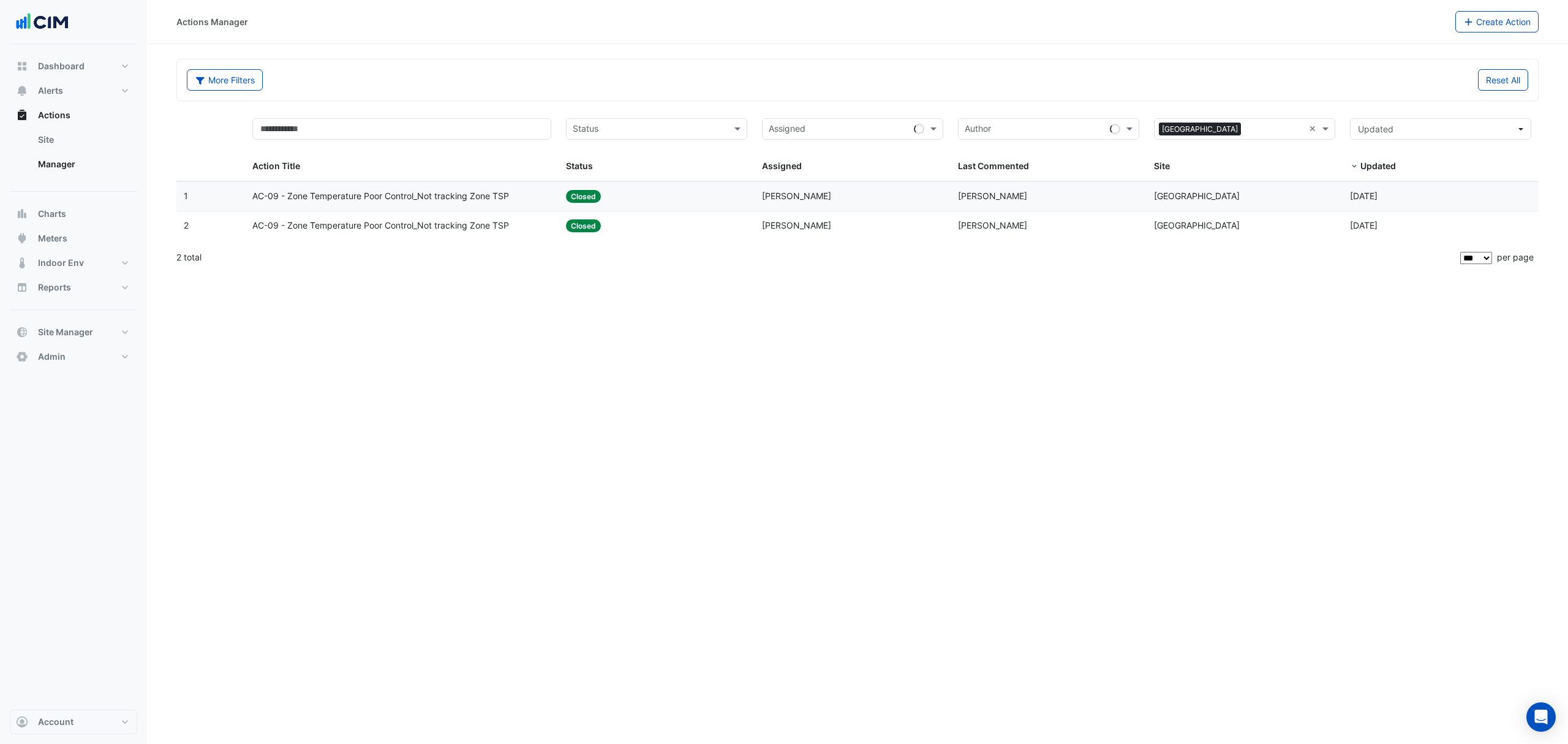
click at [393, 200] on span "AC-09 - Zone Temperature Poor Control_Not tracking Zone TSP" at bounding box center [381, 196] width 257 height 14
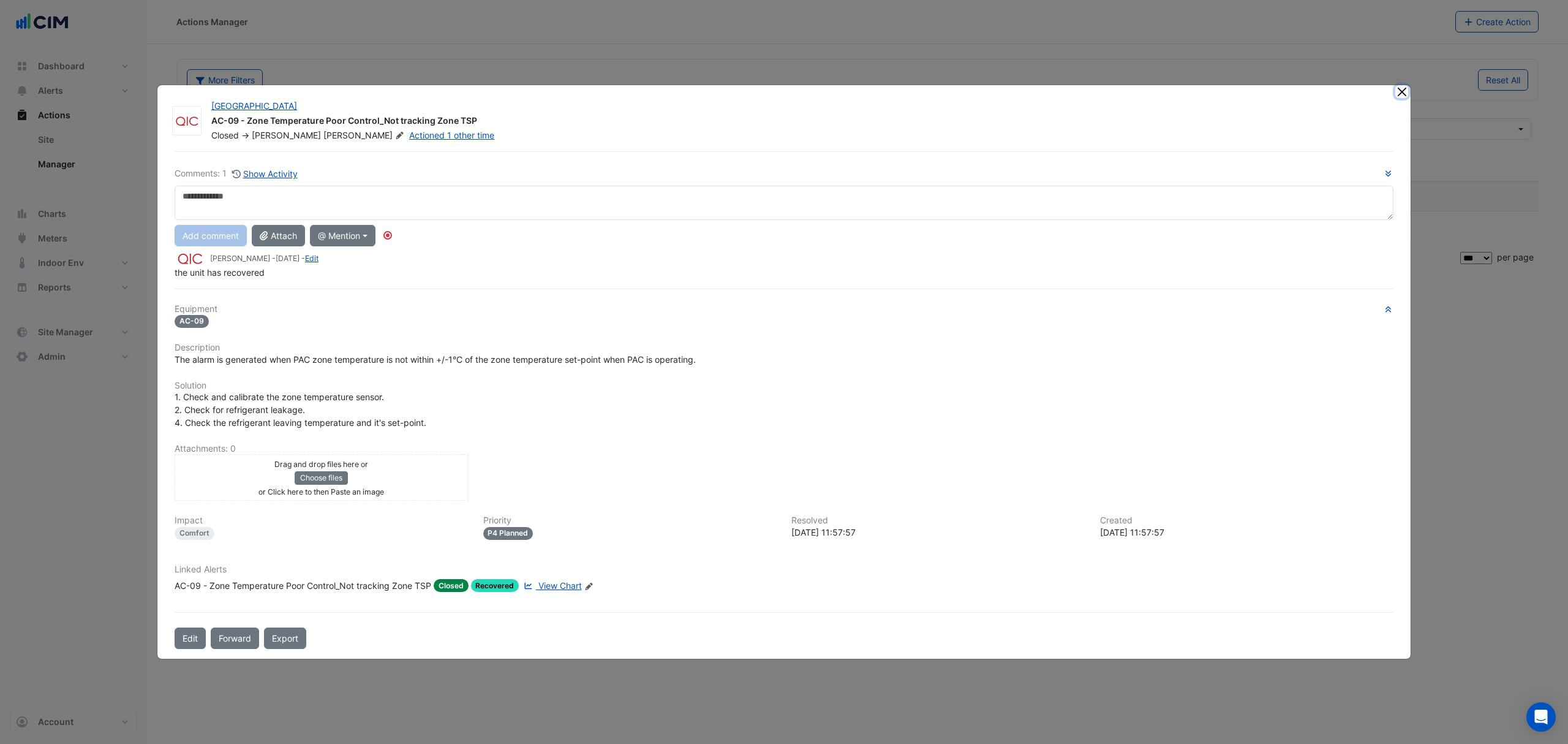
click at [1404, 94] on button "Close" at bounding box center [1401, 91] width 13 height 13
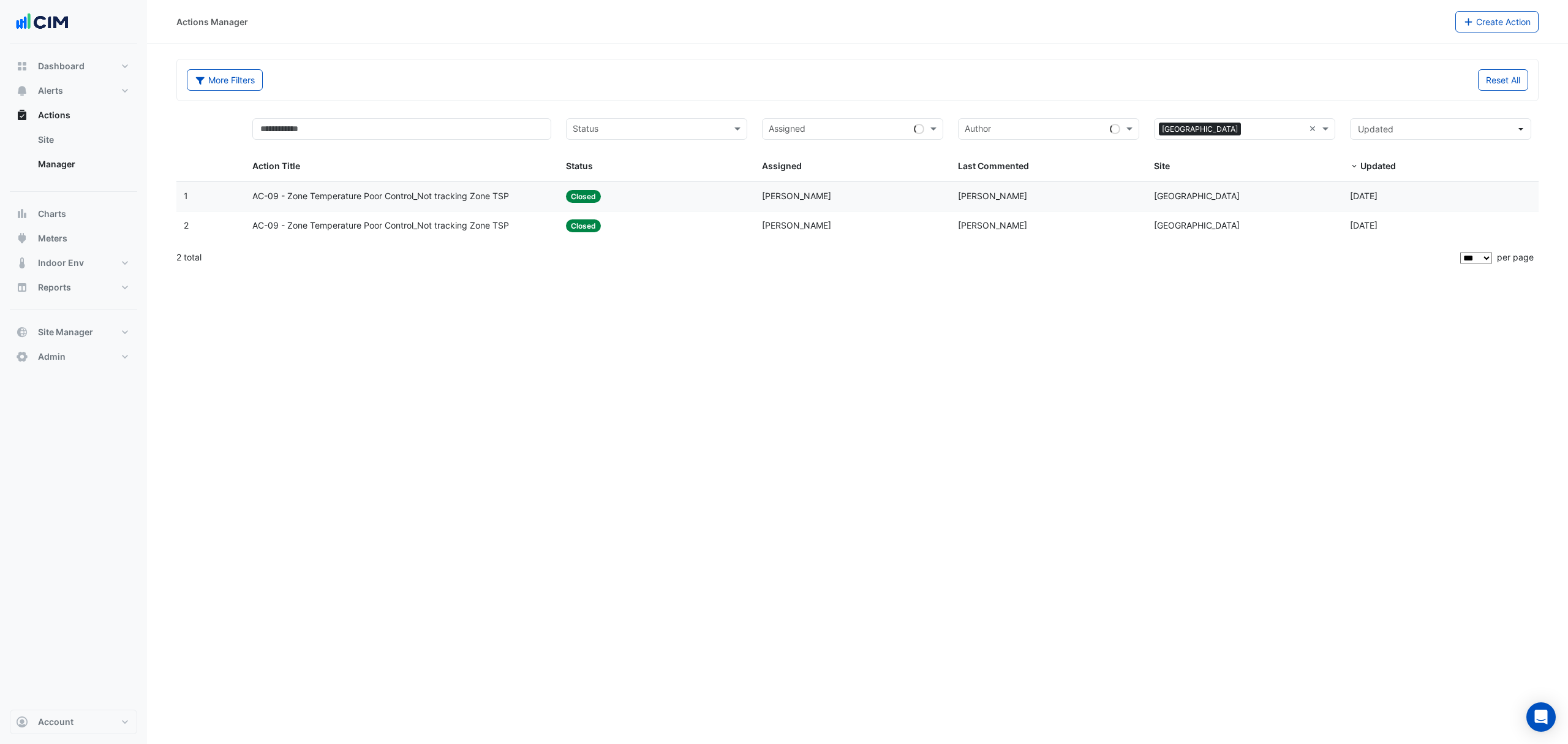
click at [407, 224] on span "AC-09 - Zone Temperature Poor Control_Not tracking Zone TSP" at bounding box center [381, 225] width 257 height 14
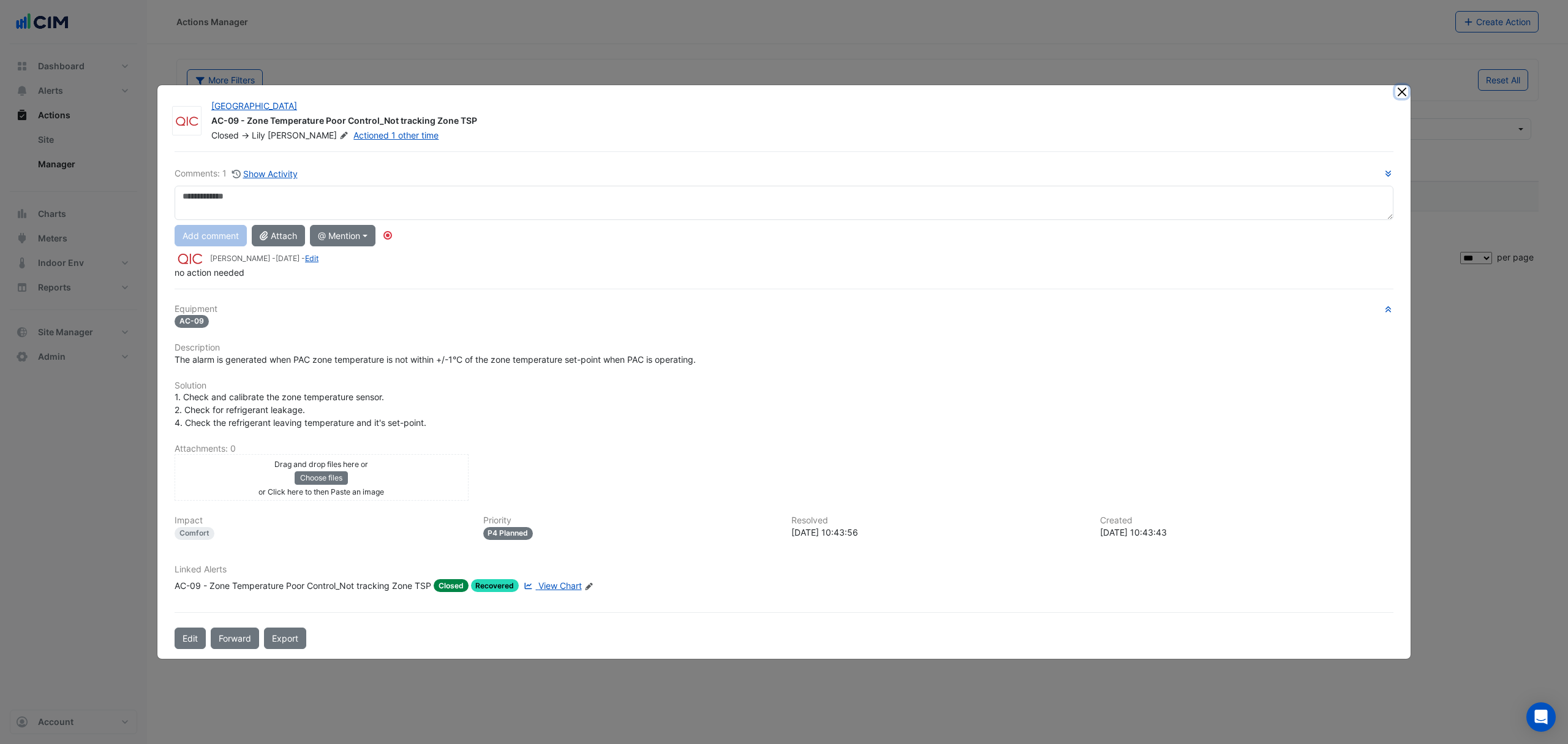
click at [1405, 92] on button "Close" at bounding box center [1401, 91] width 13 height 13
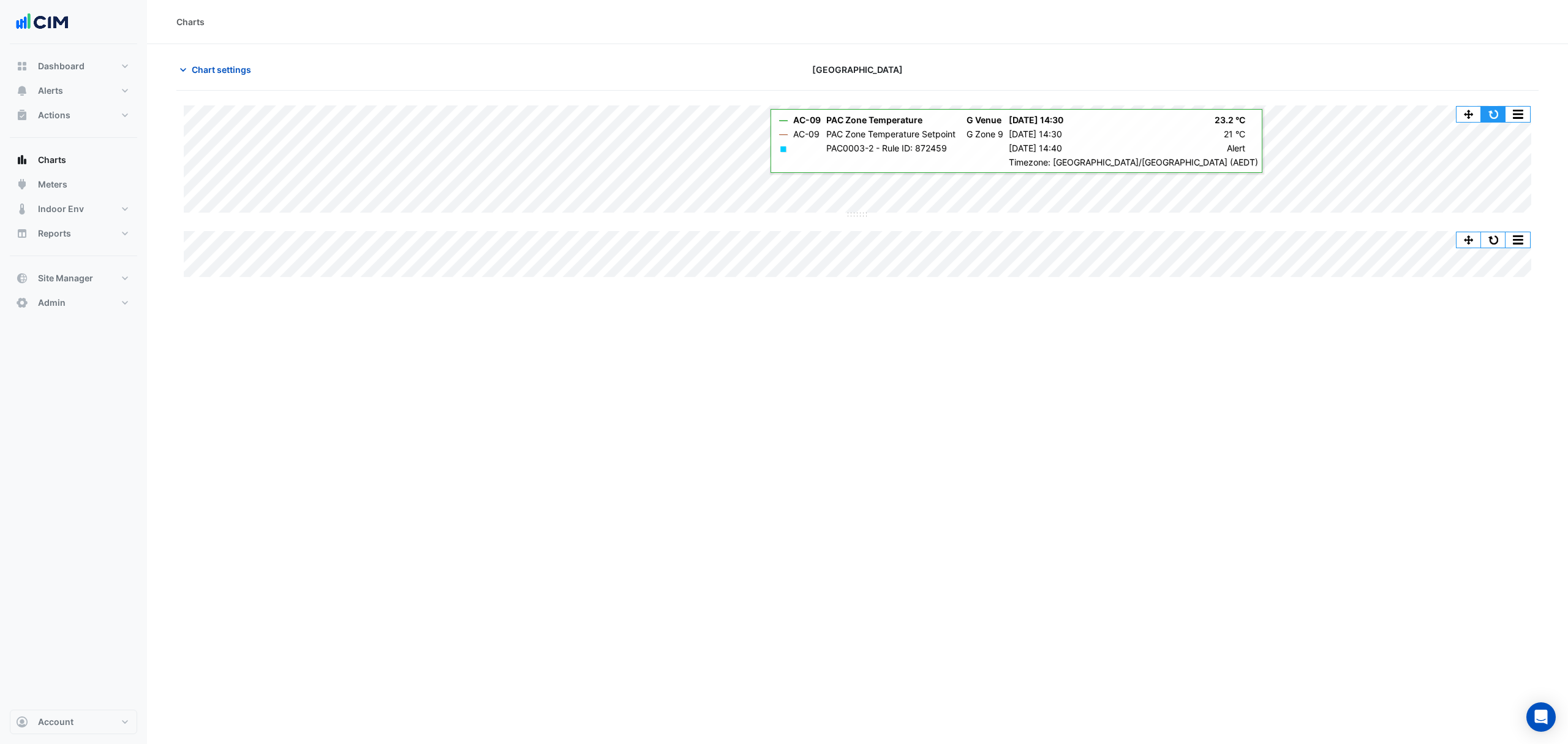
click at [1493, 106] on button "button" at bounding box center [1493, 114] width 25 height 16
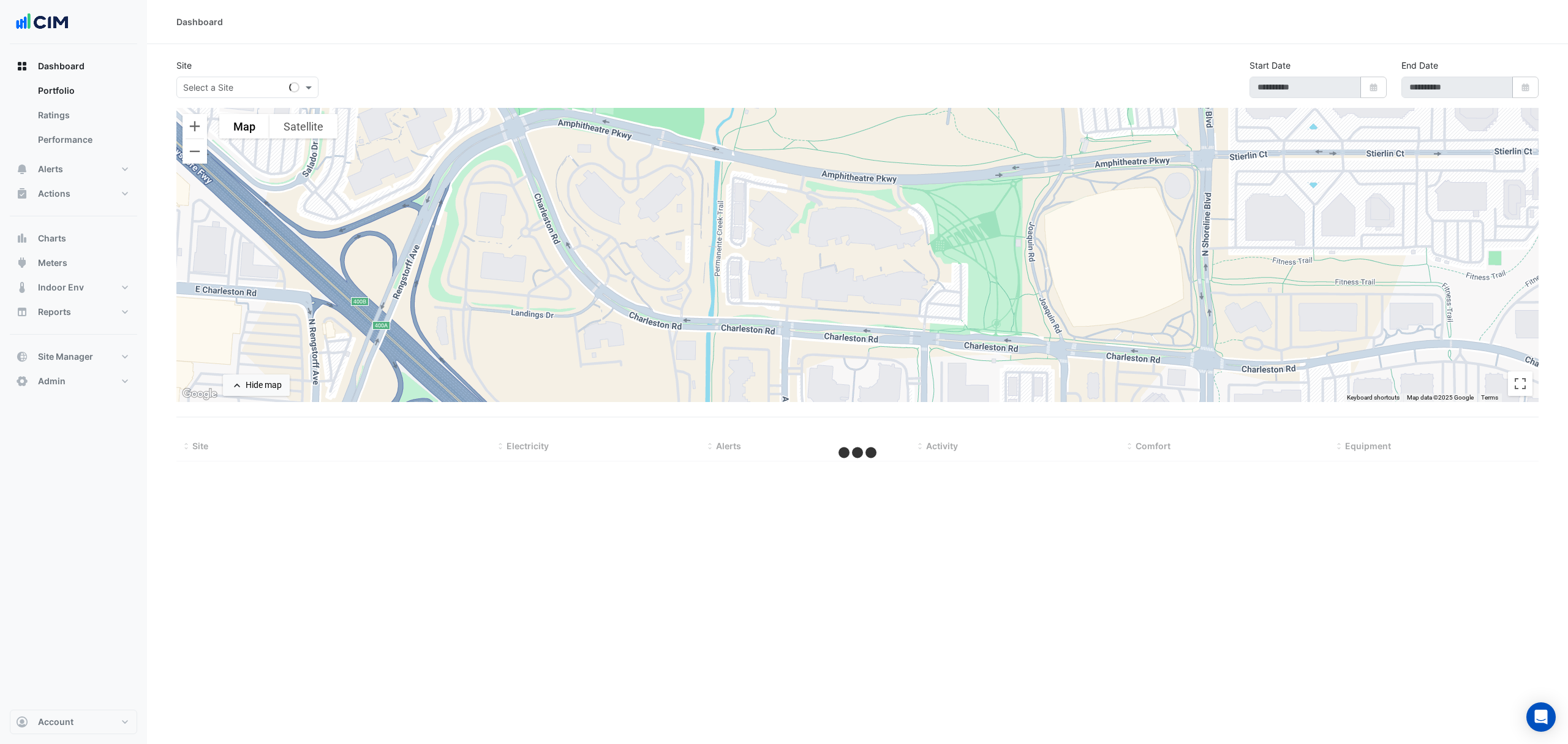
type input "**********"
select select "***"
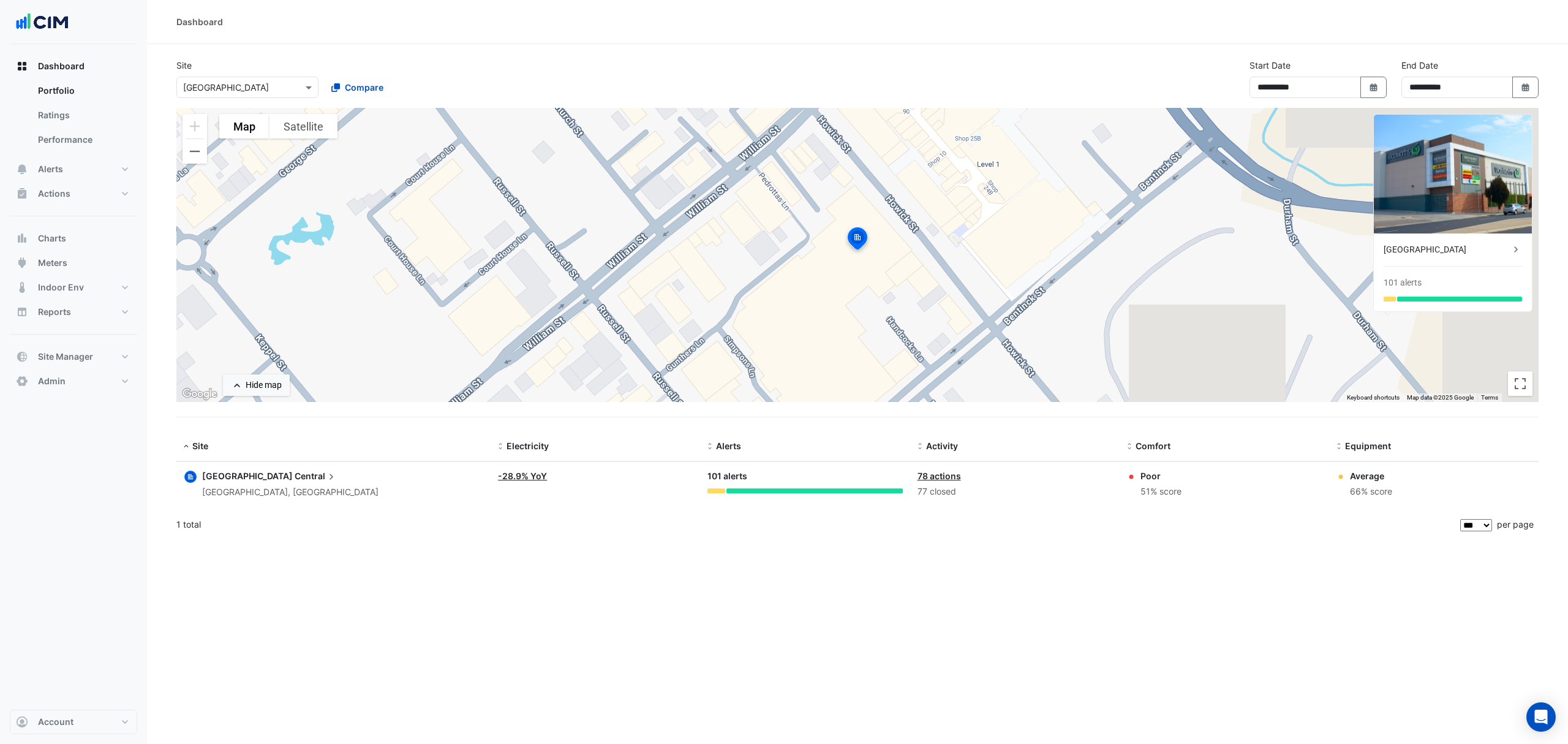
drag, startPoint x: 1182, startPoint y: 494, endPoint x: 1134, endPoint y: 474, distance: 52.0
click at [1122, 474] on datatable-body-cell "Comfort: Poor 51% score" at bounding box center [1224, 485] width 209 height 45
click at [1159, 494] on div "51% score" at bounding box center [1160, 491] width 41 height 14
click at [103, 285] on button "Indoor Env" at bounding box center [74, 287] width 128 height 25
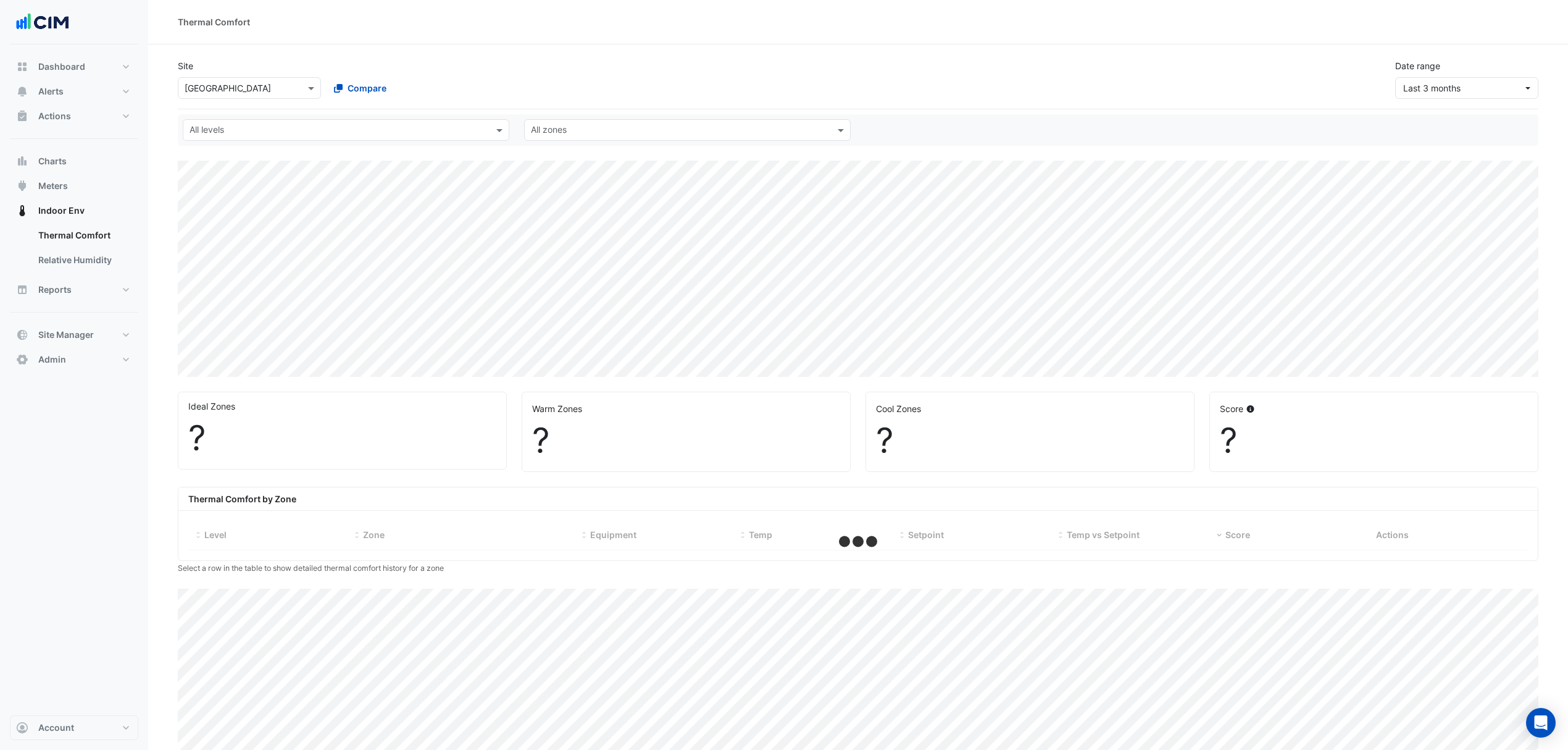
select select "***"
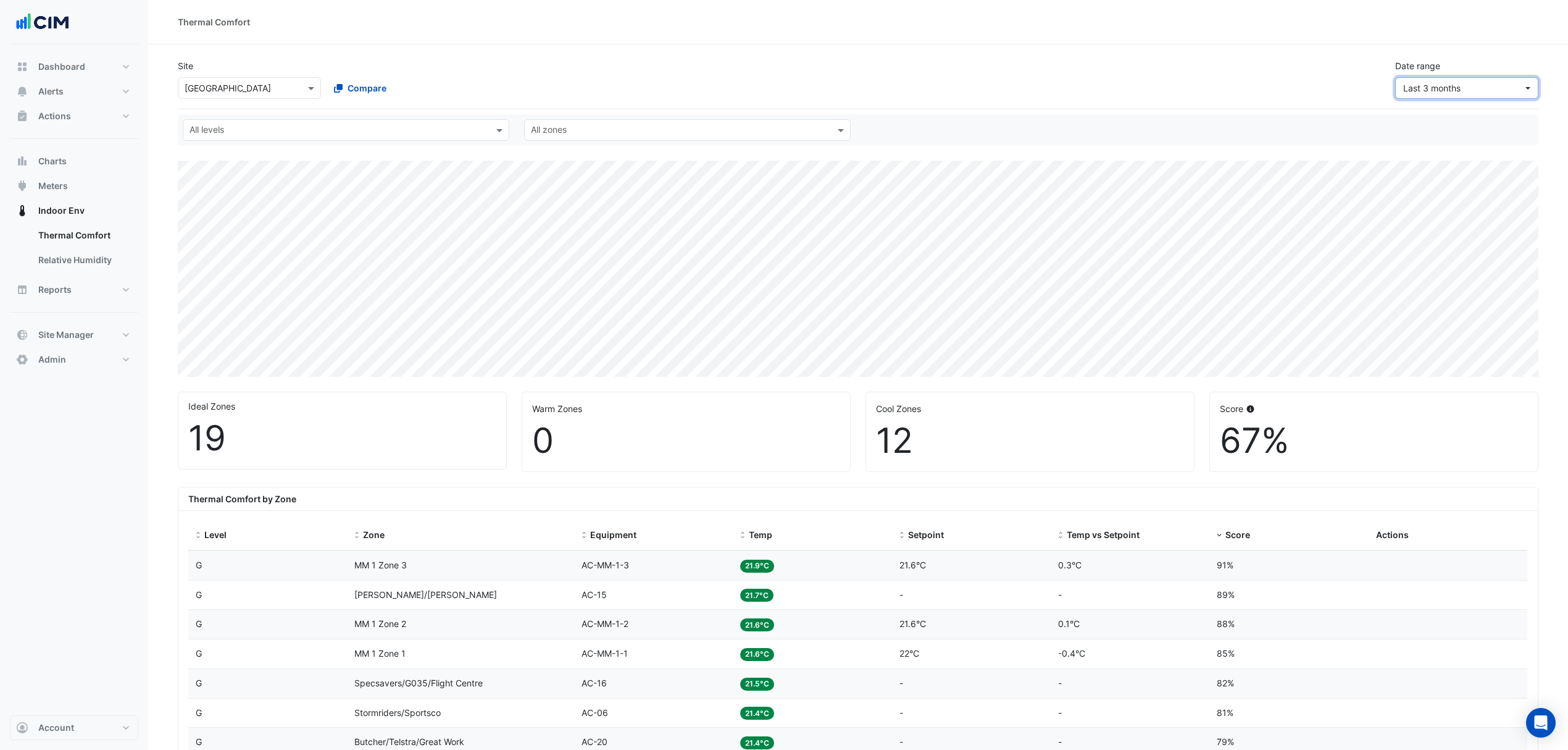
click at [1466, 87] on span "Last 3 months" at bounding box center [1463, 88] width 120 height 13
click at [1432, 164] on div "Last 30 days" at bounding box center [1432, 161] width 53 height 13
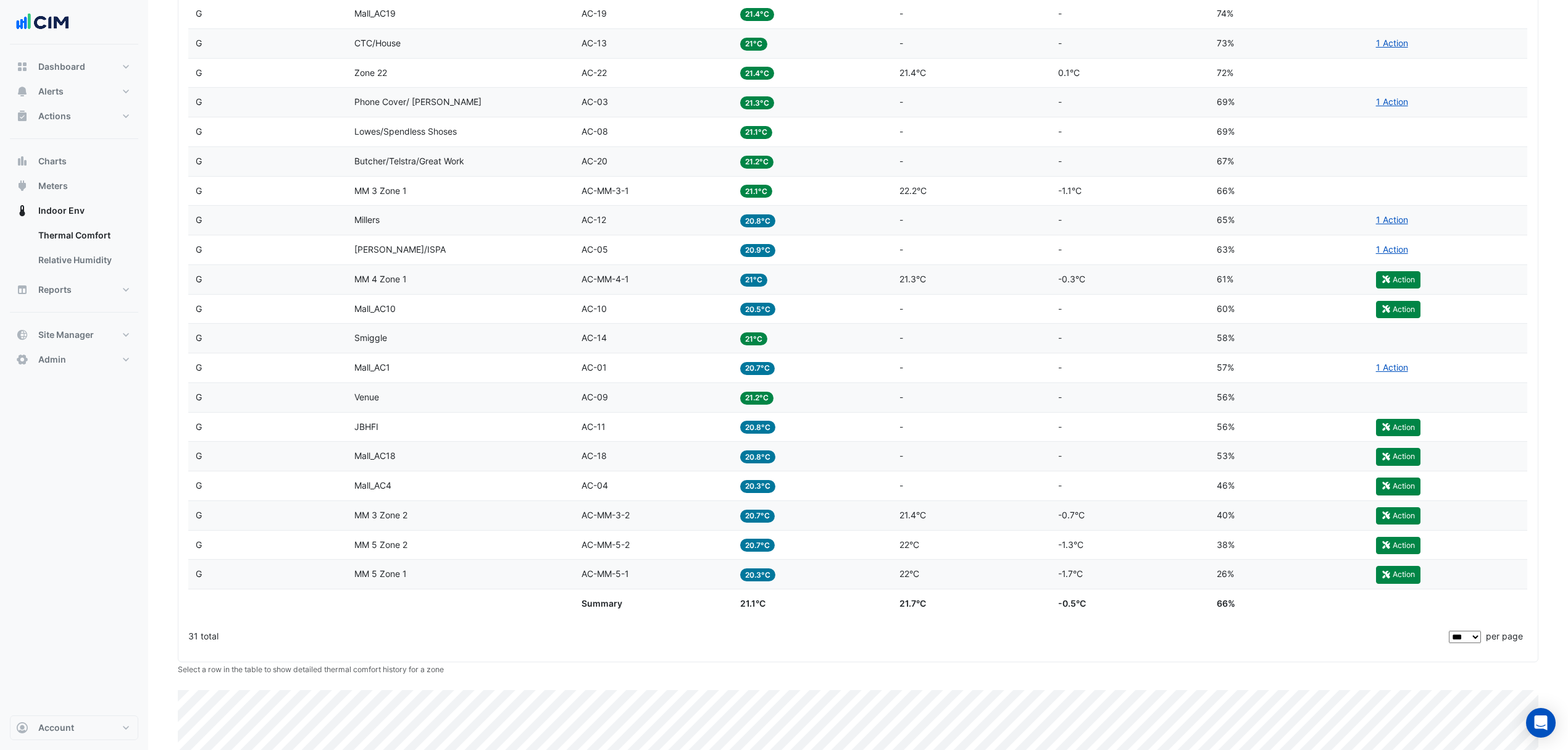
scroll to position [808, 0]
